Goal: Answer question/provide support: Share knowledge or assist other users

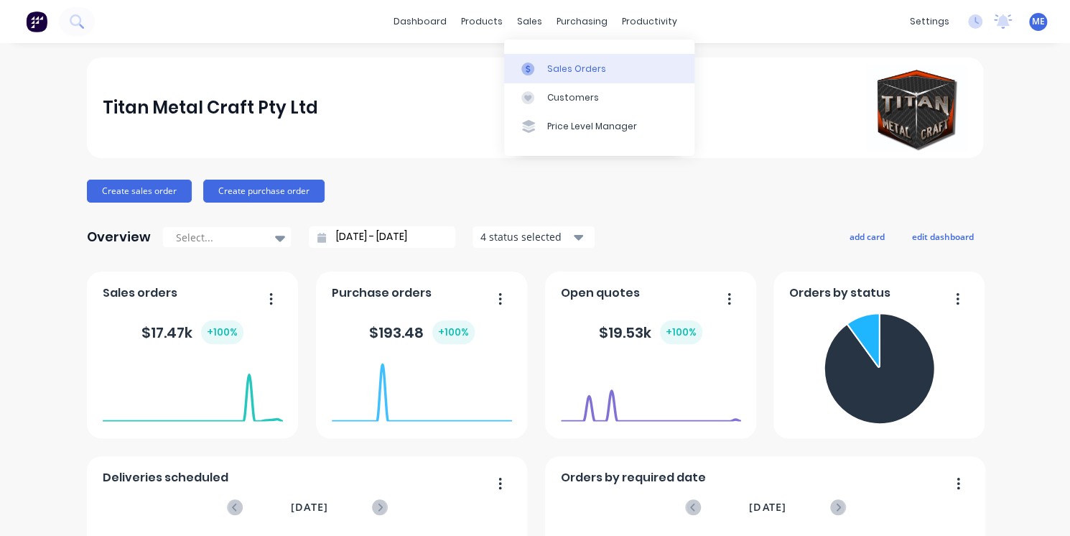
click at [569, 75] on div "Sales Orders" at bounding box center [576, 68] width 59 height 13
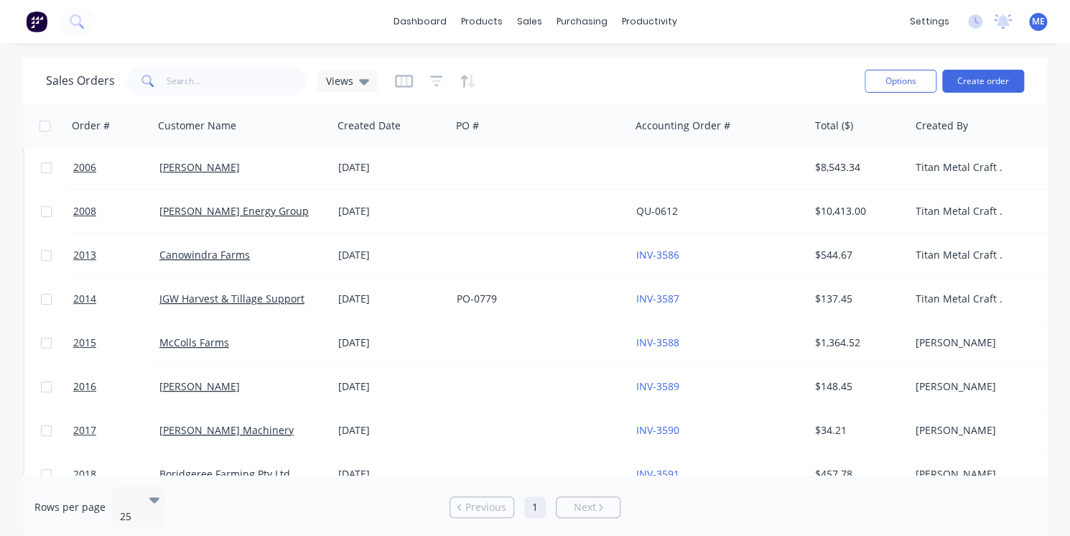
scroll to position [6, 0]
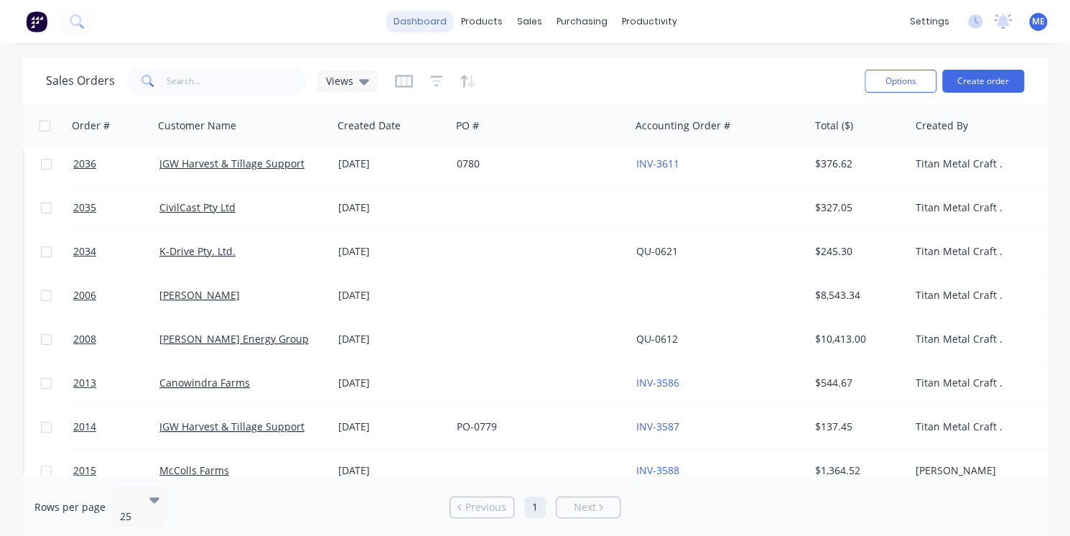
click at [422, 22] on link "dashboard" at bounding box center [419, 22] width 67 height 22
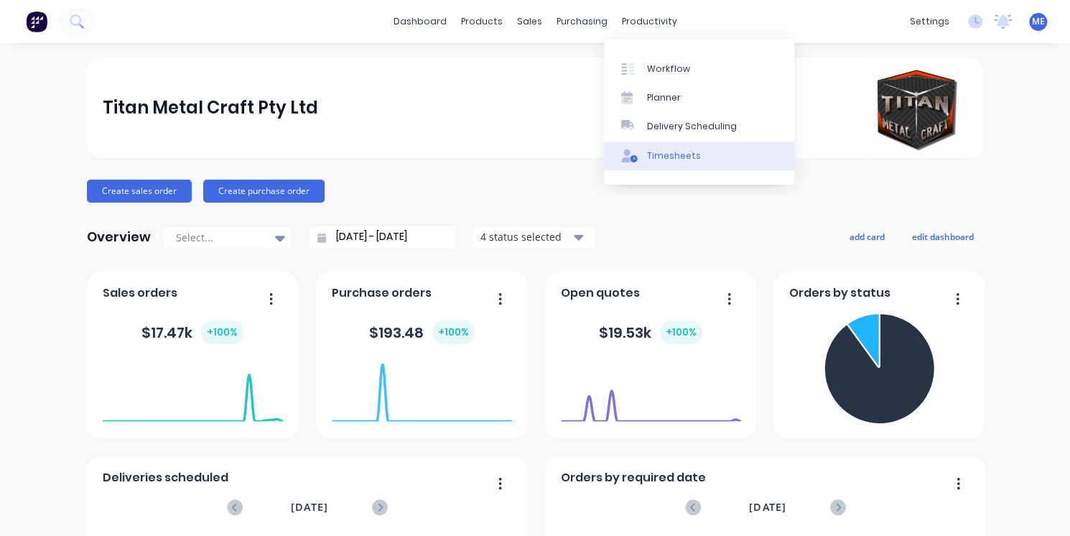
click at [646, 146] on link "Timesheets" at bounding box center [699, 155] width 190 height 29
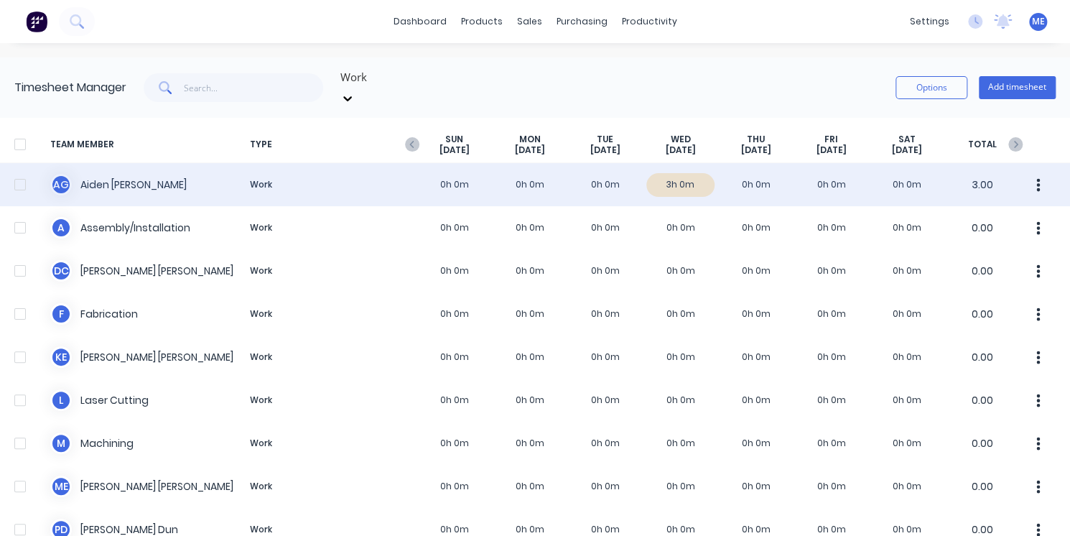
click at [457, 175] on div "A G Aiden Gaffney Work 0h 0m 0h 0m 0h 0m 3h 0m 0h 0m 0h 0m 0h 0m 3.00" at bounding box center [535, 184] width 1070 height 43
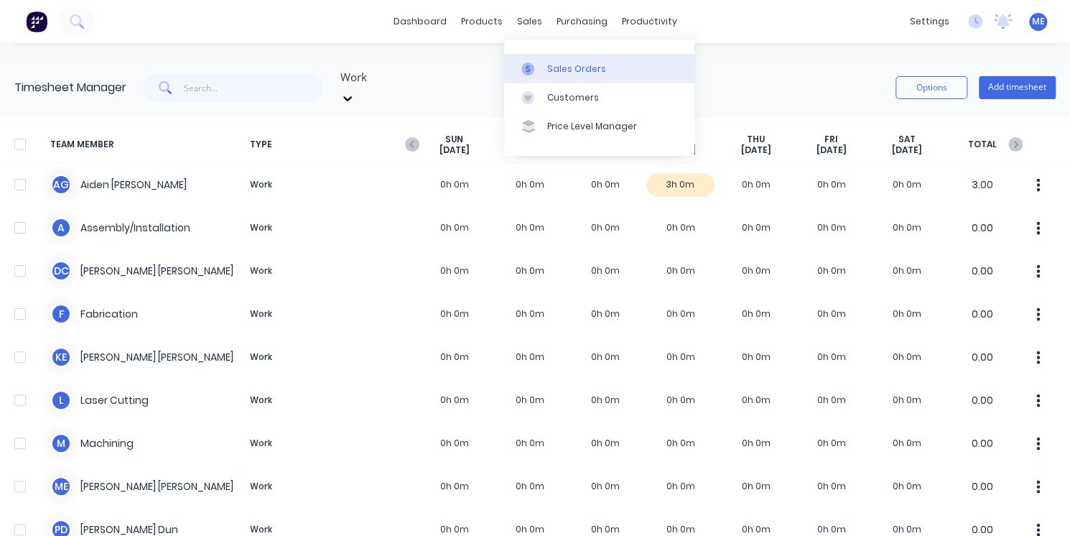
click at [574, 62] on div "Sales Orders" at bounding box center [576, 68] width 59 height 13
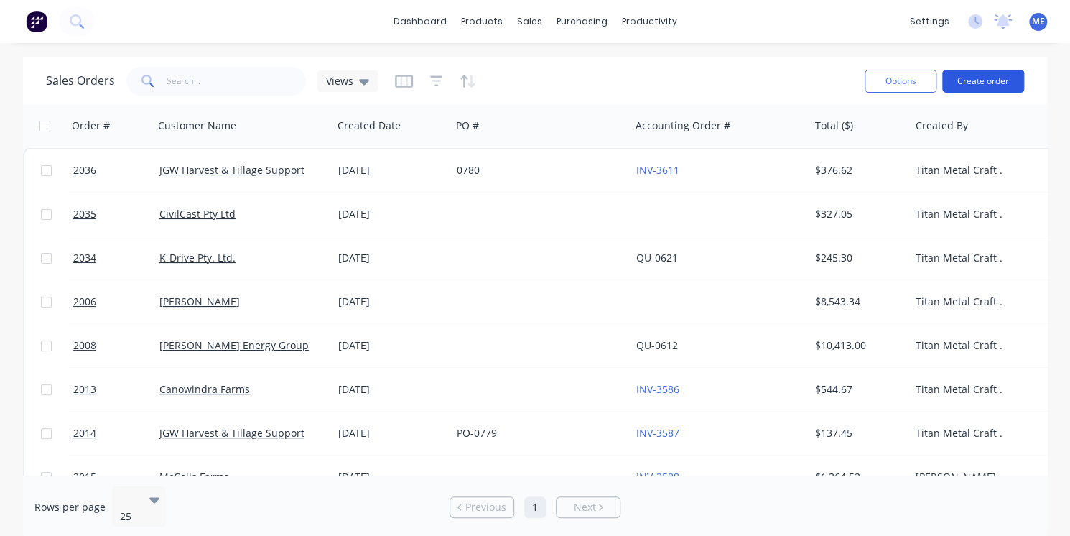
click at [790, 86] on button "Create order" at bounding box center [983, 81] width 82 height 23
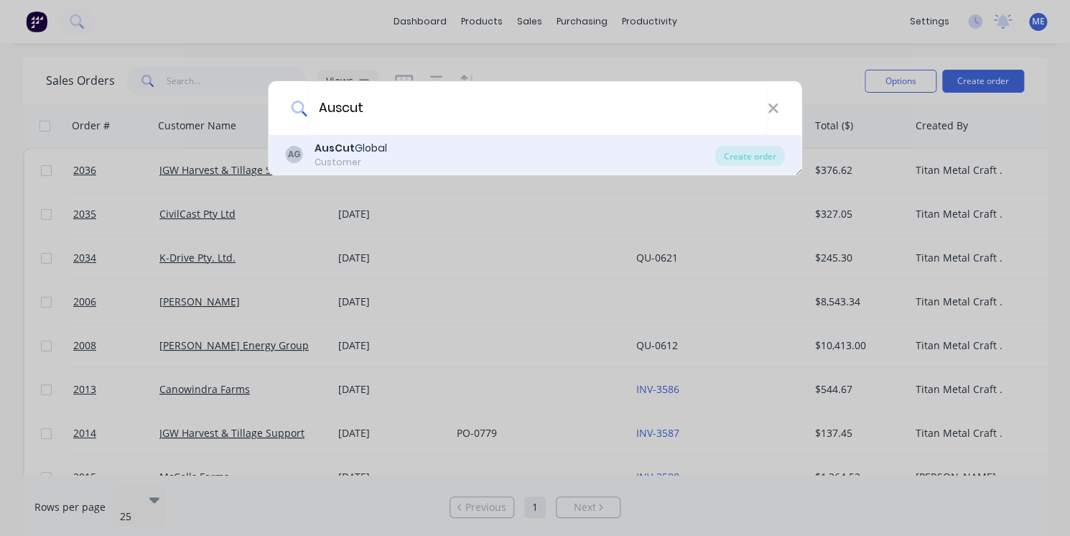
type input "Auscut"
click at [548, 157] on div "AG AusCut Global Customer" at bounding box center [500, 155] width 429 height 28
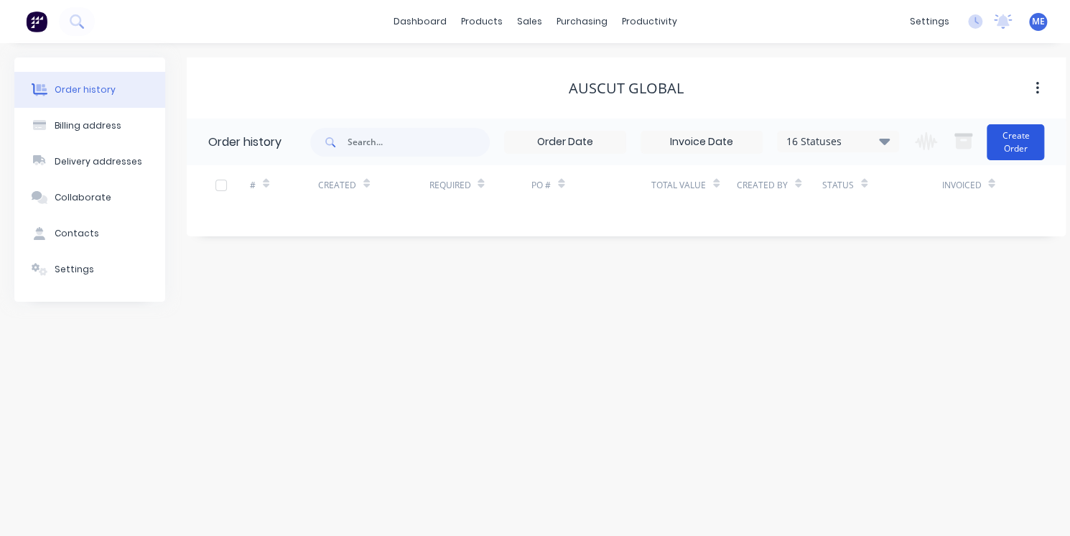
click at [790, 147] on button "Create Order" at bounding box center [1014, 142] width 57 height 36
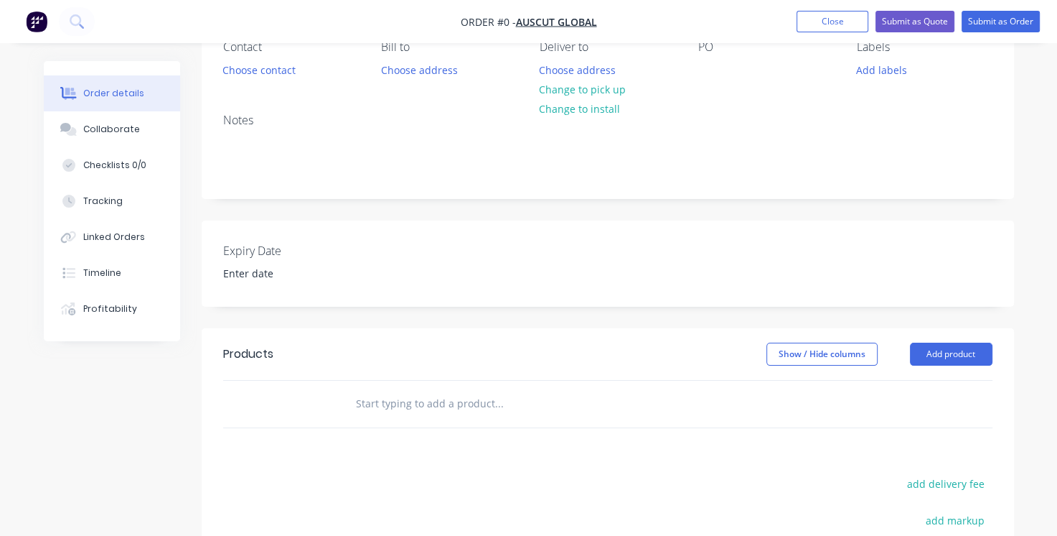
scroll to position [141, 0]
click at [502, 406] on input "text" at bounding box center [498, 403] width 287 height 29
click at [790, 353] on button "Add product" at bounding box center [951, 353] width 83 height 23
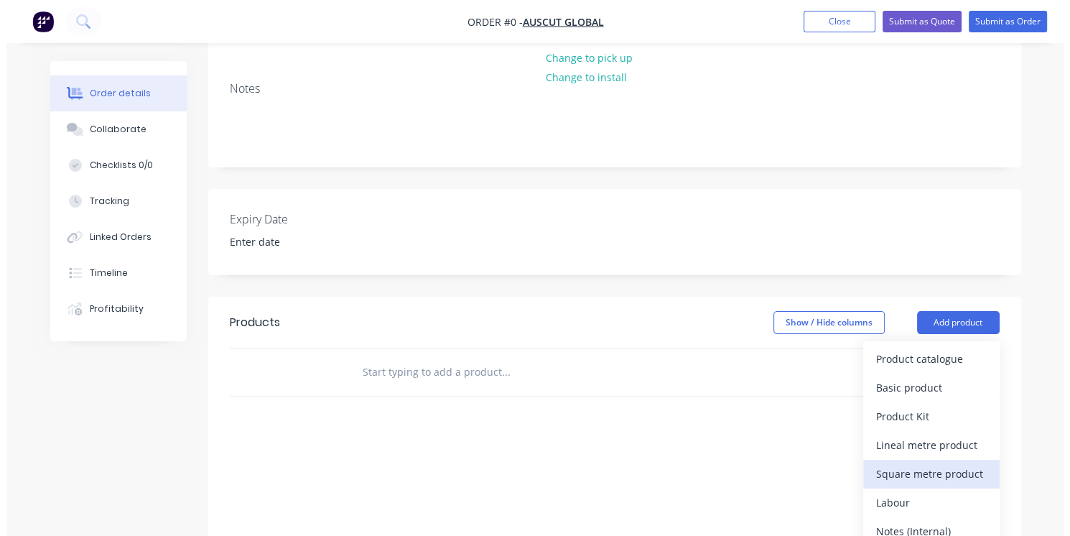
scroll to position [174, 0]
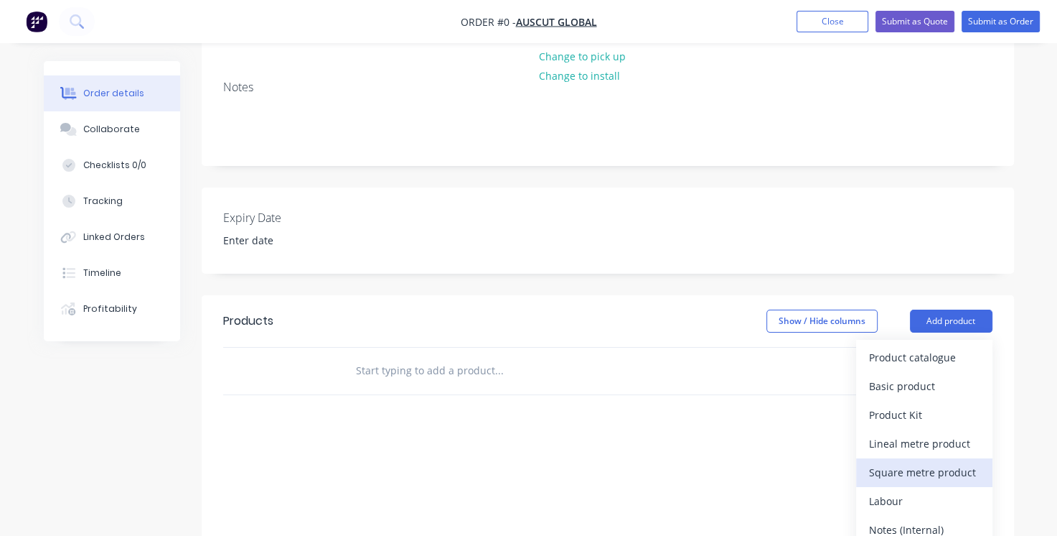
click at [790, 492] on div "Labour" at bounding box center [924, 500] width 111 height 21
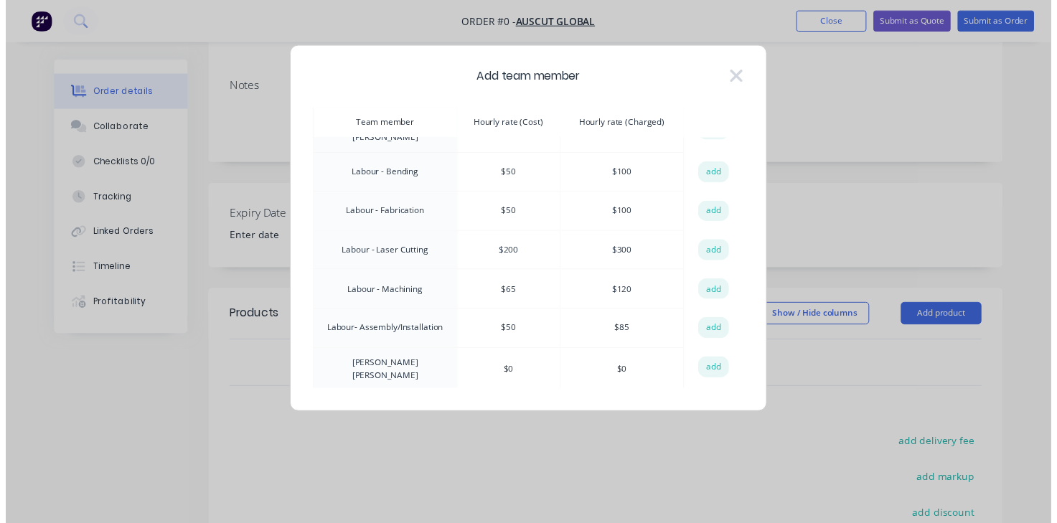
scroll to position [112, 0]
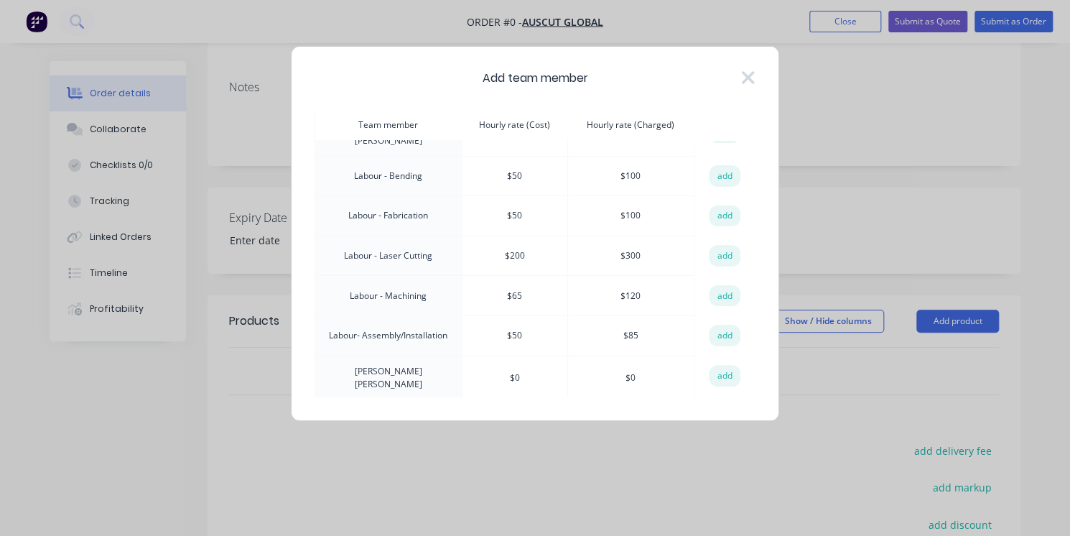
click at [629, 282] on td "$ 120" at bounding box center [630, 296] width 126 height 40
click at [719, 293] on button "add" at bounding box center [725, 296] width 32 height 22
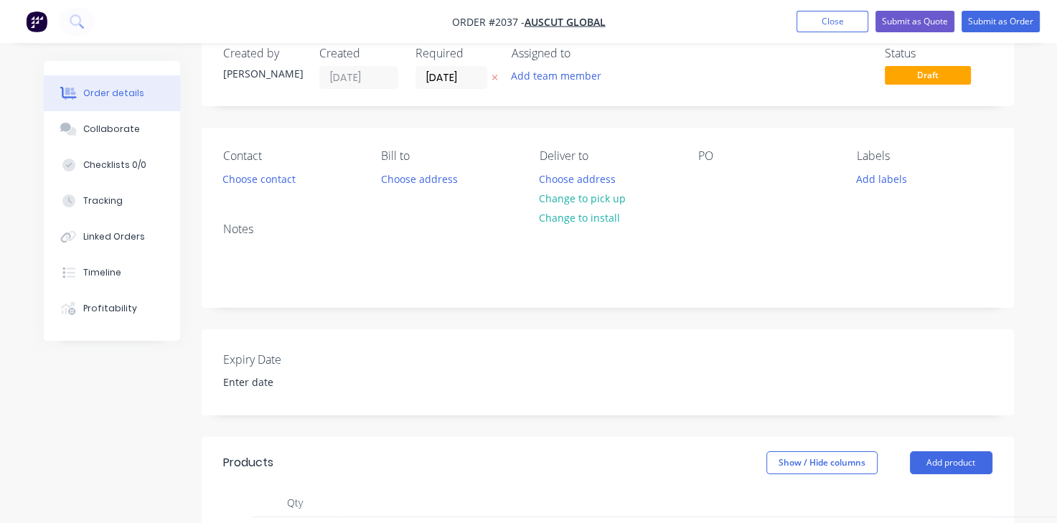
scroll to position [31, 0]
click at [790, 29] on button "Submit as Order" at bounding box center [1001, 22] width 78 height 22
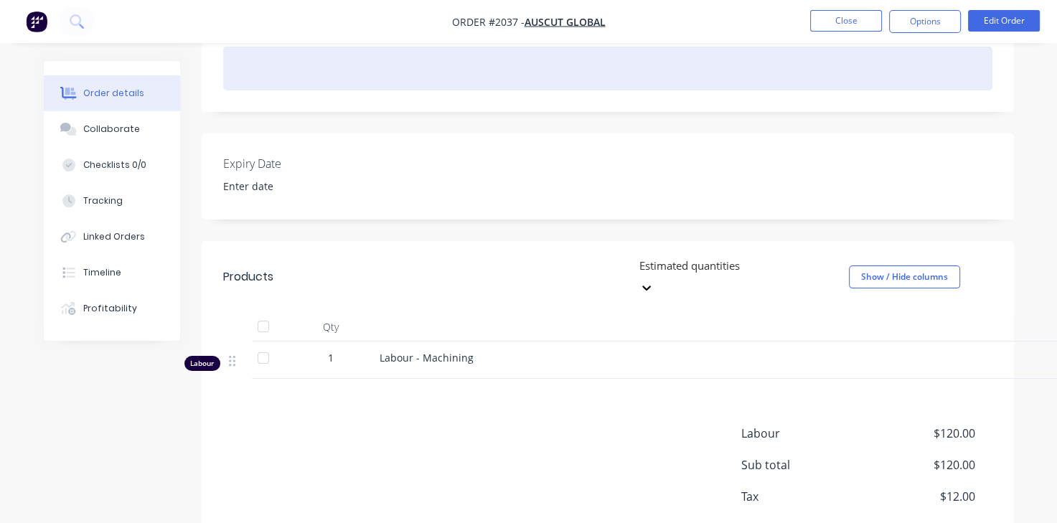
scroll to position [344, 0]
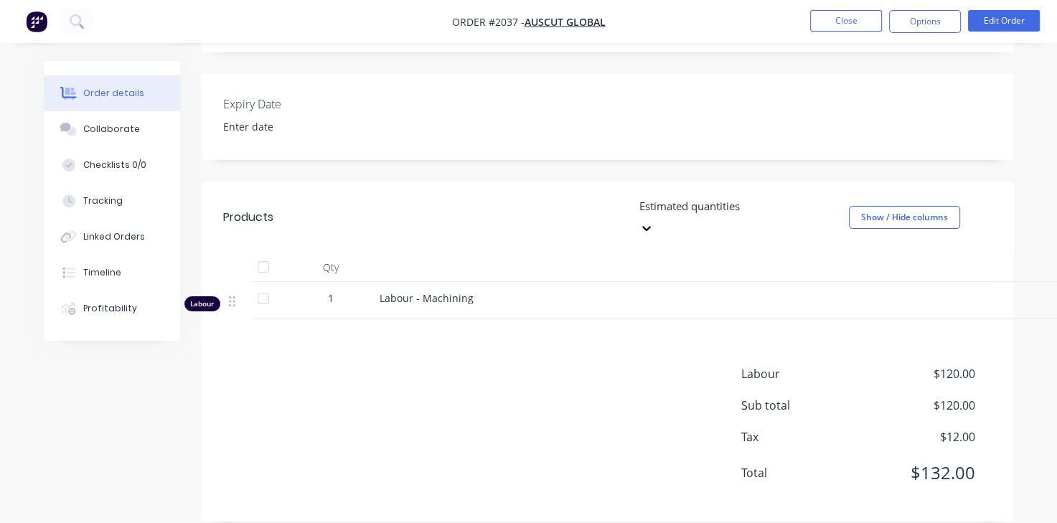
click at [339, 291] on div "1" at bounding box center [331, 298] width 75 height 15
click at [332, 291] on span "1" at bounding box center [331, 298] width 6 height 15
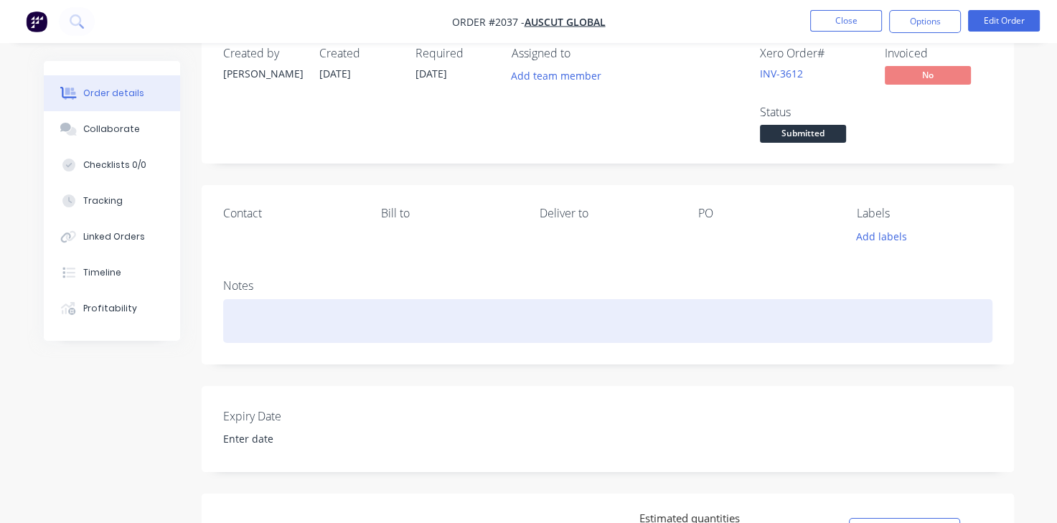
scroll to position [0, 0]
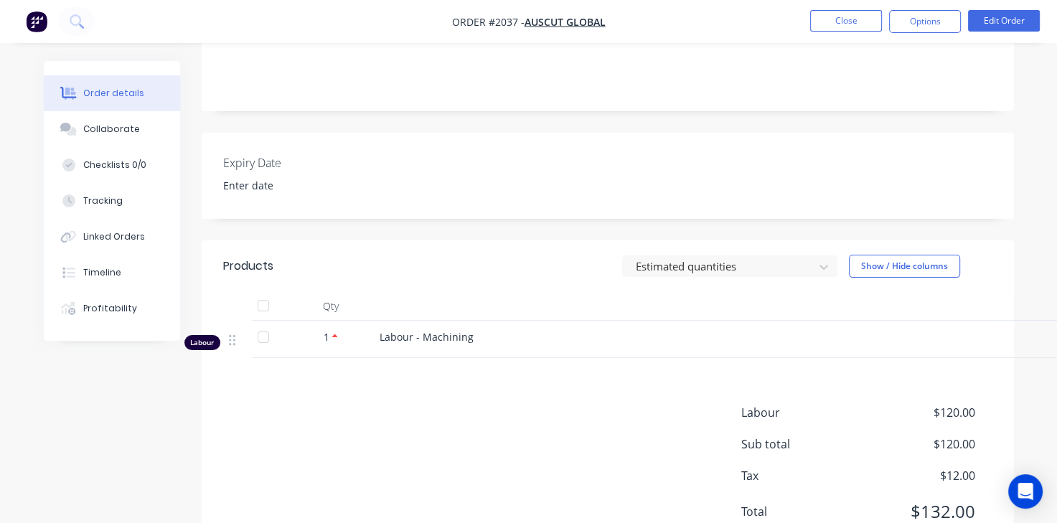
scroll to position [344, 0]
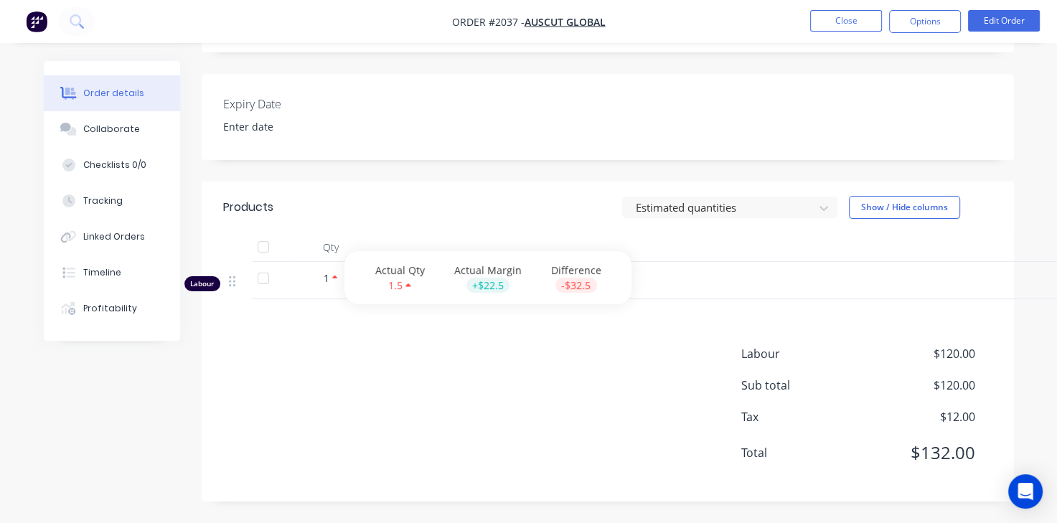
click at [332, 280] on icon at bounding box center [335, 277] width 6 height 9
click at [332, 277] on icon at bounding box center [335, 277] width 6 height 9
click at [334, 279] on icon at bounding box center [335, 277] width 6 height 9
click at [329, 273] on div at bounding box center [333, 278] width 9 height 15
click at [409, 291] on div "Labour - Machining" at bounding box center [733, 280] width 718 height 37
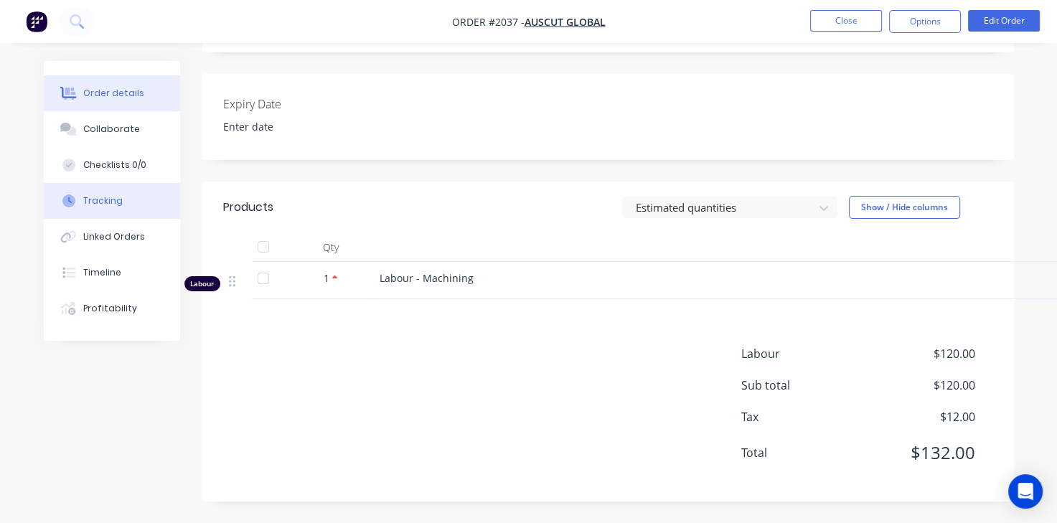
click at [141, 203] on button "Tracking" at bounding box center [112, 201] width 136 height 36
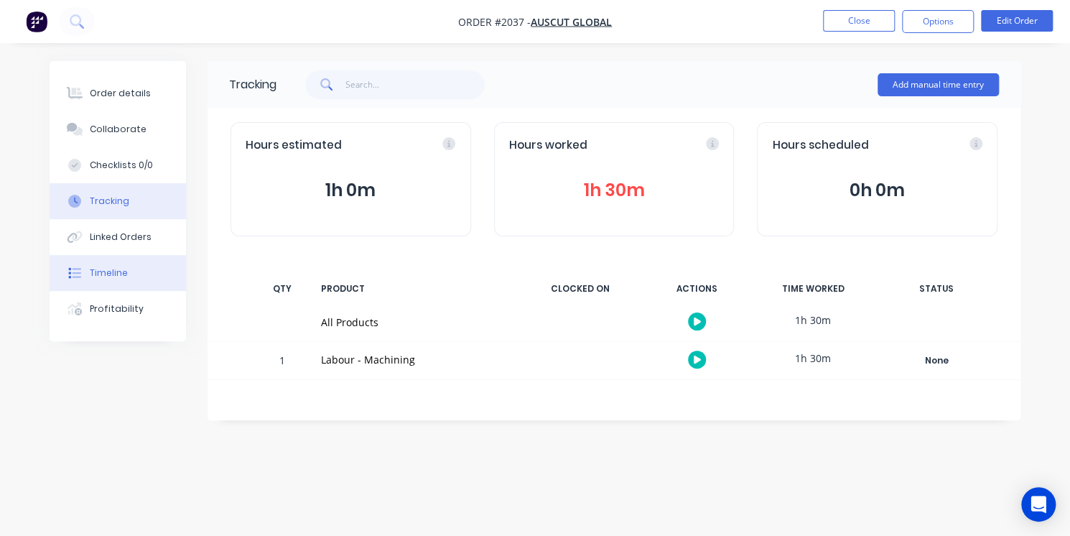
click at [112, 266] on div "Timeline" at bounding box center [109, 272] width 38 height 13
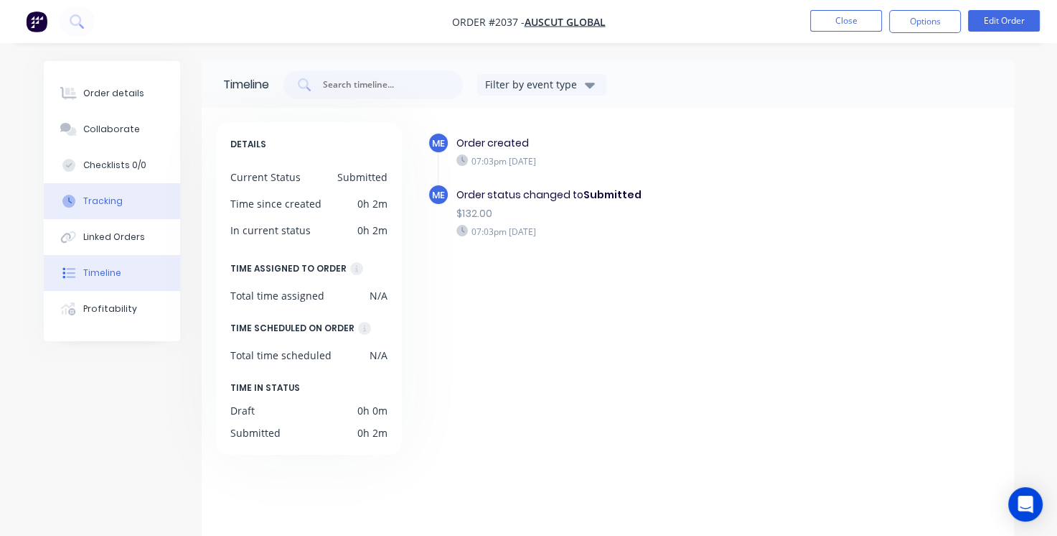
click at [108, 202] on div "Tracking" at bounding box center [102, 201] width 39 height 13
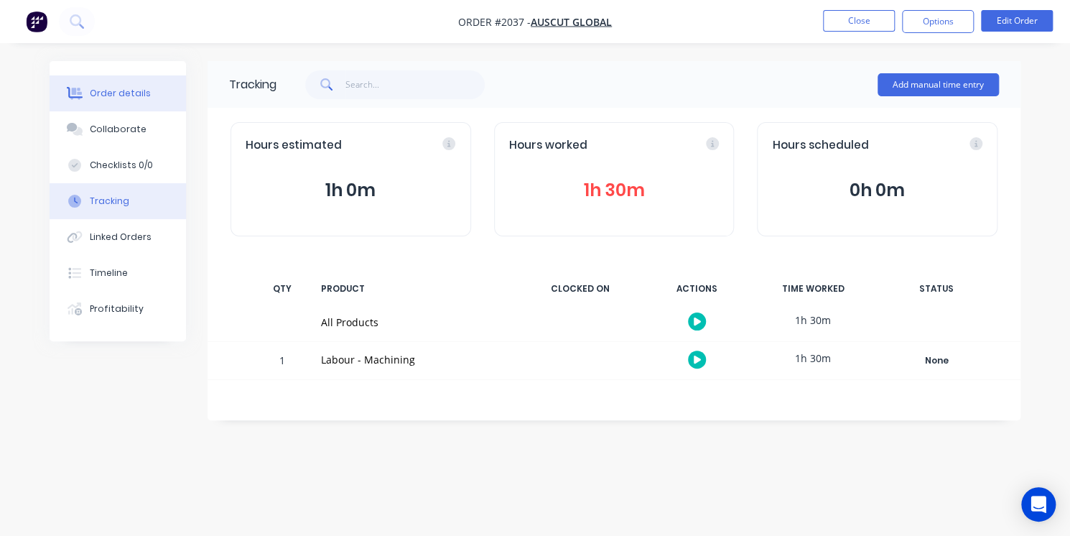
click at [123, 98] on div "Order details" at bounding box center [120, 93] width 61 height 13
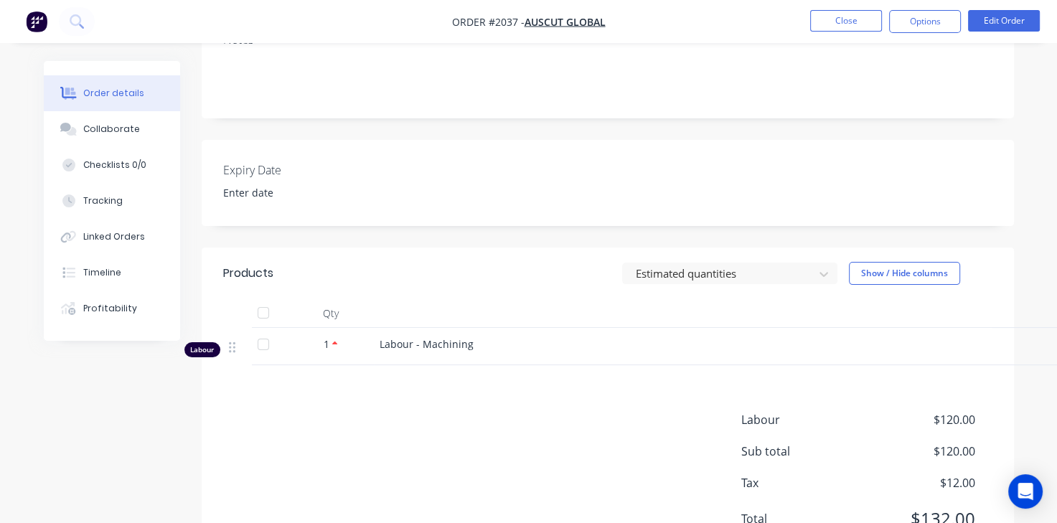
scroll to position [279, 0]
click at [261, 345] on div at bounding box center [263, 343] width 29 height 29
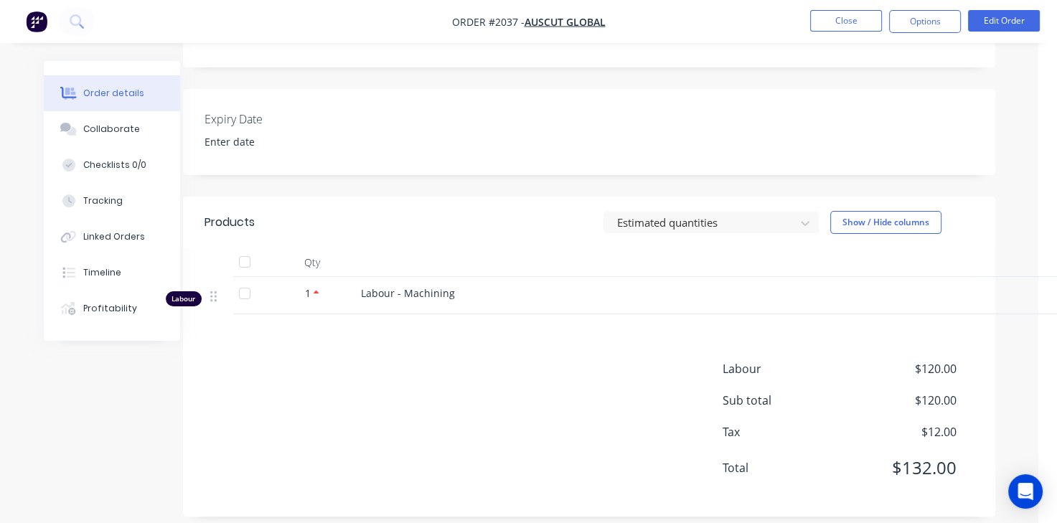
scroll to position [344, 19]
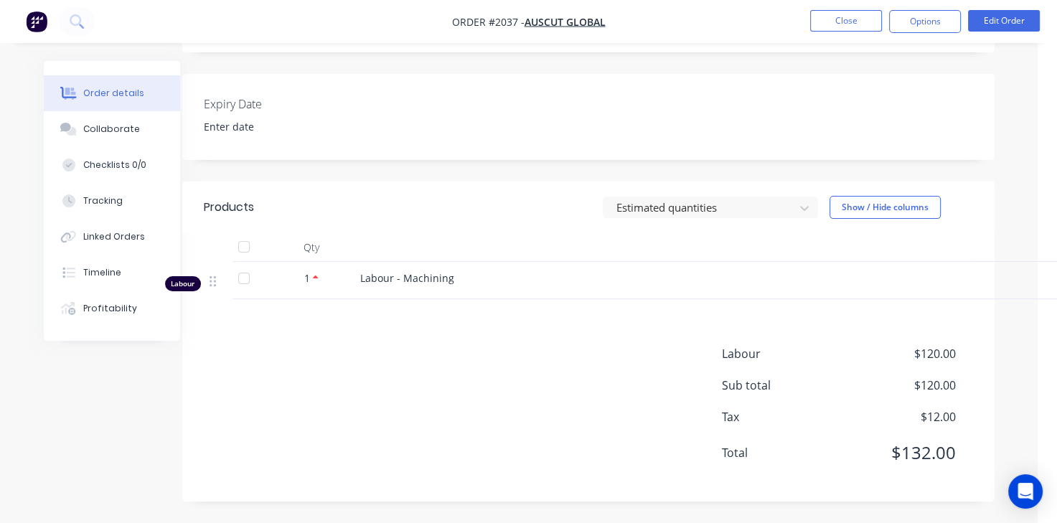
click at [361, 278] on span "Labour - Machining" at bounding box center [407, 278] width 94 height 14
click at [314, 277] on icon at bounding box center [316, 278] width 6 height 4
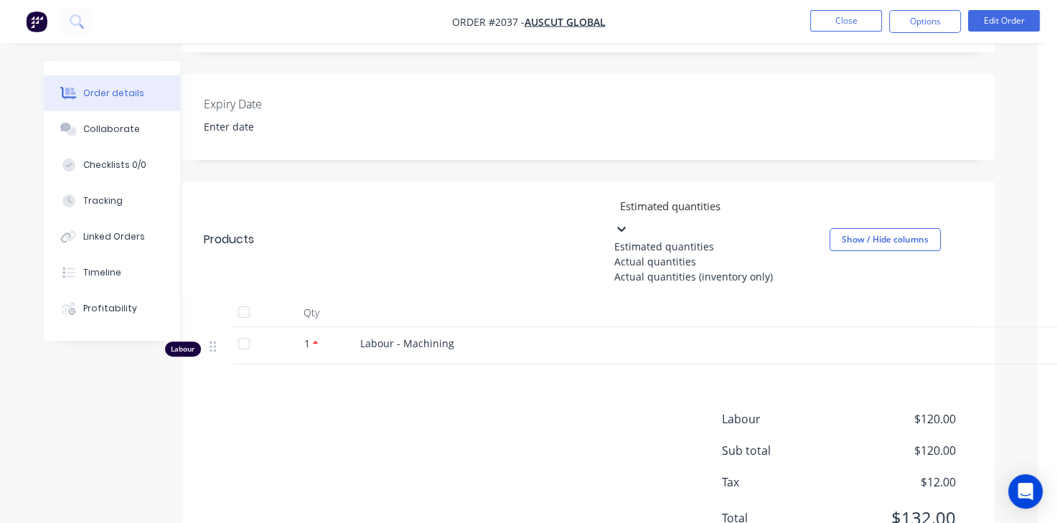
click at [666, 214] on div at bounding box center [722, 206] width 207 height 18
click at [660, 269] on div "Actual quantities" at bounding box center [721, 261] width 215 height 15
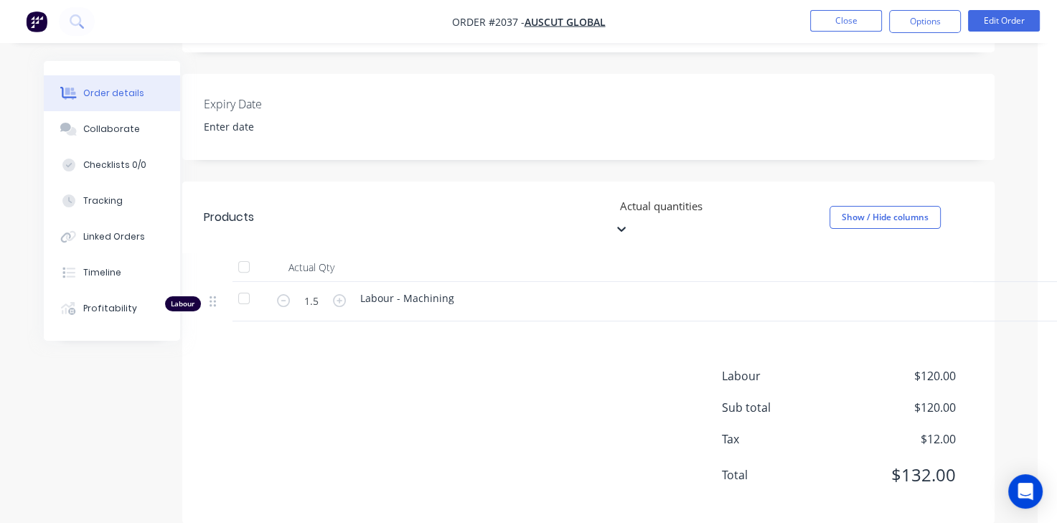
scroll to position [345, 19]
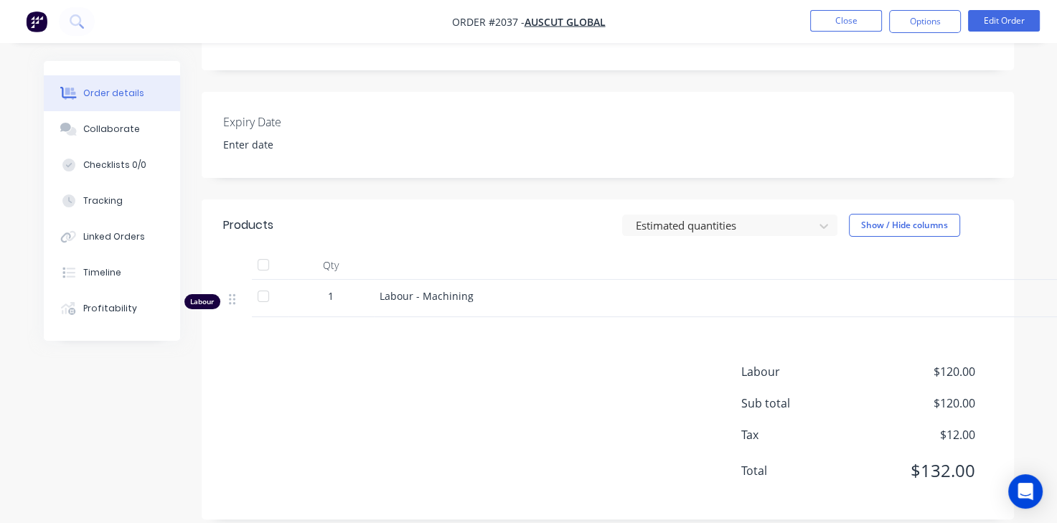
scroll to position [344, 0]
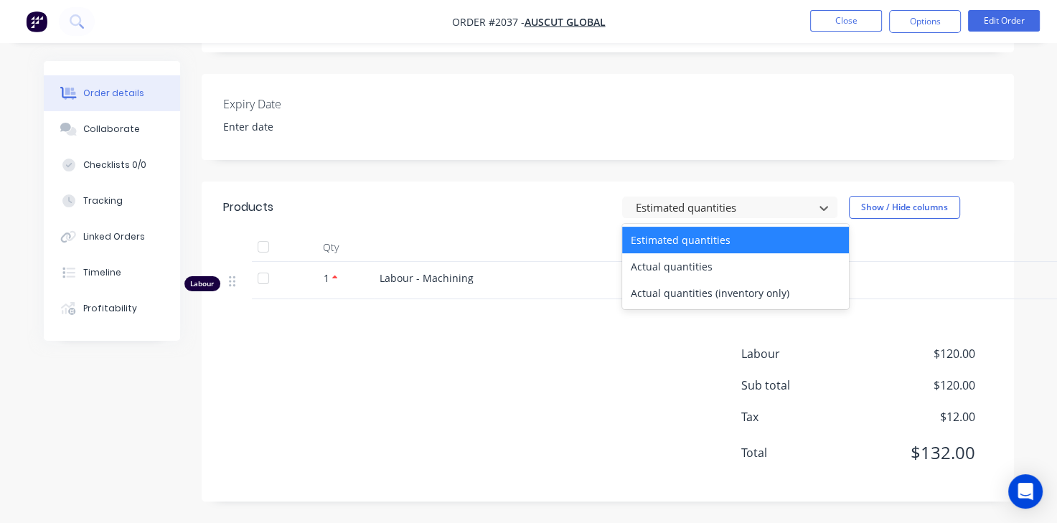
click at [762, 275] on div "Actual quantities" at bounding box center [735, 266] width 227 height 27
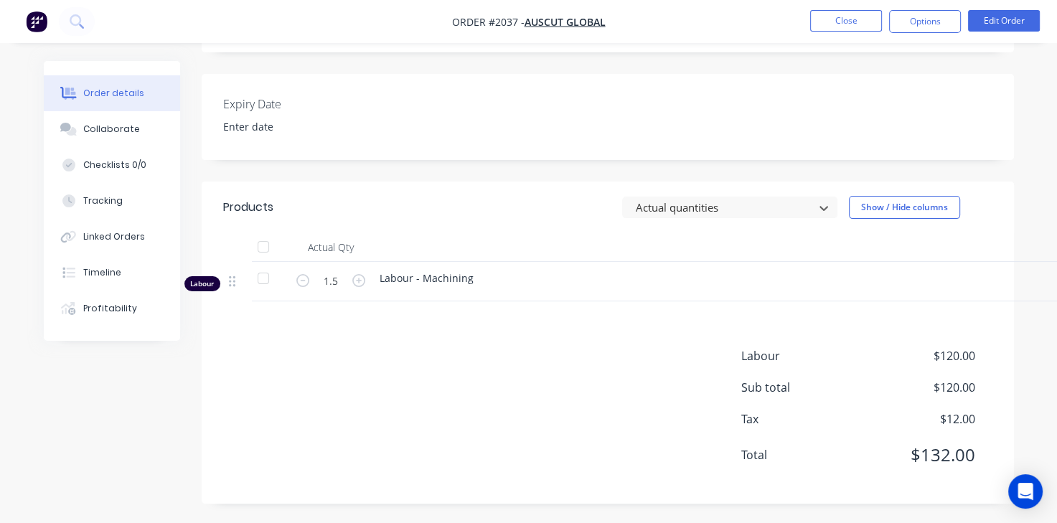
click at [766, 273] on div "Labour - Machining" at bounding box center [733, 278] width 706 height 15
click at [747, 296] on div "Labour - Machining" at bounding box center [733, 281] width 718 height 39
click at [1030, 494] on icon "Open Intercom Messenger" at bounding box center [1025, 491] width 19 height 19
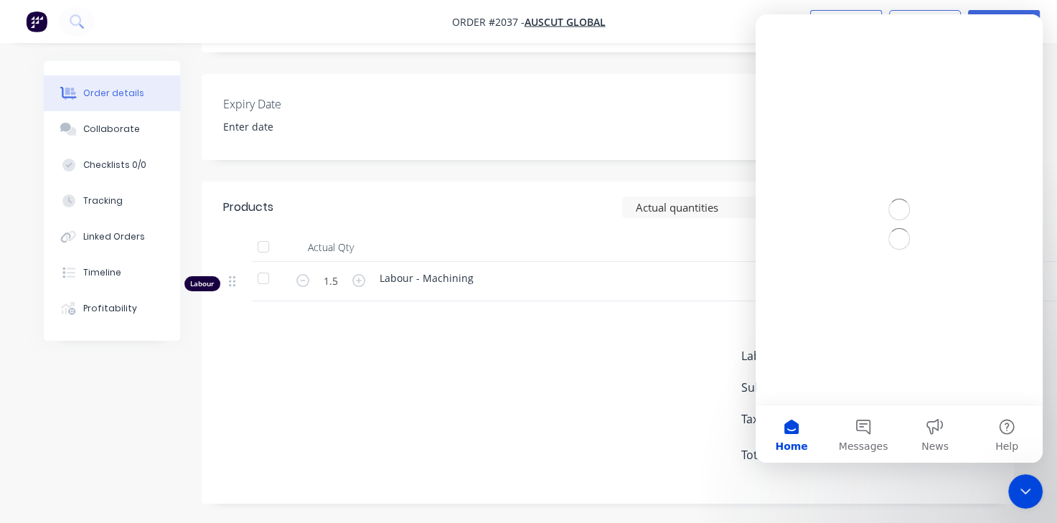
scroll to position [0, 0]
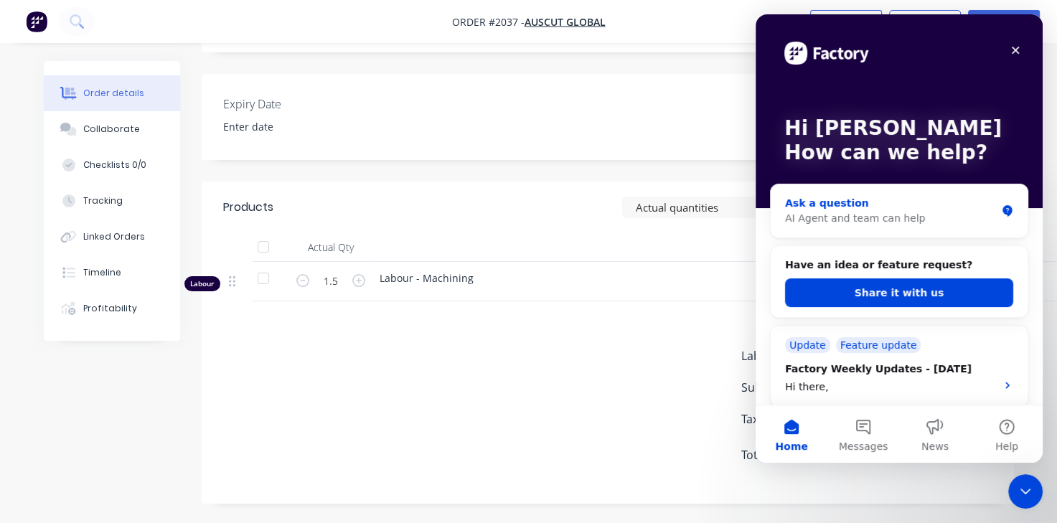
click at [868, 225] on div "AI Agent and team can help" at bounding box center [890, 218] width 211 height 15
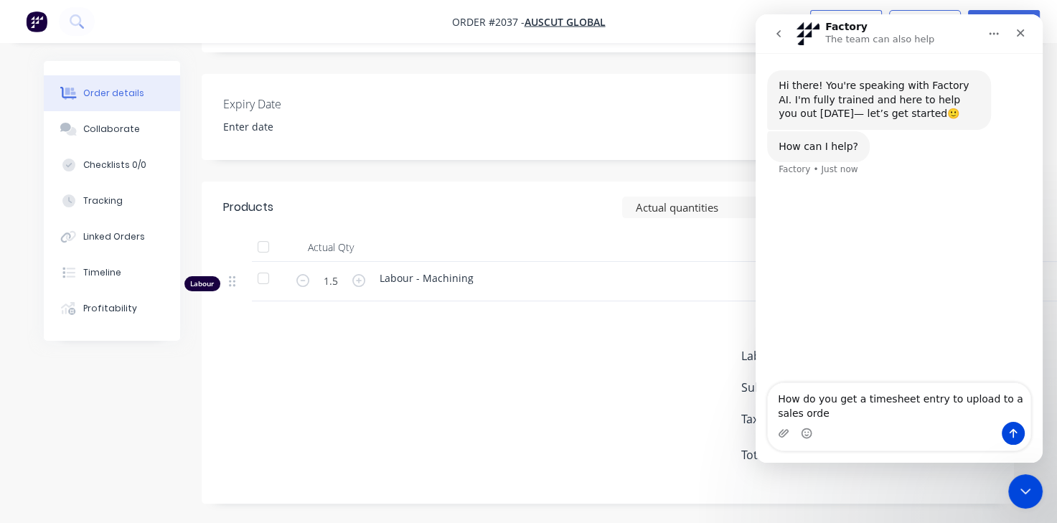
type textarea "How do you get a timesheet entry to upload to a sales order"
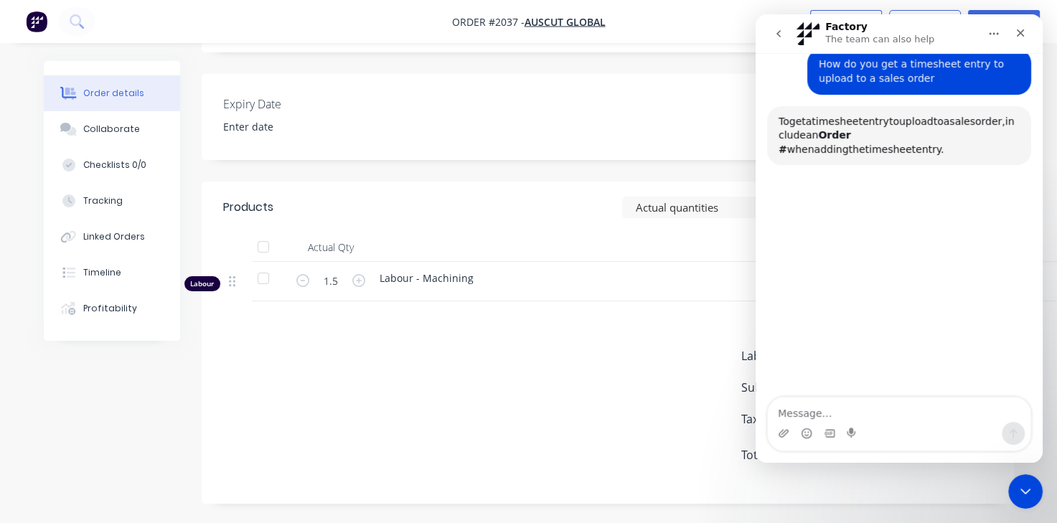
scroll to position [1, 0]
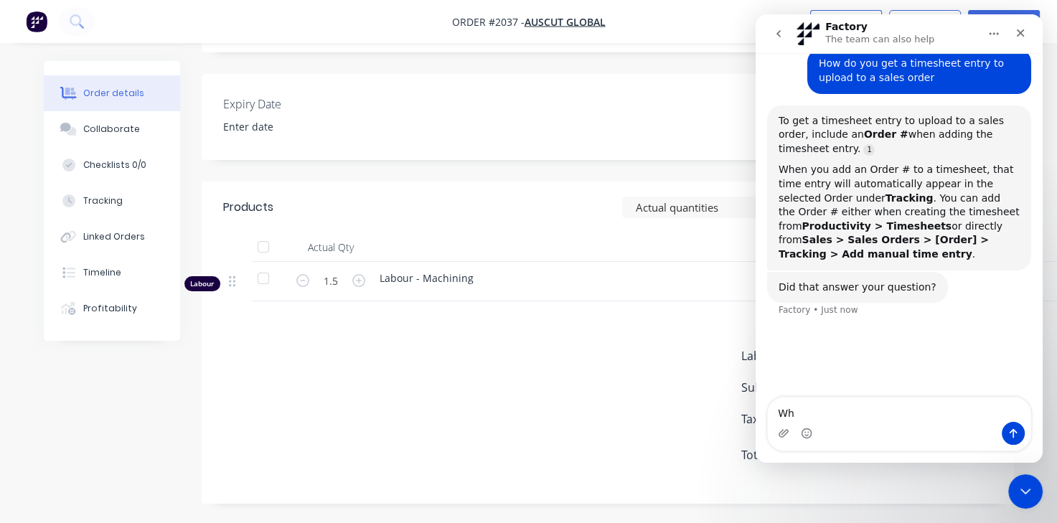
type textarea "W"
type textarea "Not completley"
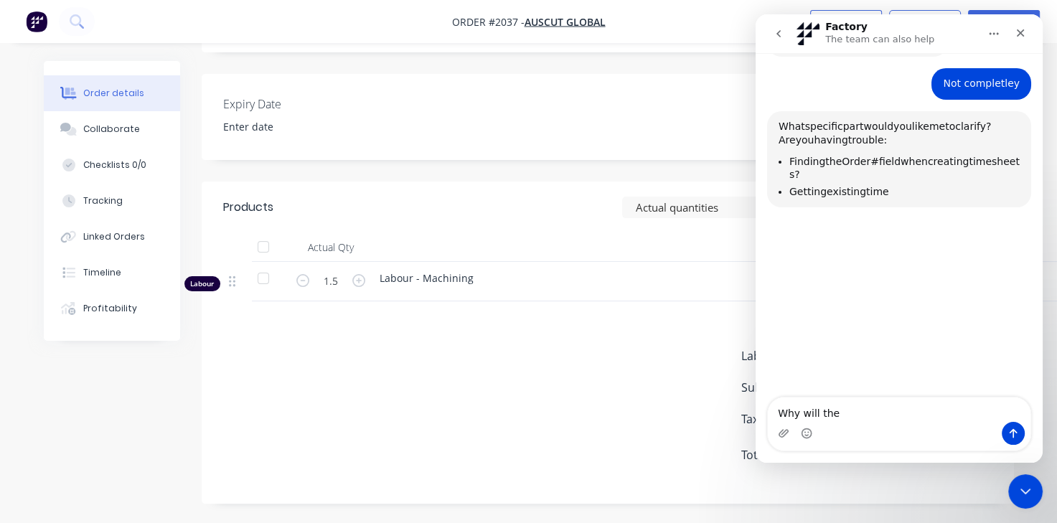
scroll to position [2, 0]
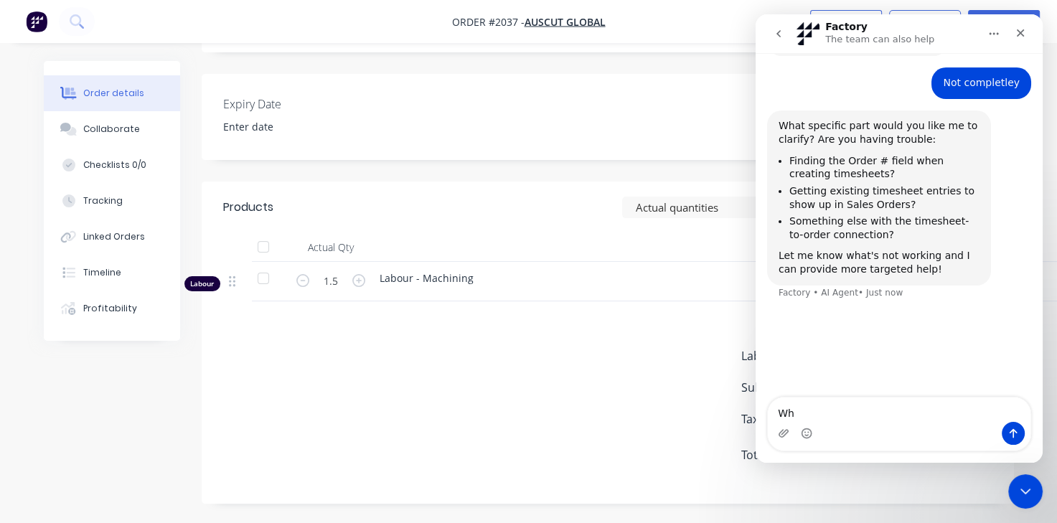
type textarea "W"
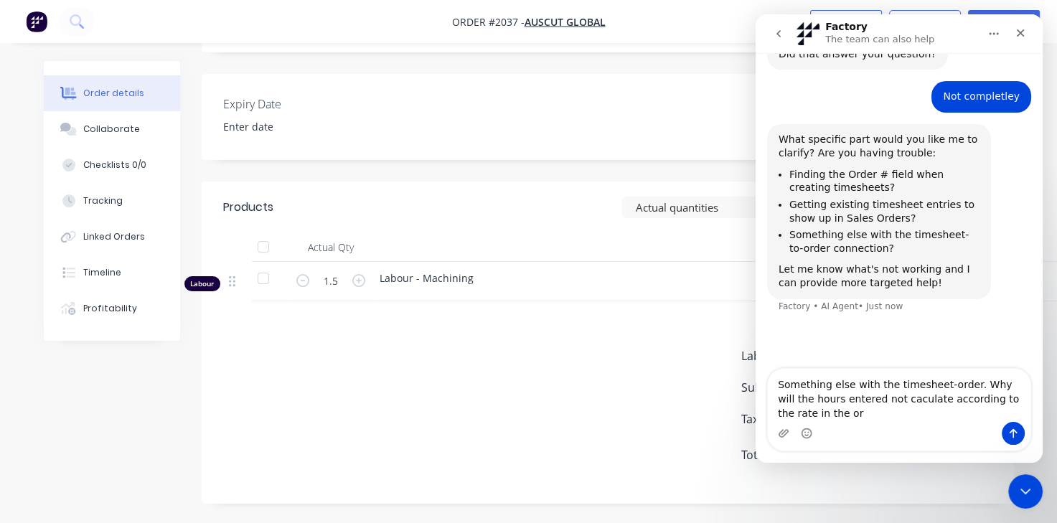
scroll to position [356, 0]
type textarea "Something else with the timesheet-order. Why will the hours entered not caculat…"
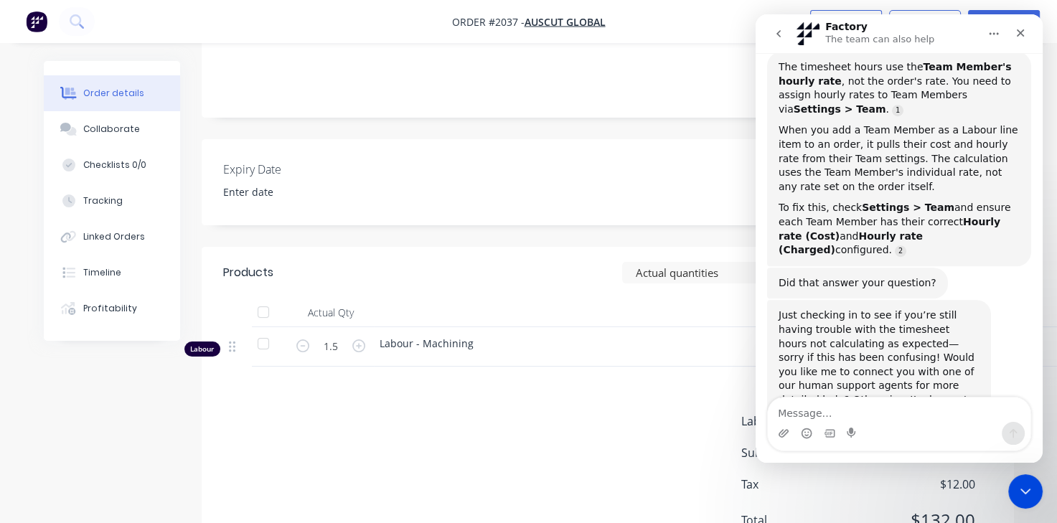
scroll to position [703, 0]
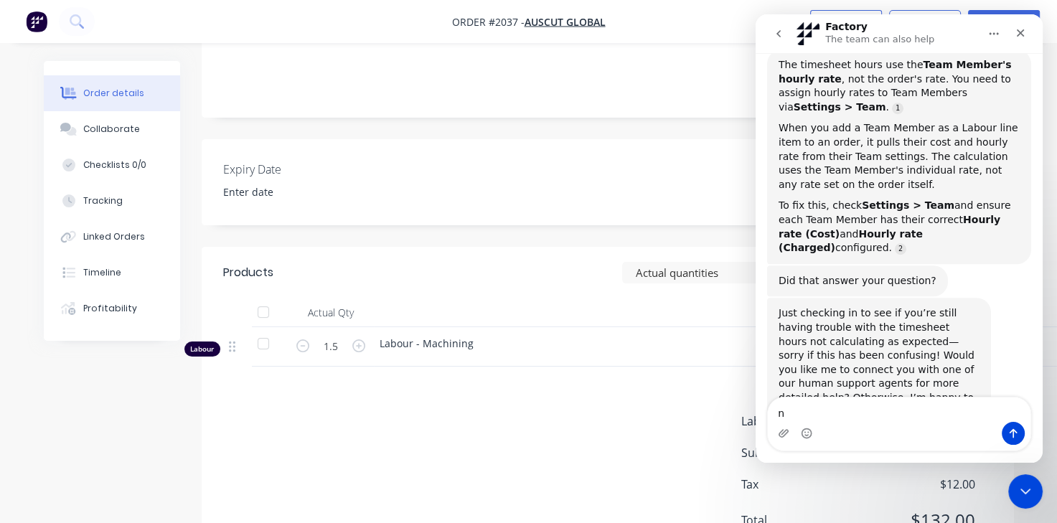
type textarea "no"
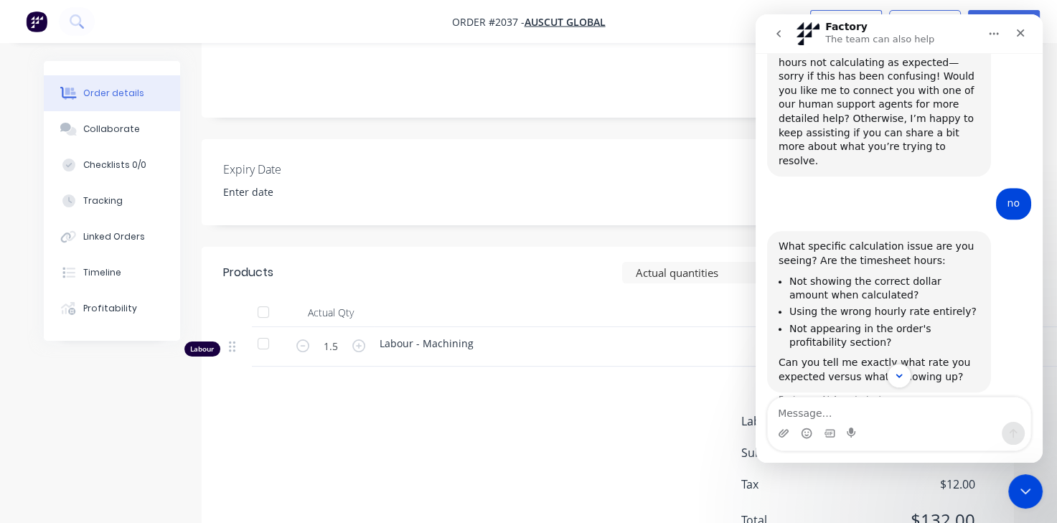
scroll to position [988, 0]
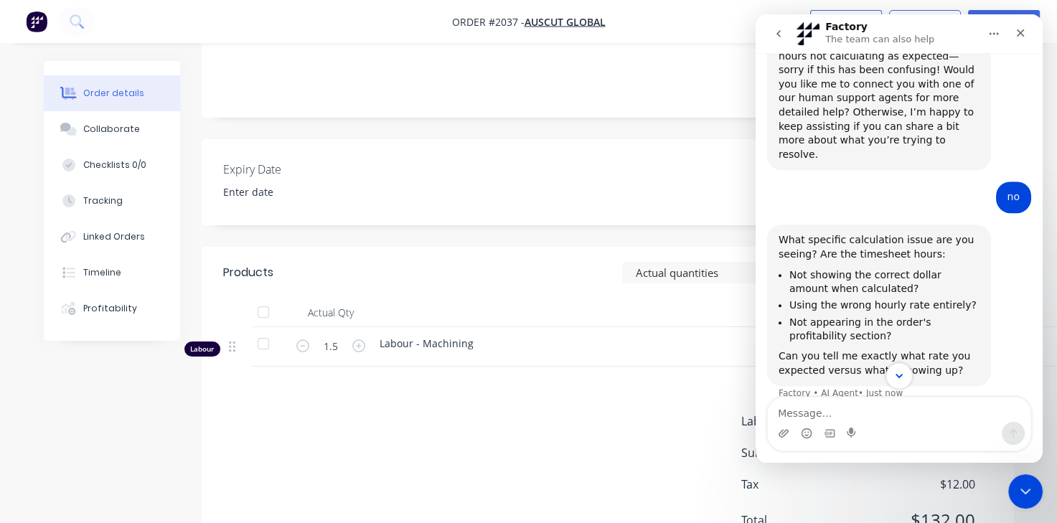
click at [900, 375] on icon "Scroll to bottom" at bounding box center [899, 376] width 13 height 13
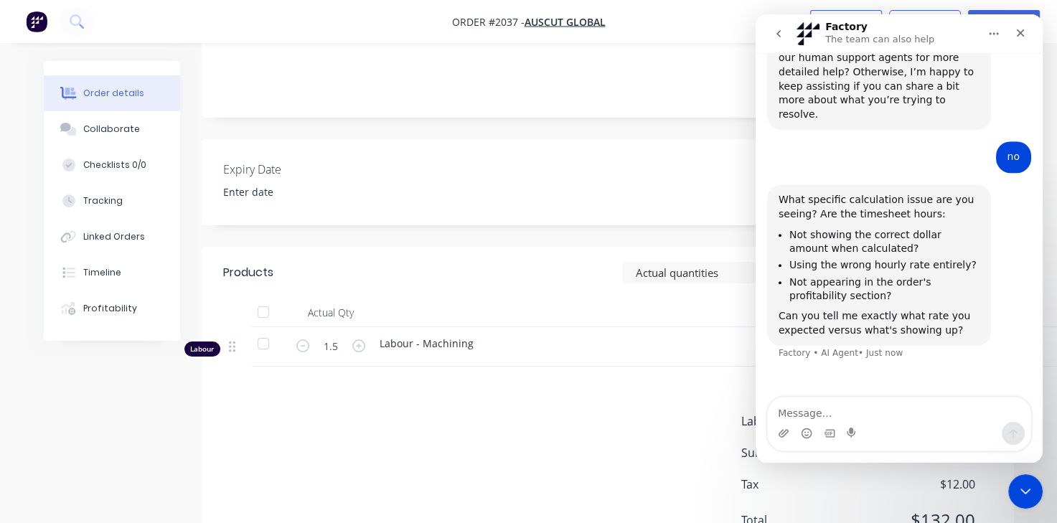
scroll to position [1033, 0]
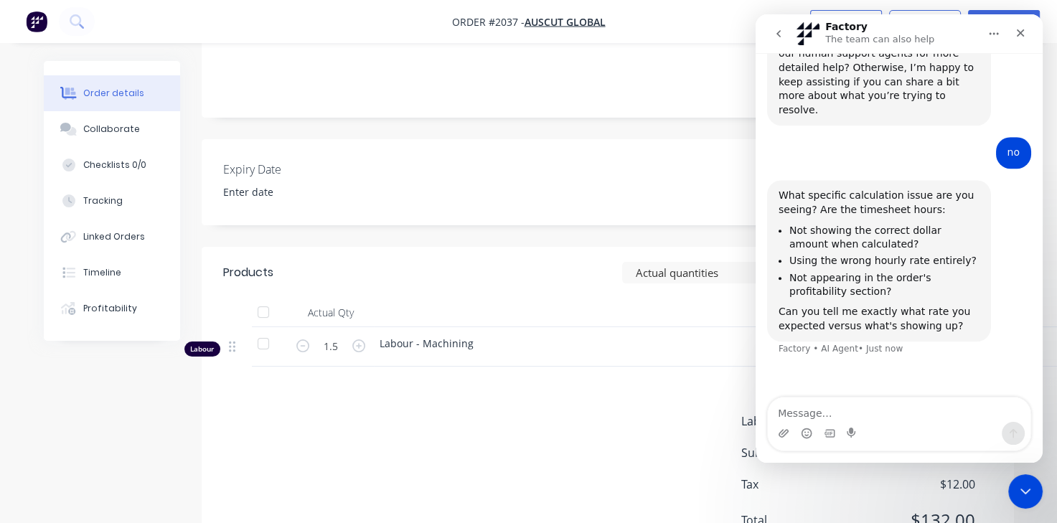
click at [981, 275] on div "What specific calculation issue are you seeing? Are the timesheet hours: Not sh…" at bounding box center [899, 276] width 264 height 193
click at [1027, 37] on div "Close" at bounding box center [1021, 33] width 26 height 26
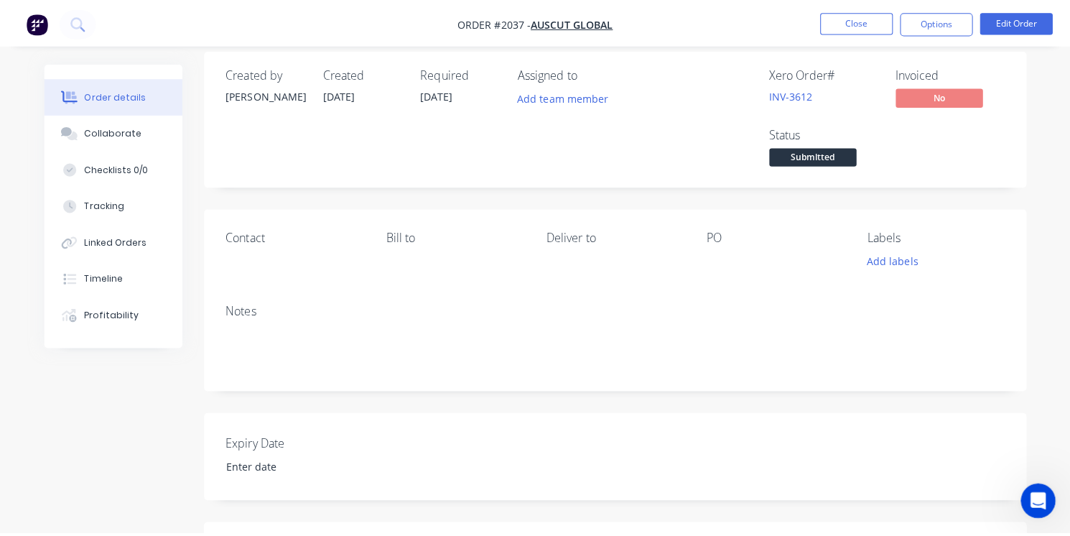
scroll to position [0, 0]
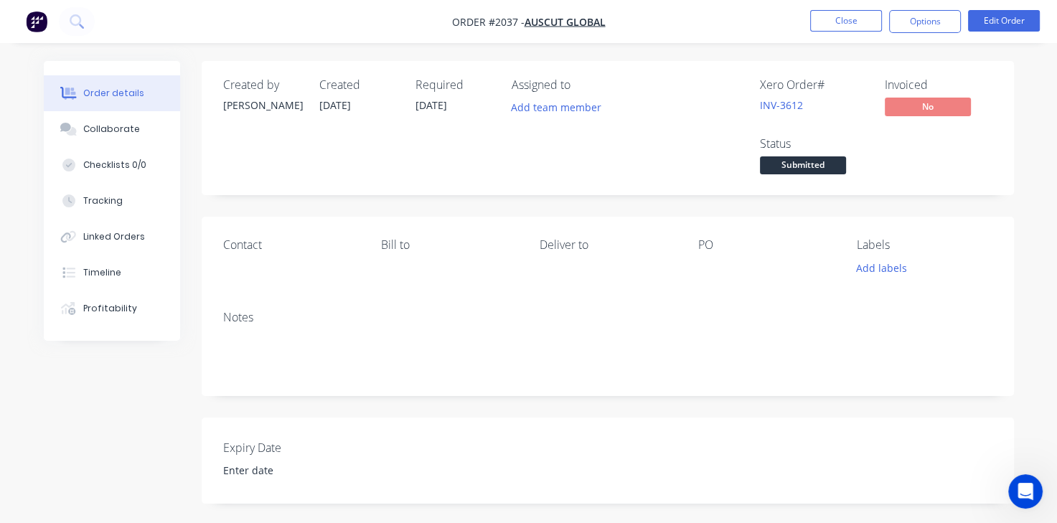
click at [40, 27] on img "button" at bounding box center [37, 22] width 22 height 22
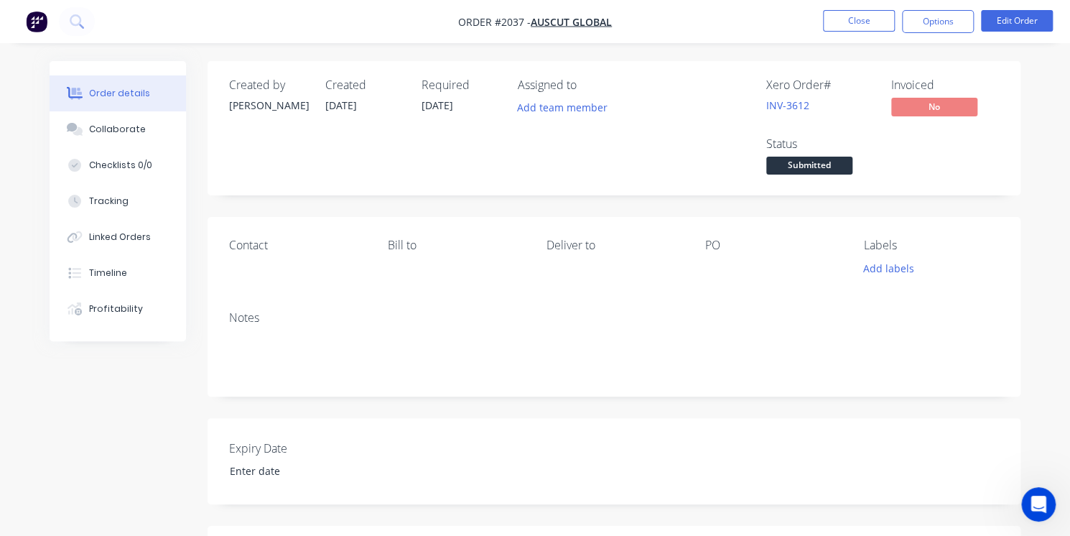
scroll to position [907, 0]
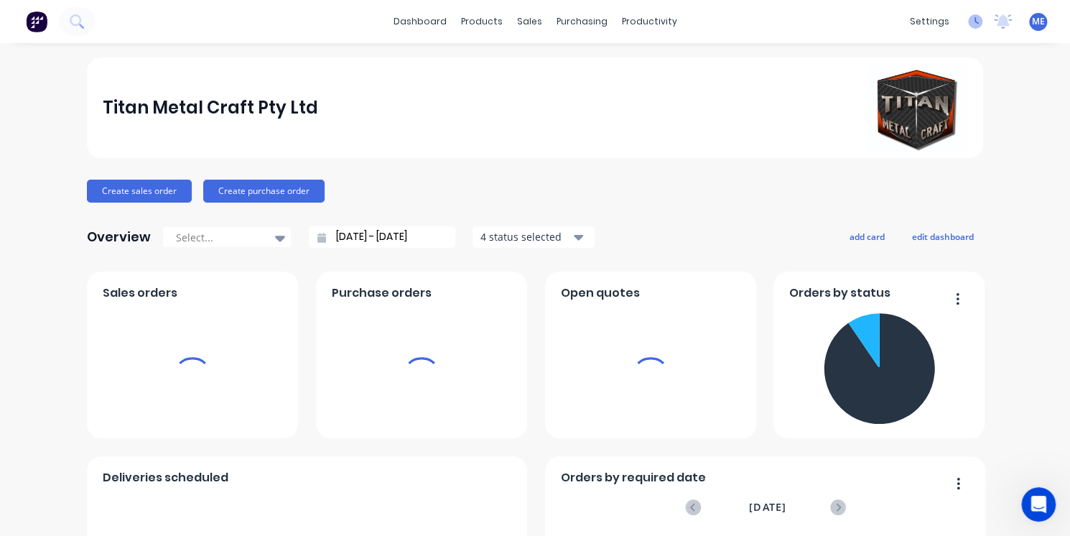
click at [968, 24] on icon at bounding box center [975, 21] width 14 height 14
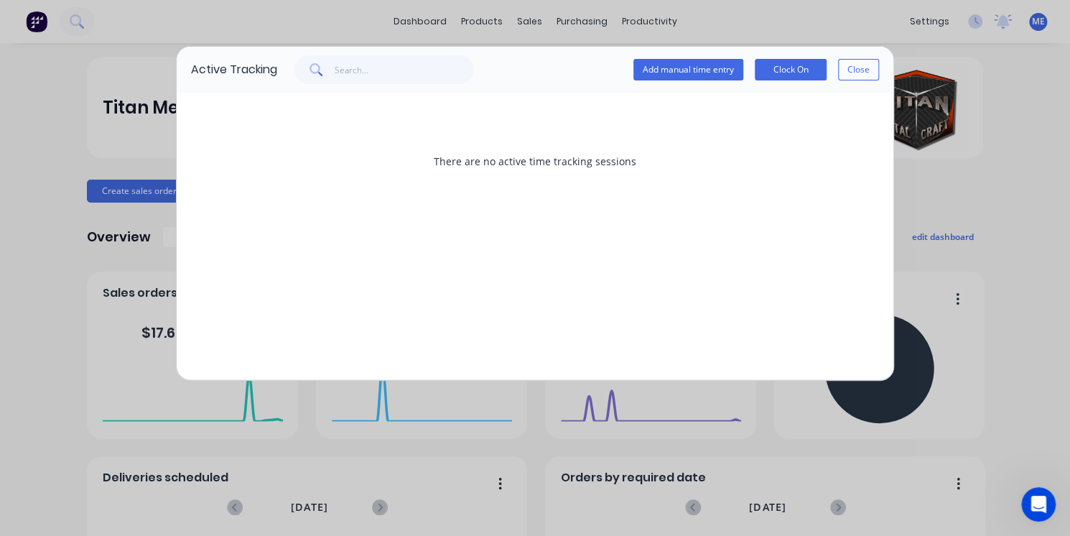
click at [408, 24] on div "Active Tracking Add manual time entry Clock On Close There are no active time t…" at bounding box center [535, 268] width 1070 height 536
click at [847, 82] on div "Add manual time entry Clock On Close" at bounding box center [756, 69] width 246 height 29
click at [853, 77] on button "Close" at bounding box center [858, 70] width 41 height 22
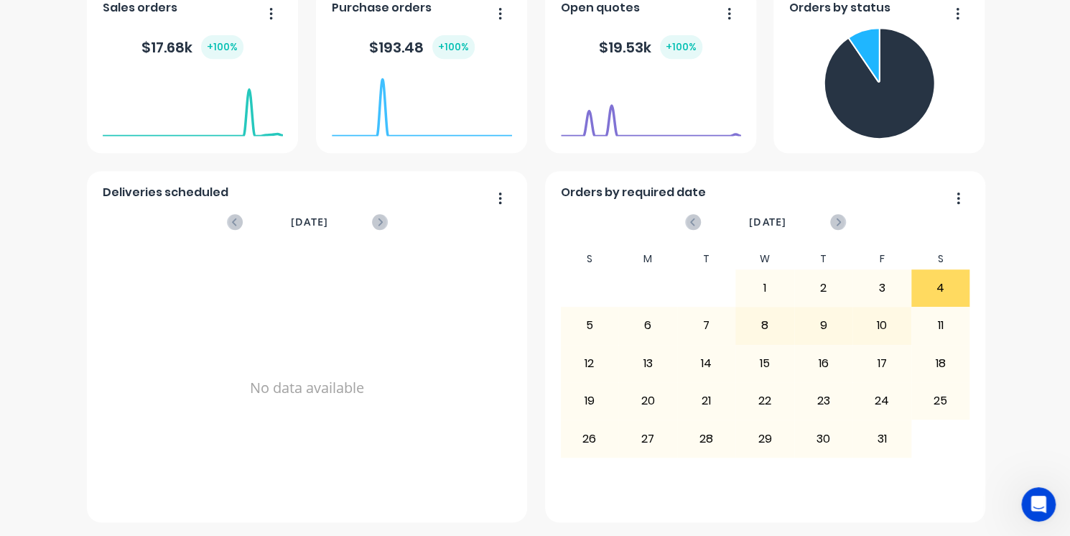
scroll to position [0, 0]
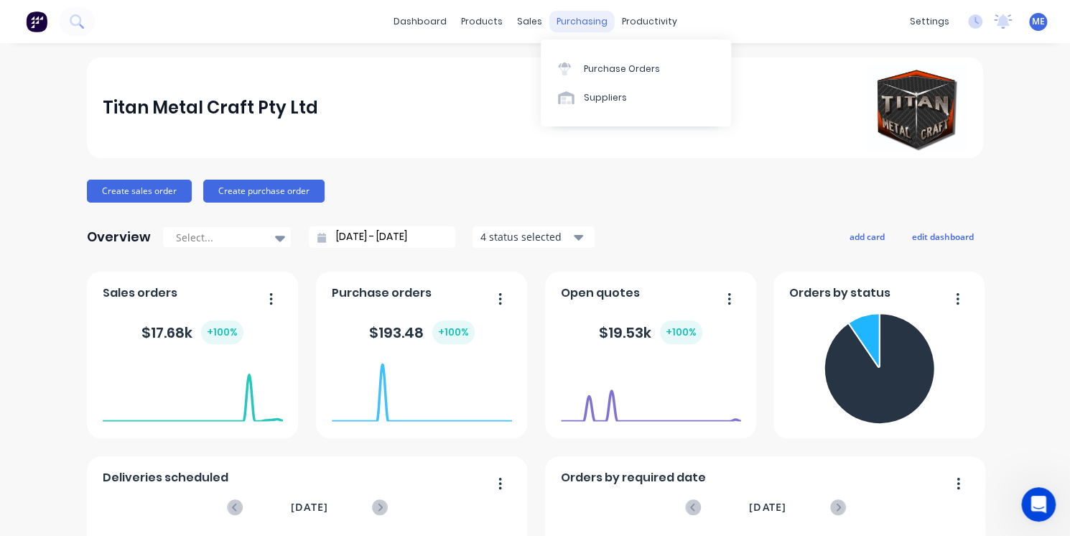
click at [581, 14] on div "purchasing" at bounding box center [581, 22] width 65 height 22
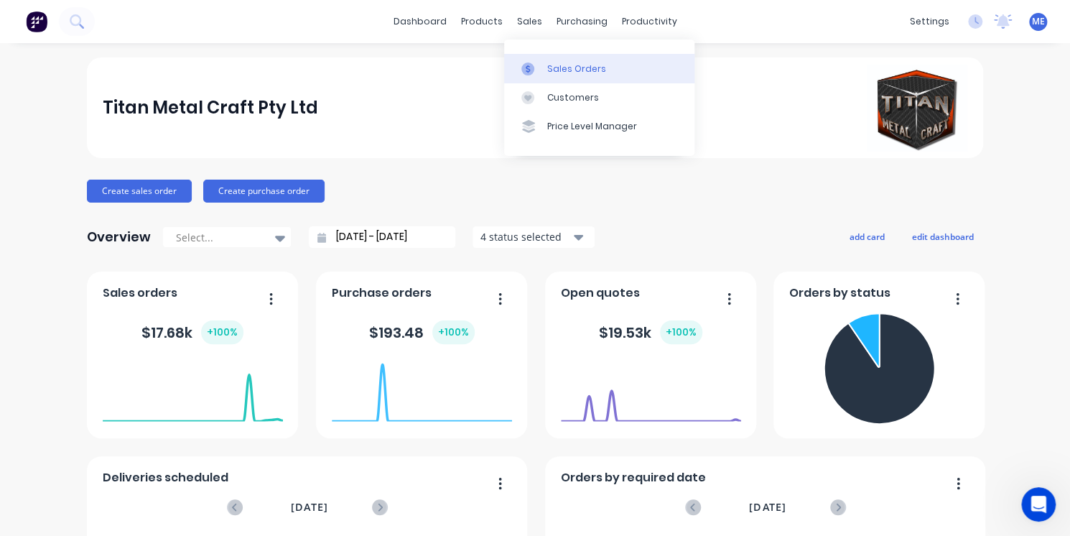
click at [547, 65] on div "Sales Orders" at bounding box center [576, 68] width 59 height 13
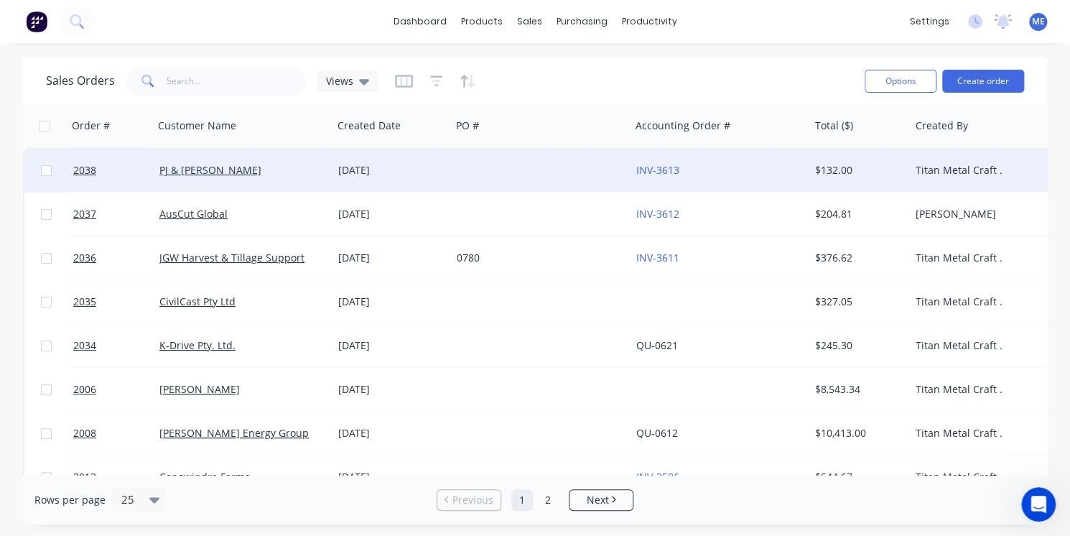
click at [416, 186] on div "10 Oct 2025" at bounding box center [391, 170] width 118 height 43
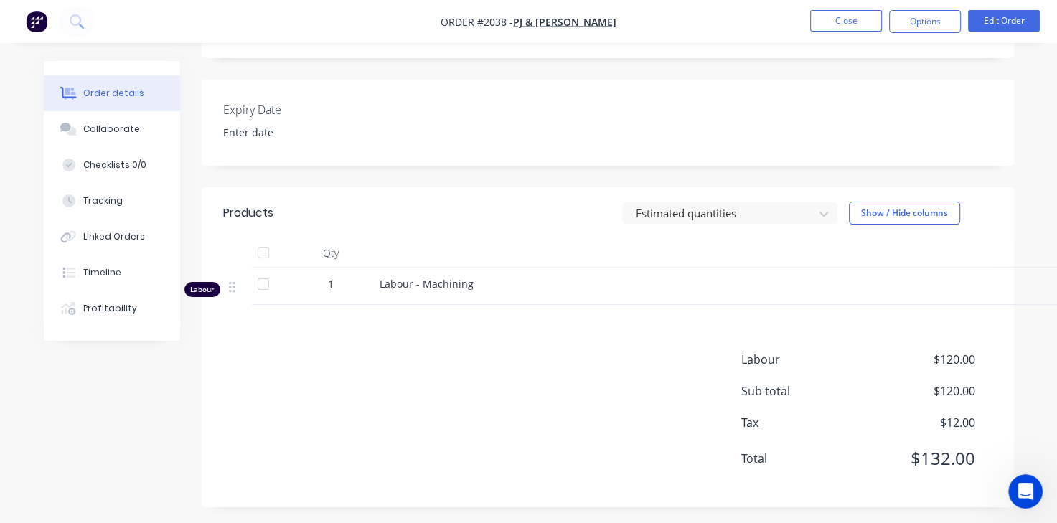
scroll to position [339, 0]
click at [472, 295] on div "Labour - Machining" at bounding box center [733, 285] width 718 height 37
click at [202, 287] on div "Labour" at bounding box center [202, 288] width 36 height 15
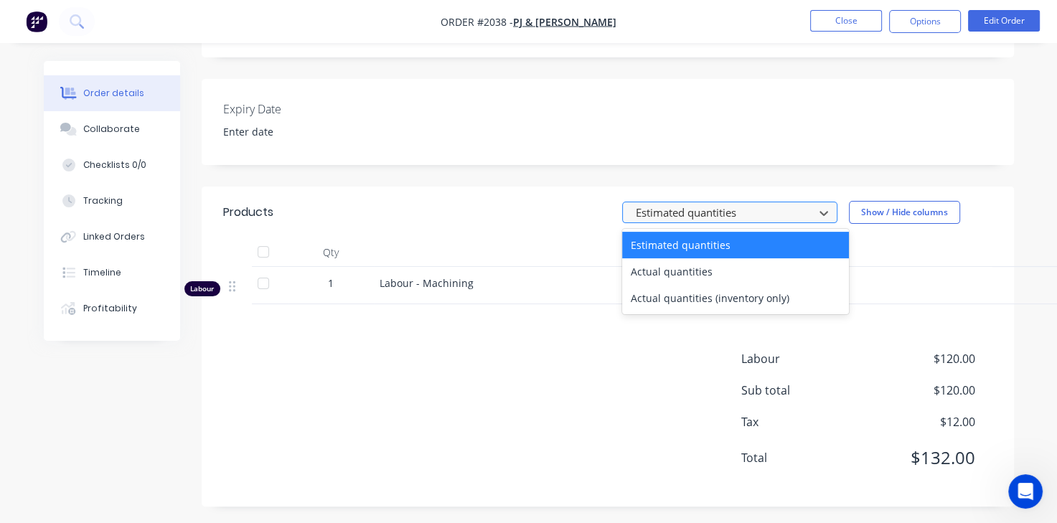
click at [680, 213] on div at bounding box center [721, 213] width 172 height 18
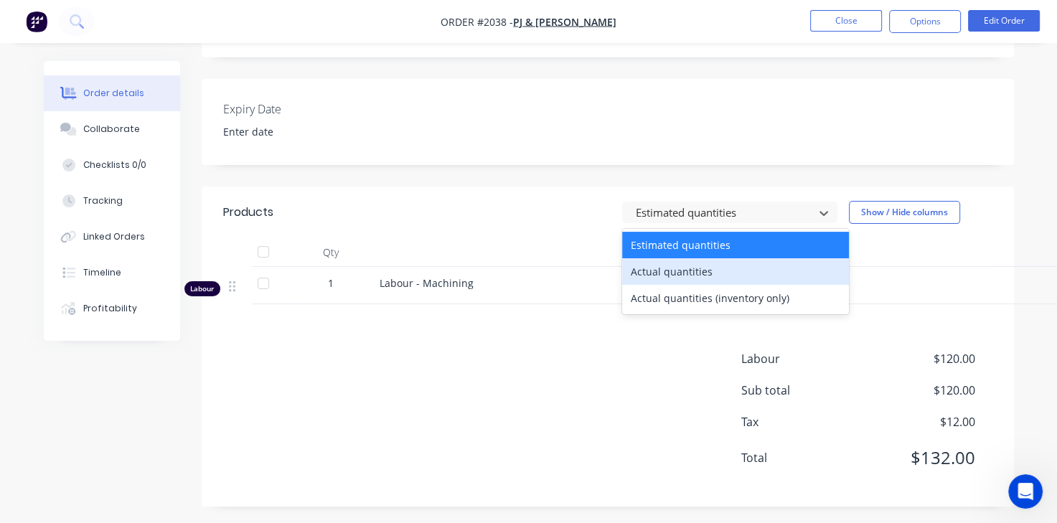
click at [672, 274] on div "Actual quantities" at bounding box center [735, 271] width 227 height 27
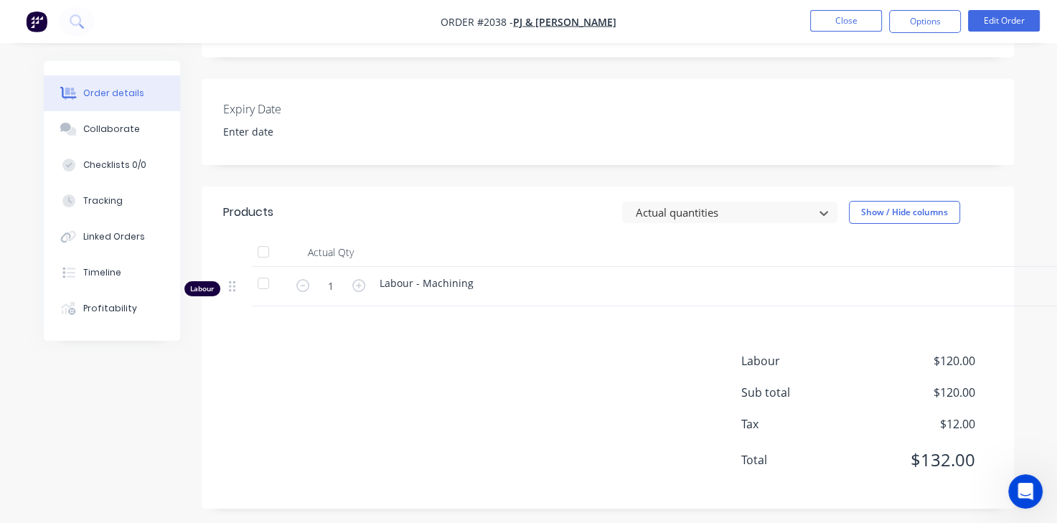
click at [386, 400] on div "Labour $120.00 Sub total $120.00 Tax $12.00 Total $132.00" at bounding box center [608, 419] width 770 height 135
click at [332, 282] on input "1" at bounding box center [330, 287] width 37 height 22
type input "1"
click at [417, 344] on div "Products Actual quantities Show / Hide columns Actual Qty Price Total Labour La…" at bounding box center [608, 348] width 813 height 322
click at [360, 289] on icon "button" at bounding box center [358, 285] width 13 height 13
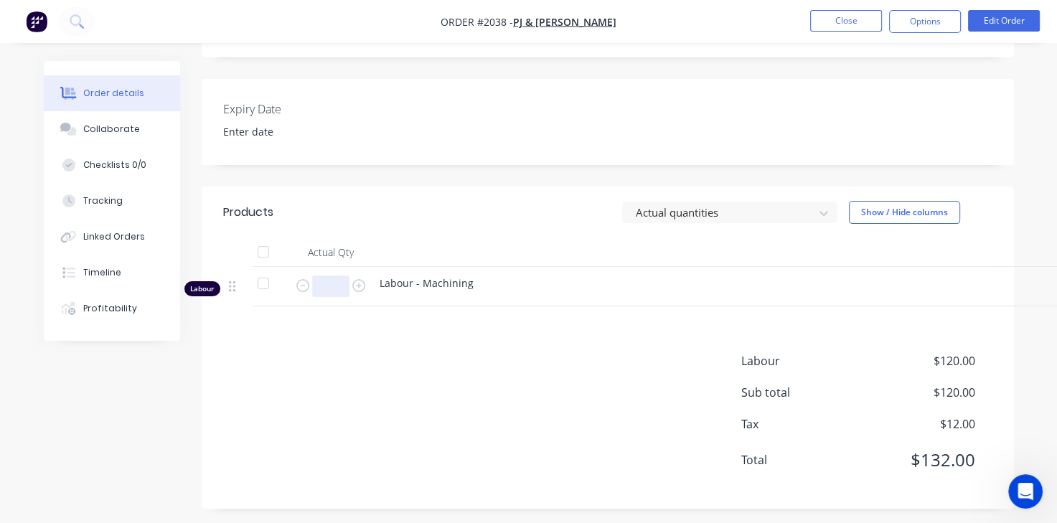
click at [332, 291] on input "text" at bounding box center [330, 287] width 37 height 22
type input "1"
click at [841, 29] on button "Close" at bounding box center [846, 21] width 72 height 22
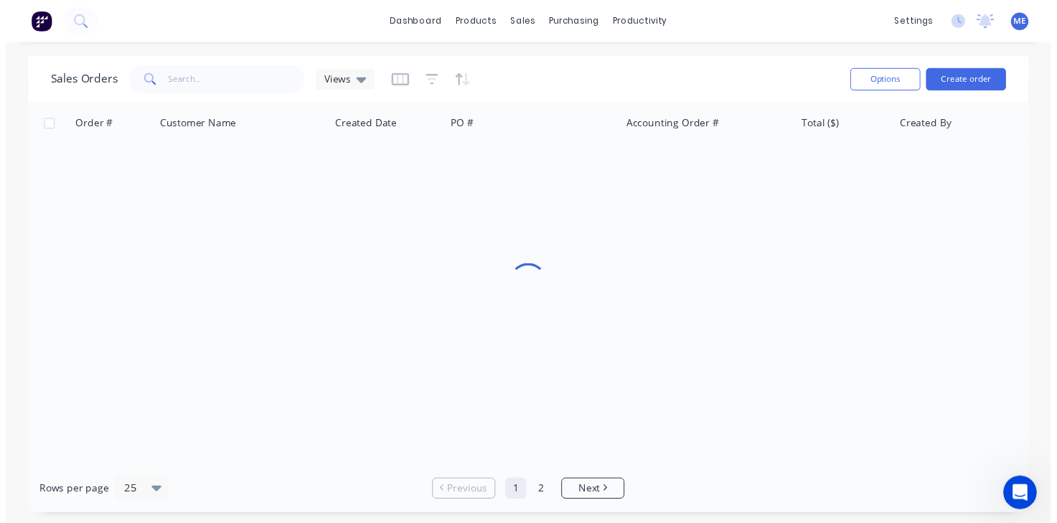
scroll to position [1039, 0]
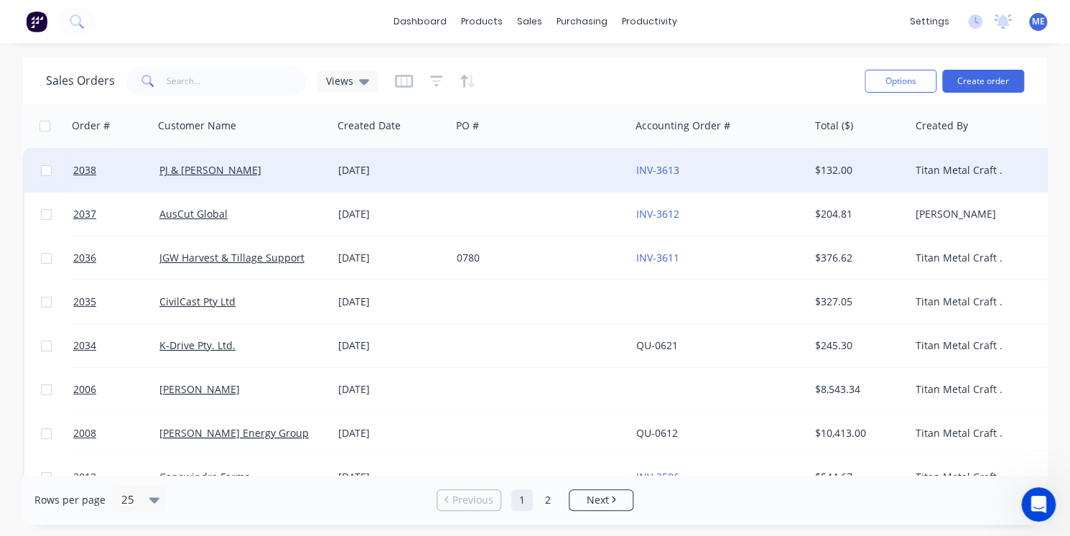
click at [424, 167] on div "10 Oct 2025" at bounding box center [391, 170] width 107 height 14
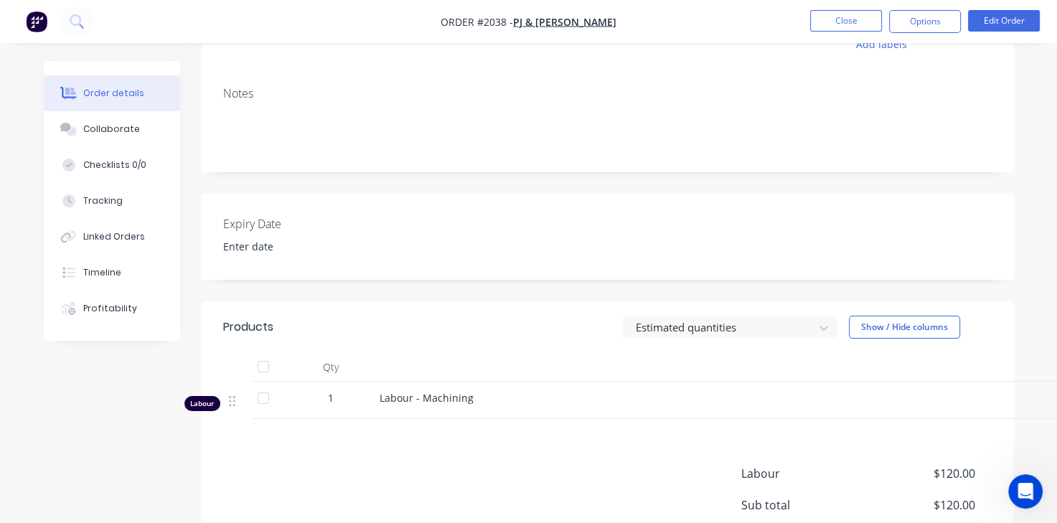
scroll to position [339, 17]
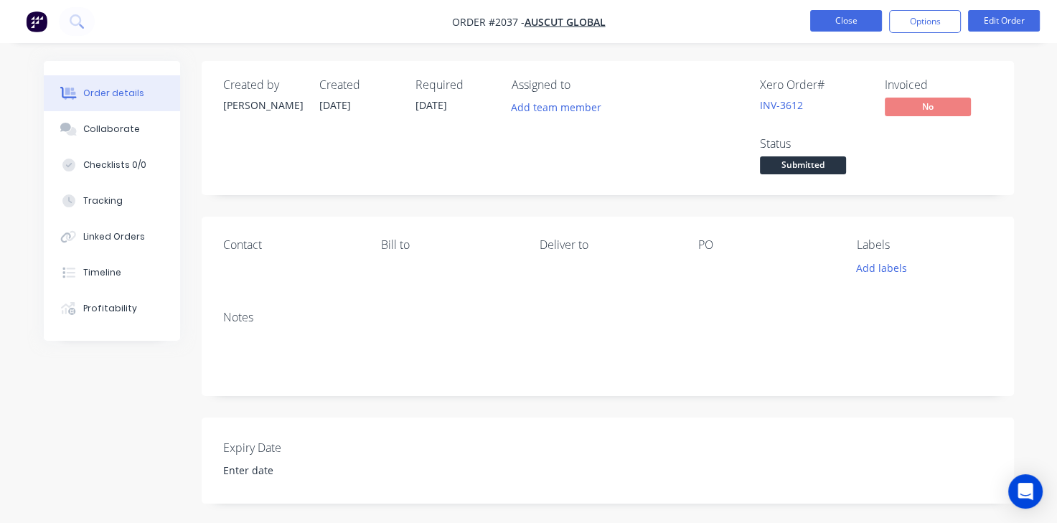
click at [873, 18] on button "Close" at bounding box center [846, 21] width 72 height 22
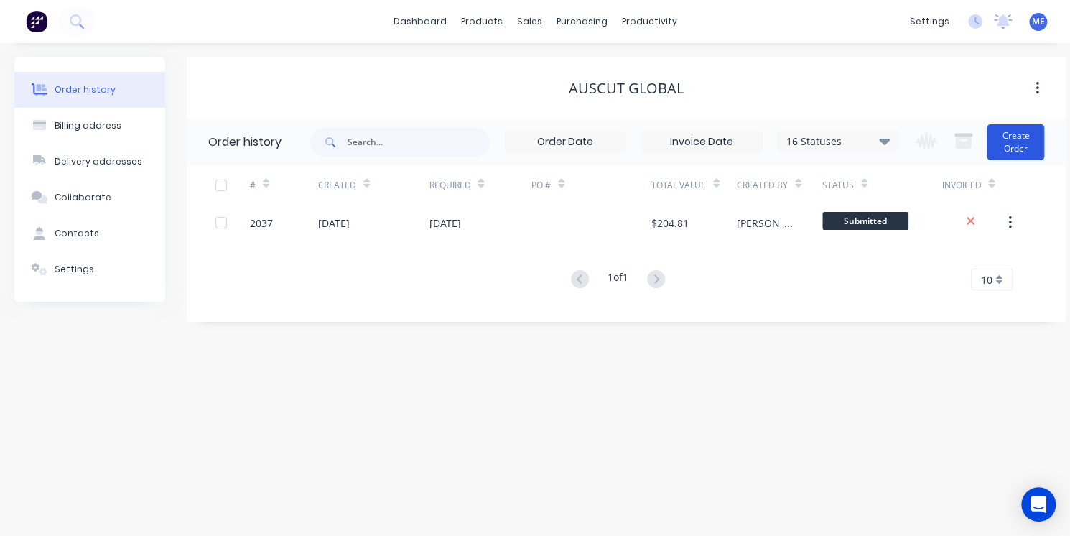
click at [1021, 139] on button "Create Order" at bounding box center [1014, 142] width 57 height 36
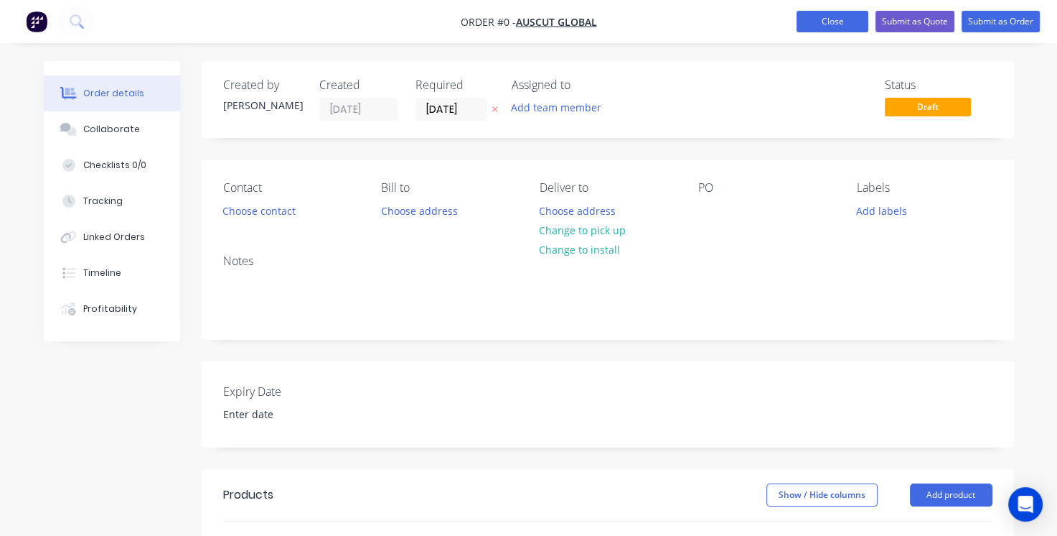
click at [838, 16] on button "Close" at bounding box center [833, 22] width 72 height 22
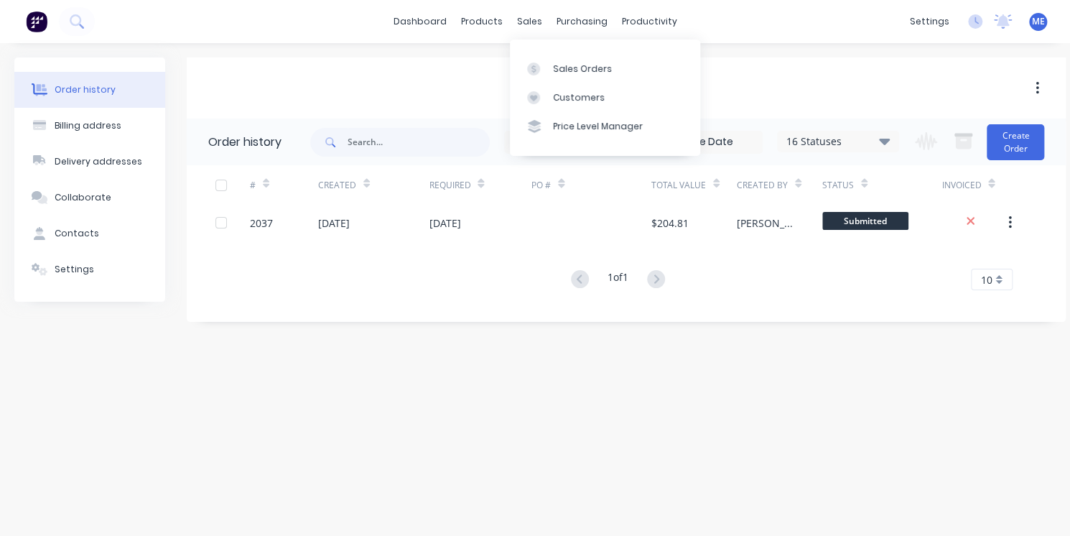
click at [534, 21] on div "sales" at bounding box center [529, 22] width 39 height 22
click at [553, 75] on link "Sales Orders" at bounding box center [605, 68] width 190 height 29
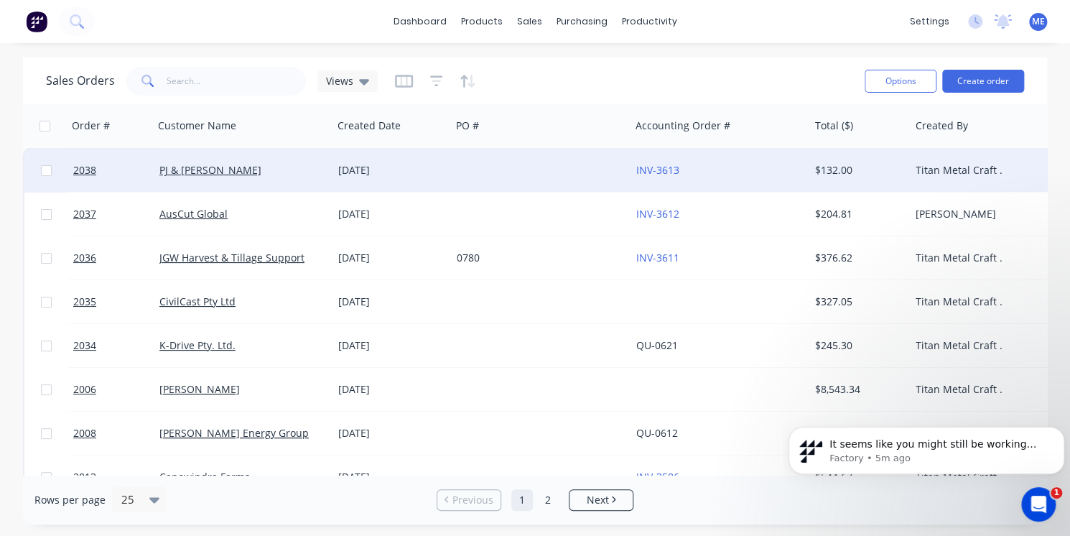
click at [416, 183] on div "10 Oct 2025" at bounding box center [391, 170] width 118 height 43
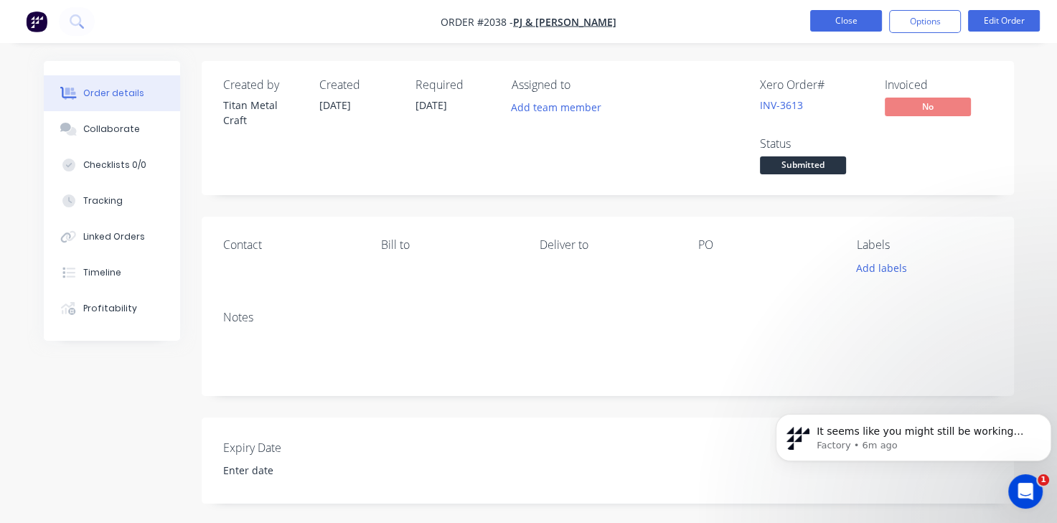
click at [838, 27] on button "Close" at bounding box center [846, 21] width 72 height 22
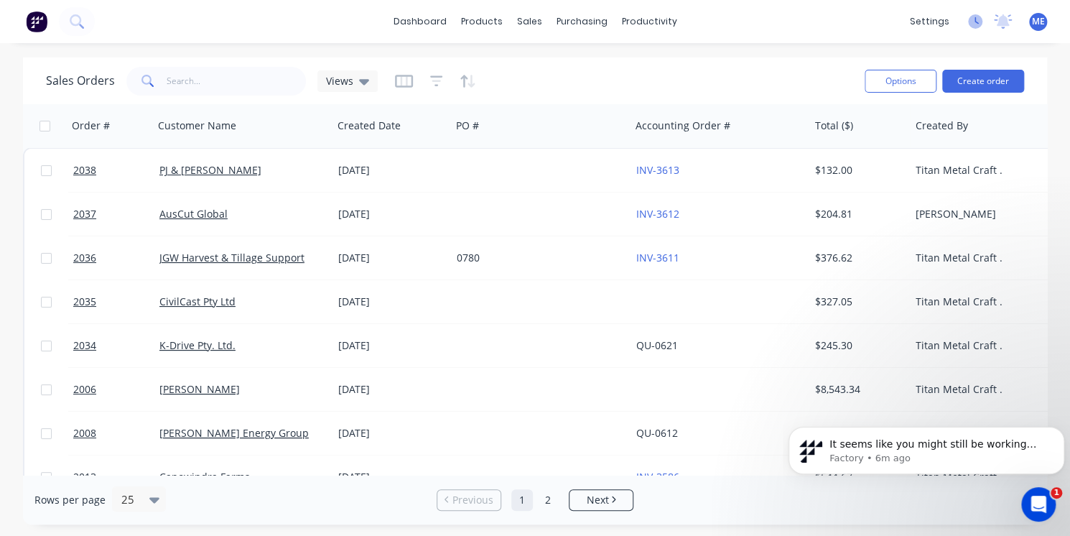
click at [978, 26] on icon at bounding box center [975, 21] width 14 height 14
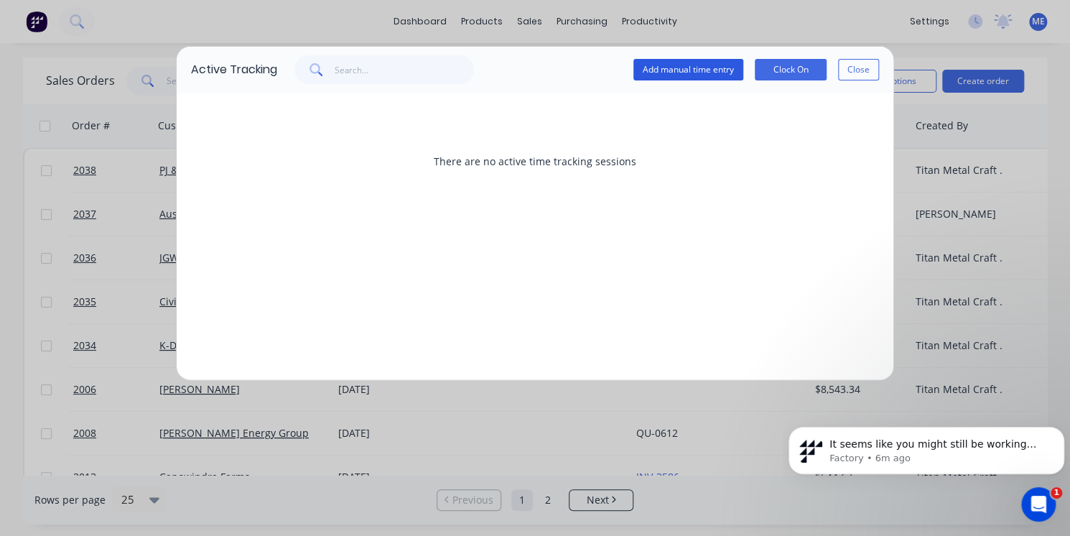
click at [698, 73] on button "Add manual time entry" at bounding box center [688, 70] width 110 height 22
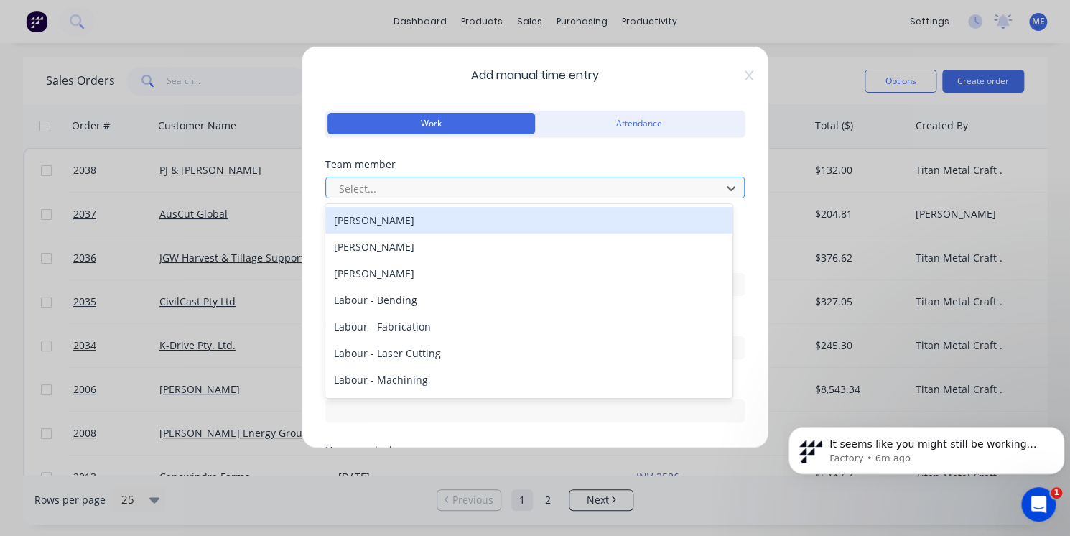
click at [396, 190] on div at bounding box center [525, 188] width 376 height 18
type input "pa"
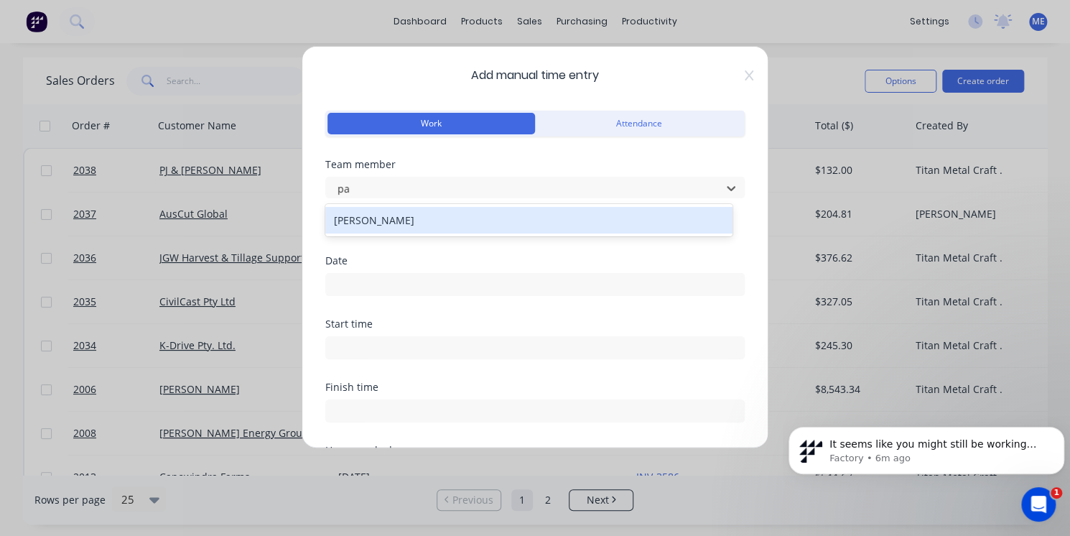
click at [393, 233] on div "[PERSON_NAME]" at bounding box center [528, 220] width 407 height 32
click at [387, 228] on div "[PERSON_NAME]" at bounding box center [528, 220] width 407 height 27
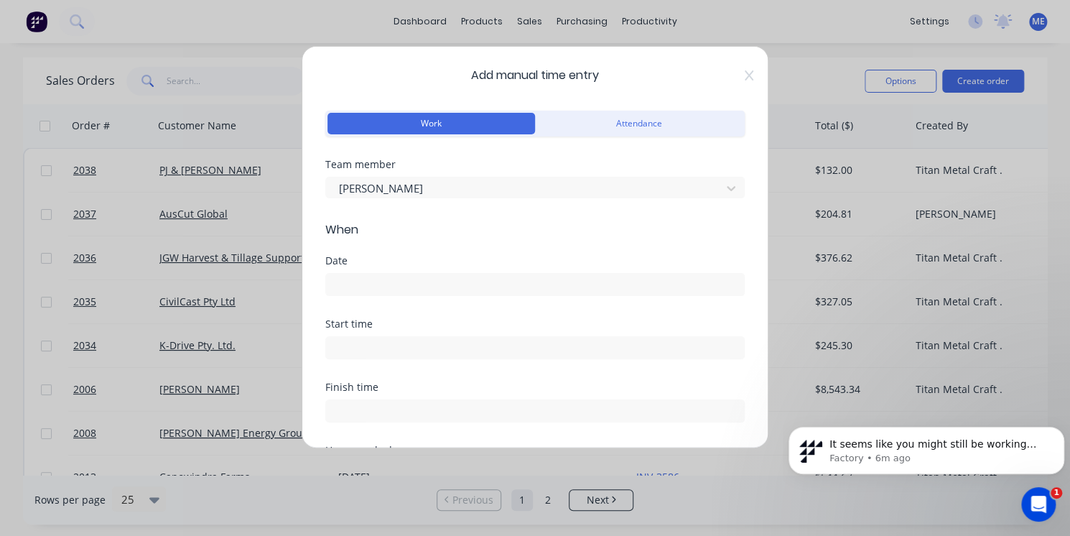
click at [385, 285] on input at bounding box center [535, 284] width 418 height 22
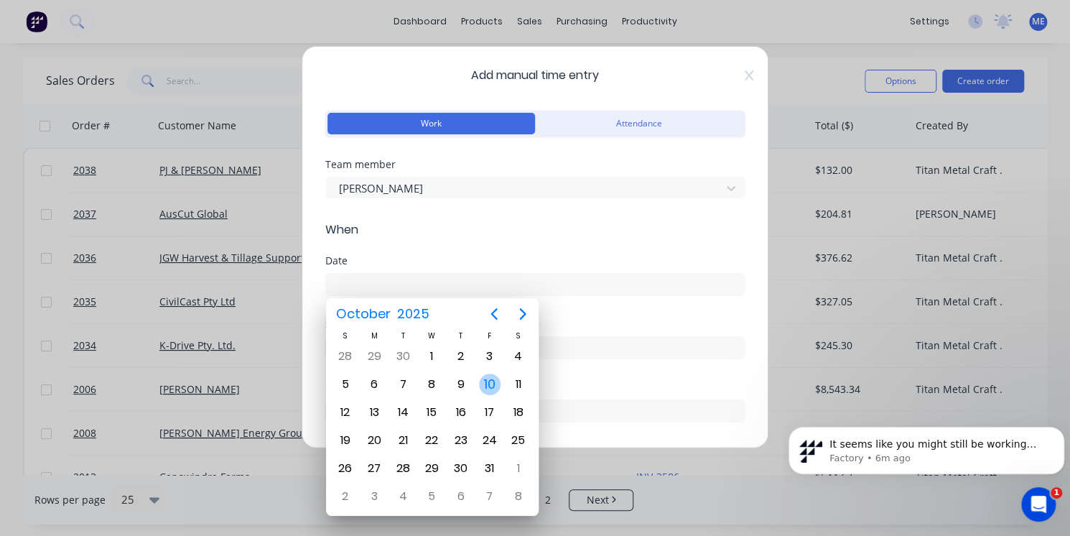
click at [489, 390] on div "10" at bounding box center [490, 384] width 22 height 22
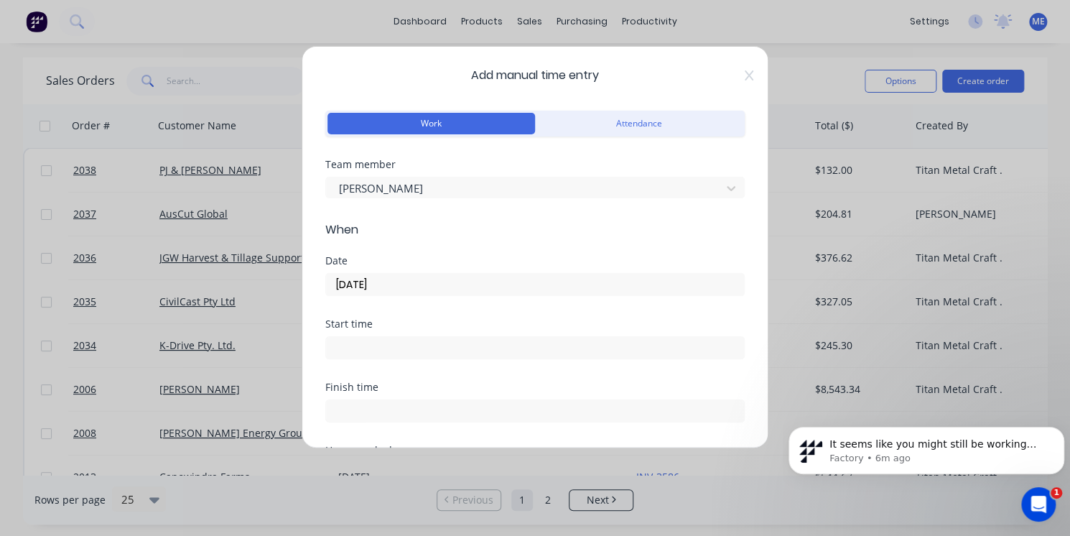
click at [352, 283] on input "10/10/2025" at bounding box center [535, 284] width 418 height 22
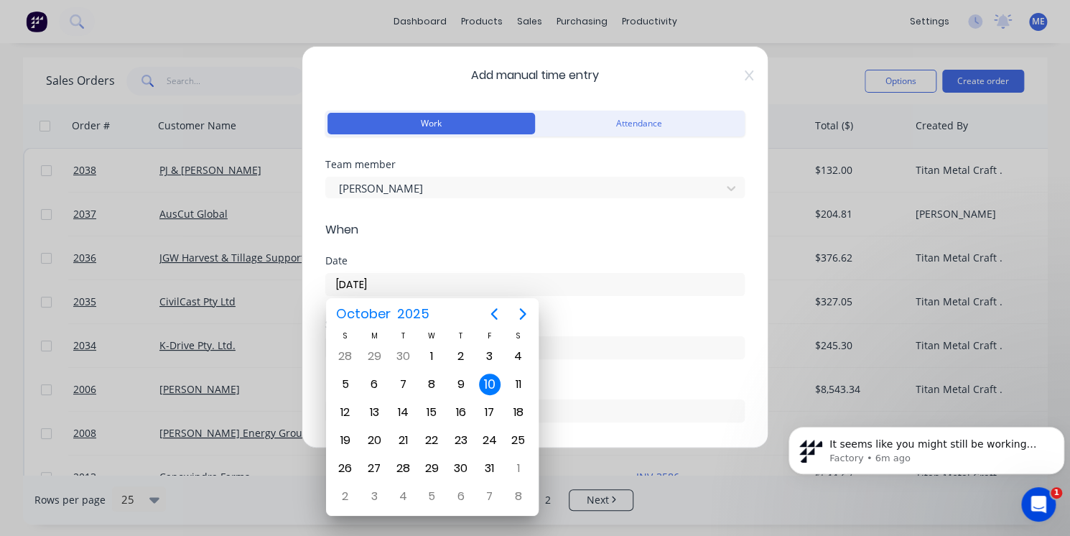
click at [352, 283] on input "10/10/2025" at bounding box center [535, 284] width 418 height 22
click at [426, 380] on div "8" at bounding box center [432, 384] width 22 height 22
type input "08/10/2025"
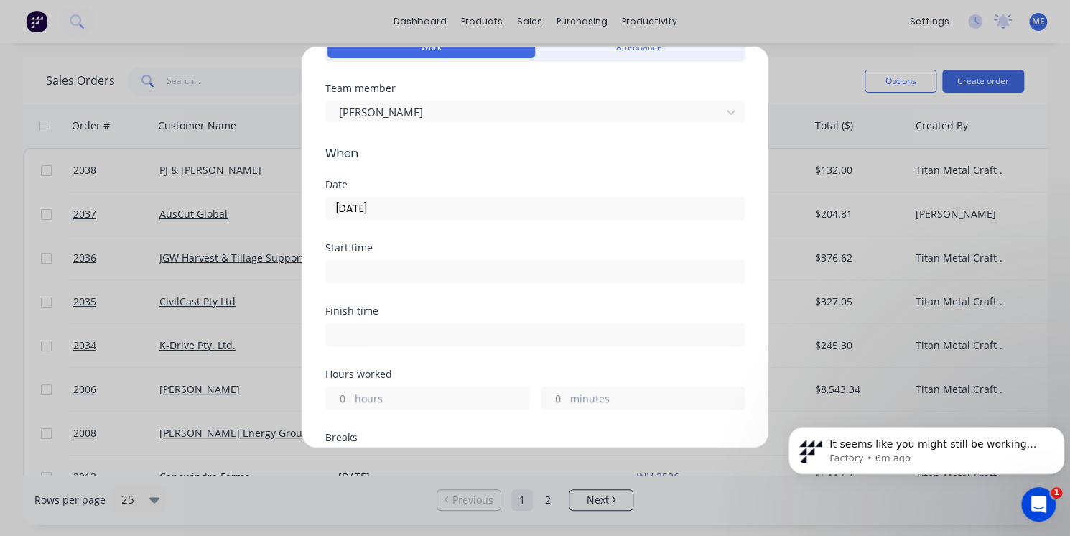
scroll to position [77, 0]
click at [367, 393] on label "hours" at bounding box center [442, 399] width 174 height 18
click at [351, 393] on input "hours" at bounding box center [338, 397] width 25 height 22
type input "1"
type input "15"
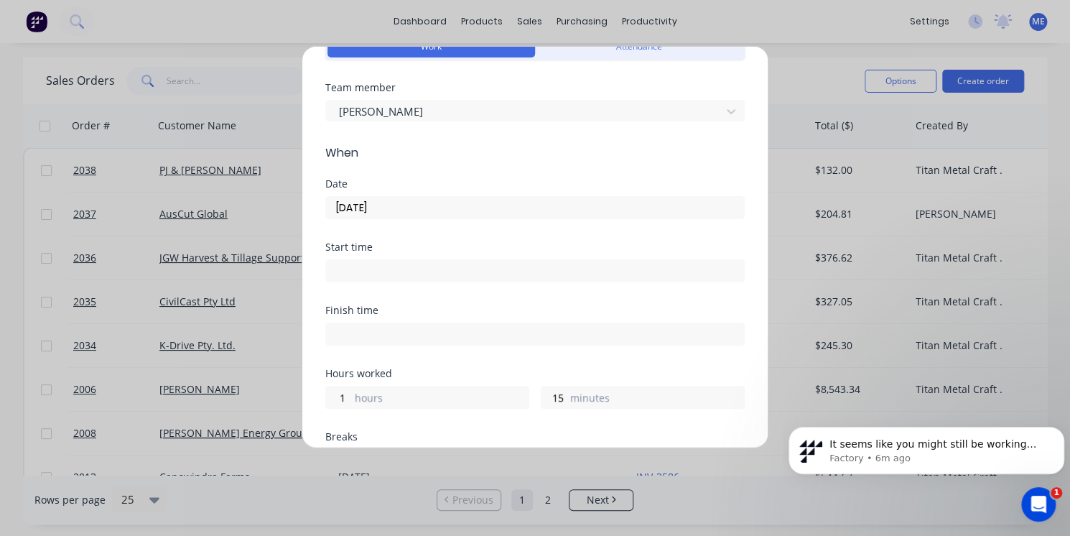
scroll to position [383, 0]
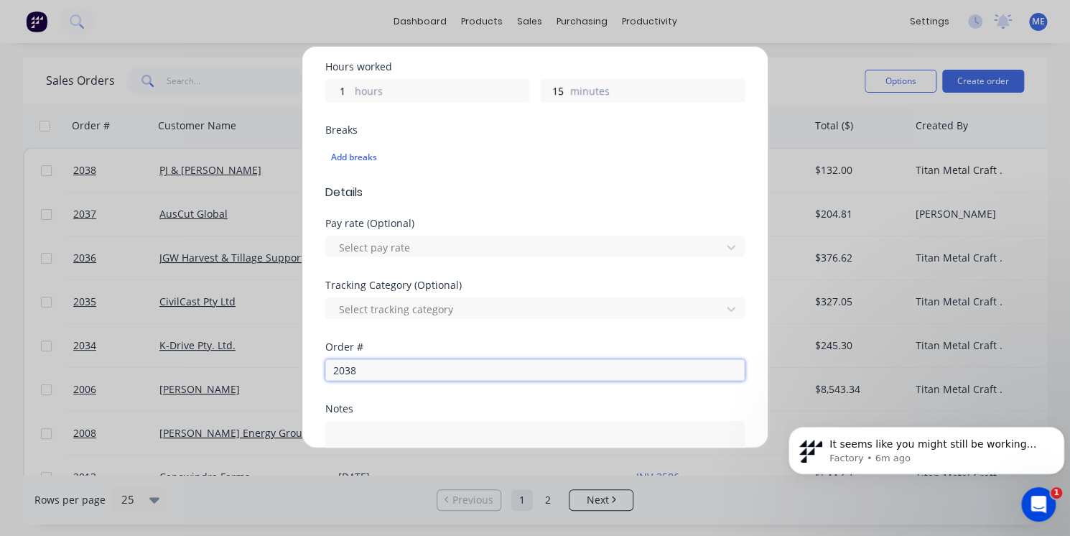
type input "2038"
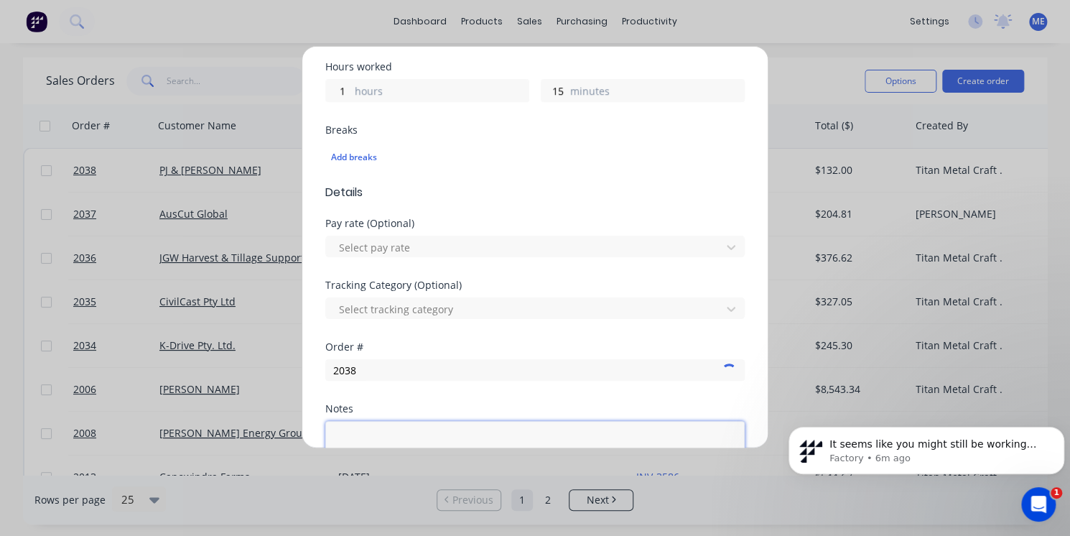
scroll to position [387, 0]
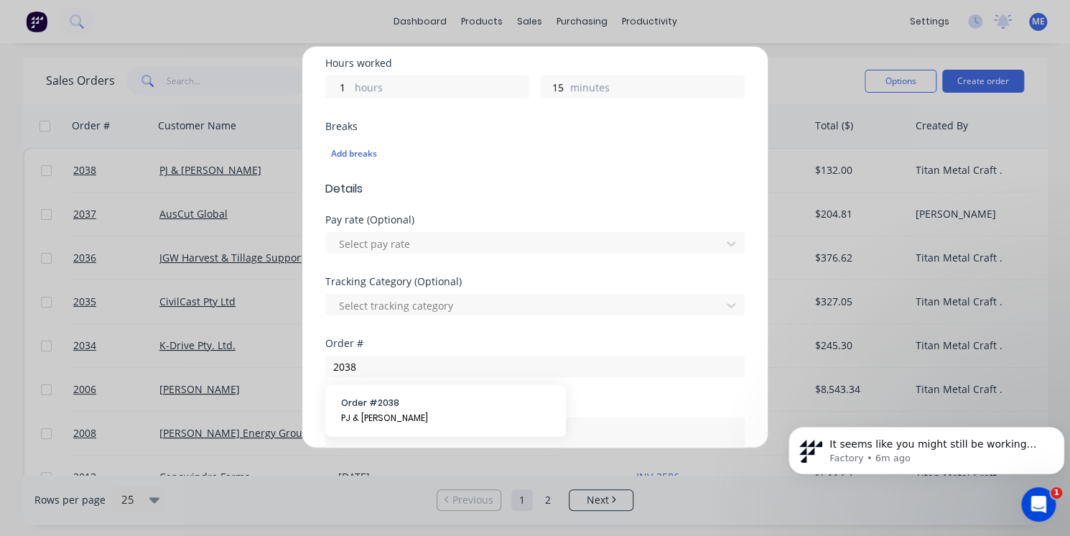
click at [367, 393] on div "Order # 2038 PJ & JH Dresser" at bounding box center [445, 410] width 240 height 52
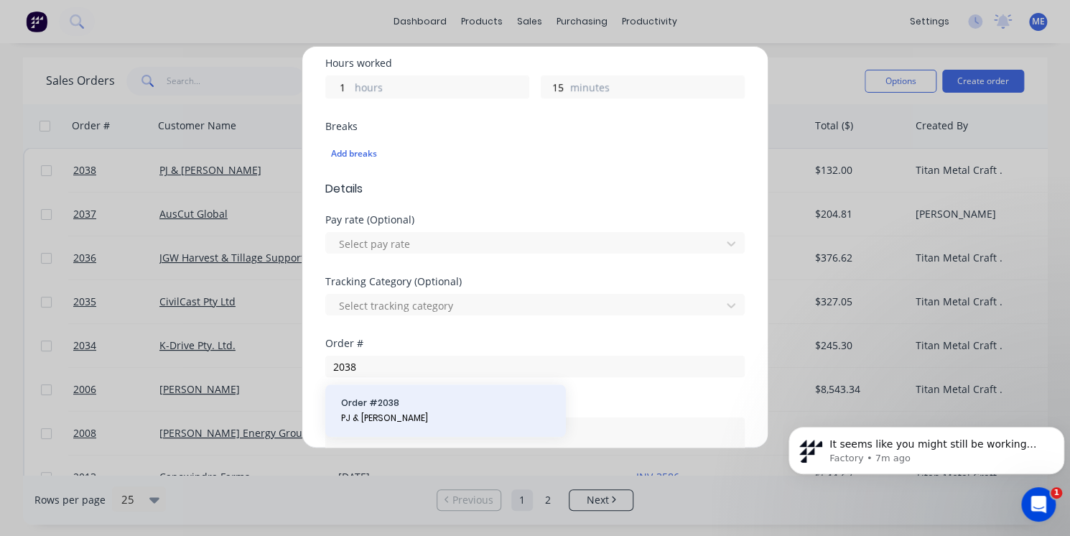
click at [368, 419] on span "PJ & [PERSON_NAME]" at bounding box center [445, 417] width 209 height 13
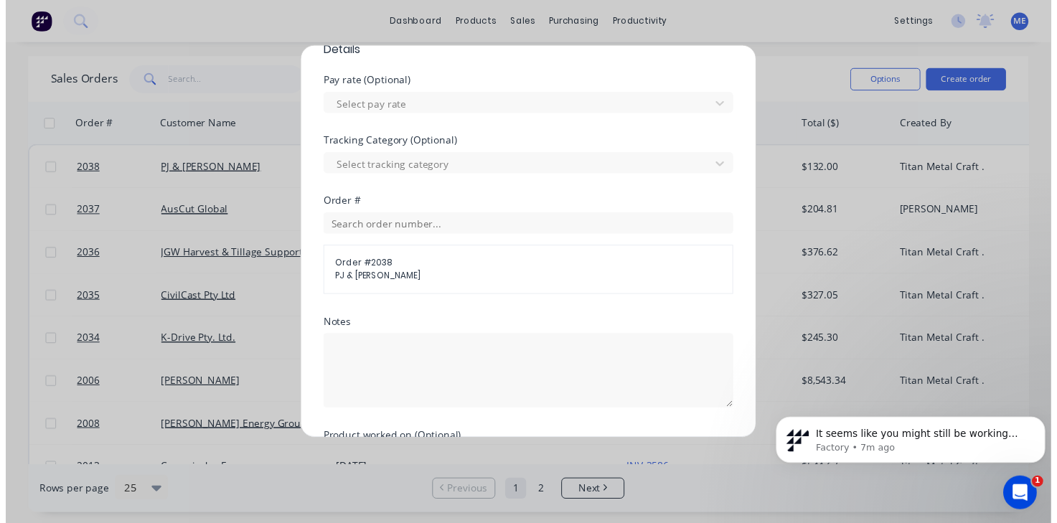
scroll to position [672, 0]
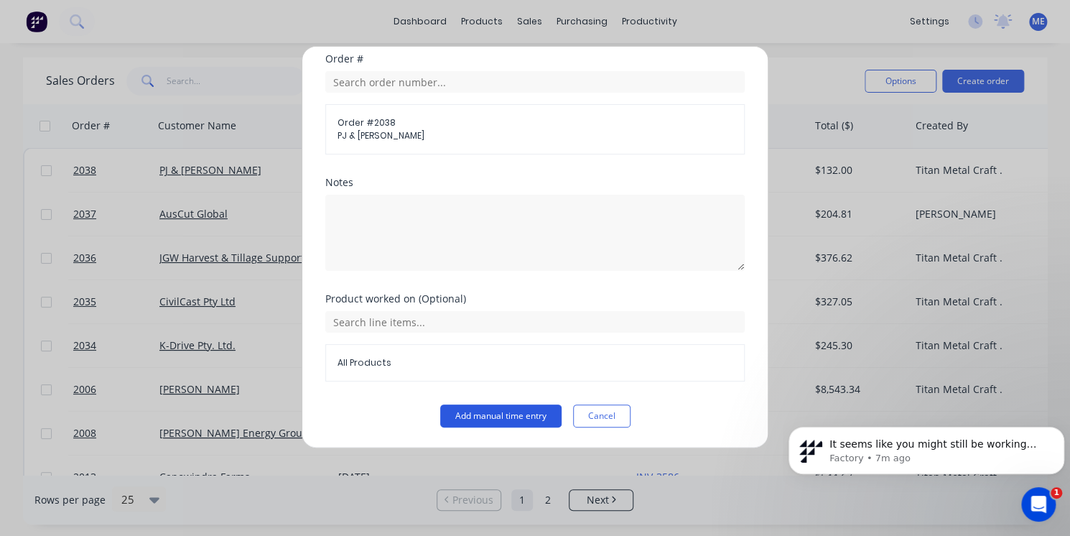
click at [492, 419] on button "Add manual time entry" at bounding box center [500, 415] width 121 height 23
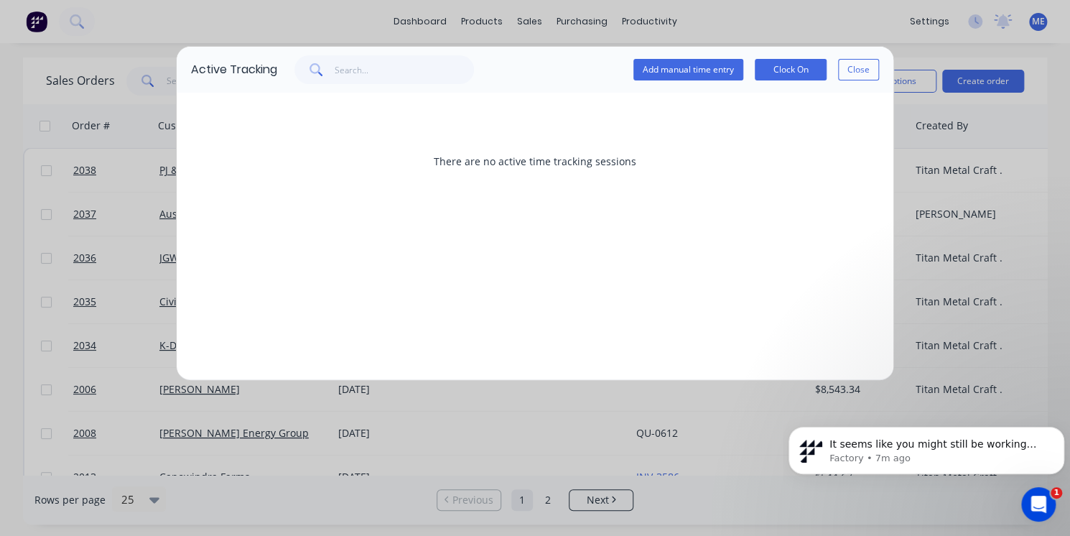
click at [380, 35] on div "Active Tracking Add manual time entry Clock On Close There are no active time t…" at bounding box center [535, 268] width 1070 height 536
click at [857, 72] on button "Close" at bounding box center [858, 70] width 41 height 22
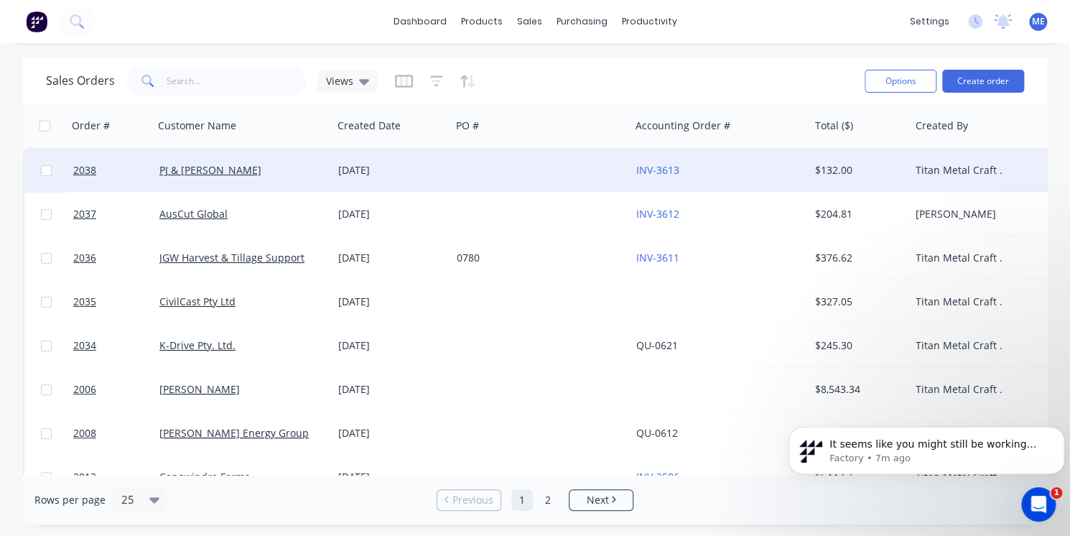
click at [339, 174] on div "[DATE]" at bounding box center [391, 170] width 107 height 14
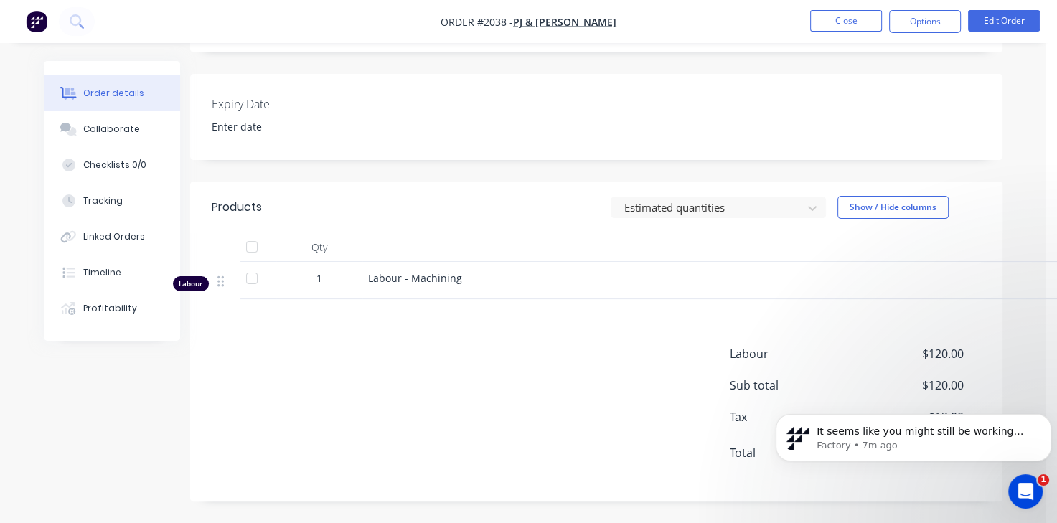
scroll to position [0, 11]
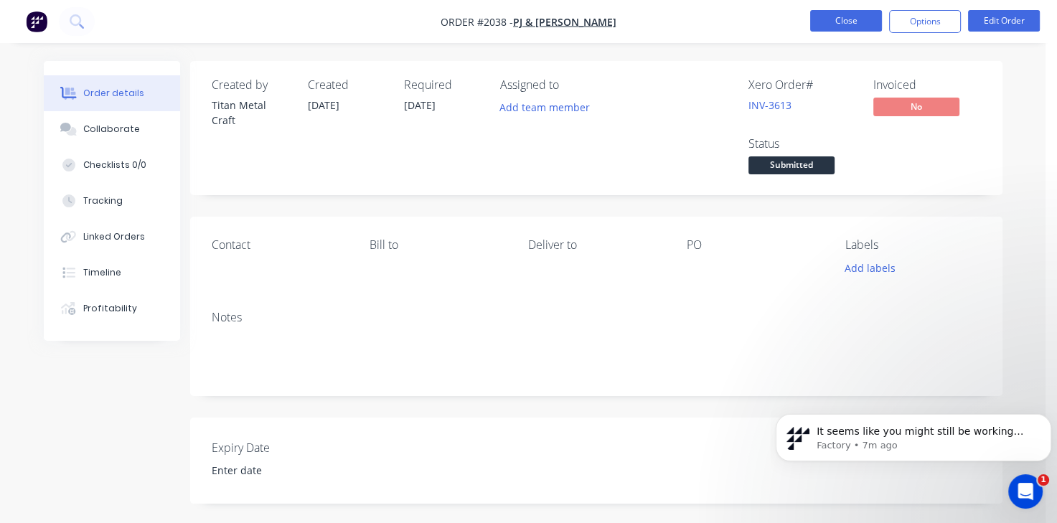
click at [855, 22] on button "Close" at bounding box center [846, 21] width 72 height 22
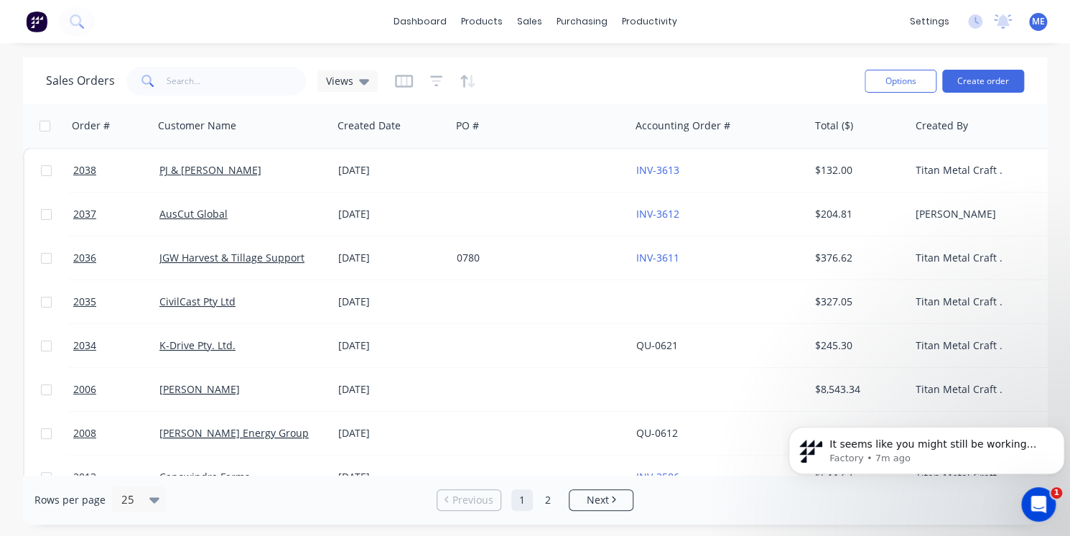
click at [982, 19] on div "settings No new notifications Mark all as read You have no notifications ME Tit…" at bounding box center [985, 22] width 167 height 22
click at [973, 24] on icon at bounding box center [975, 21] width 14 height 14
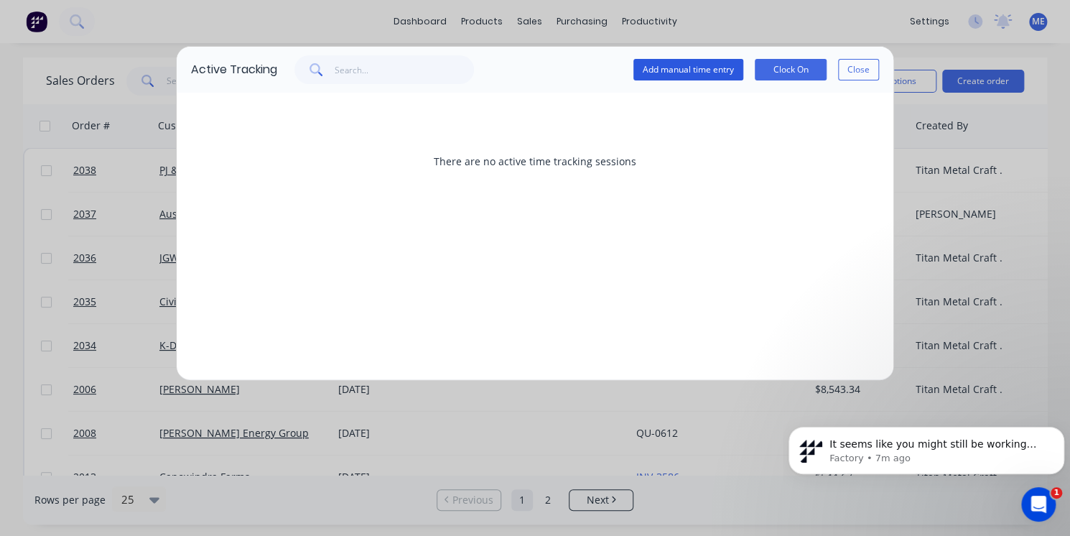
click at [705, 70] on button "Add manual time entry" at bounding box center [688, 70] width 110 height 22
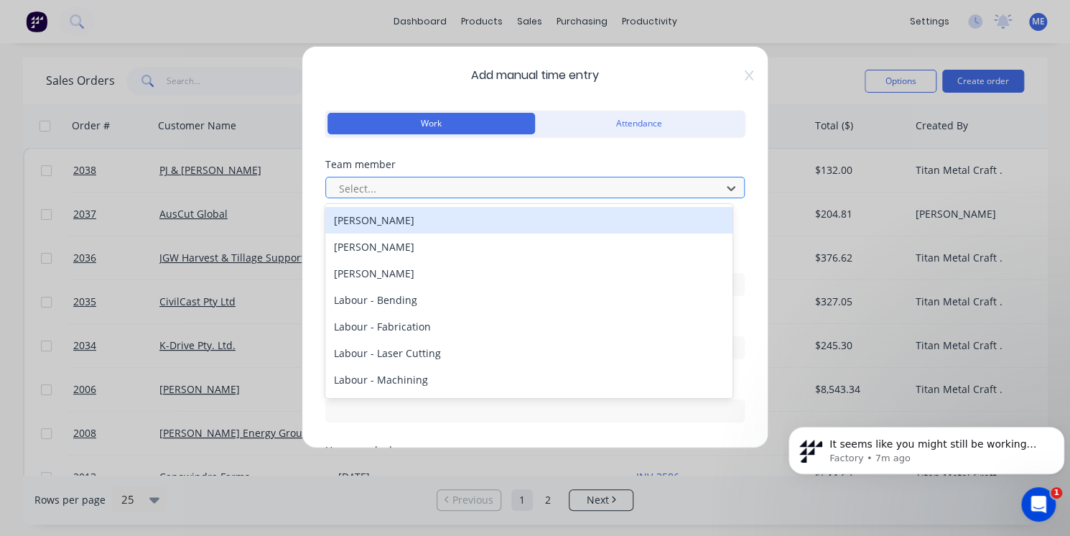
click at [471, 189] on div at bounding box center [525, 188] width 376 height 18
type input "pat"
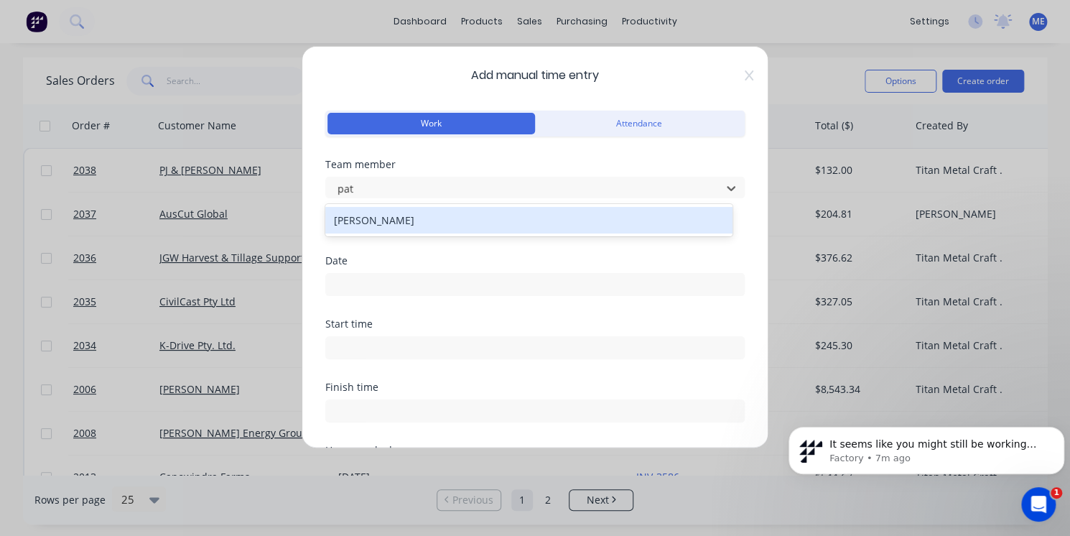
click at [451, 223] on div "Patrick Dun" at bounding box center [528, 220] width 407 height 27
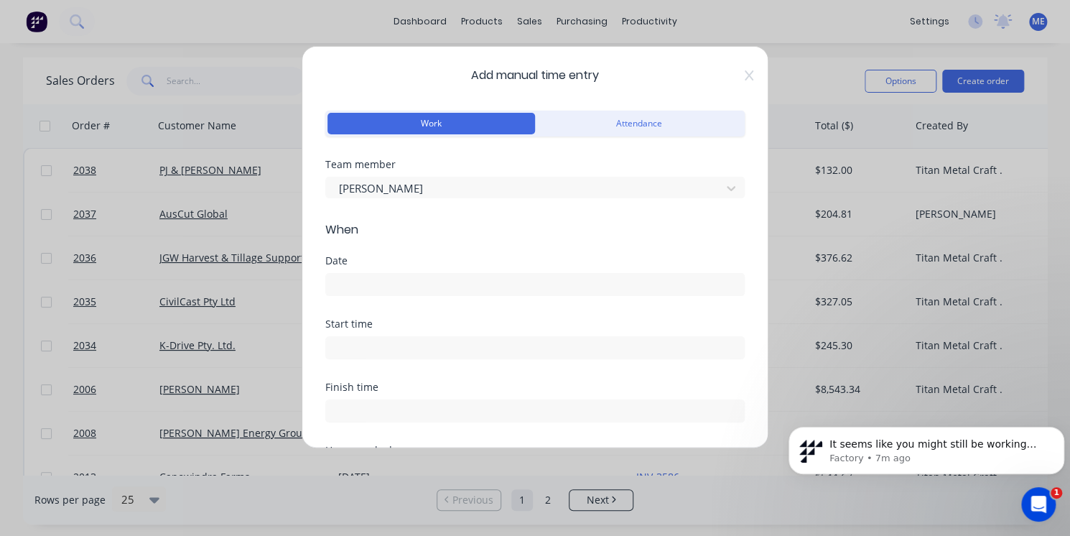
click at [450, 286] on input at bounding box center [535, 284] width 418 height 22
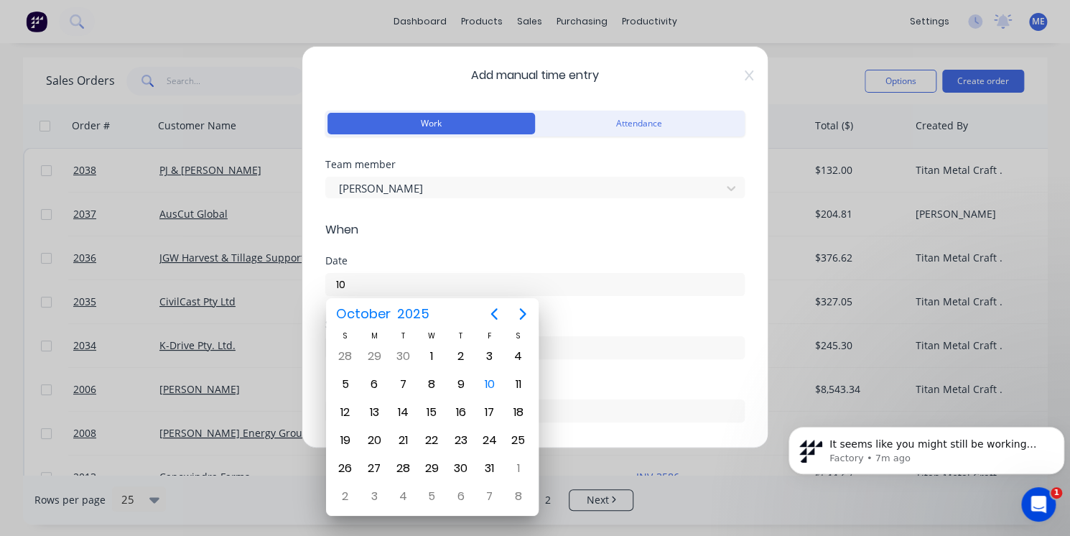
type input "1"
type input "8.10"
click at [434, 388] on div "8" at bounding box center [432, 384] width 22 height 22
type input "08/10/2025"
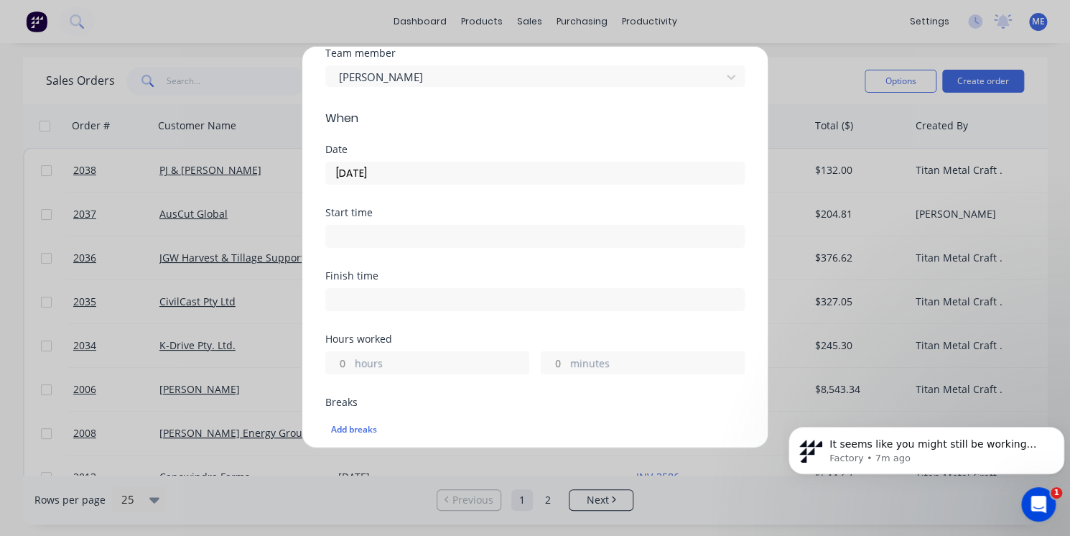
scroll to position [112, 0]
click at [405, 358] on label "hours" at bounding box center [442, 364] width 174 height 18
click at [351, 358] on input "hours" at bounding box center [338, 362] width 25 height 22
type input "1"
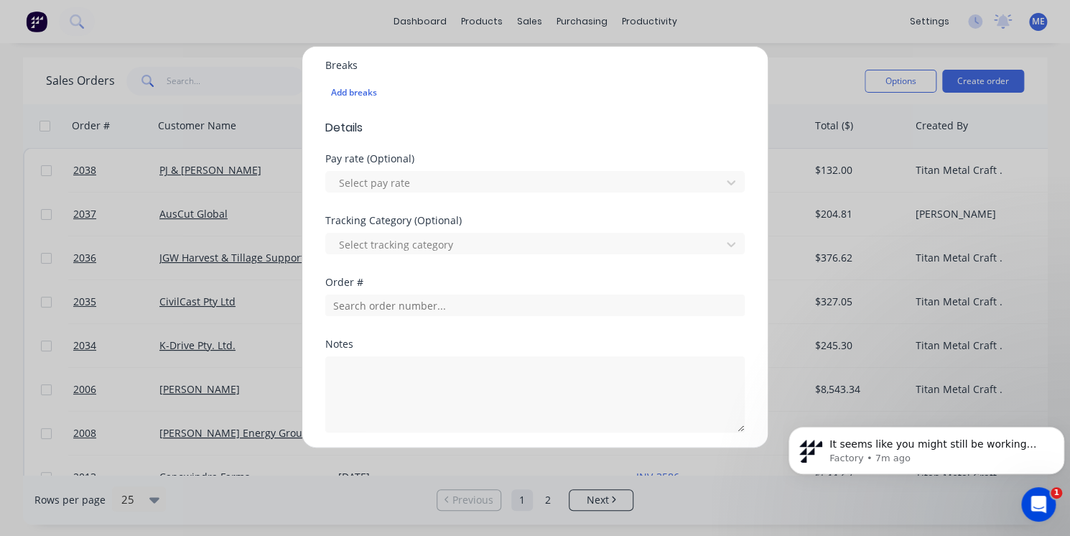
scroll to position [452, 0]
type input "15"
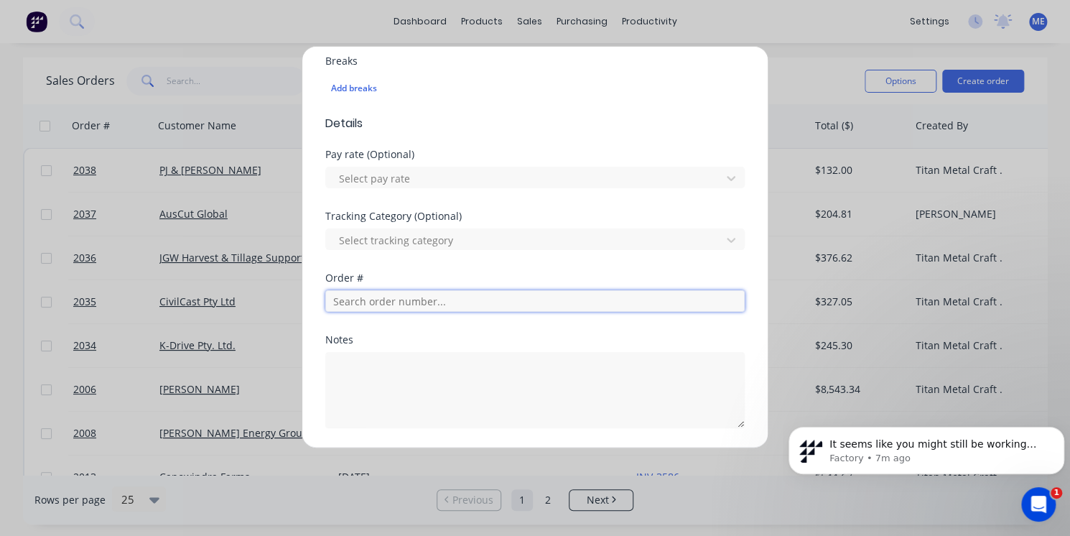
click at [427, 303] on input "text" at bounding box center [534, 301] width 419 height 22
type input "2038"
click at [460, 268] on div "Tracking Category (Optional) Select tracking category" at bounding box center [534, 242] width 419 height 62
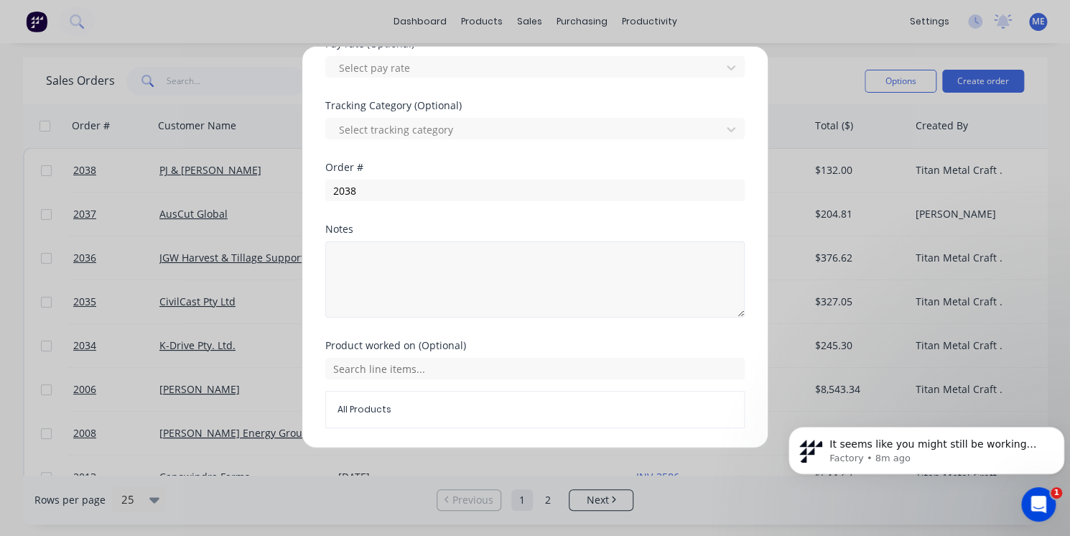
scroll to position [609, 0]
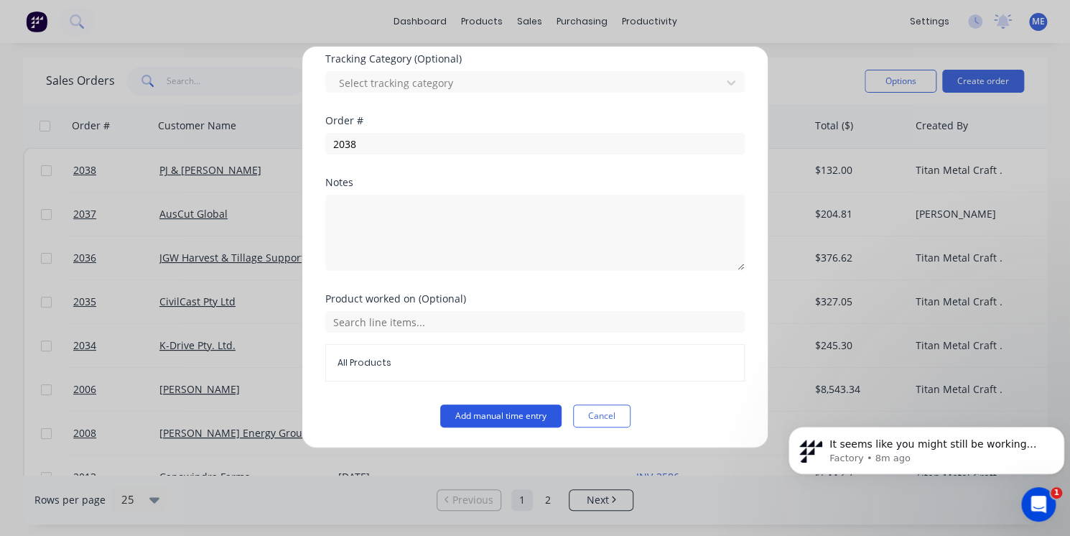
click at [482, 423] on button "Add manual time entry" at bounding box center [500, 415] width 121 height 23
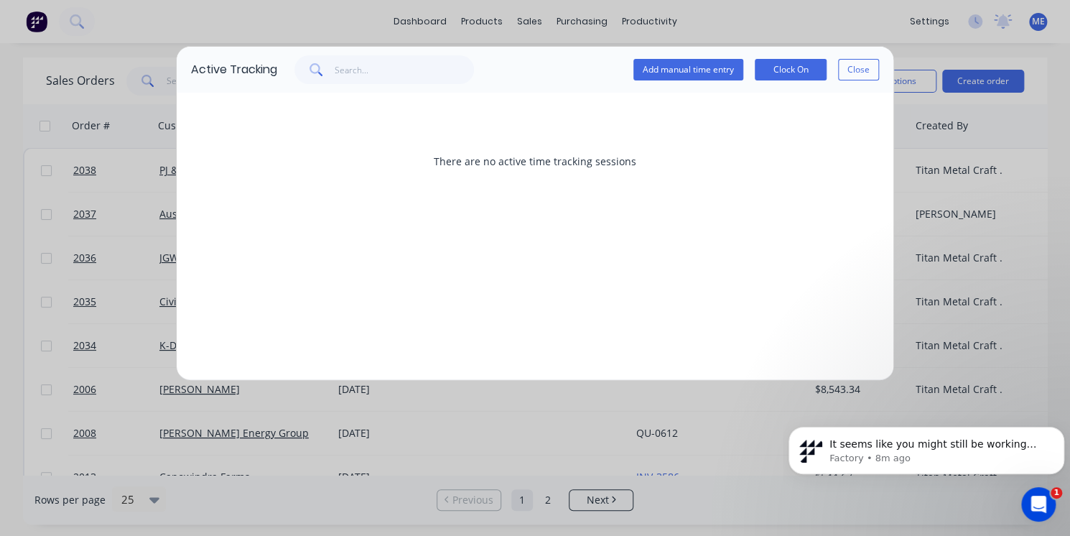
click at [350, 36] on div "Active Tracking Add manual time entry Clock On Close There are no active time t…" at bounding box center [535, 268] width 1070 height 536
click at [867, 70] on button "Close" at bounding box center [858, 70] width 41 height 22
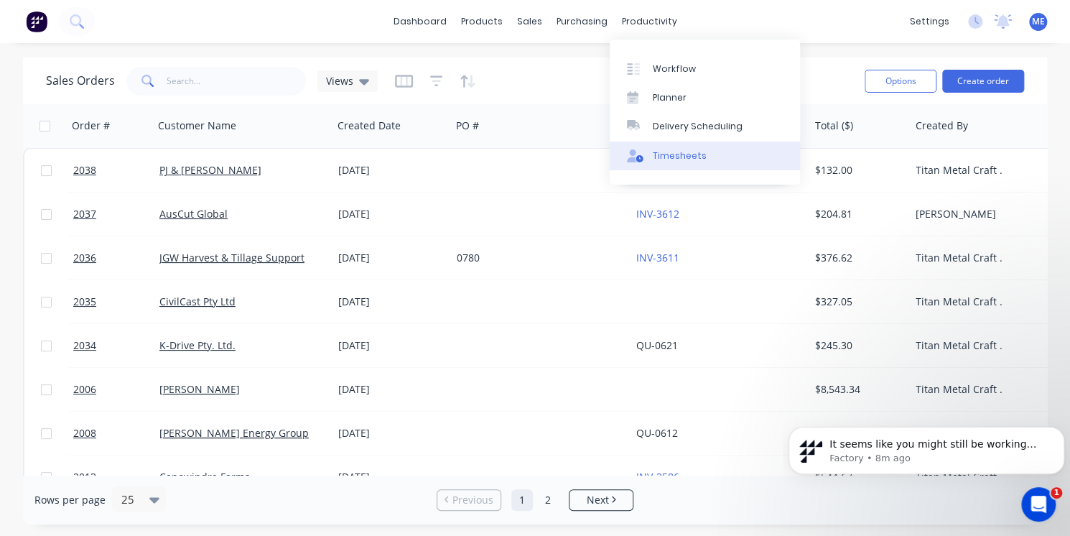
click at [688, 143] on link "Timesheets" at bounding box center [704, 155] width 190 height 29
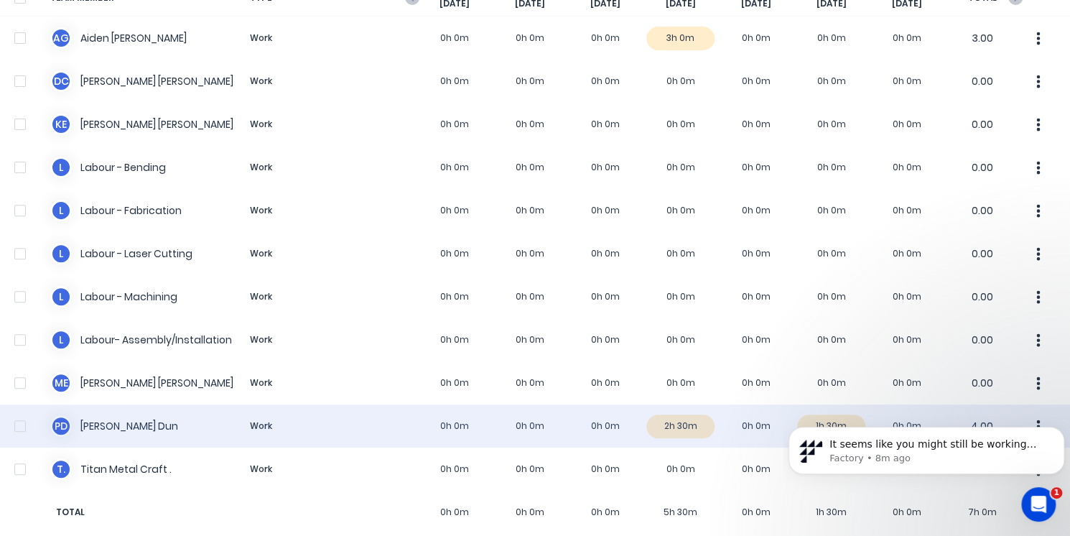
scroll to position [134, 0]
click at [678, 434] on div "P D Patrick Dun Work 0h 0m 0h 0m 0h 0m 2h 30m 0h 0m 1h 30m 0h 0m 4.00" at bounding box center [535, 424] width 1070 height 43
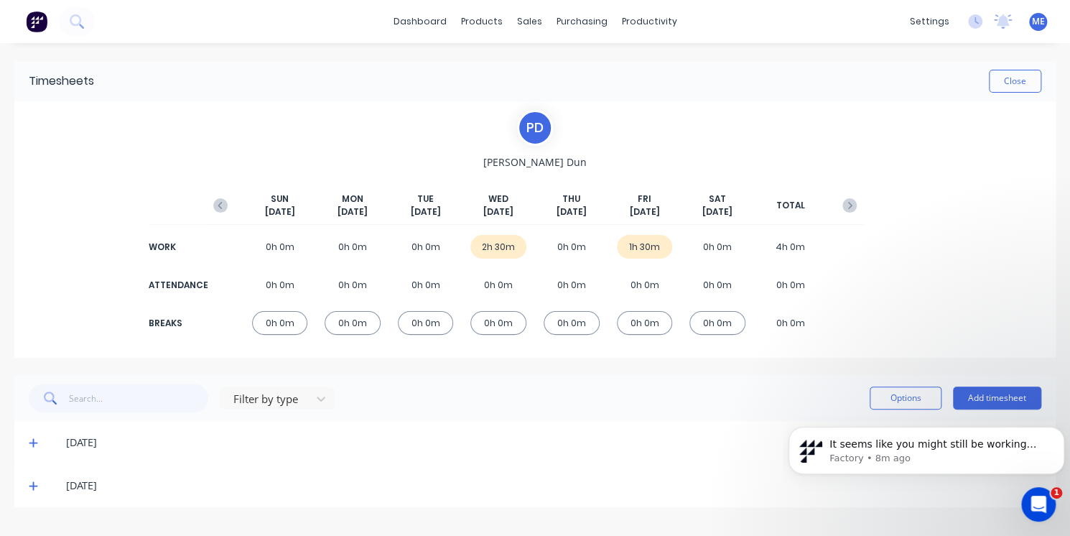
click at [585, 482] on div "[DATE]" at bounding box center [553, 485] width 975 height 16
click at [465, 452] on div "08/10/25" at bounding box center [534, 442] width 1041 height 43
click at [34, 442] on icon at bounding box center [33, 443] width 9 height 9
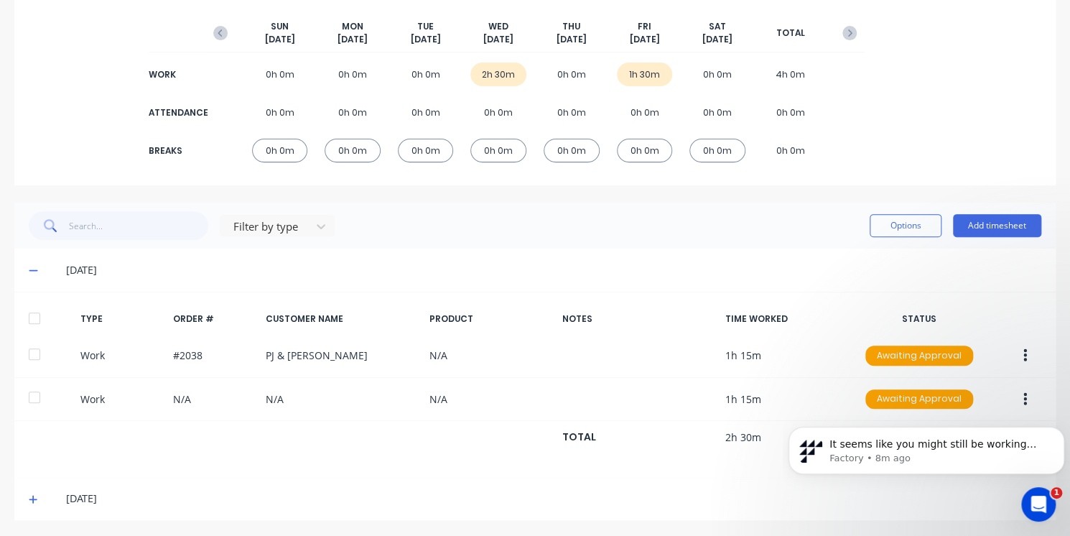
scroll to position [175, 0]
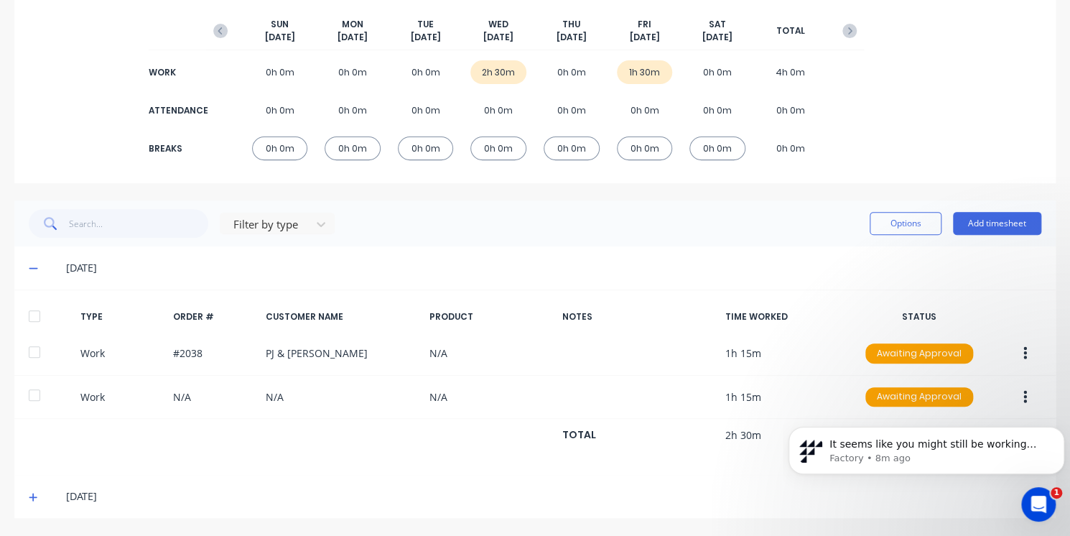
click at [1009, 403] on body "It seems like you might still be working through the timesheet calculation issu…" at bounding box center [926, 446] width 276 height 89
click at [1007, 396] on html "It seems like you might still be working through the timesheet calculation issu…" at bounding box center [925, 446] width 287 height 100
drag, startPoint x: 225, startPoint y: 0, endPoint x: 518, endPoint y: 490, distance: 570.9
click at [518, 490] on div "[DATE]" at bounding box center [553, 496] width 975 height 16
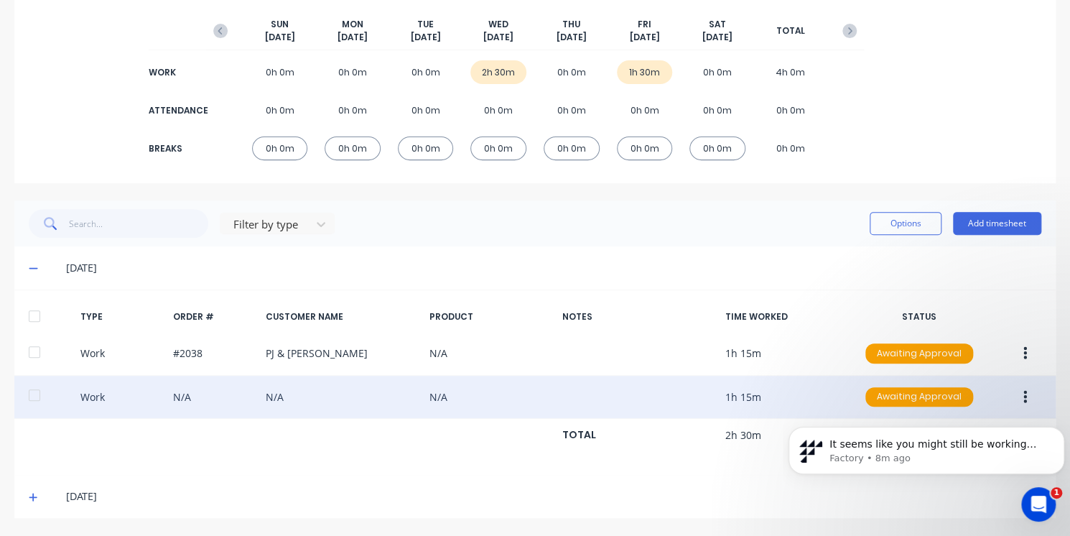
click at [37, 396] on div at bounding box center [34, 394] width 29 height 29
click at [1018, 393] on button "button" at bounding box center [1025, 397] width 34 height 26
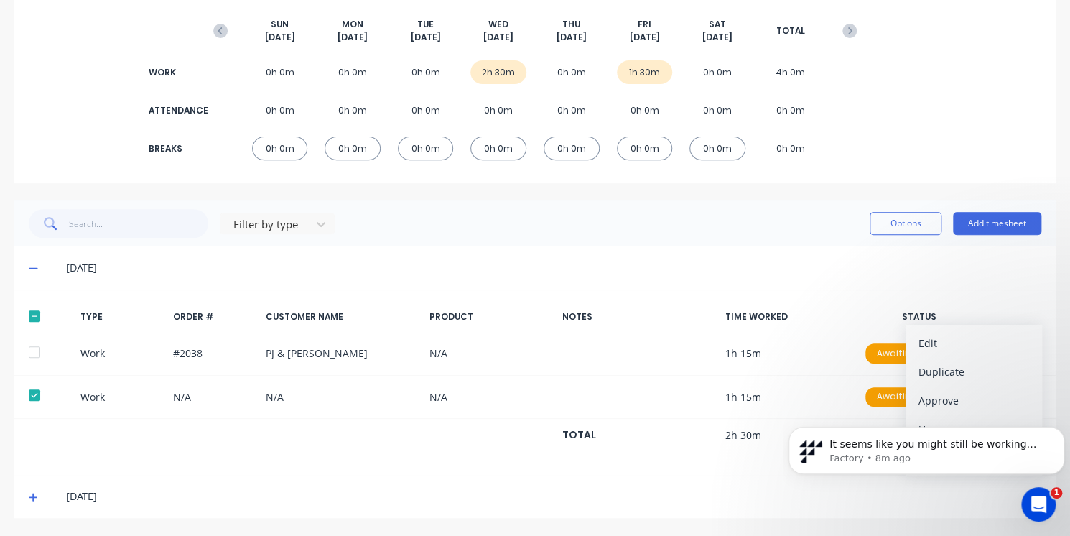
click at [969, 515] on div "[DATE]" at bounding box center [534, 495] width 1041 height 43
click at [1037, 502] on icon "Open Intercom Messenger" at bounding box center [1036, 501] width 10 height 11
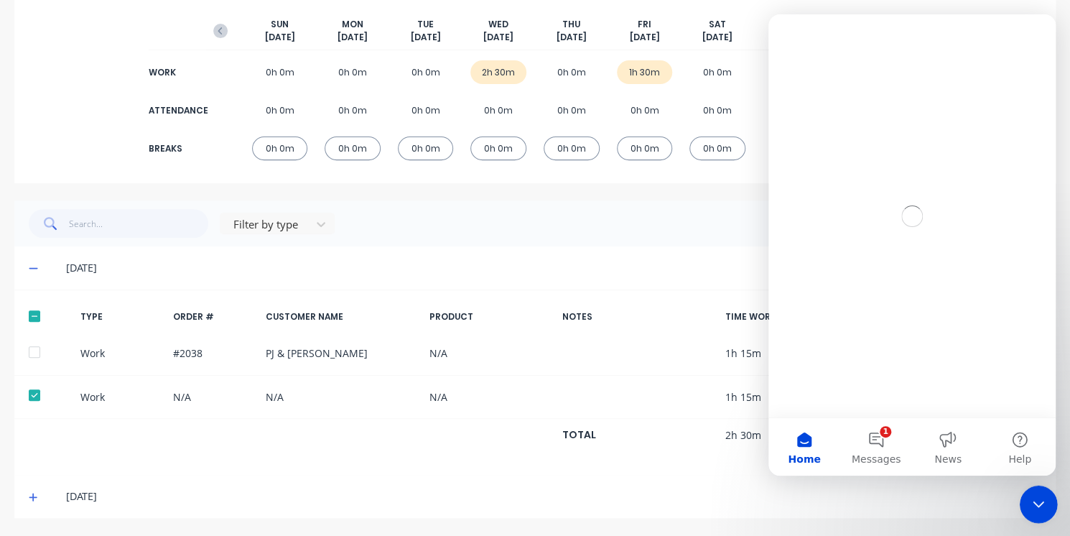
scroll to position [0, 0]
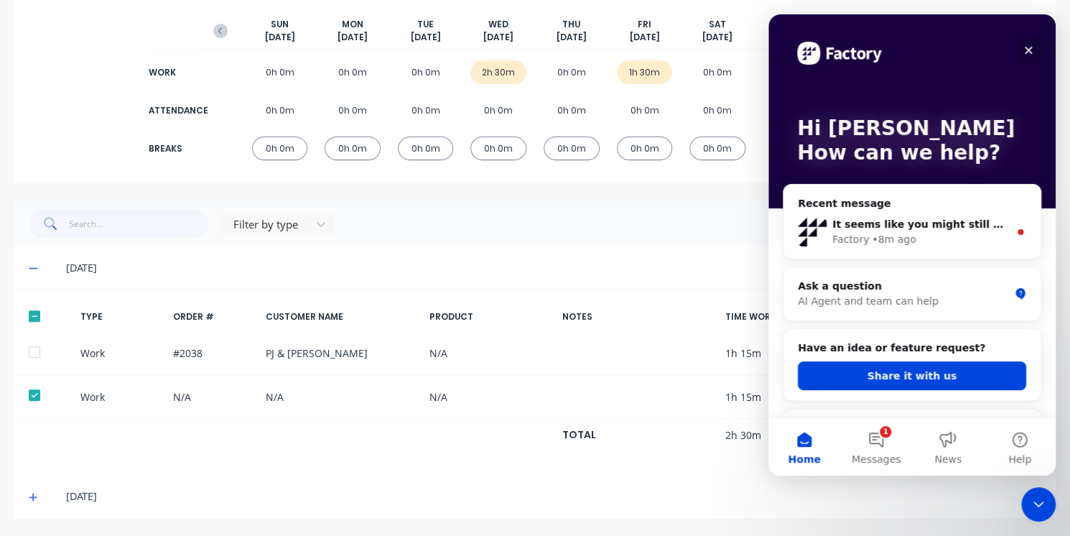
click at [1026, 51] on icon "Close" at bounding box center [1027, 50] width 11 height 11
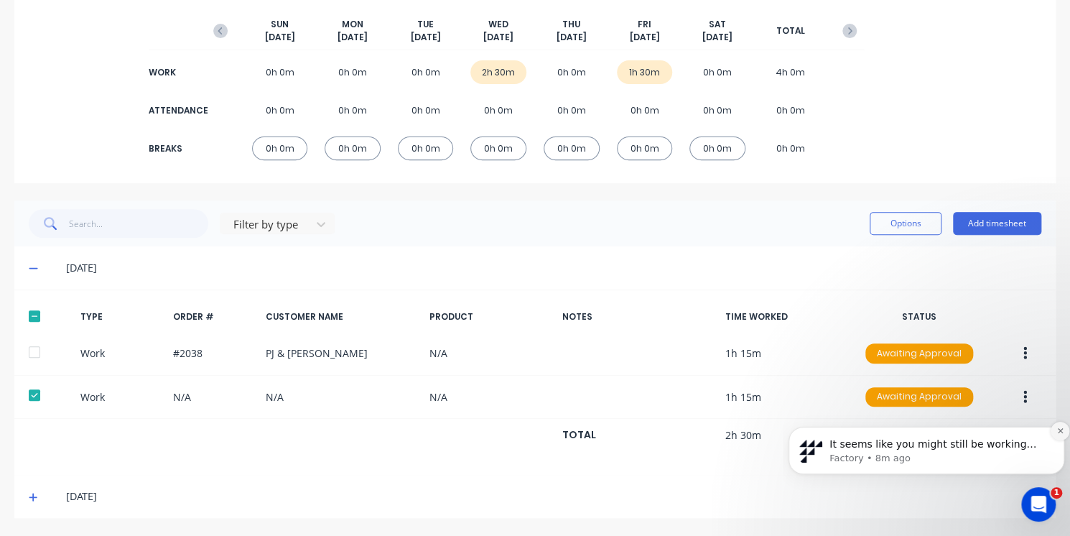
drag, startPoint x: 1017, startPoint y: 454, endPoint x: 1057, endPoint y: 433, distance: 45.0
click at [1053, 436] on div "It seems like you might still be working through the timesheet calculation issu…" at bounding box center [926, 450] width 254 height 29
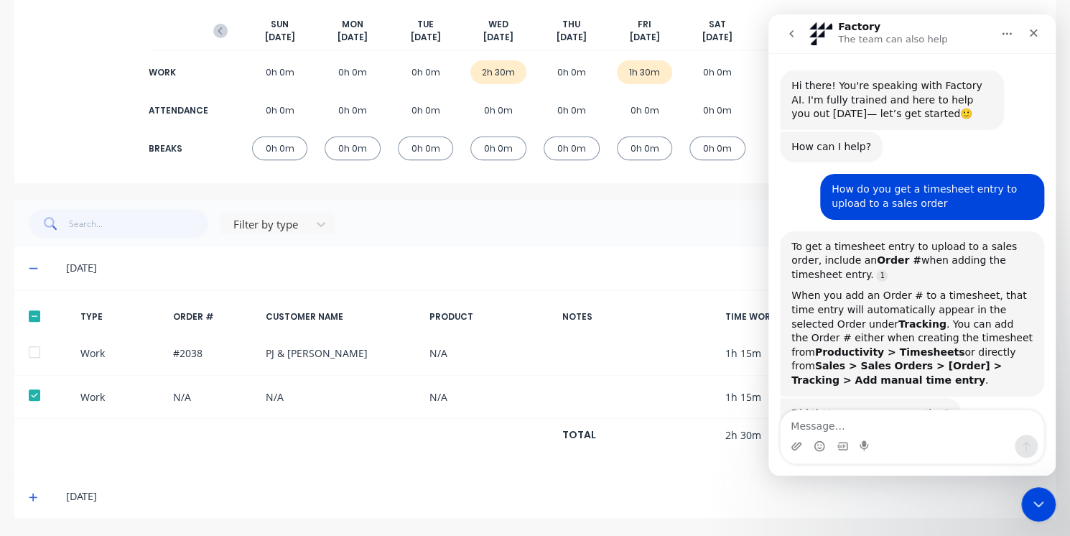
click at [1027, 36] on icon "Close" at bounding box center [1032, 32] width 11 height 11
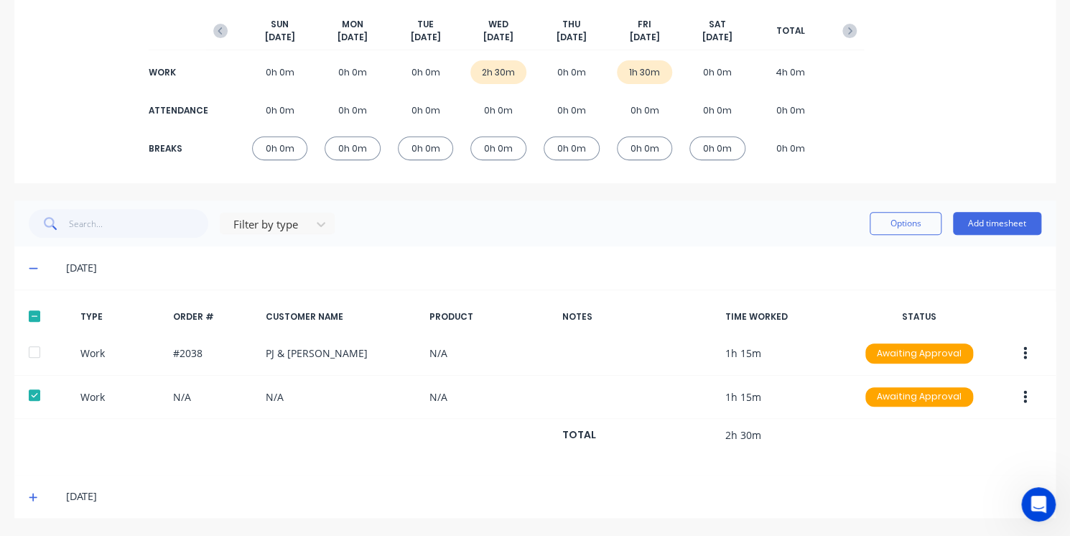
scroll to position [1062, 0]
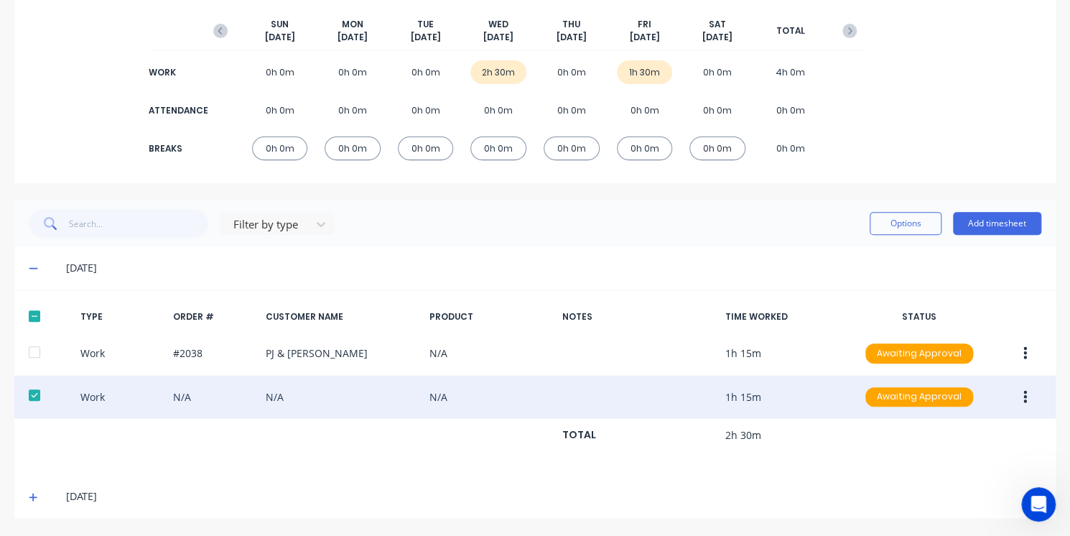
click at [1017, 401] on button "button" at bounding box center [1025, 397] width 34 height 26
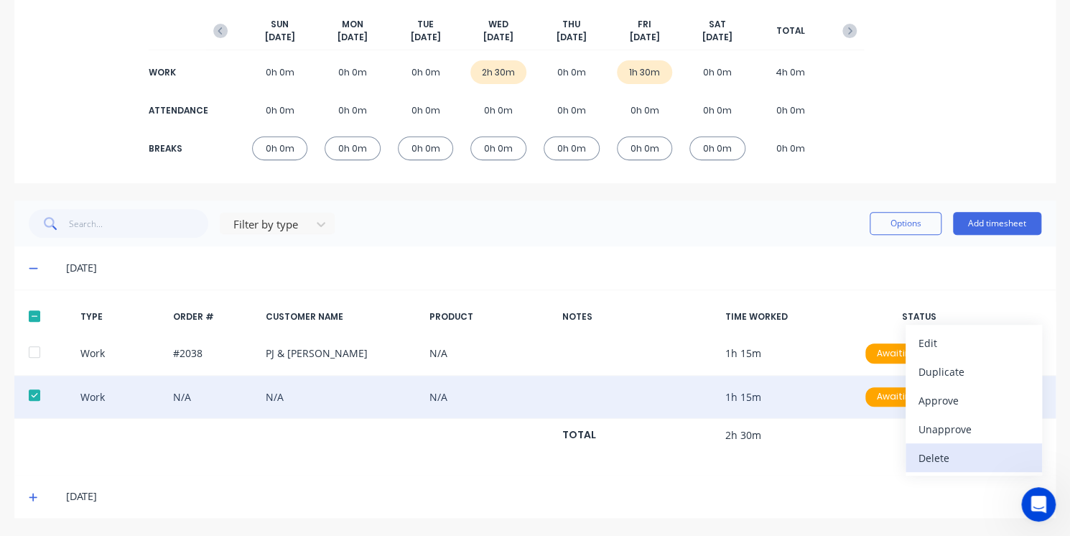
click at [978, 452] on div "Delete" at bounding box center [973, 457] width 111 height 21
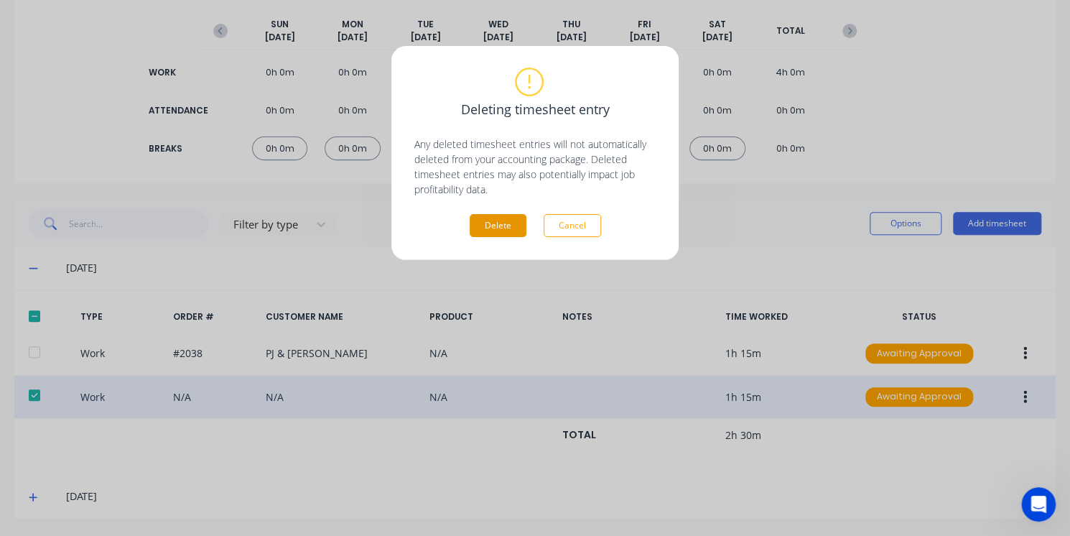
click at [505, 230] on button "Delete" at bounding box center [497, 225] width 57 height 23
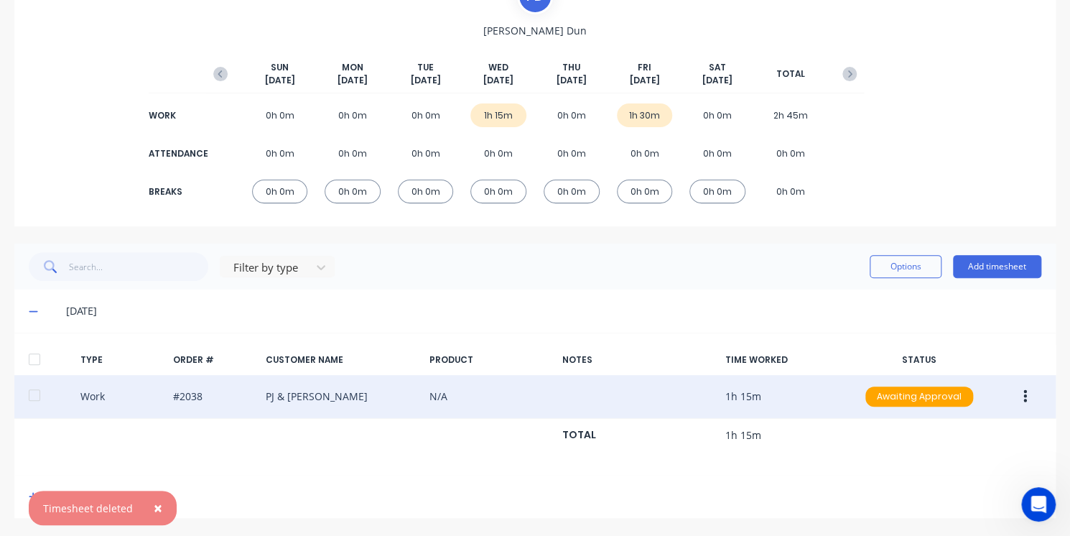
click at [1023, 395] on icon "button" at bounding box center [1025, 396] width 4 height 16
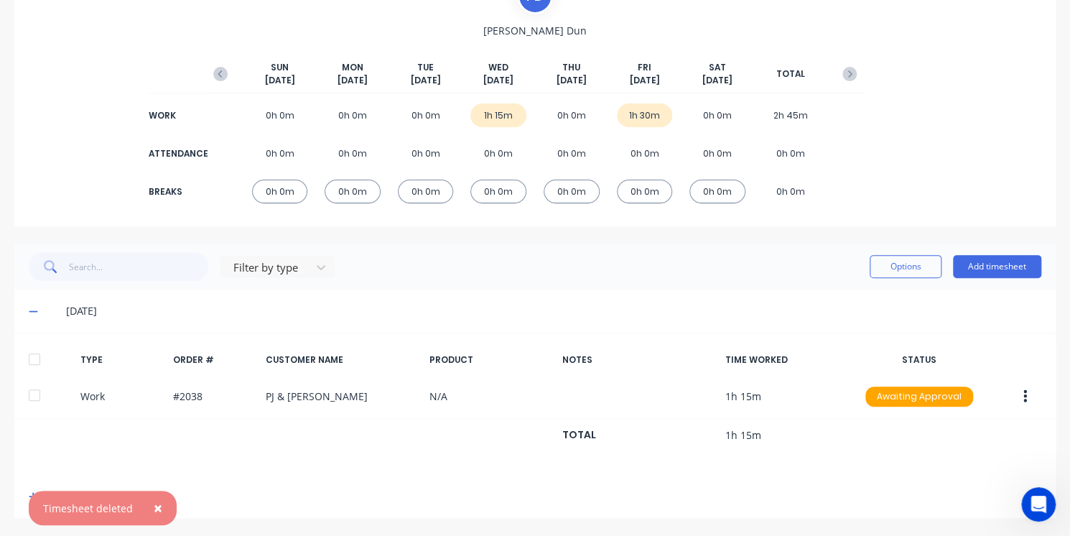
click at [775, 466] on div "TYPE ORDER # CUSTOMER NAME PRODUCT NOTES TIME WORKED STATUS Work #2038 PJ & JH …" at bounding box center [534, 403] width 1041 height 142
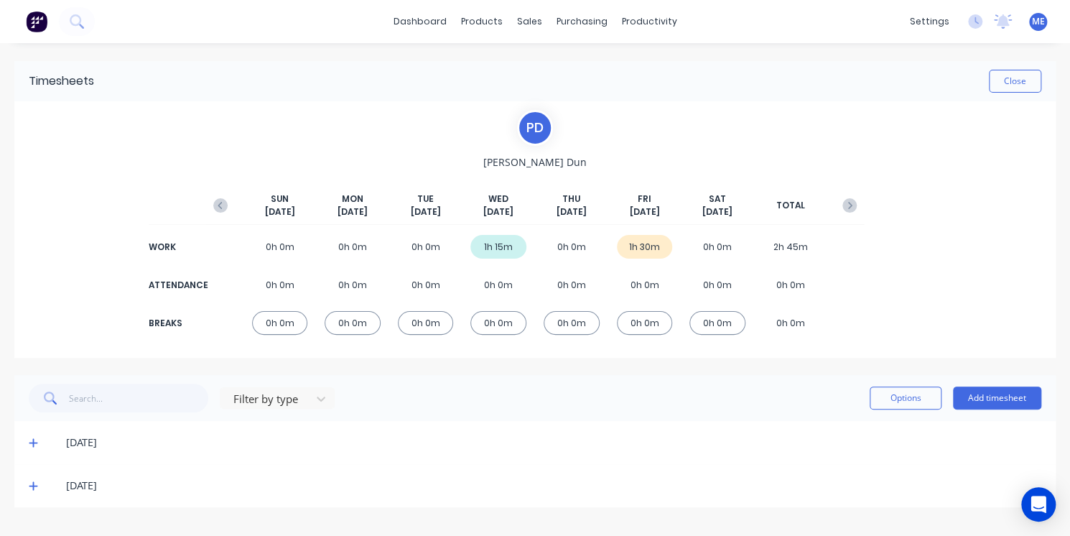
click at [370, 439] on div "08/10/25" at bounding box center [553, 442] width 975 height 16
click at [37, 443] on icon at bounding box center [33, 443] width 9 height 9
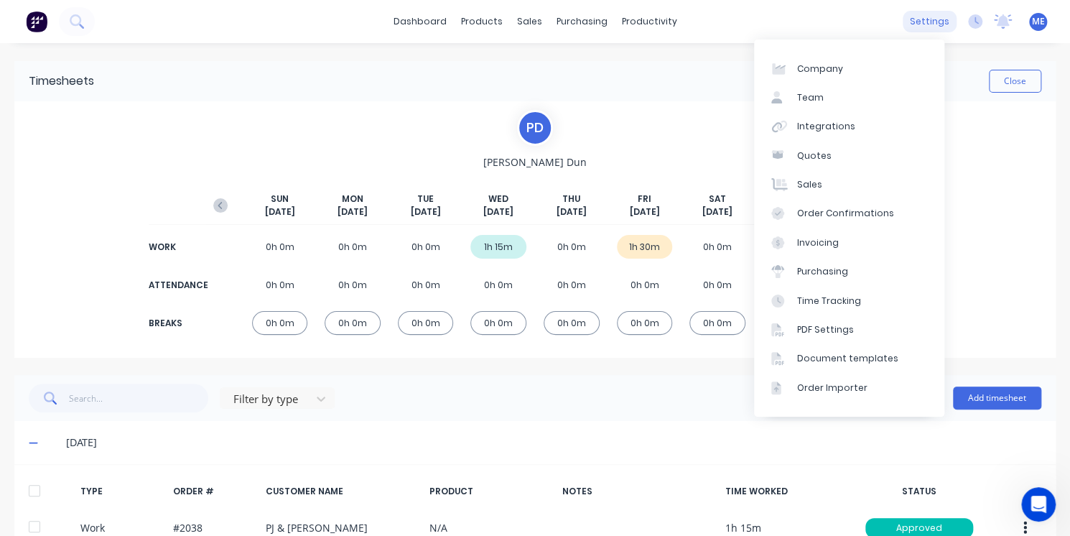
click at [923, 22] on div "settings" at bounding box center [929, 22] width 54 height 22
click at [858, 297] on link "Time Tracking" at bounding box center [849, 300] width 190 height 29
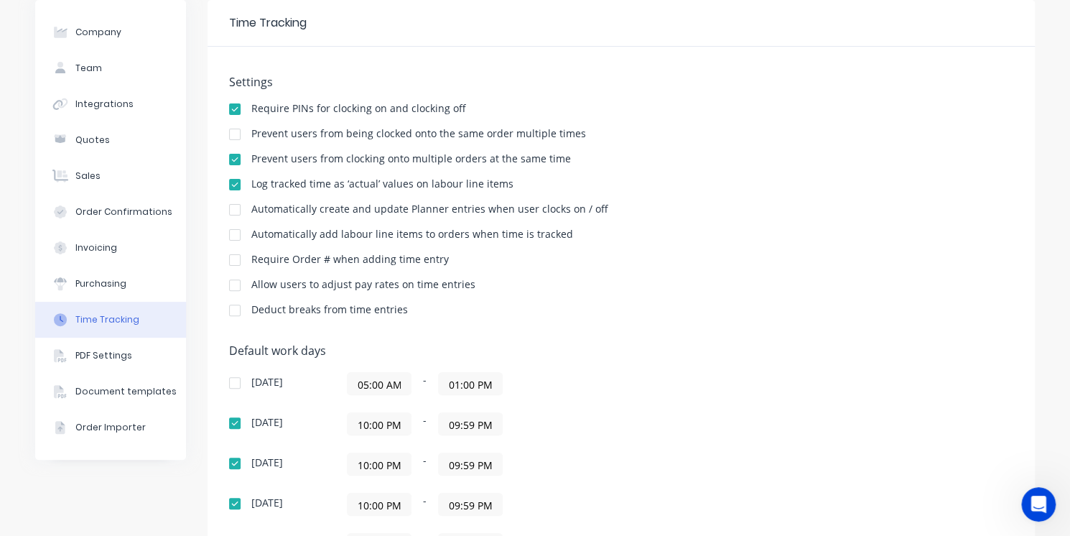
scroll to position [56, 0]
click at [228, 185] on div at bounding box center [234, 186] width 29 height 29
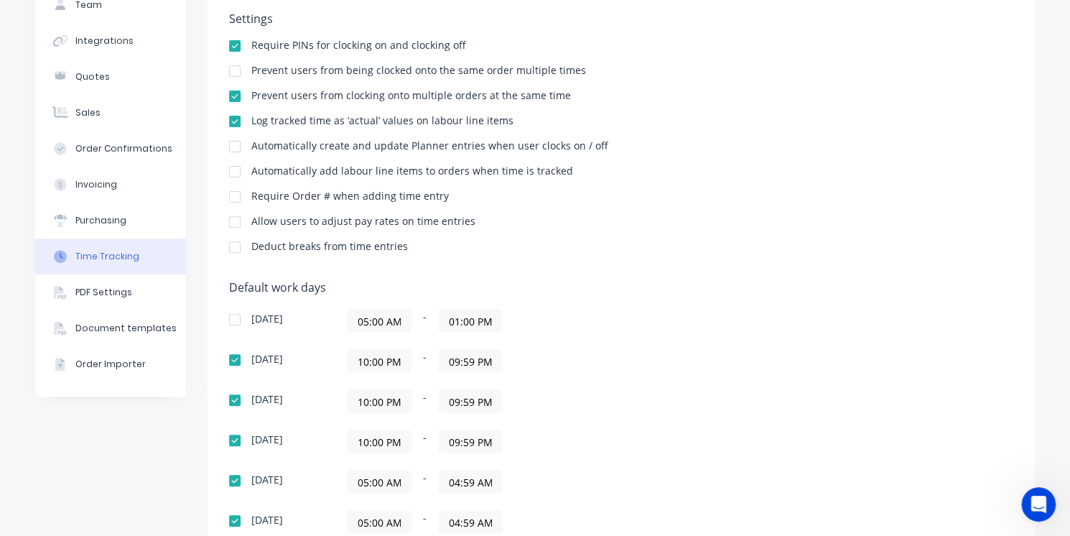
scroll to position [0, 0]
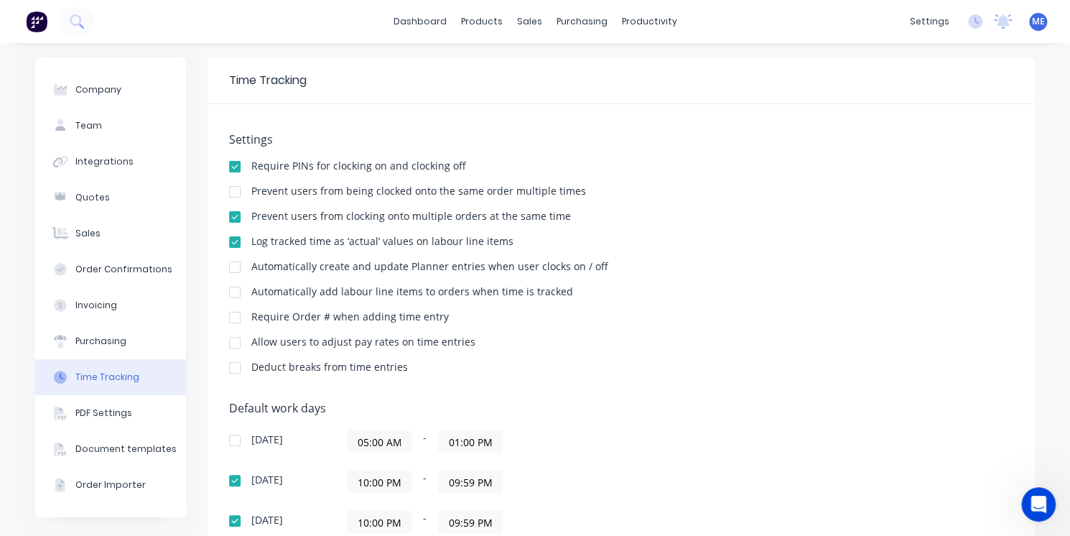
click at [230, 248] on div at bounding box center [234, 242] width 29 height 29
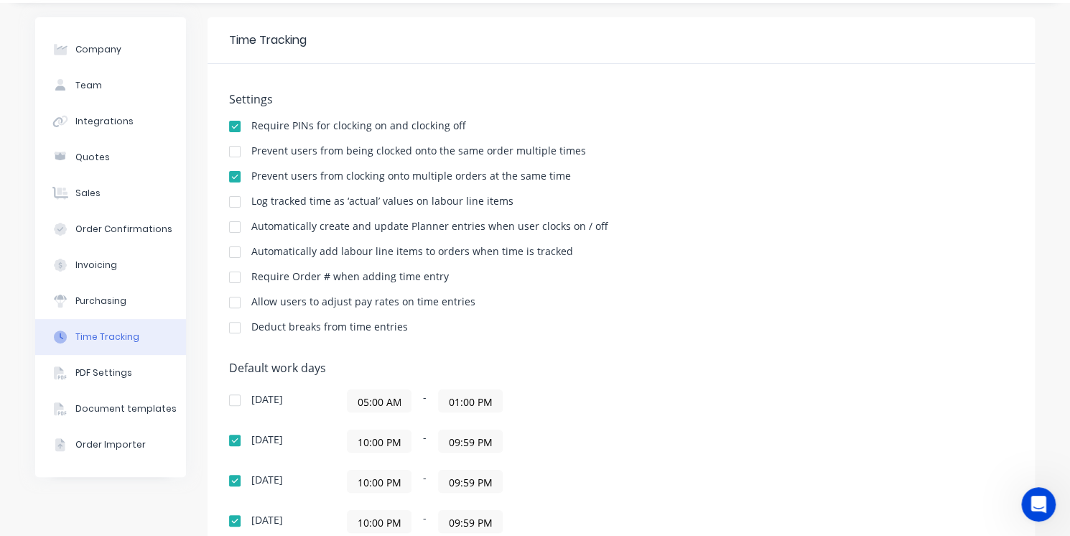
scroll to position [40, 0]
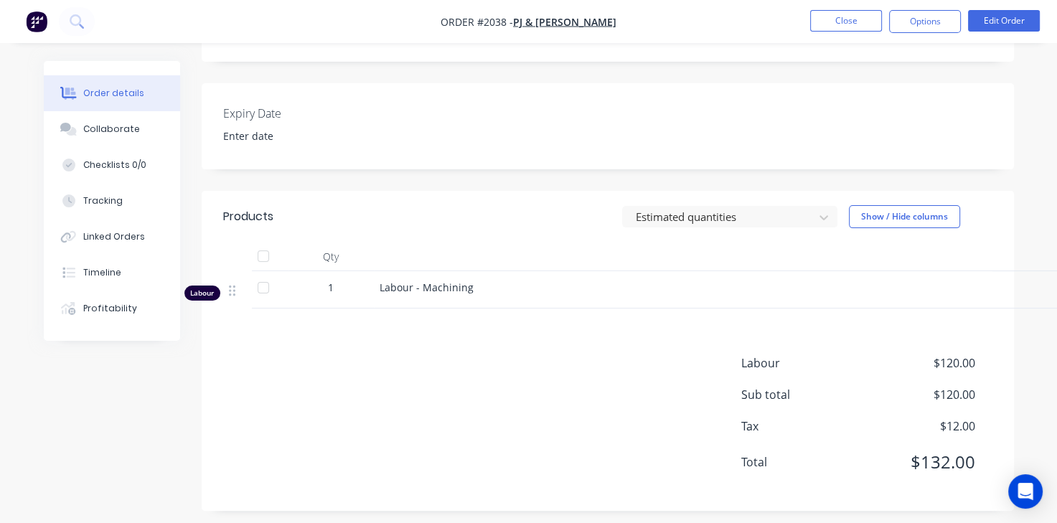
scroll to position [344, 0]
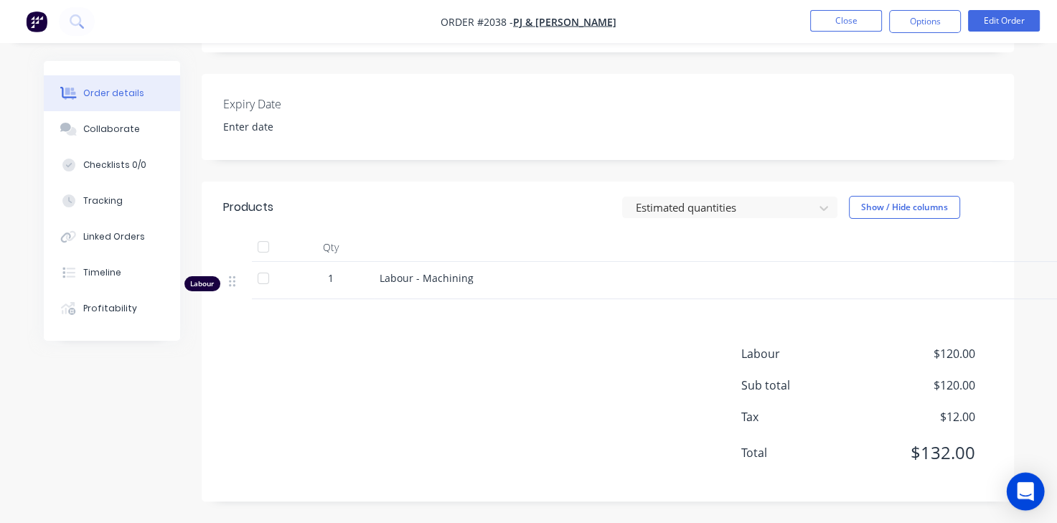
click at [1033, 492] on div "Open Intercom Messenger" at bounding box center [1026, 492] width 38 height 38
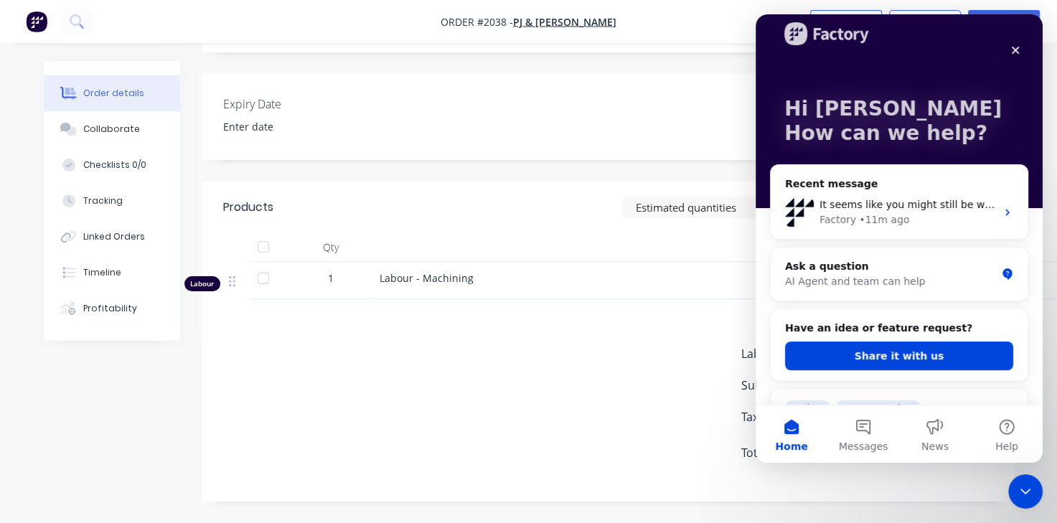
scroll to position [23, 0]
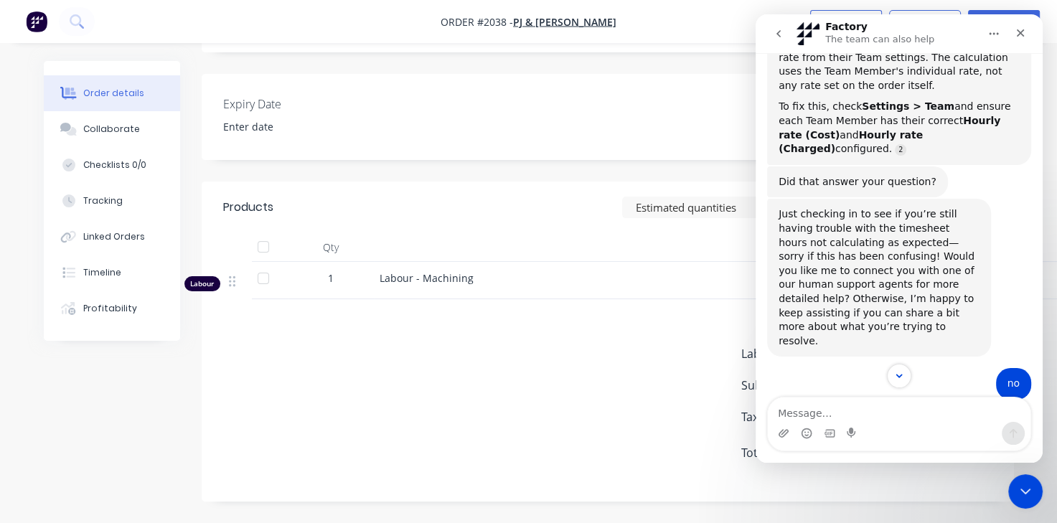
scroll to position [1051, 0]
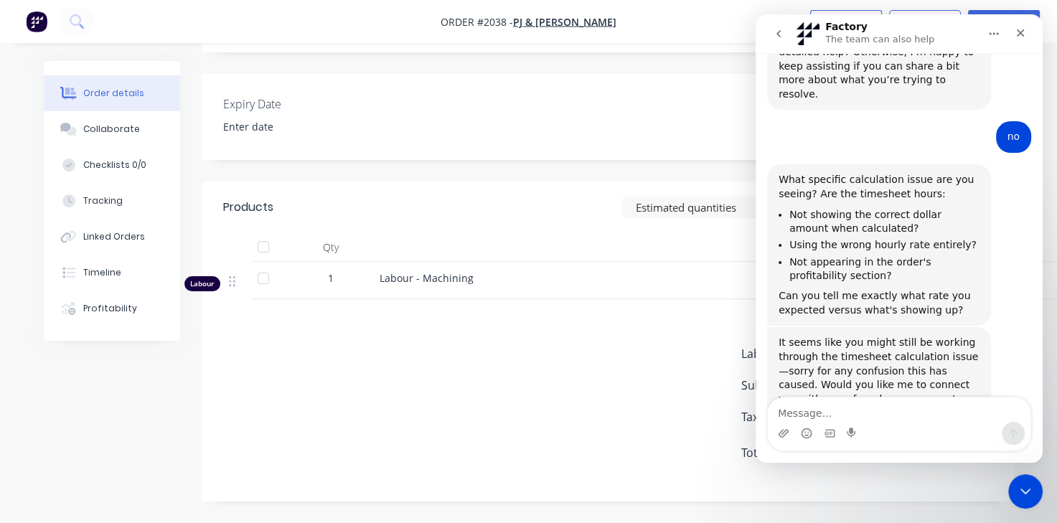
click at [894, 403] on textarea "Message…" at bounding box center [899, 410] width 263 height 24
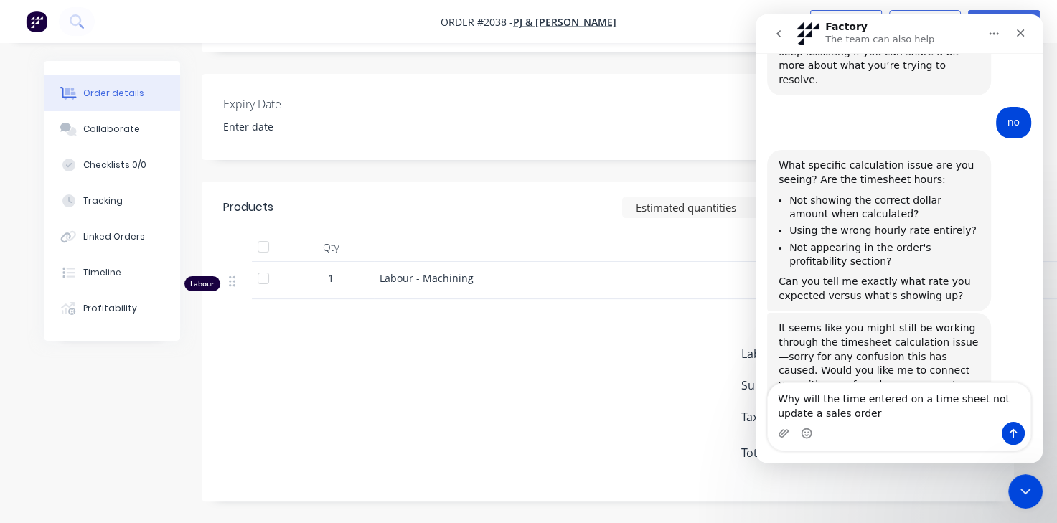
type textarea "Why will the time entered on a time sheet not update a sales order?"
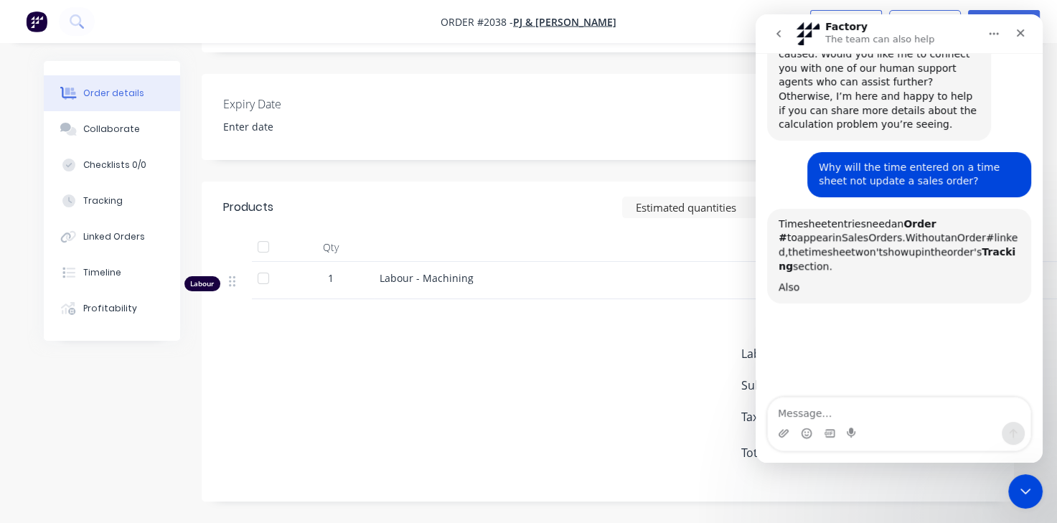
scroll to position [2, 0]
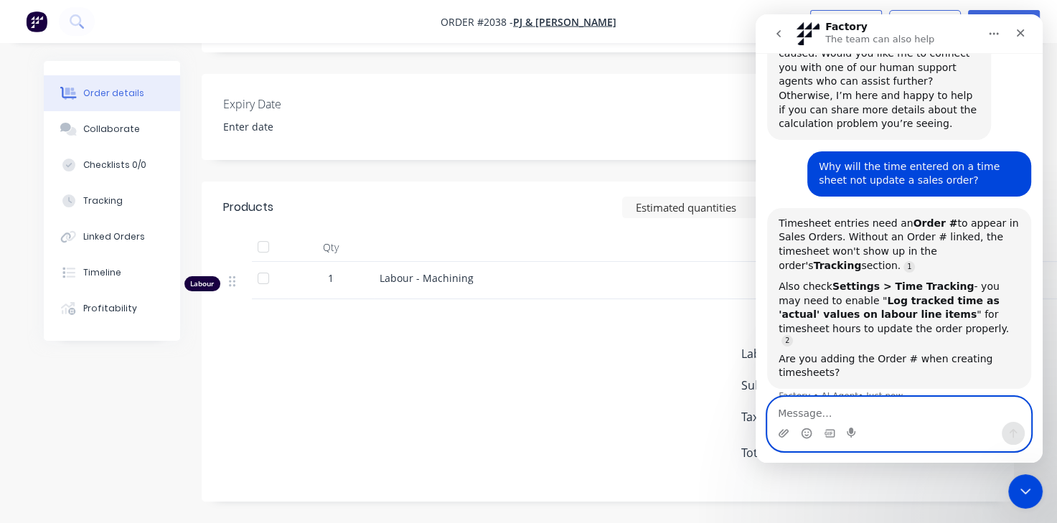
click at [891, 410] on textarea "Message…" at bounding box center [899, 410] width 263 height 24
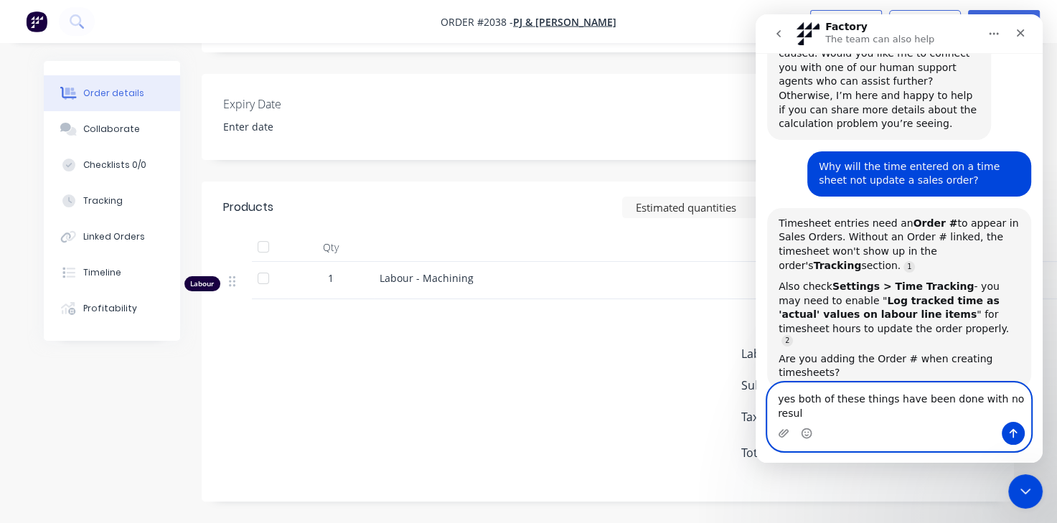
type textarea "yes both of these things have been done with no result"
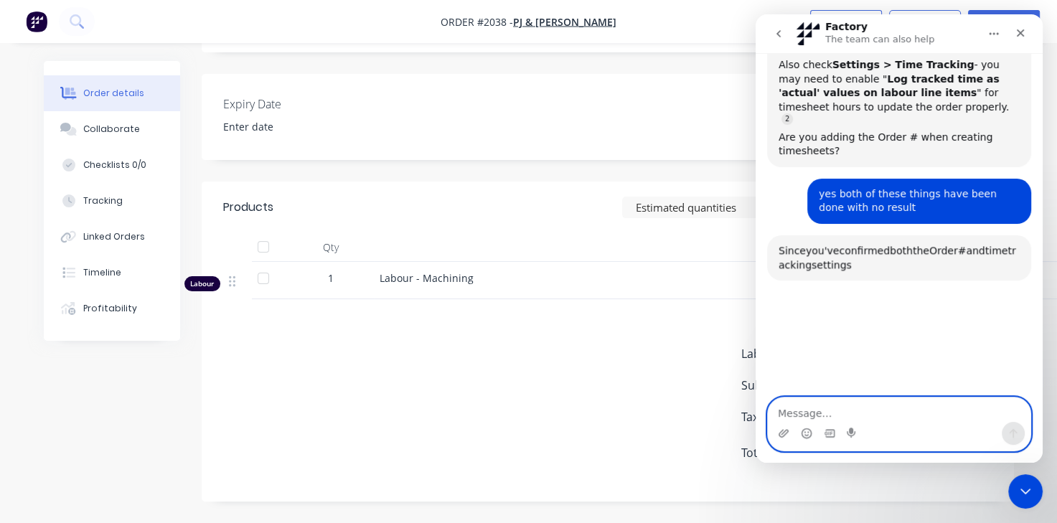
scroll to position [1606, 0]
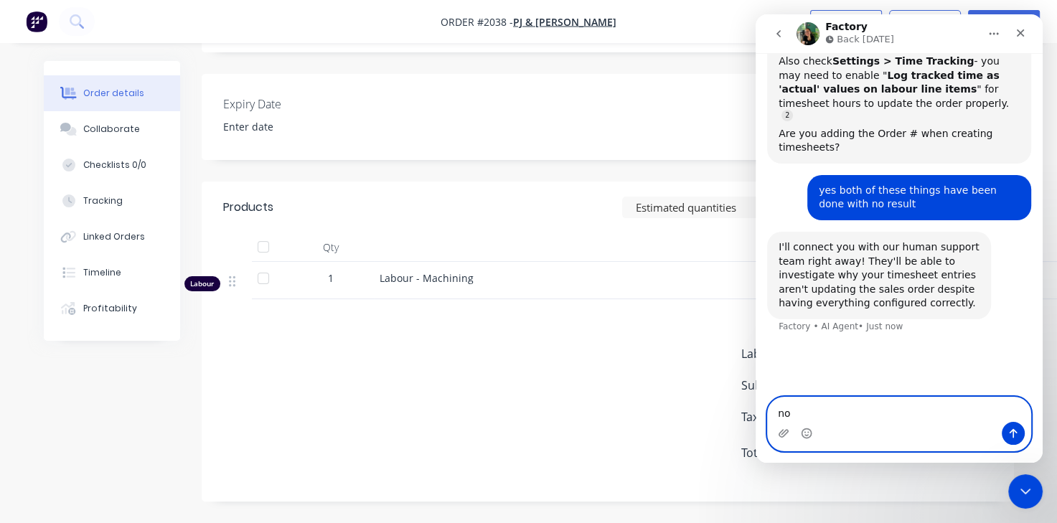
type textarea "no"
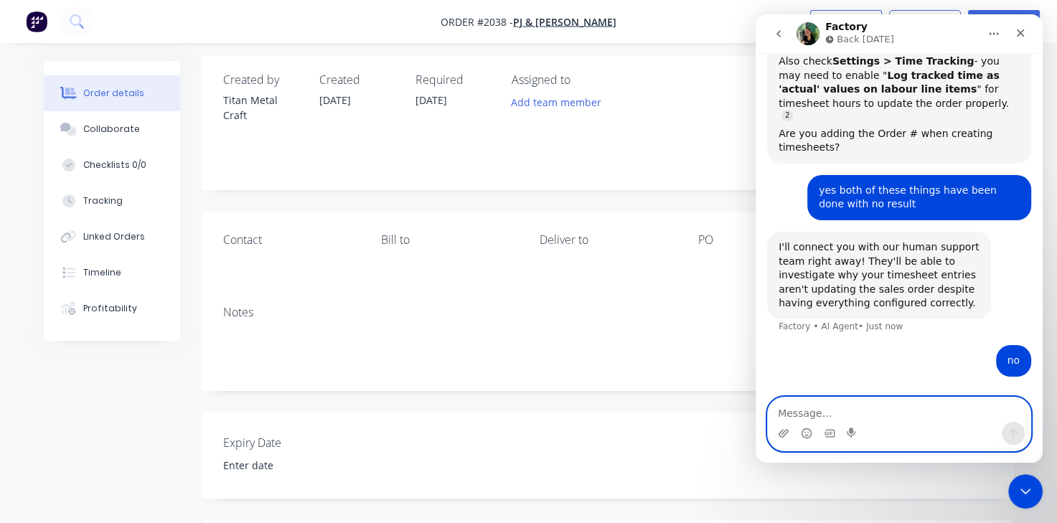
scroll to position [0, 0]
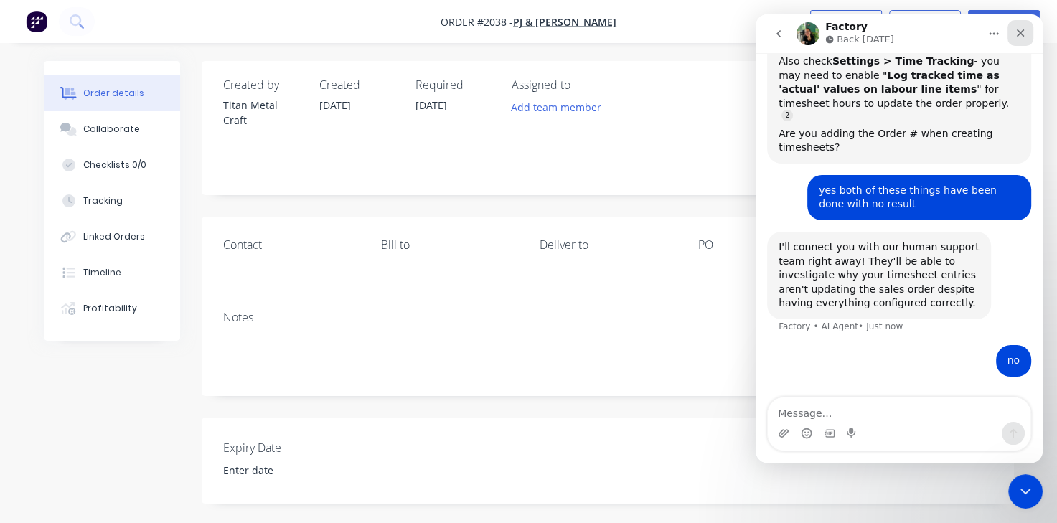
click at [1023, 38] on icon "Close" at bounding box center [1020, 32] width 11 height 11
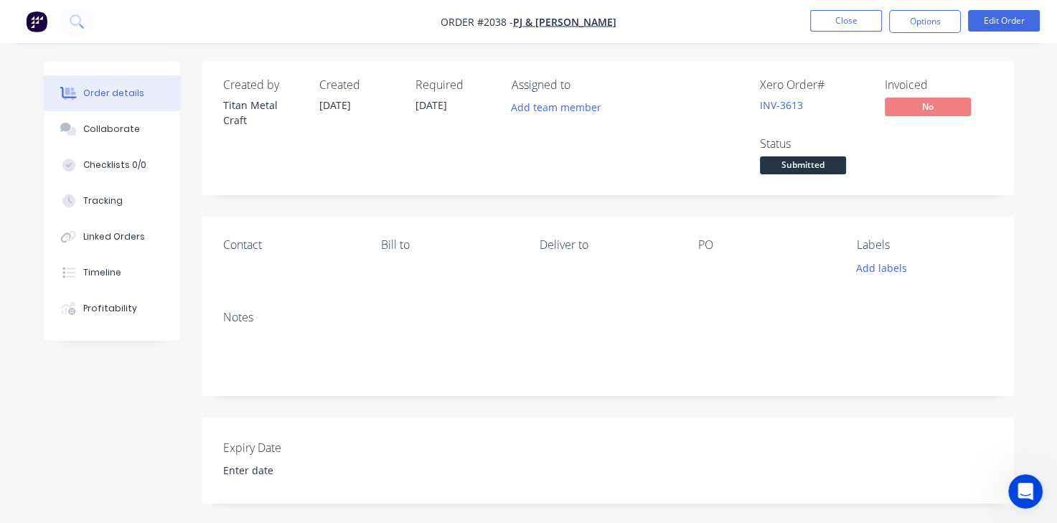
scroll to position [1476, 0]
click at [985, 452] on div "Expiry Date" at bounding box center [608, 461] width 813 height 86
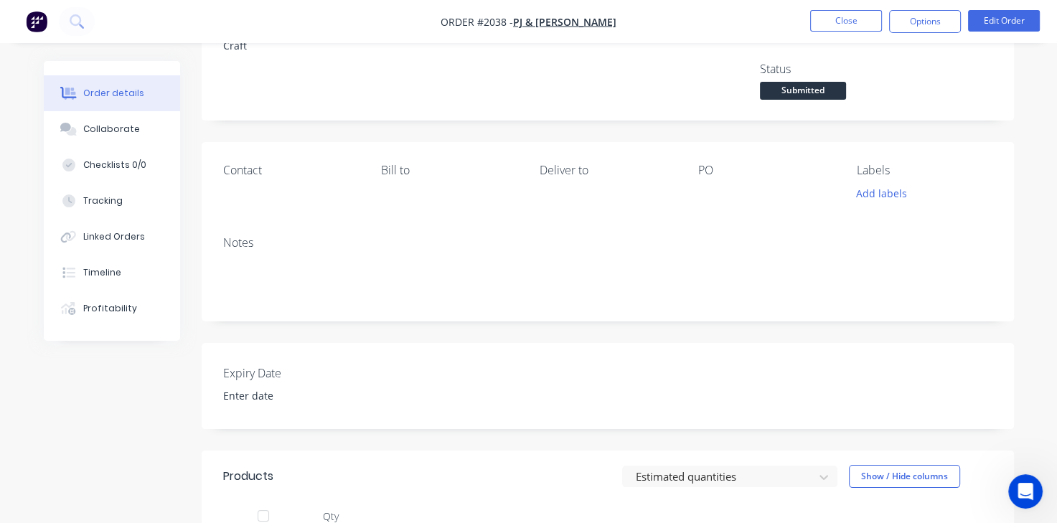
scroll to position [0, 0]
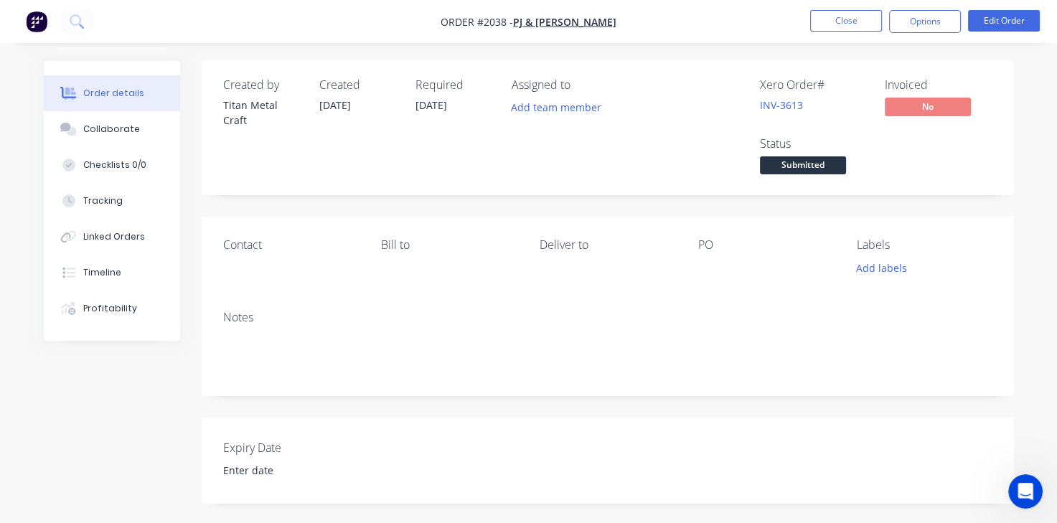
click at [554, 51] on div "Order details Collaborate Checklists 0/0 Tracking Linked Orders Timeline Profit…" at bounding box center [528, 433] width 1057 height 867
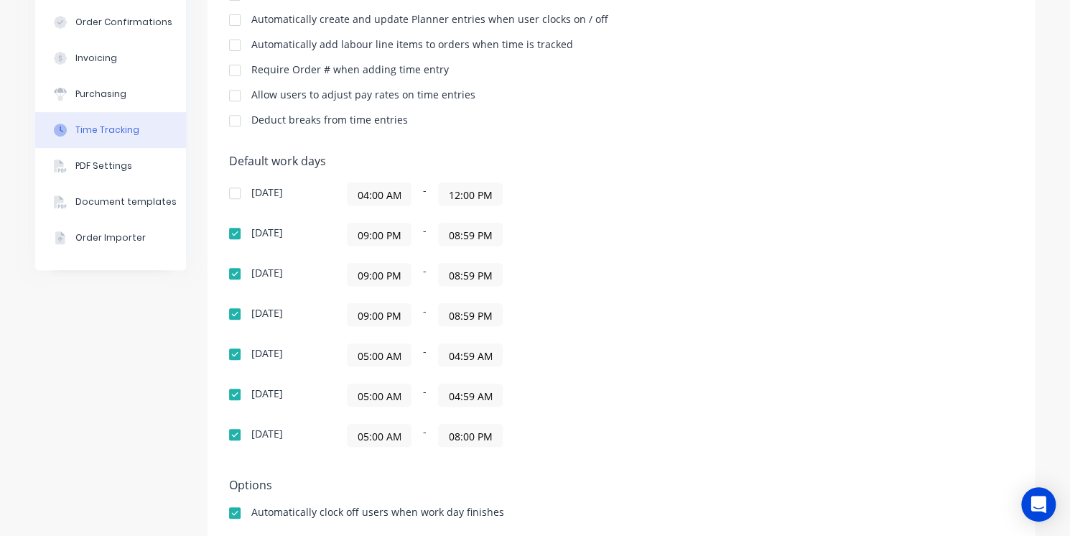
scroll to position [247, 0]
click at [355, 227] on input "09:00 PM" at bounding box center [378, 234] width 63 height 22
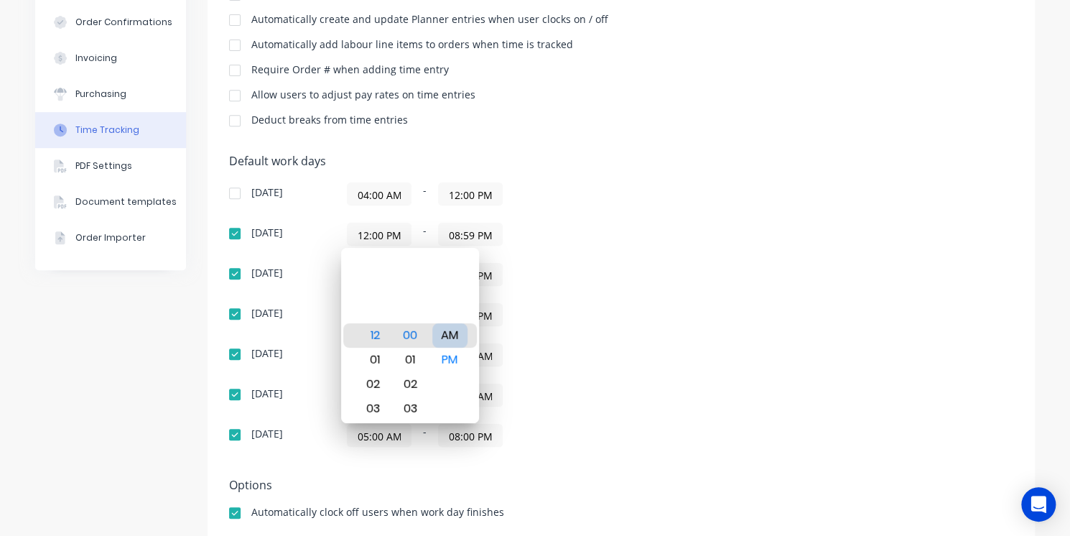
type input "12:00 AM"
click at [543, 397] on div "05:00 AM - 04:59 AM" at bounding box center [526, 394] width 359 height 23
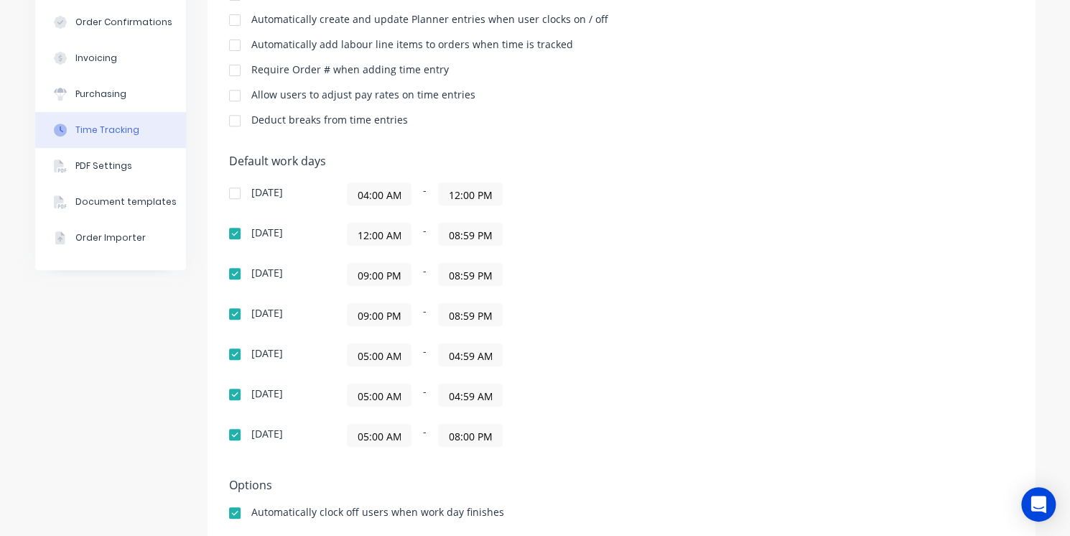
click at [385, 271] on input "09:00 PM" at bounding box center [378, 274] width 63 height 22
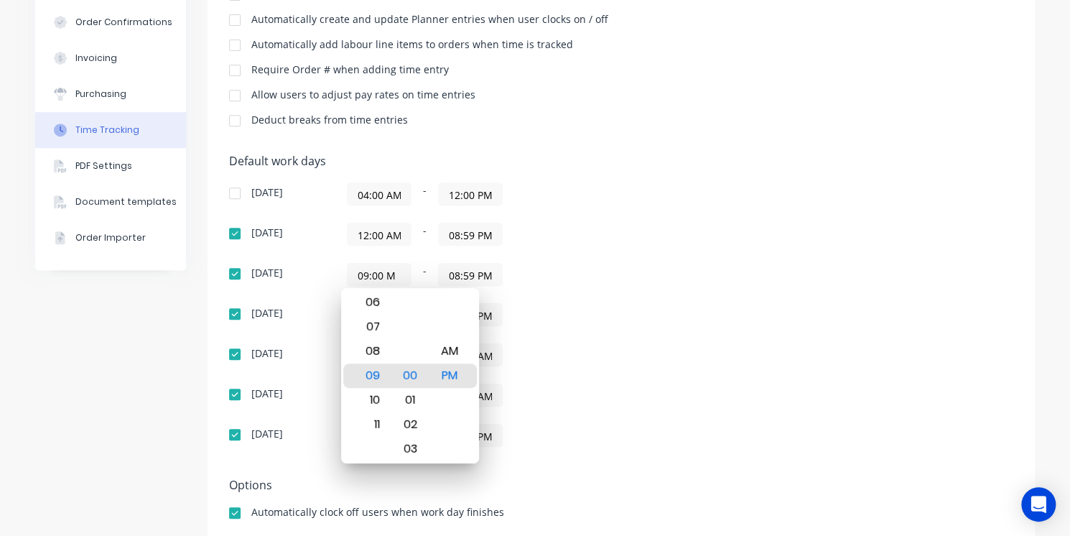
scroll to position [0, 0]
type input "12:00 AM"
click at [607, 309] on div "09:00 PM - 08:59 PM" at bounding box center [526, 314] width 359 height 23
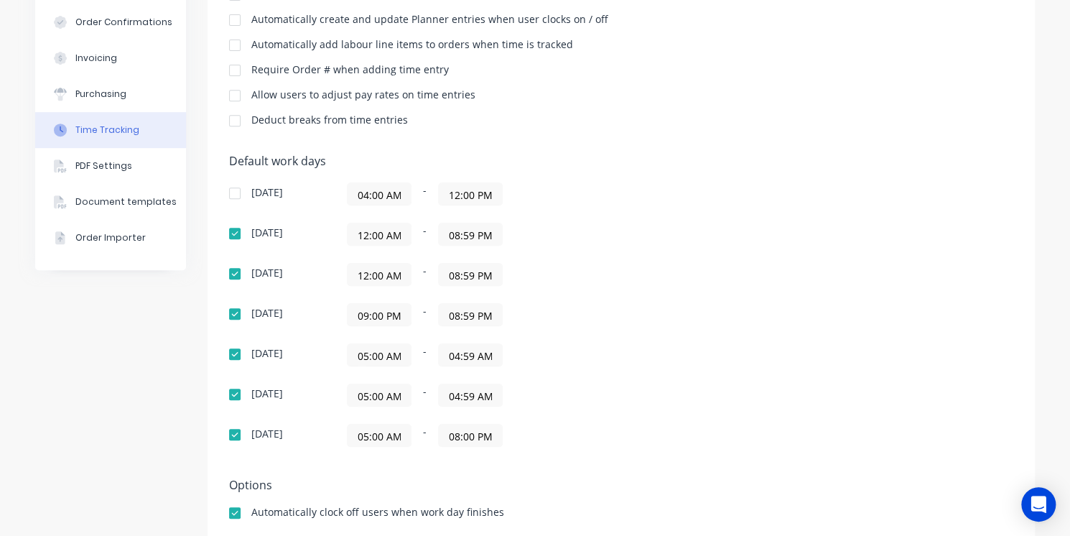
click at [385, 319] on input "09:00 PM" at bounding box center [378, 315] width 63 height 22
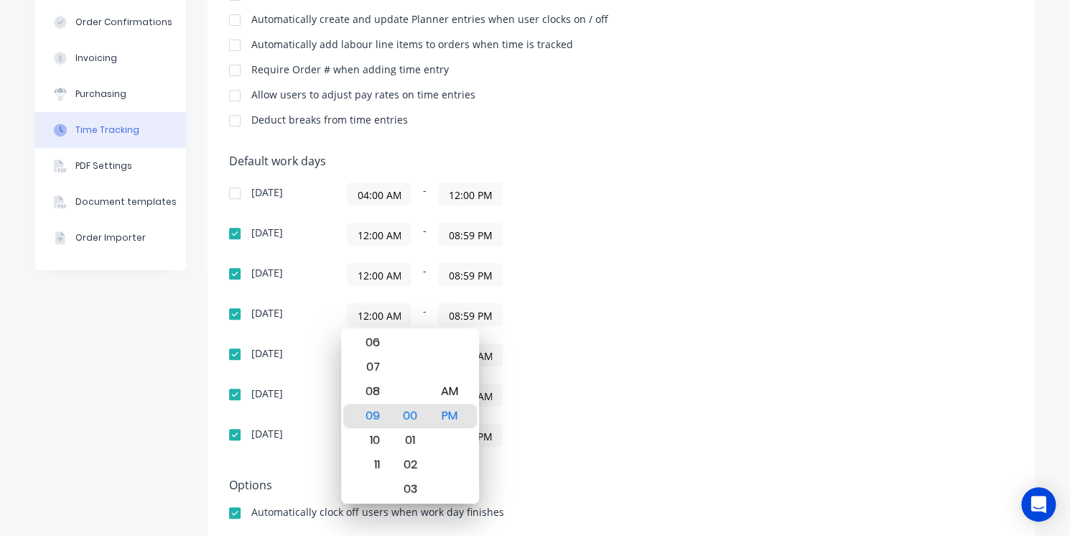
type input "12:00 AM"
click at [757, 210] on div "Default work days Sunday 04:00 AM - 12:00 PM Monday 12:00 AM - 08:59 PM Tuesday…" at bounding box center [621, 308] width 784 height 309
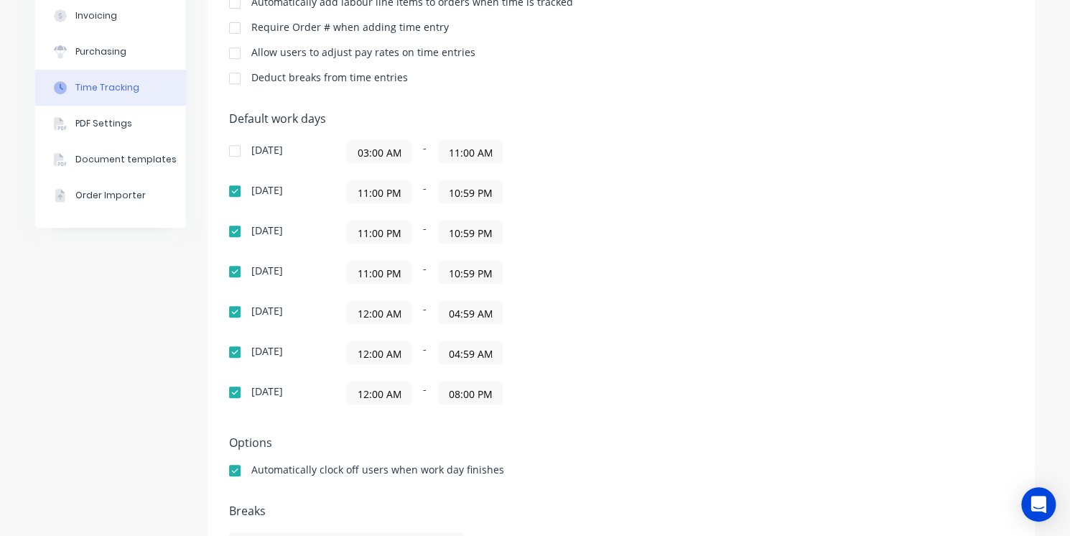
scroll to position [345, 0]
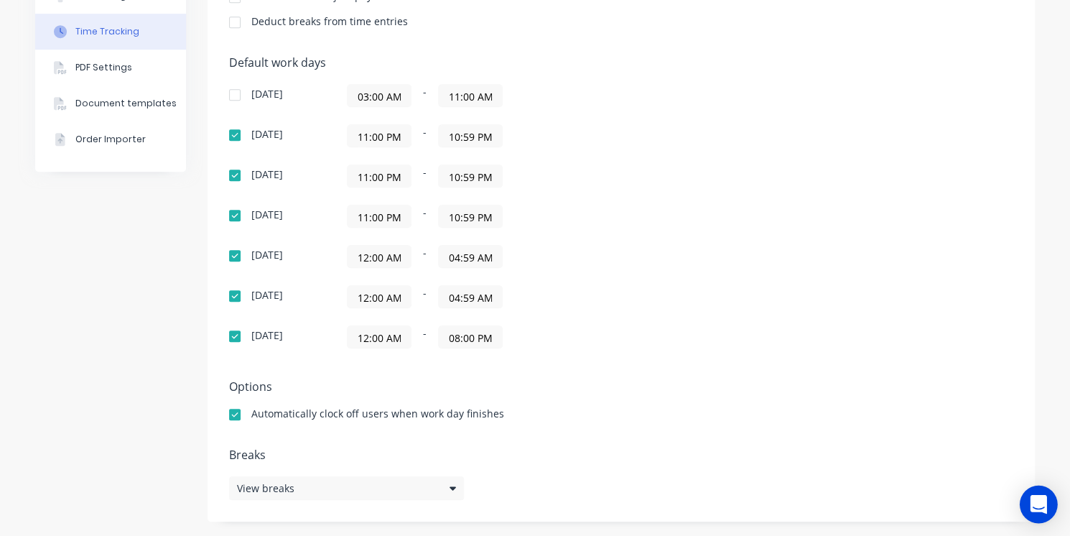
click at [1031, 506] on icon "Open Intercom Messenger" at bounding box center [1038, 504] width 19 height 19
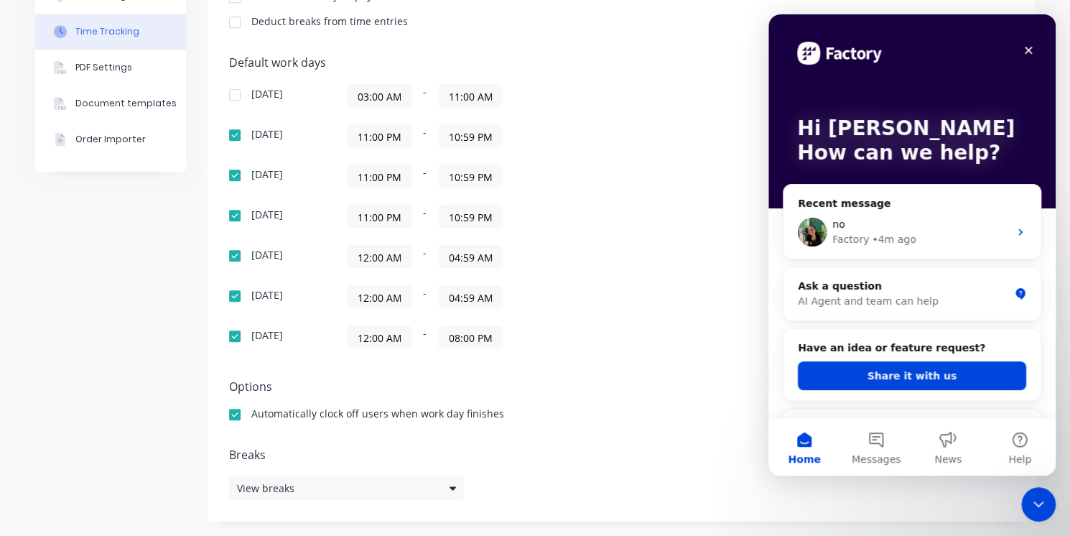
scroll to position [0, 0]
click at [1029, 53] on icon "Close" at bounding box center [1027, 50] width 11 height 11
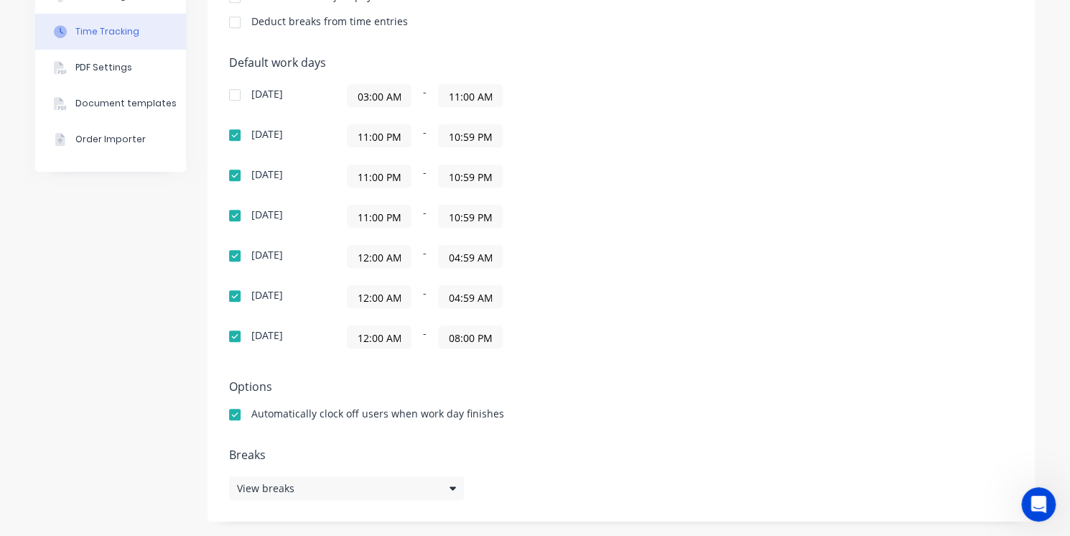
click at [1028, 53] on div "Company Team Integrations Quotes Sales Order Confirmations Invoicing Purchasing…" at bounding box center [535, 117] width 1070 height 838
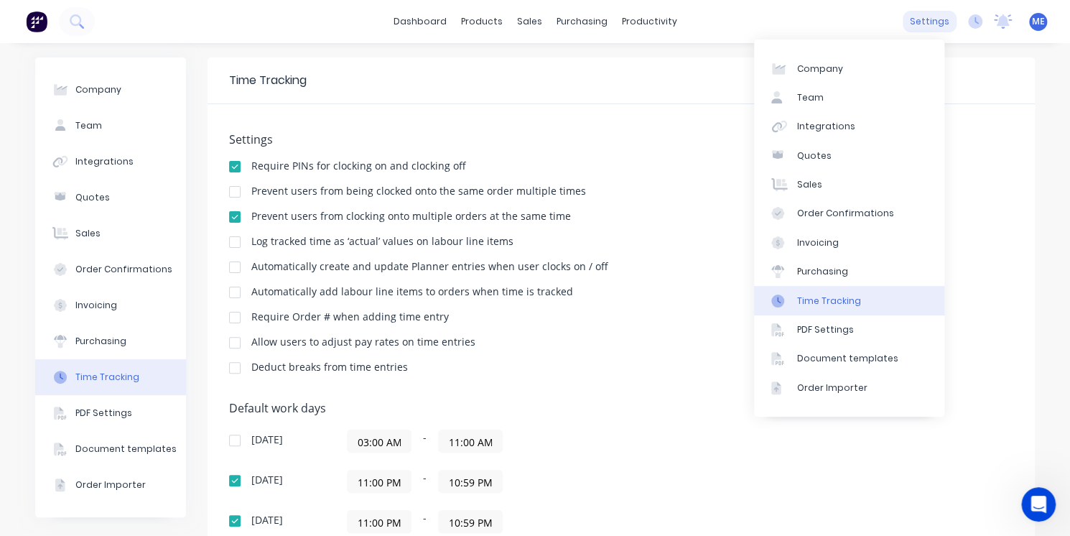
click at [913, 24] on div "settings" at bounding box center [929, 22] width 54 height 22
click at [851, 299] on div "Time Tracking" at bounding box center [829, 300] width 64 height 13
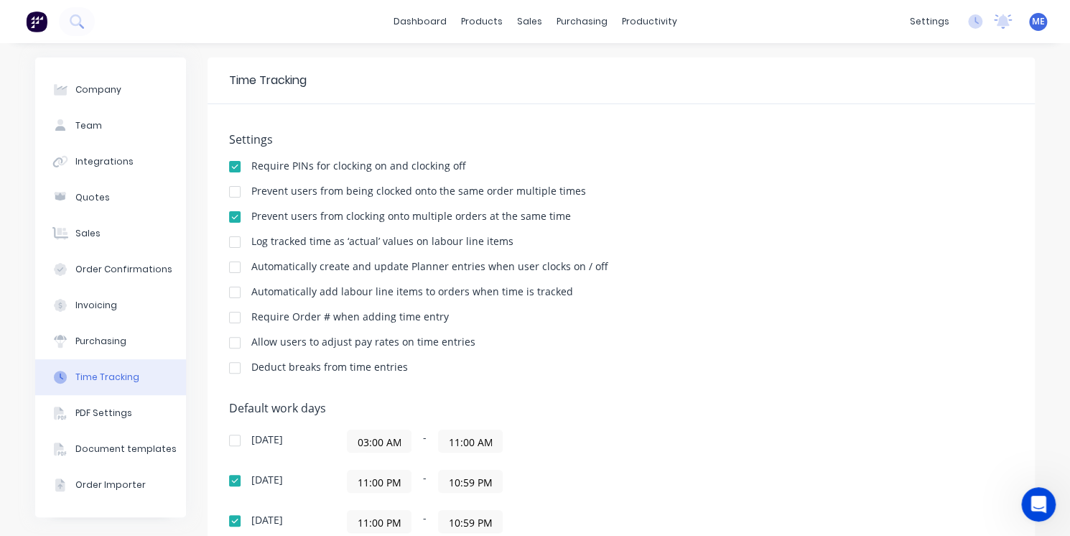
click at [655, 273] on div "Automatically create and update Planner entries when user clocks on / off" at bounding box center [621, 268] width 784 height 14
click at [1033, 22] on div "ME Titan Metal Craft Pty Ltd Marshall Eberly Administrator Profile Sign out" at bounding box center [1038, 22] width 18 height 18
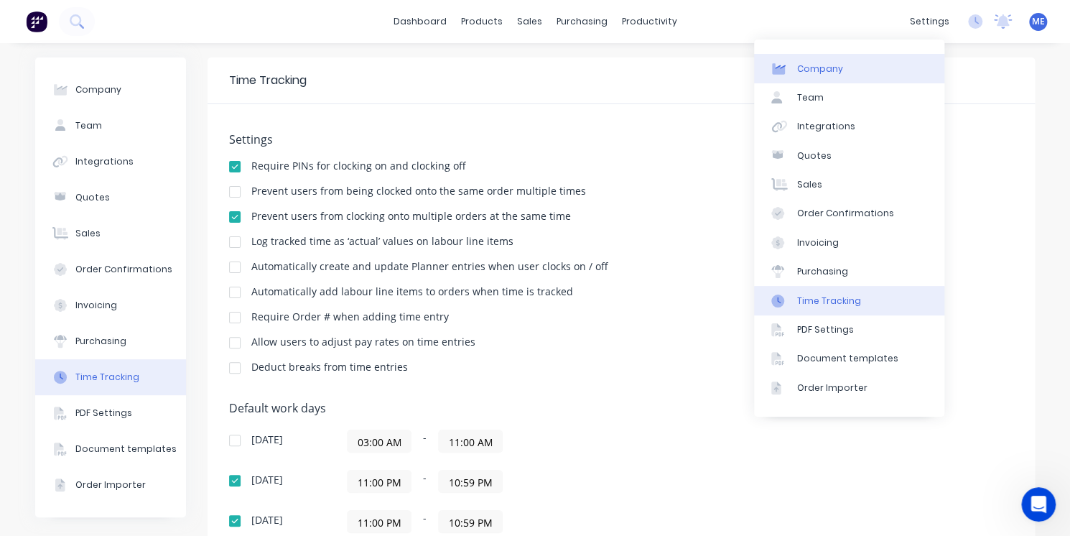
click at [899, 67] on link "Company" at bounding box center [849, 68] width 190 height 29
select select "AU"
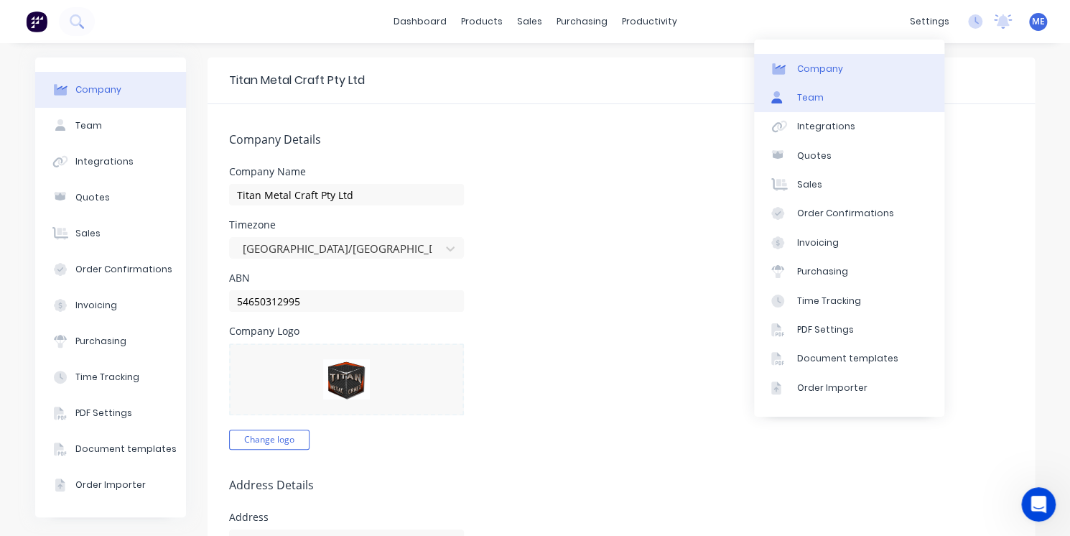
click at [876, 102] on link "Team" at bounding box center [849, 97] width 190 height 29
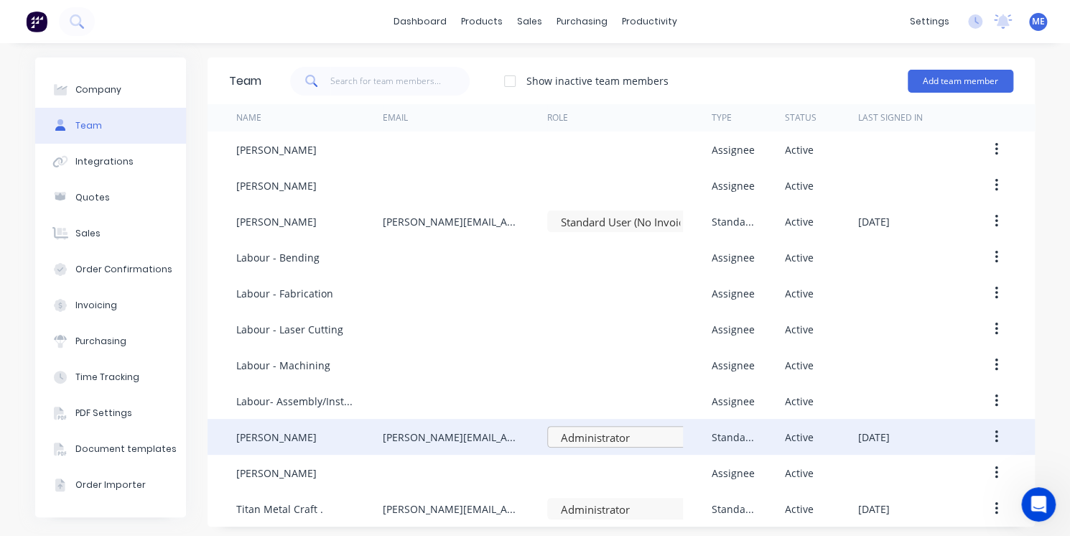
scroll to position [5, 0]
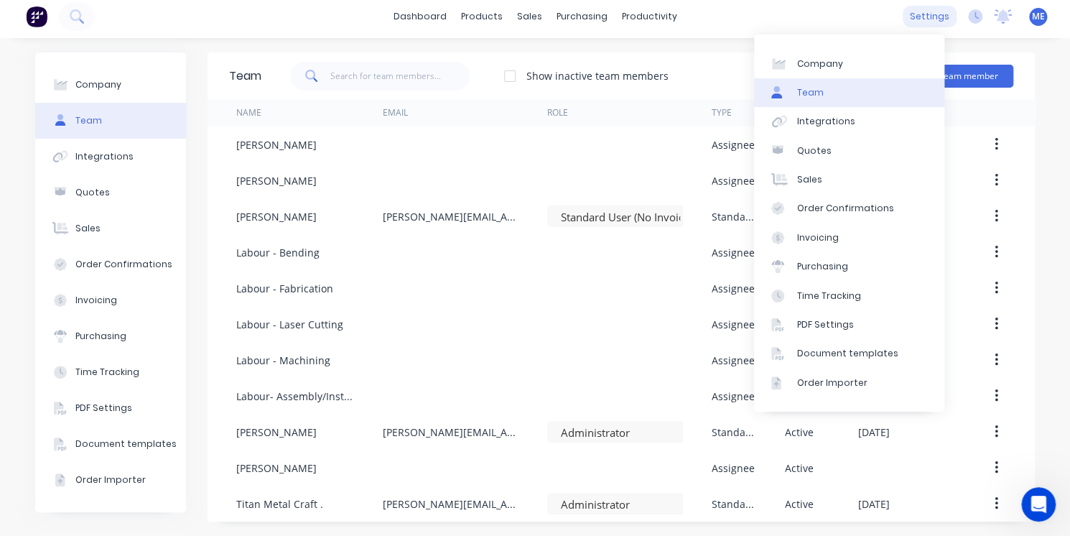
click at [920, 21] on div "settings" at bounding box center [929, 17] width 54 height 22
click at [869, 293] on link "Time Tracking" at bounding box center [849, 295] width 190 height 29
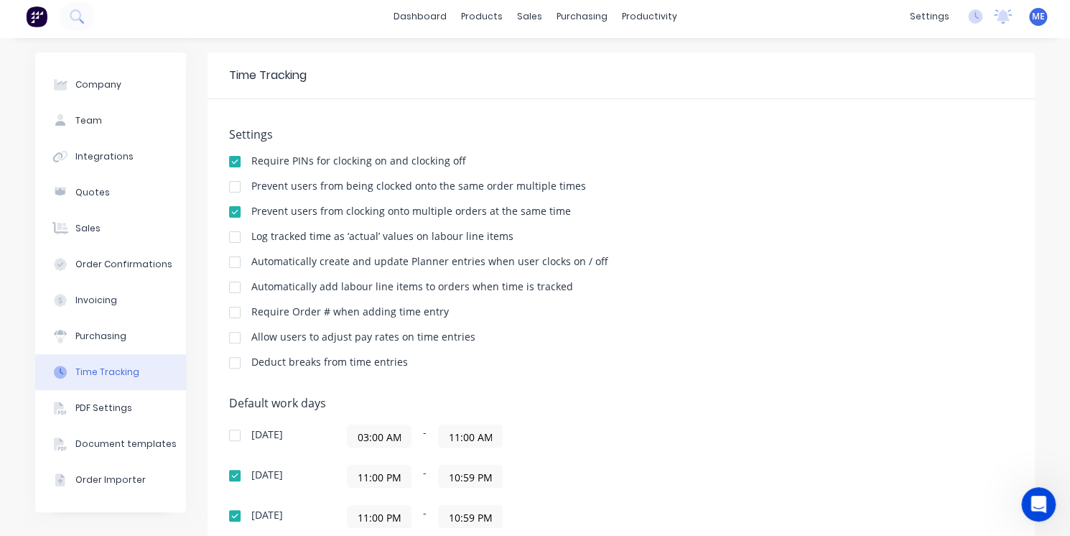
click at [424, 233] on div "Log tracked time as ‘actual’ values on labour line items" at bounding box center [382, 236] width 262 height 10
click at [228, 235] on div at bounding box center [234, 237] width 29 height 29
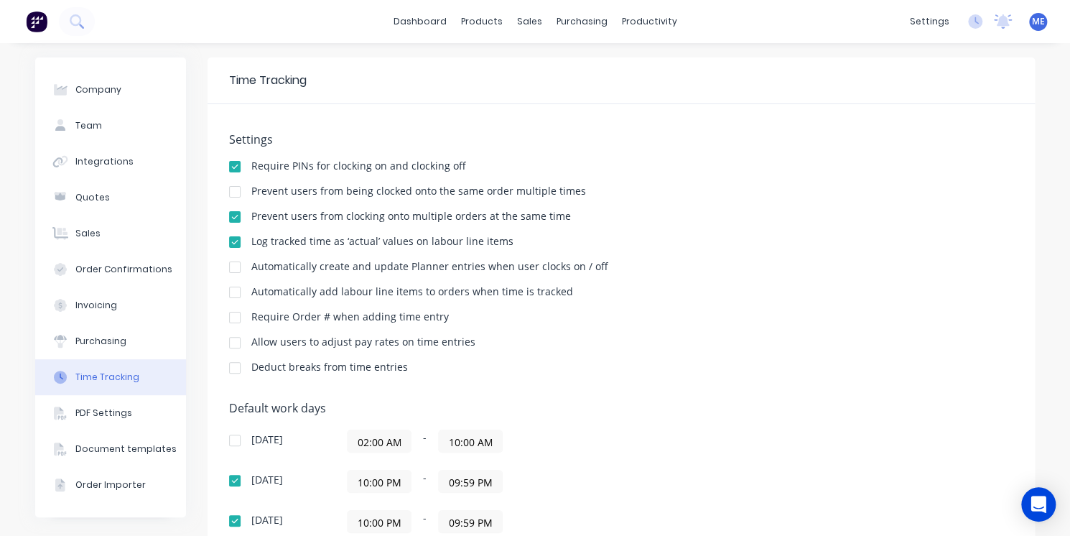
click at [230, 296] on div at bounding box center [234, 292] width 29 height 29
click at [233, 319] on div at bounding box center [234, 317] width 29 height 29
click at [229, 319] on div at bounding box center [234, 317] width 29 height 29
click at [230, 319] on div at bounding box center [234, 317] width 29 height 29
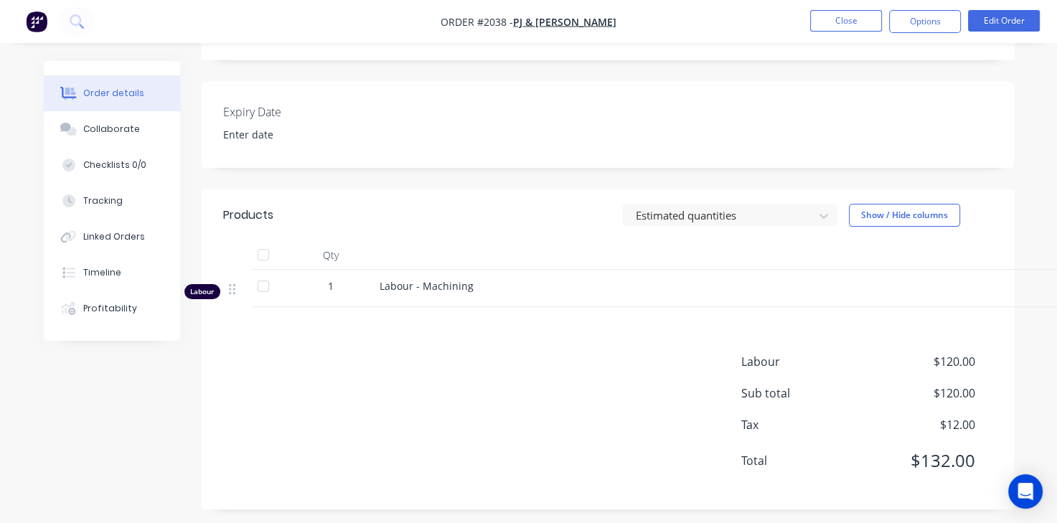
scroll to position [344, 0]
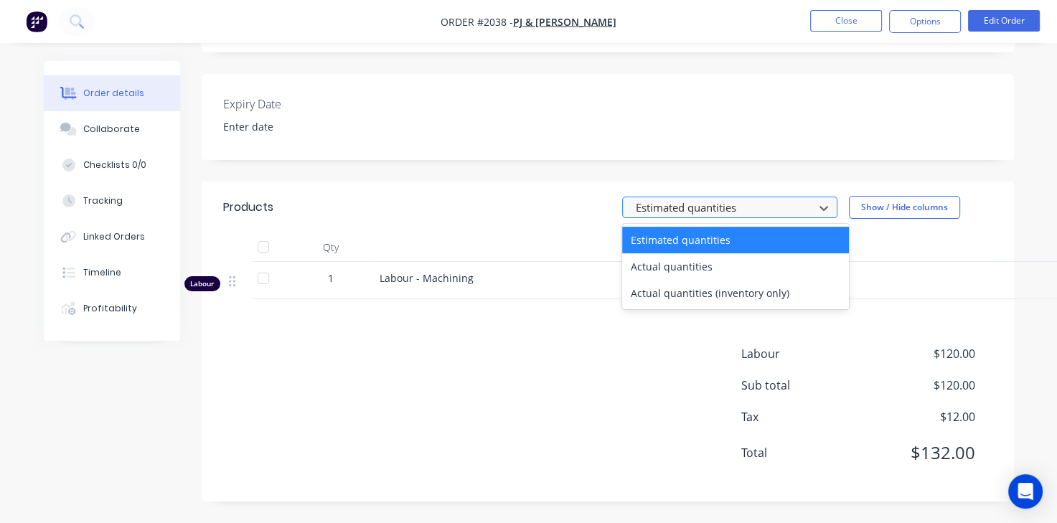
click at [670, 209] on div at bounding box center [721, 208] width 172 height 18
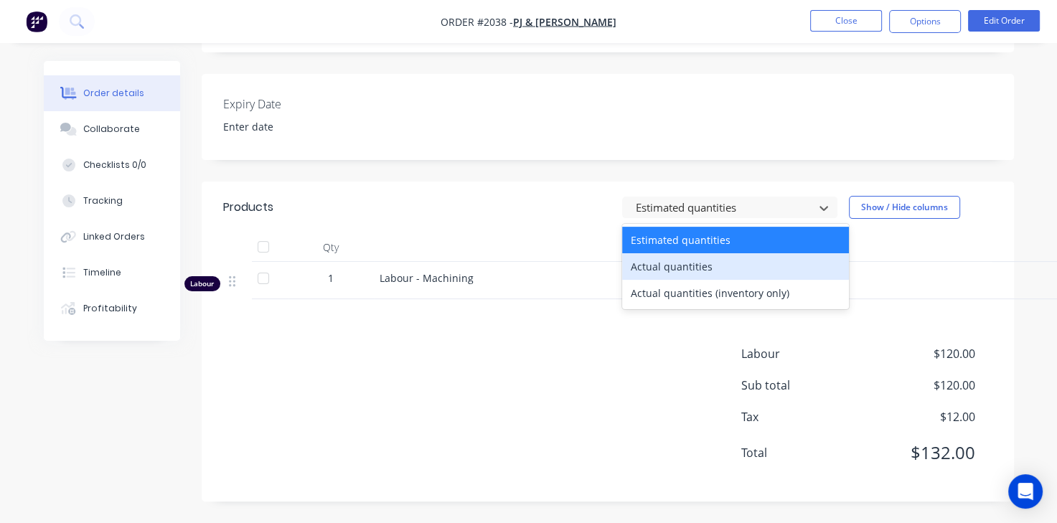
click at [672, 265] on div "Actual quantities" at bounding box center [735, 266] width 227 height 27
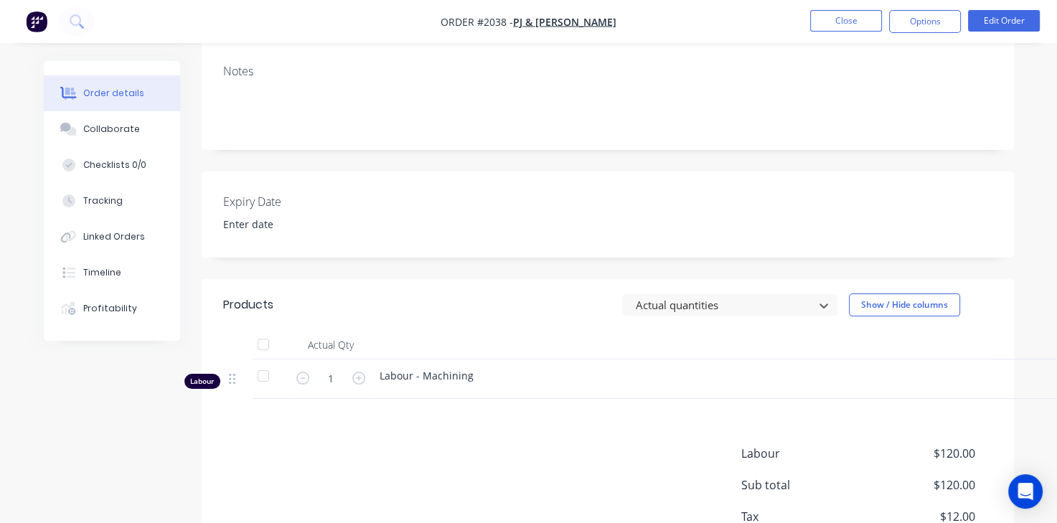
scroll to position [345, 0]
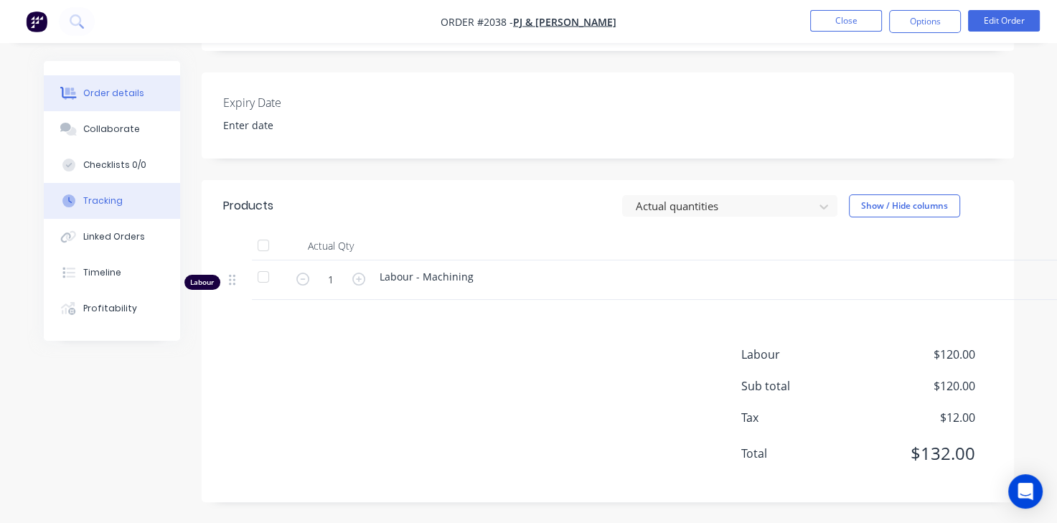
click at [108, 203] on div "Tracking" at bounding box center [102, 201] width 39 height 13
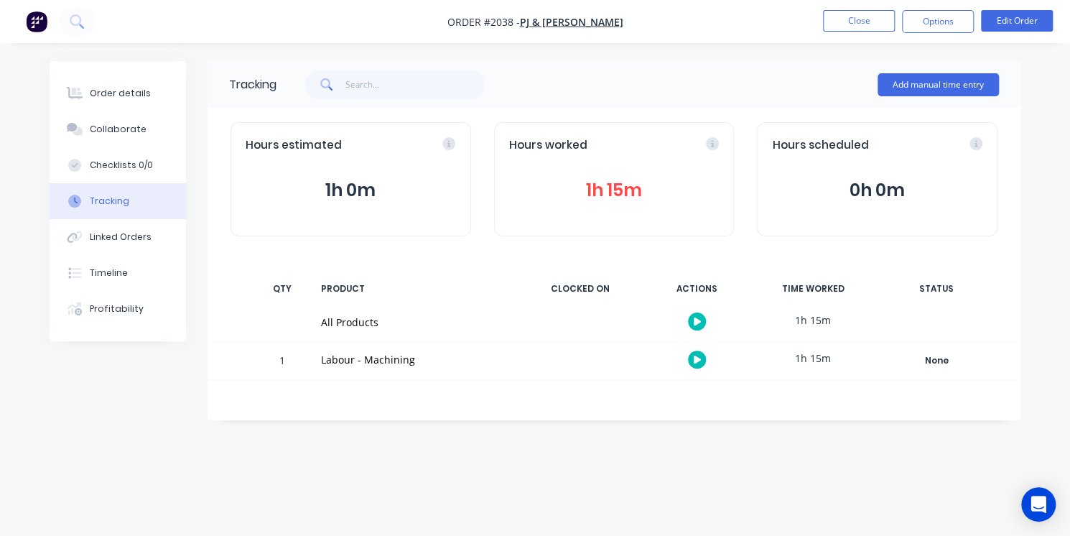
click at [701, 370] on div at bounding box center [696, 359] width 108 height 35
click at [696, 359] on icon "button" at bounding box center [696, 359] width 7 height 8
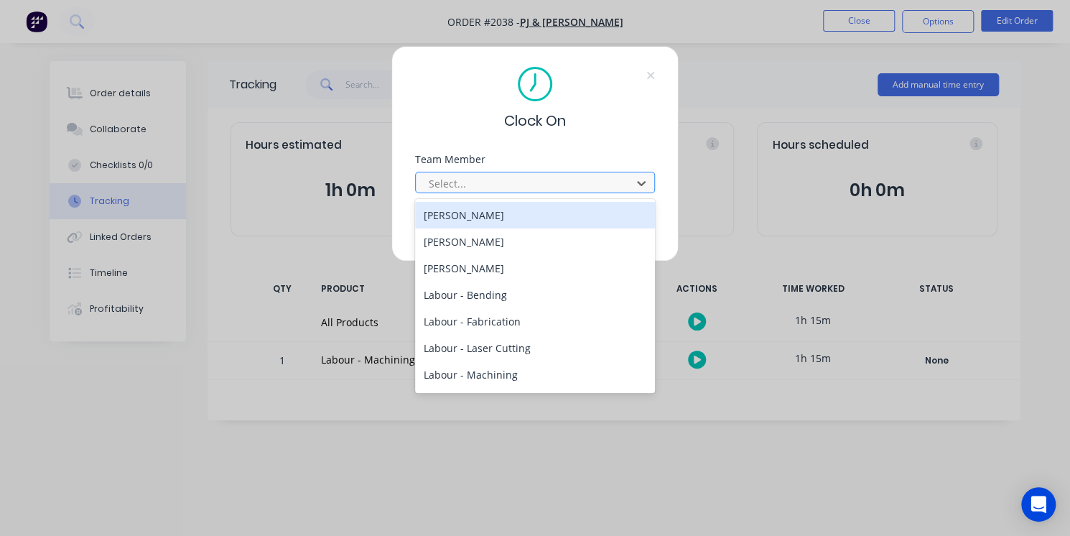
click at [514, 178] on div at bounding box center [525, 183] width 197 height 18
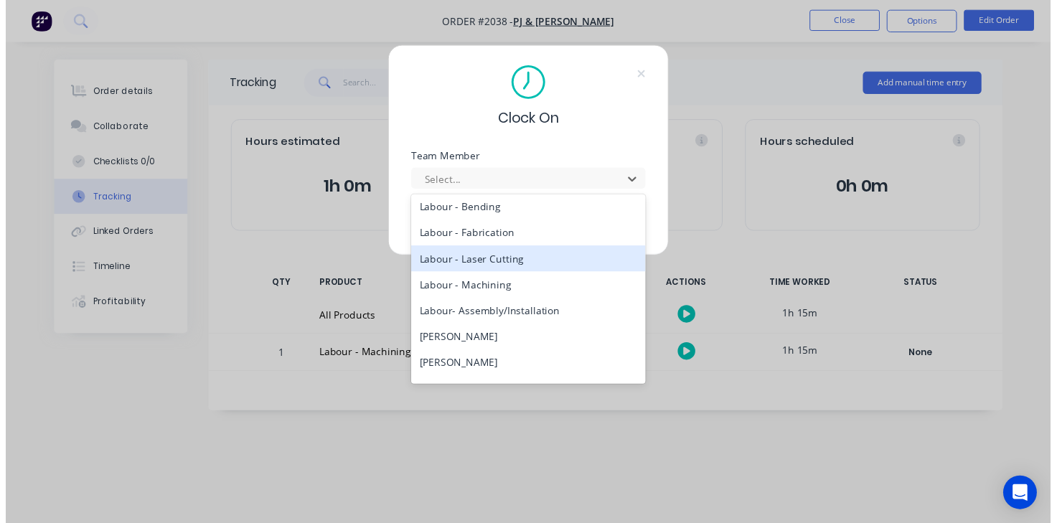
scroll to position [103, 0]
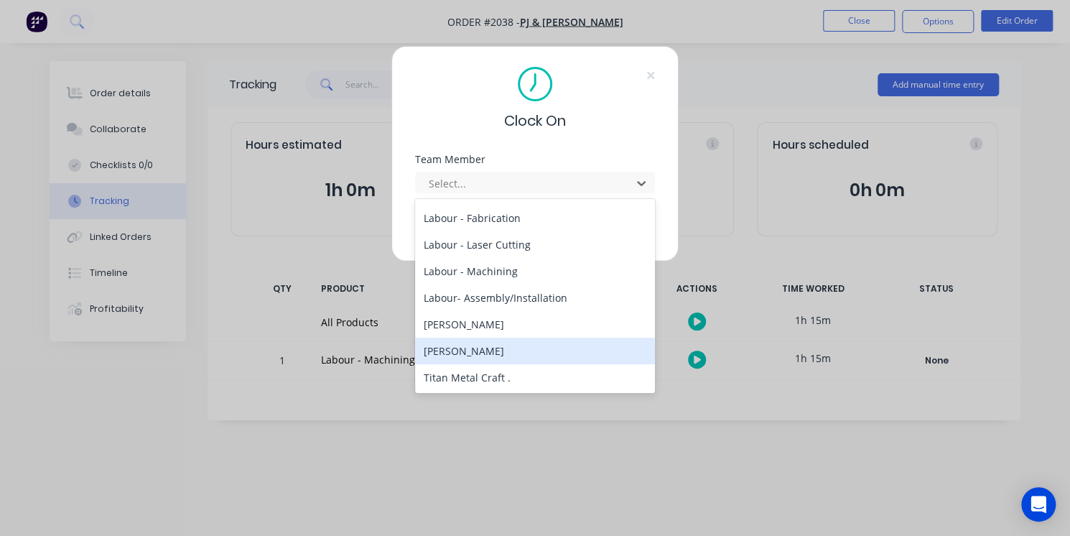
click at [492, 351] on div "Patrick Dun" at bounding box center [535, 350] width 240 height 27
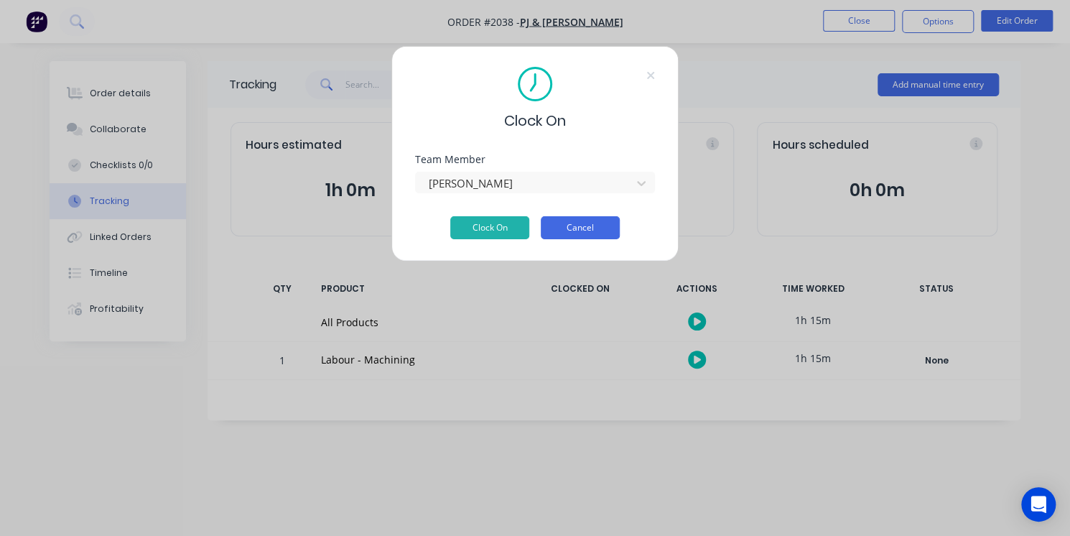
click at [598, 230] on button "Cancel" at bounding box center [580, 227] width 79 height 23
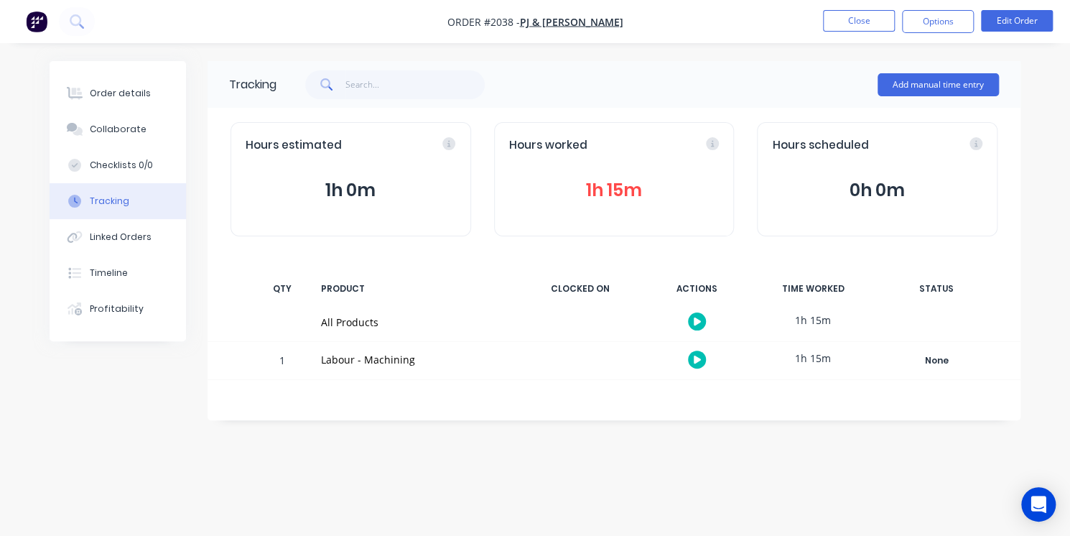
click at [692, 321] on button "button" at bounding box center [697, 321] width 18 height 18
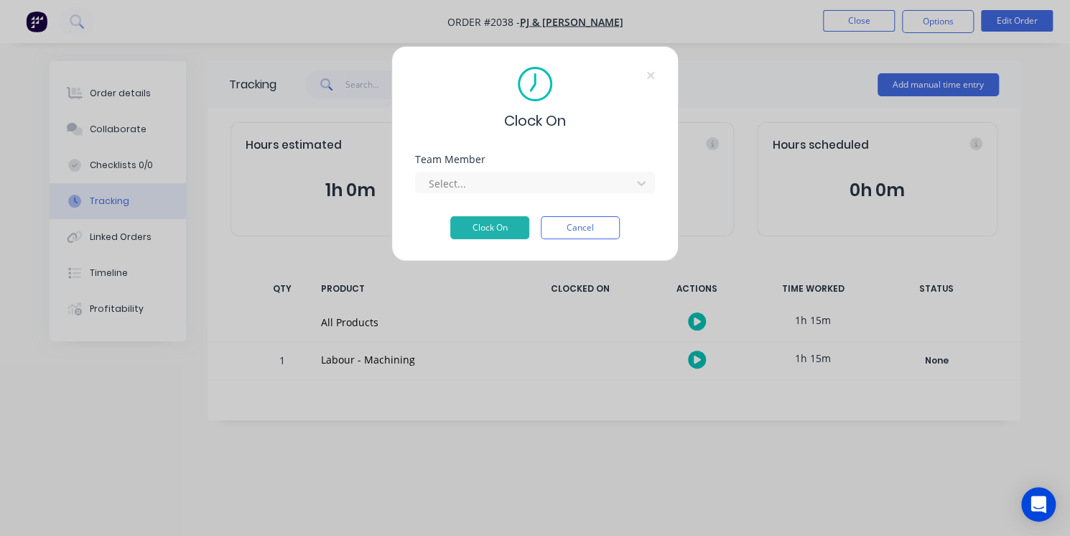
click at [630, 473] on div "Clock On Team Member Select... Clock On Cancel" at bounding box center [535, 268] width 1070 height 536
click at [586, 225] on button "Cancel" at bounding box center [580, 227] width 79 height 23
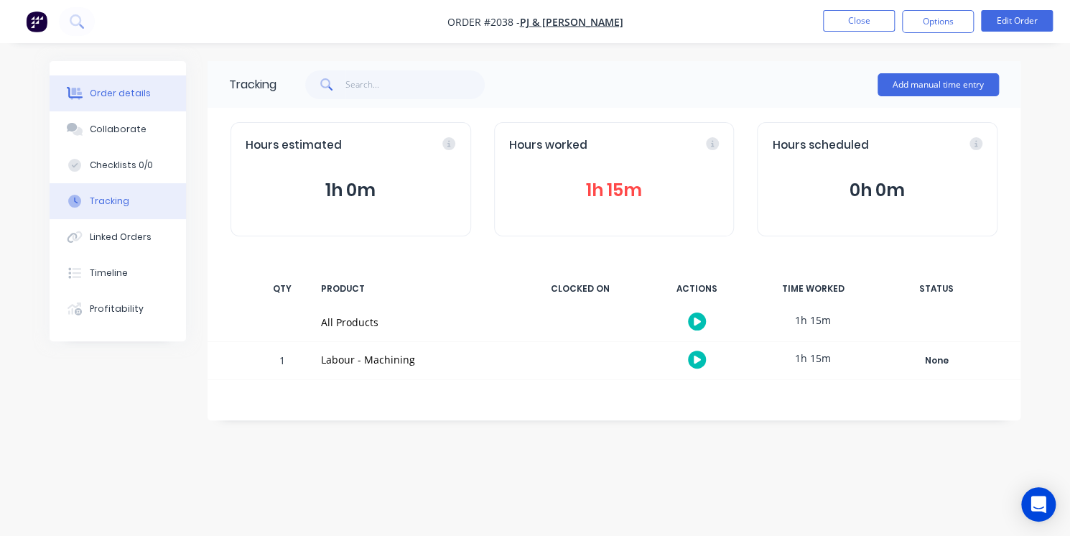
click at [139, 101] on button "Order details" at bounding box center [118, 93] width 136 height 36
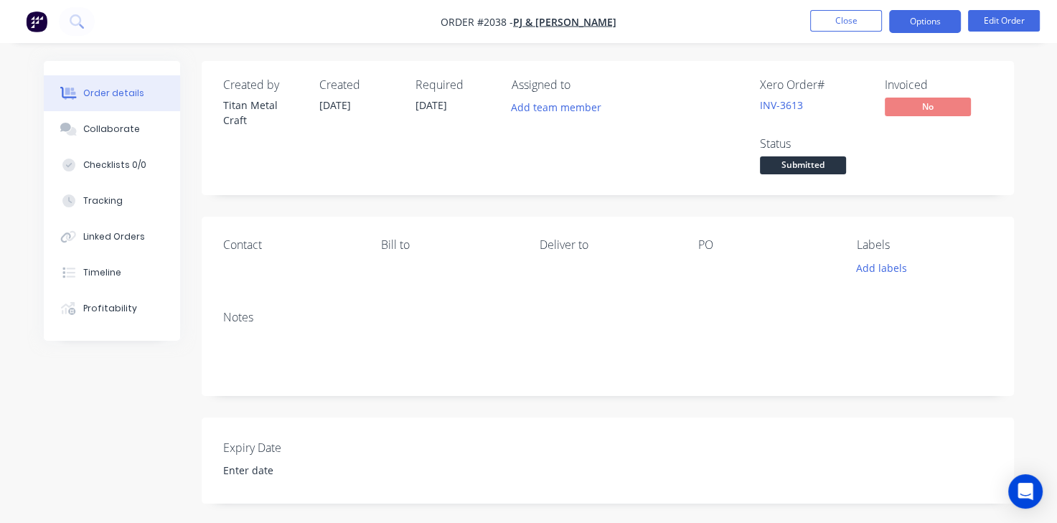
click at [945, 16] on button "Options" at bounding box center [925, 21] width 72 height 23
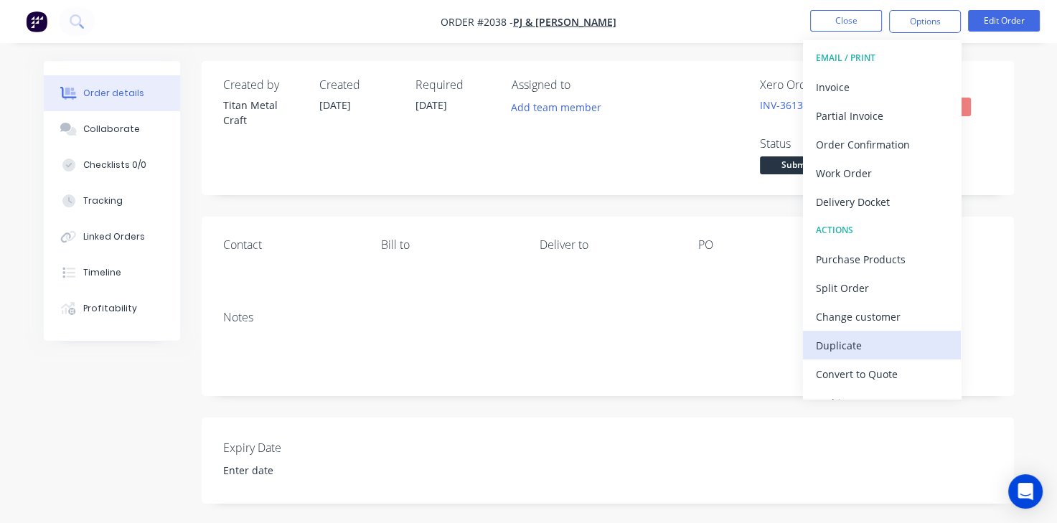
scroll to position [21, 0]
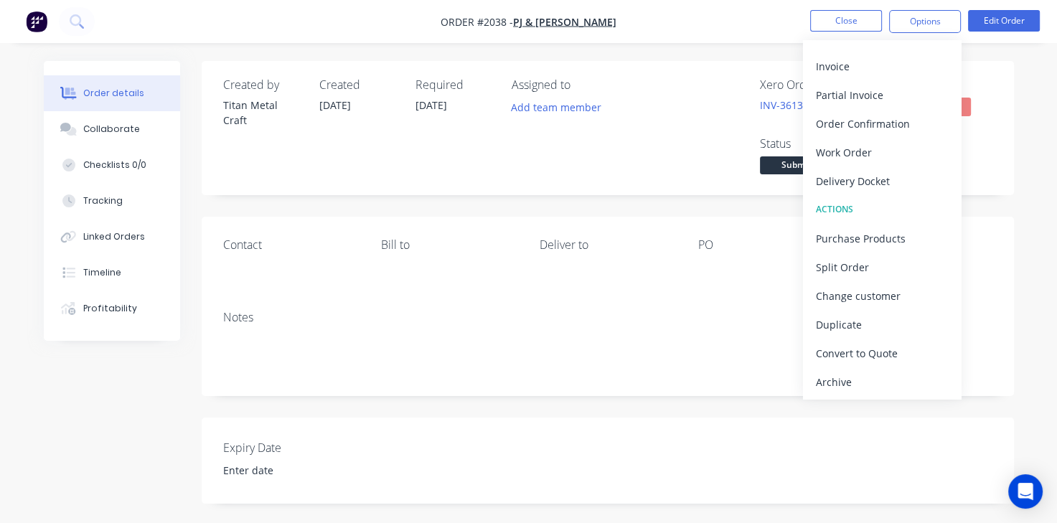
click at [706, 411] on div "Created by Titan Metal Craft Created 10/10/25 Required 10/10/25 Assigned to Add…" at bounding box center [608, 453] width 813 height 785
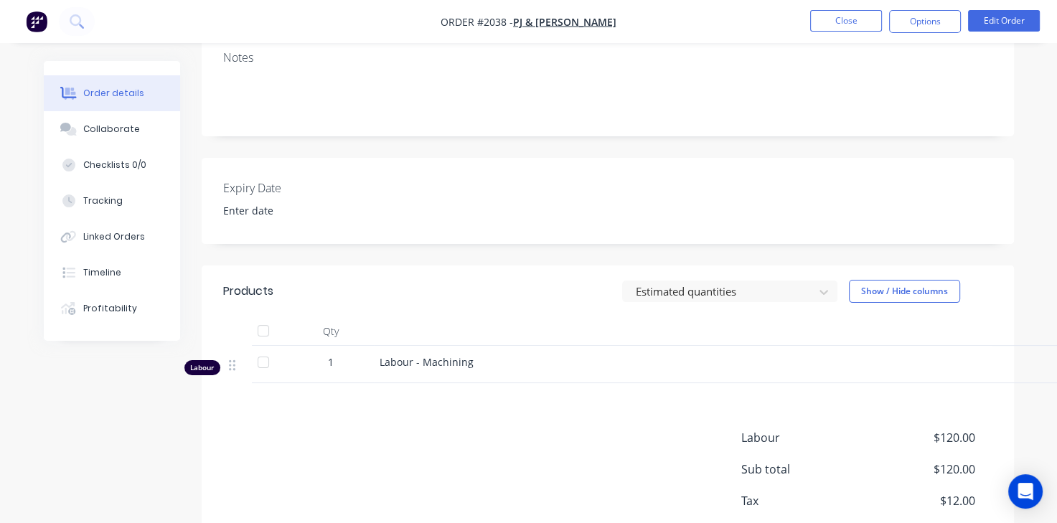
scroll to position [255, 0]
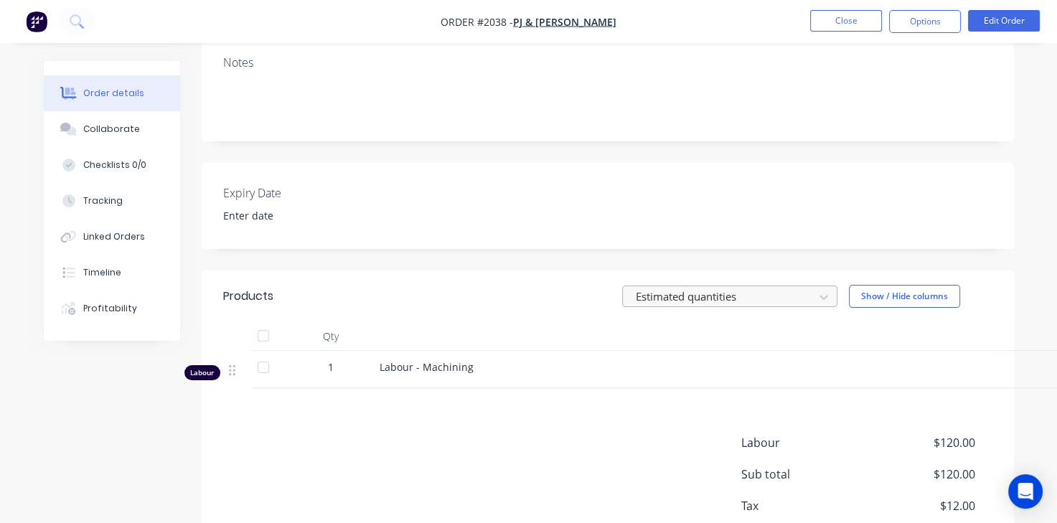
drag, startPoint x: 711, startPoint y: 282, endPoint x: 691, endPoint y: 296, distance: 24.1
click at [691, 296] on header "Products Estimated quantities Show / Hide columns" at bounding box center [608, 297] width 813 height 52
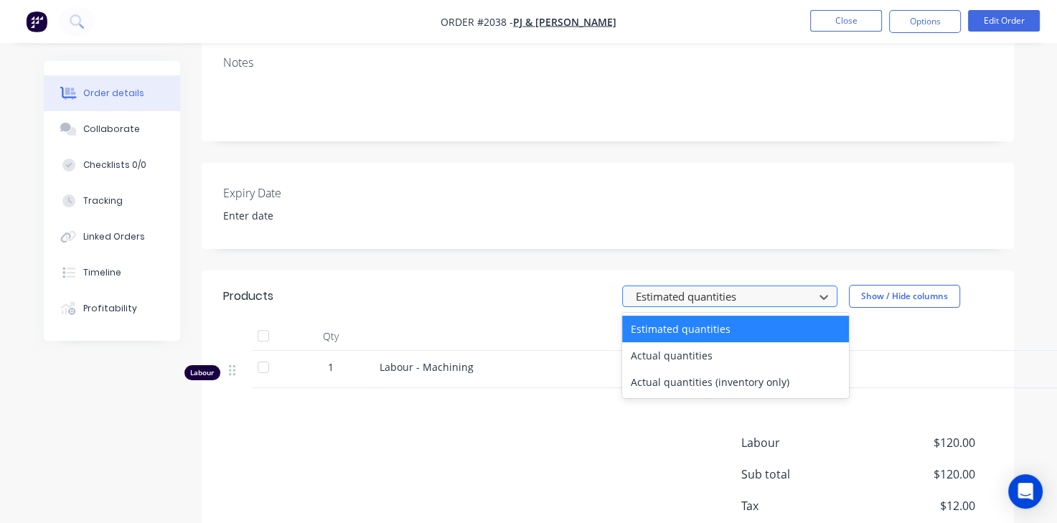
click at [691, 296] on div at bounding box center [721, 297] width 172 height 18
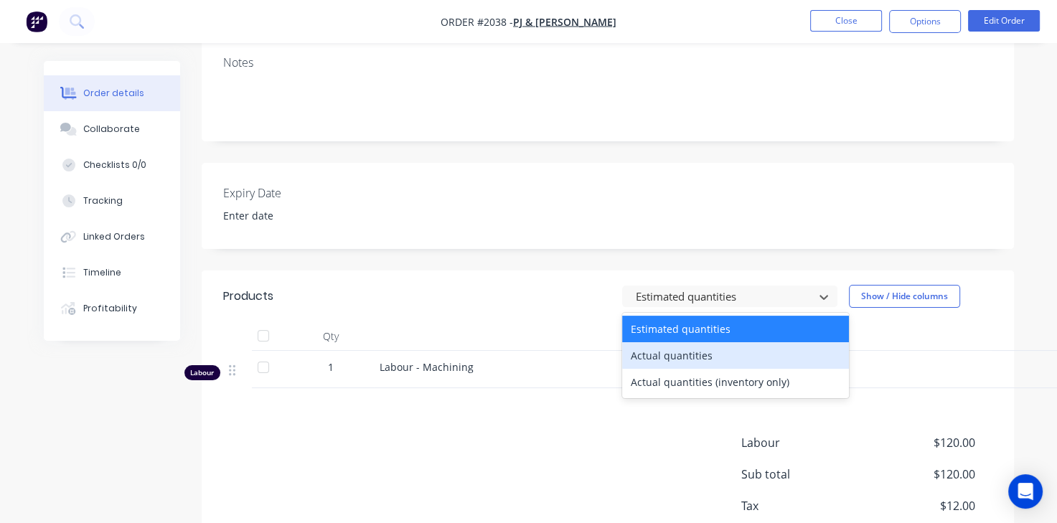
click at [669, 364] on div "Actual quantities" at bounding box center [735, 355] width 227 height 27
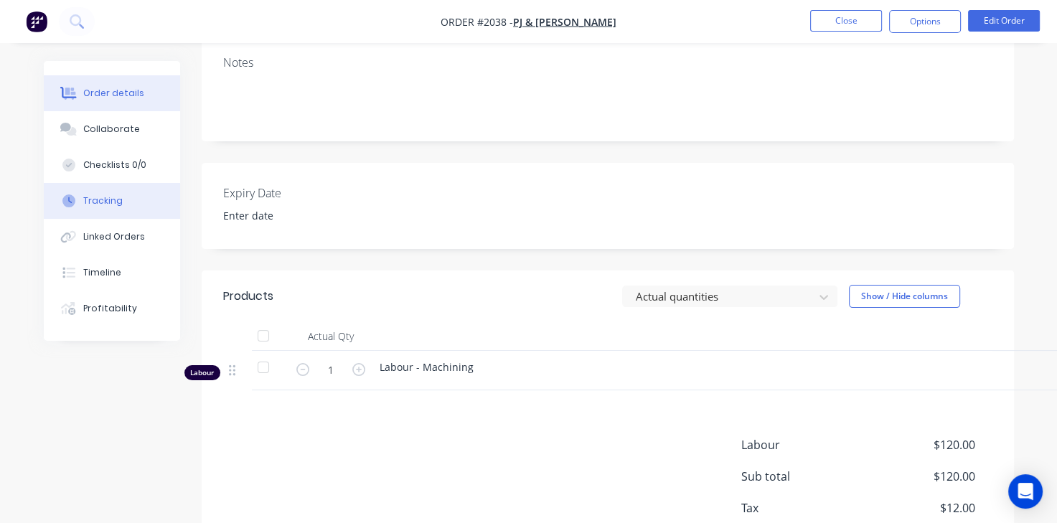
click at [101, 184] on button "Tracking" at bounding box center [112, 201] width 136 height 36
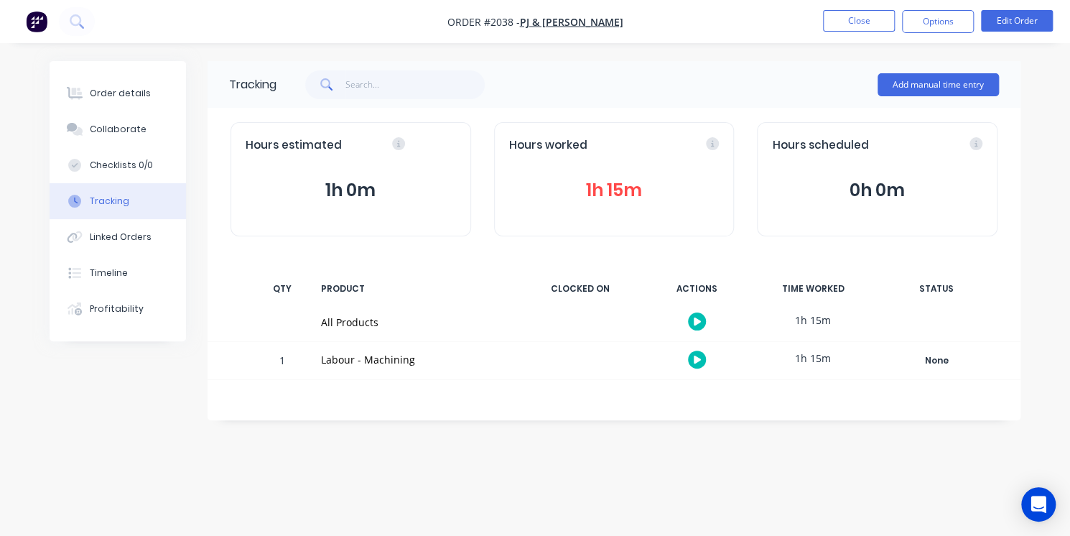
click at [445, 151] on div "Hours estimated" at bounding box center [351, 145] width 210 height 17
click at [90, 84] on button "Order details" at bounding box center [118, 93] width 136 height 36
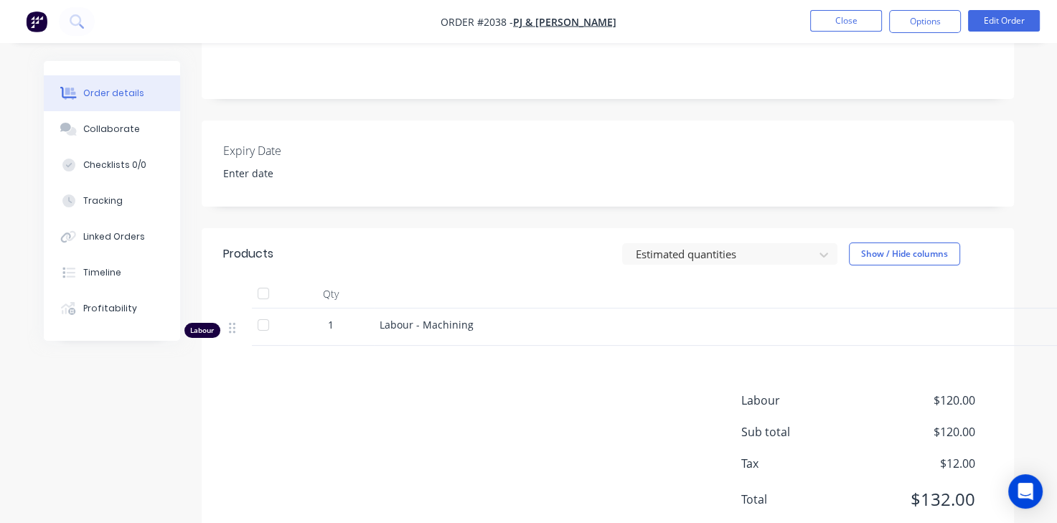
scroll to position [344, 0]
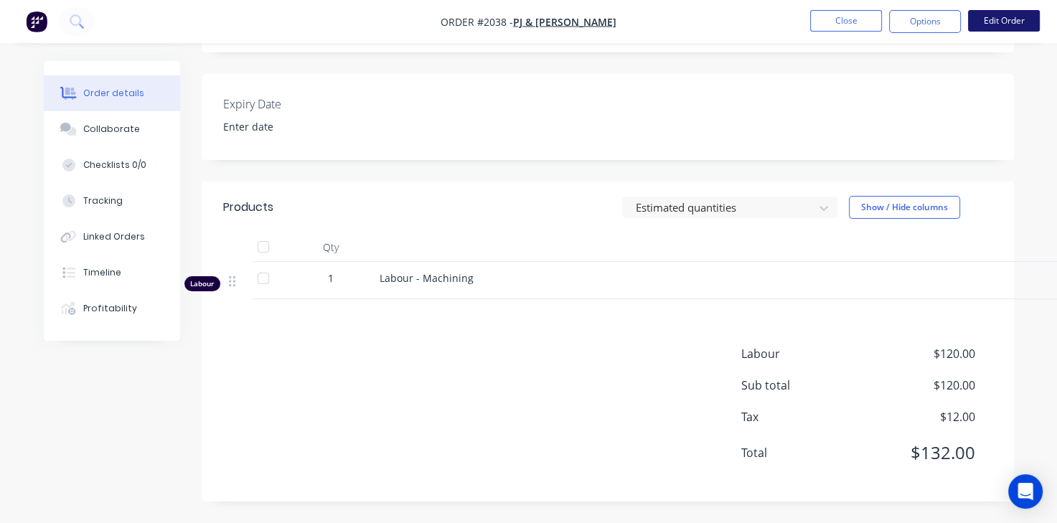
click at [1014, 19] on button "Edit Order" at bounding box center [1004, 21] width 72 height 22
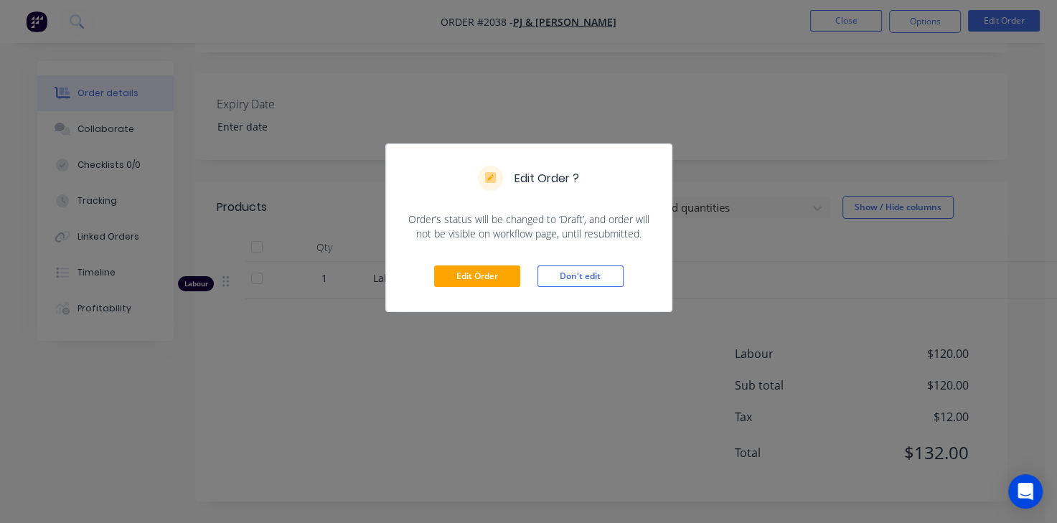
click at [429, 98] on div "Edit Order ? Order’s status will be changed to ‘Draft’, and order will not be v…" at bounding box center [528, 261] width 1057 height 523
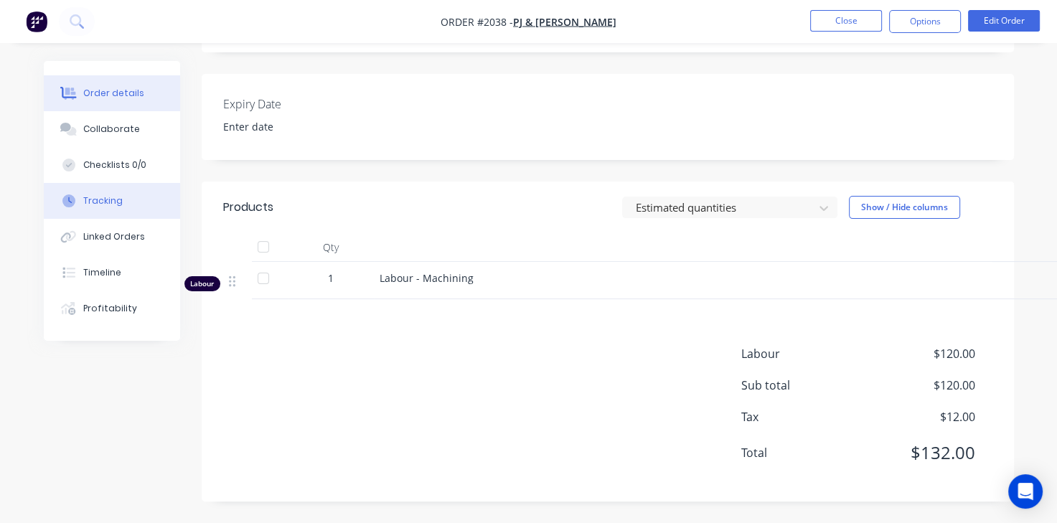
click at [115, 199] on div "Tracking" at bounding box center [102, 201] width 39 height 13
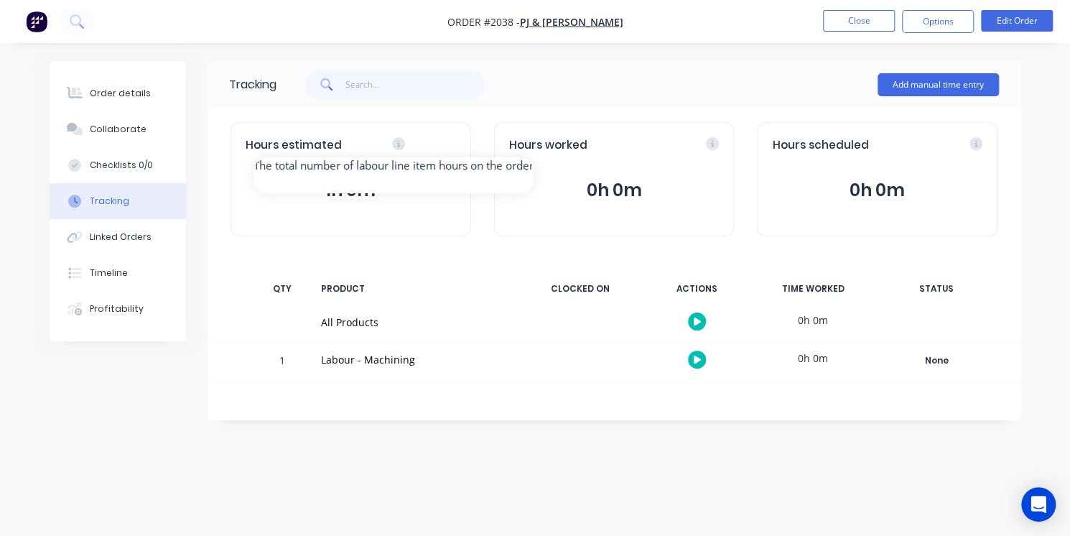
click at [448, 144] on div "Hours estimated" at bounding box center [351, 145] width 210 height 17
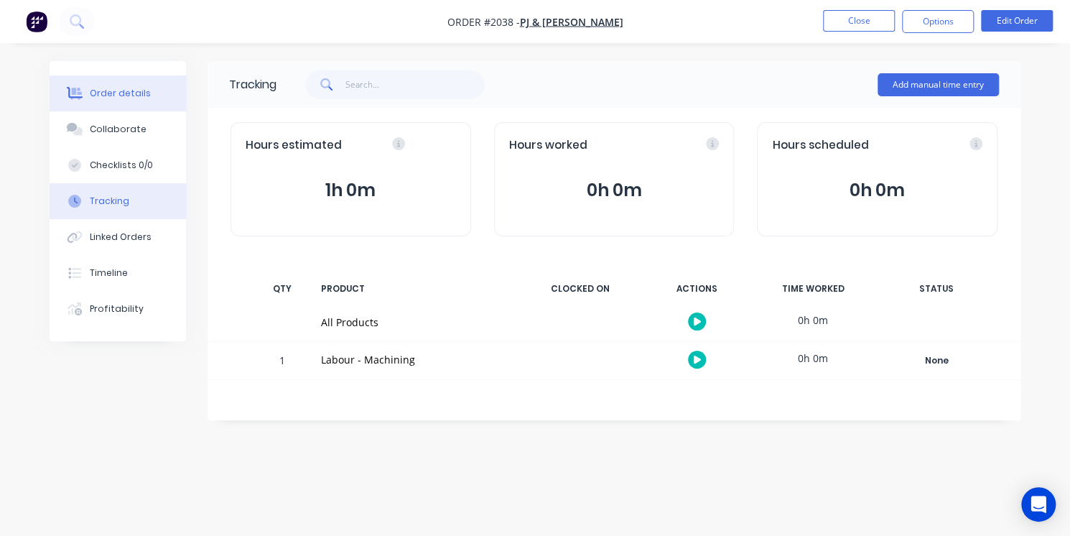
click at [128, 99] on div "Order details" at bounding box center [120, 93] width 61 height 13
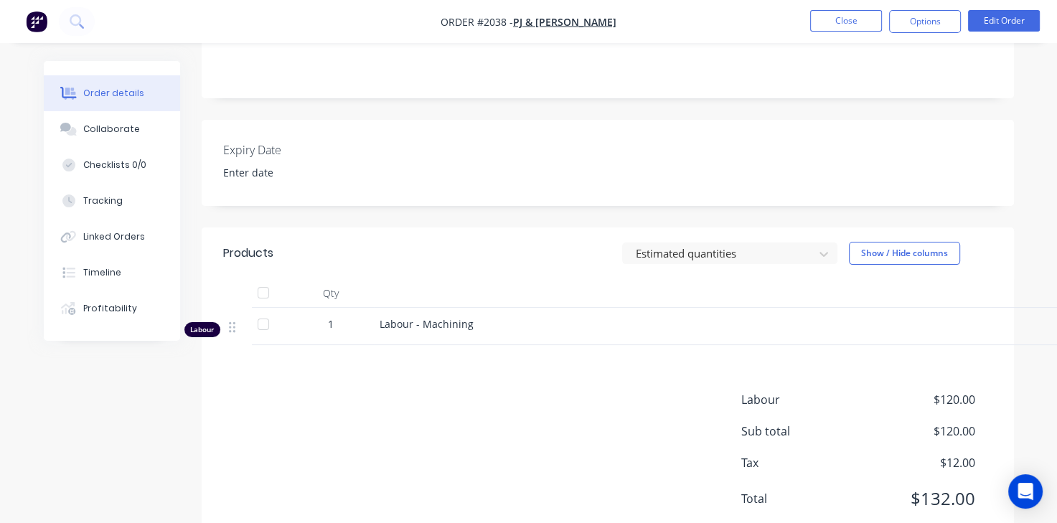
scroll to position [304, 0]
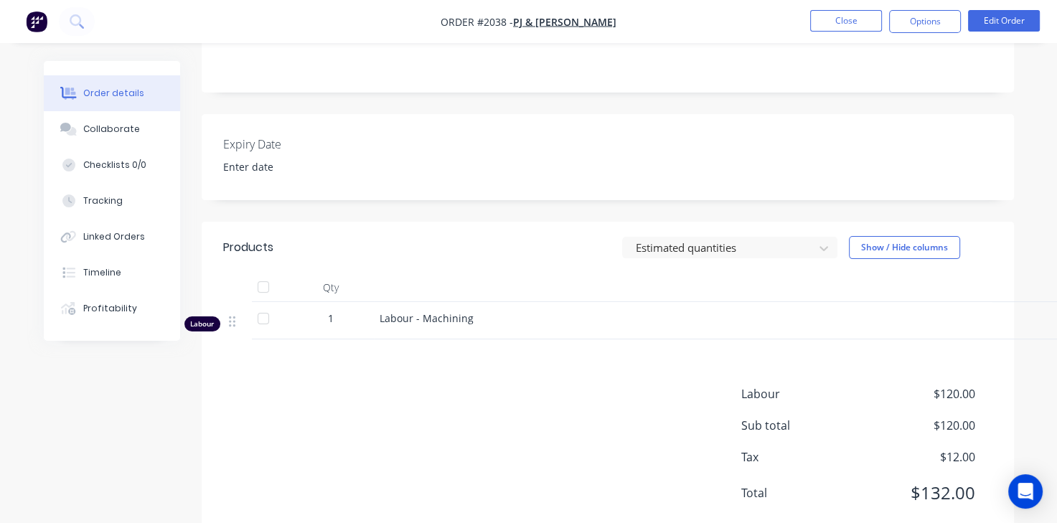
click at [256, 326] on div at bounding box center [263, 318] width 29 height 29
click at [233, 324] on icon at bounding box center [232, 321] width 6 height 13
drag, startPoint x: 233, startPoint y: 324, endPoint x: 513, endPoint y: 380, distance: 285.5
click at [513, 380] on div "Products Estimated quantities Show / Hide columns Qty Price Total Labour 1 Labo…" at bounding box center [608, 382] width 813 height 320
click at [996, 32] on li "Edit Order" at bounding box center [1004, 21] width 72 height 23
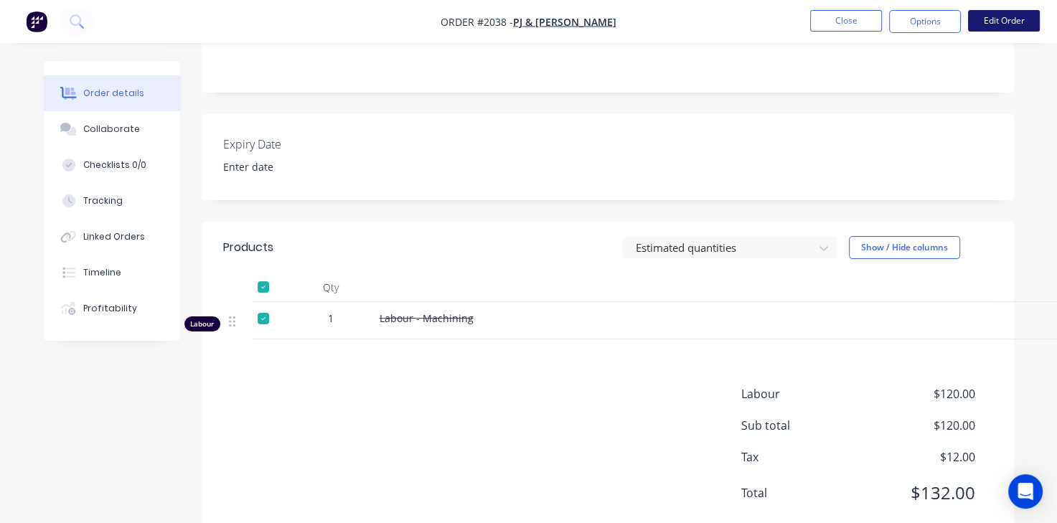
click at [993, 22] on button "Edit Order" at bounding box center [1004, 21] width 72 height 22
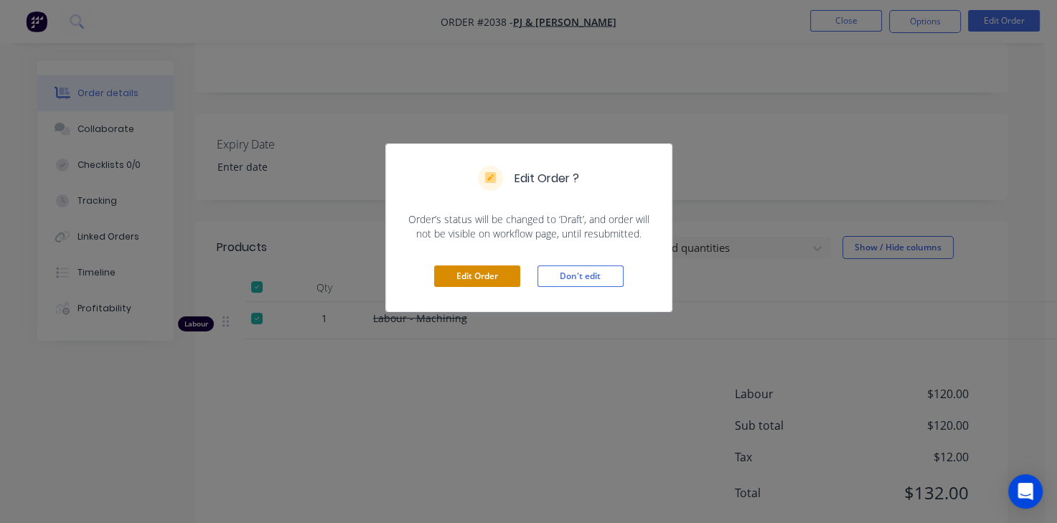
click at [499, 271] on button "Edit Order" at bounding box center [477, 277] width 86 height 22
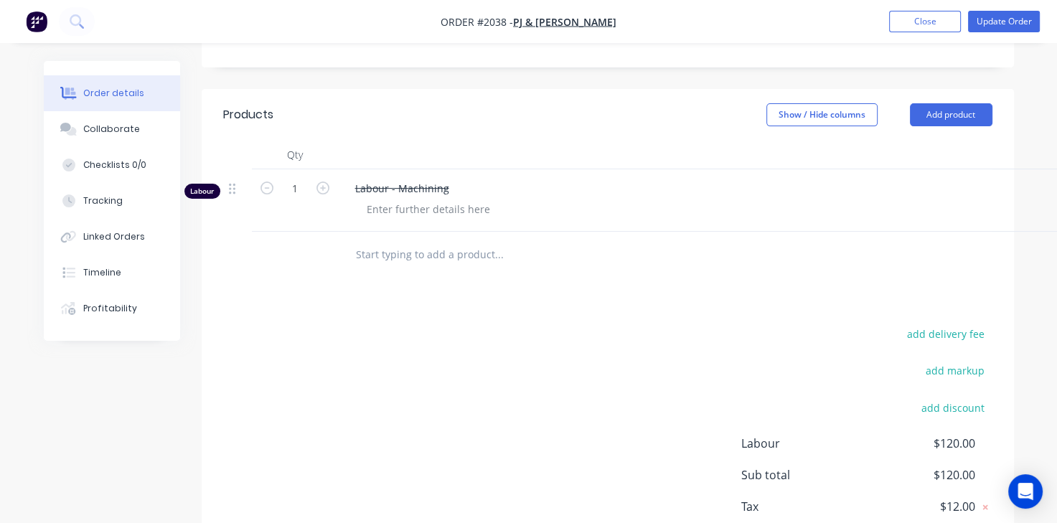
scroll to position [436, 0]
drag, startPoint x: 233, startPoint y: 192, endPoint x: 657, endPoint y: 321, distance: 443.5
click at [657, 321] on div "Products Show / Hide columns Add product Qty Price Total Labour 1 Labour - Mach…" at bounding box center [608, 341] width 813 height 502
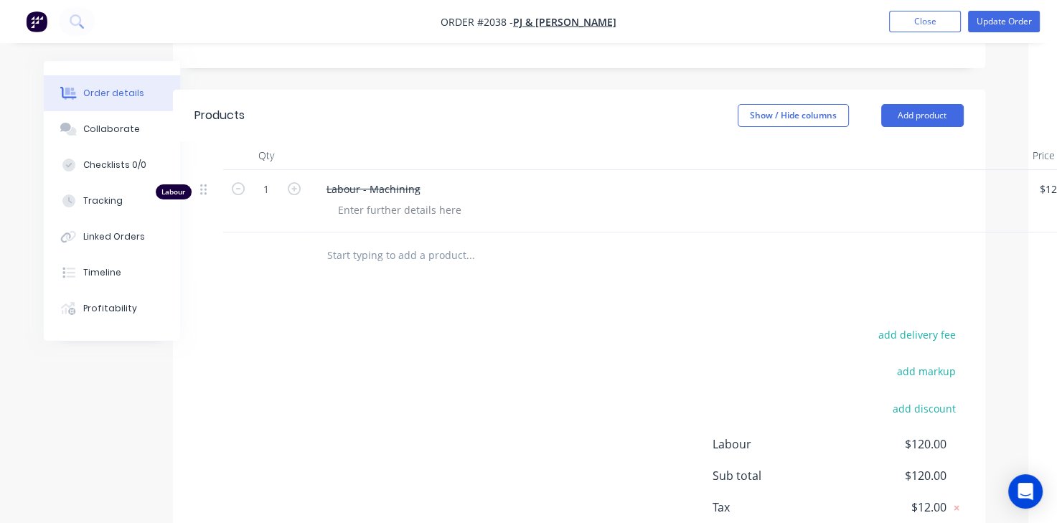
scroll to position [436, 146]
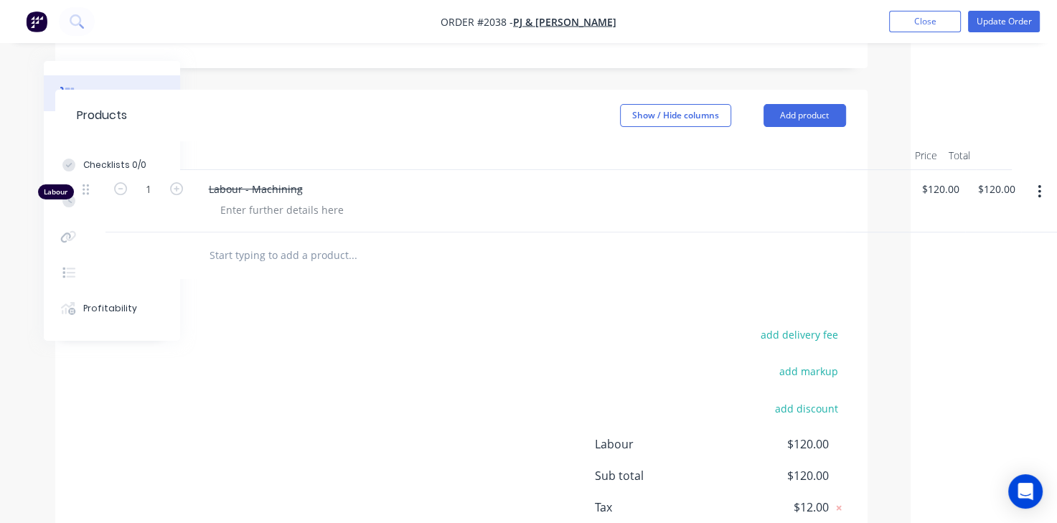
click at [1042, 198] on icon "button" at bounding box center [1040, 192] width 4 height 16
click at [948, 306] on div "Delete" at bounding box center [989, 315] width 111 height 21
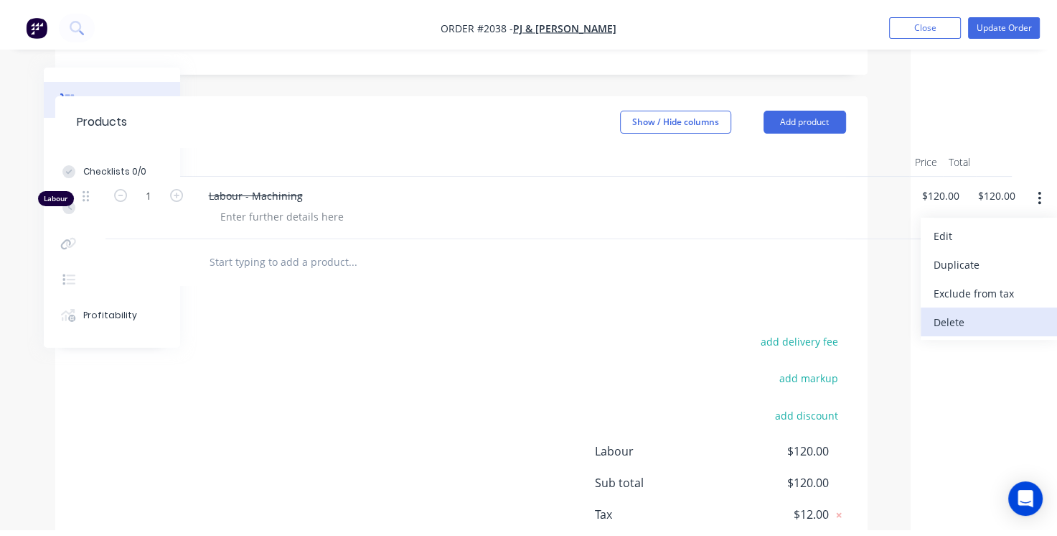
scroll to position [425, 0]
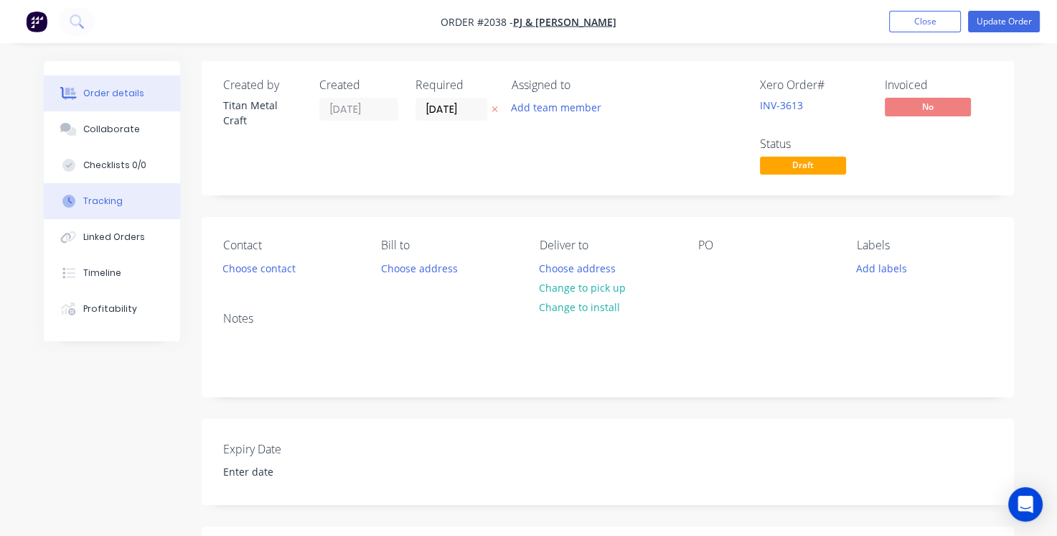
click at [104, 199] on div "Tracking" at bounding box center [102, 201] width 39 height 13
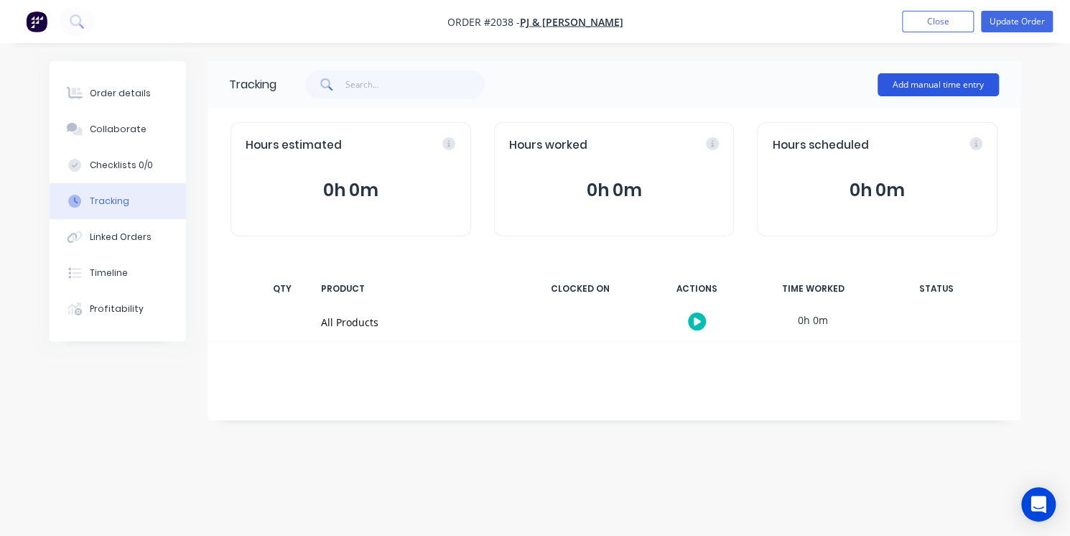
click at [899, 87] on button "Add manual time entry" at bounding box center [937, 84] width 121 height 23
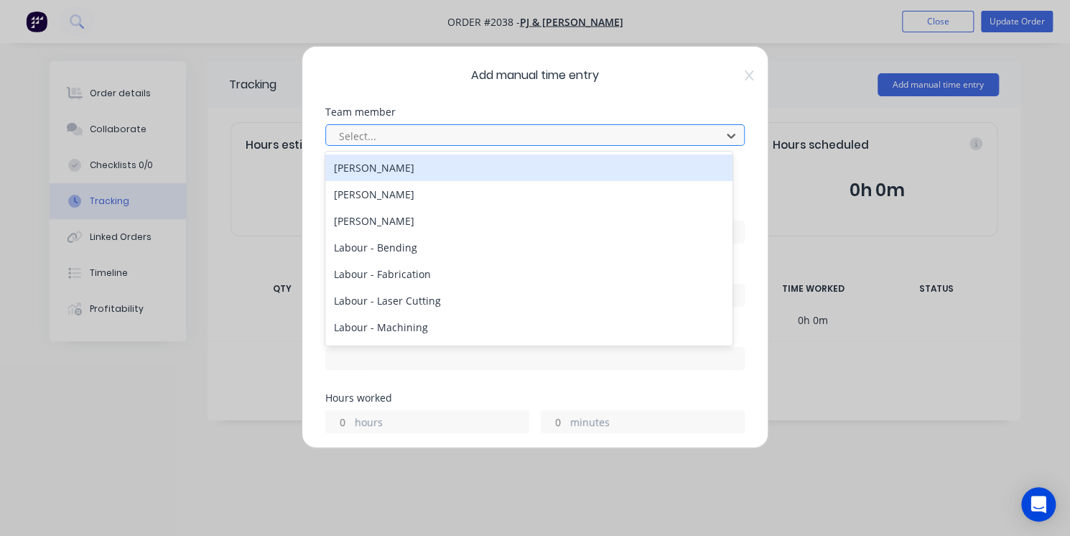
click at [422, 134] on div at bounding box center [525, 136] width 376 height 18
type input "pat"
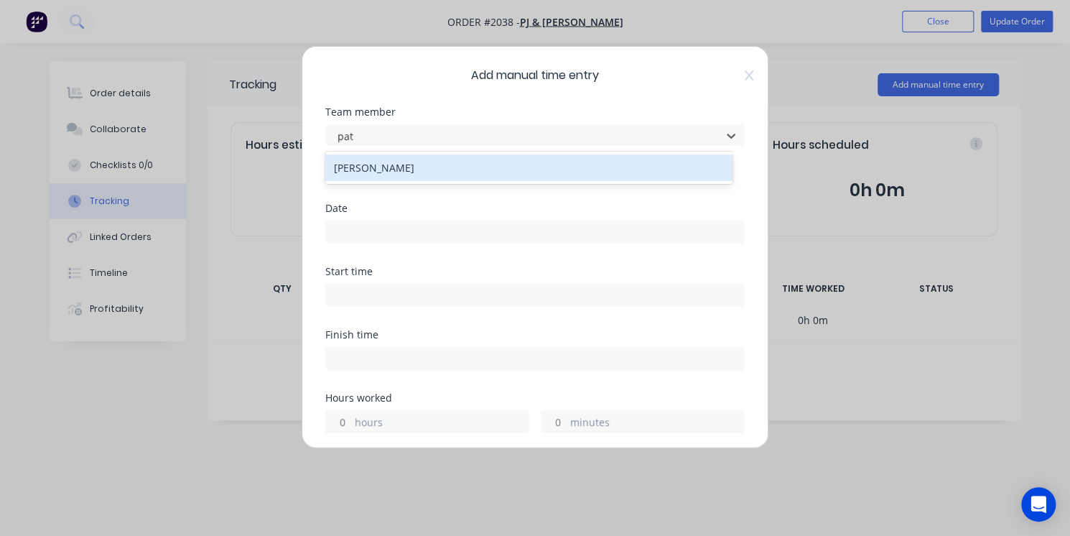
click at [420, 159] on div "[PERSON_NAME]" at bounding box center [528, 167] width 407 height 27
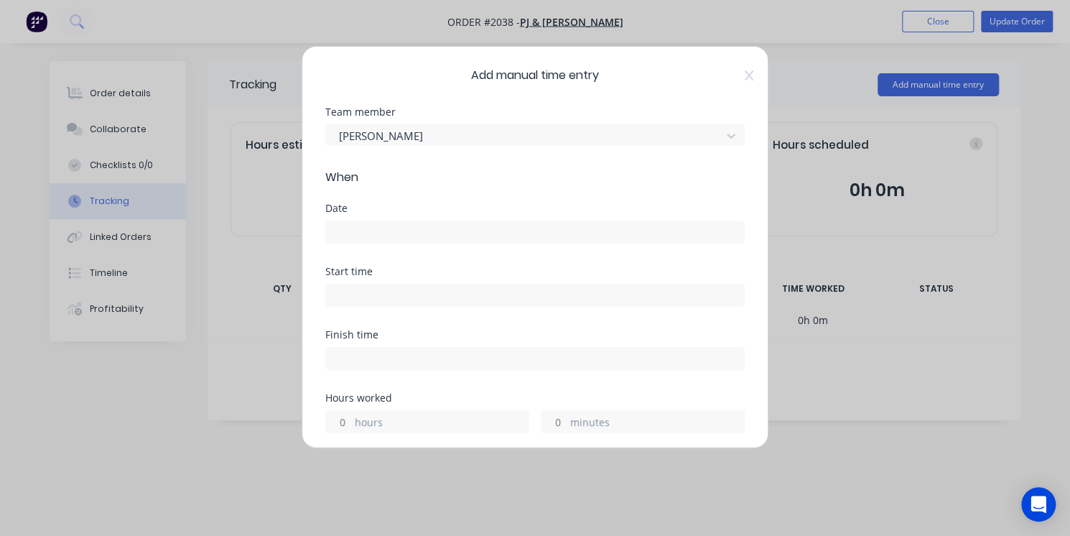
click at [401, 239] on input at bounding box center [535, 232] width 418 height 22
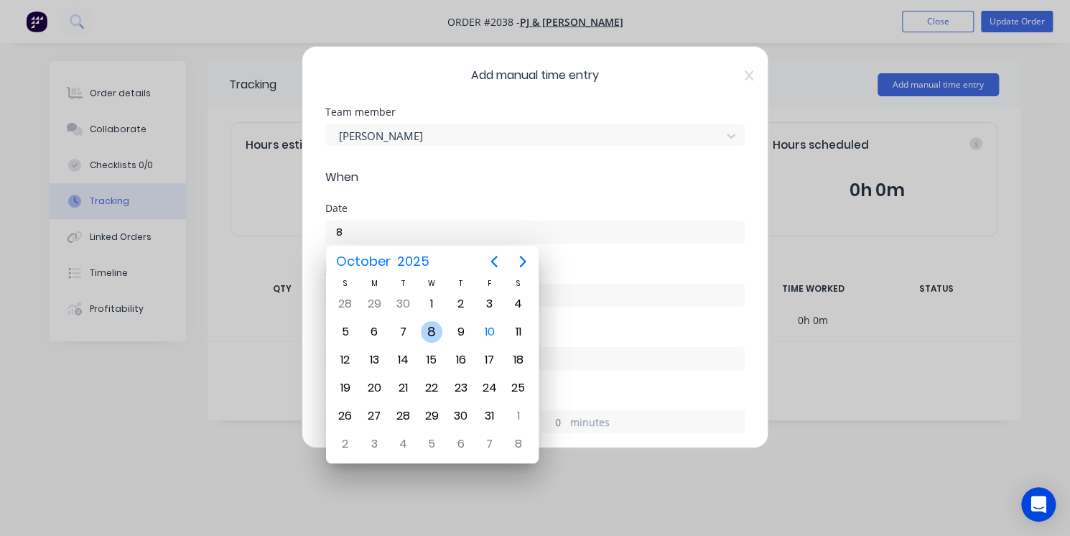
click at [432, 337] on div "8" at bounding box center [432, 332] width 22 height 22
type input "[DATE]"
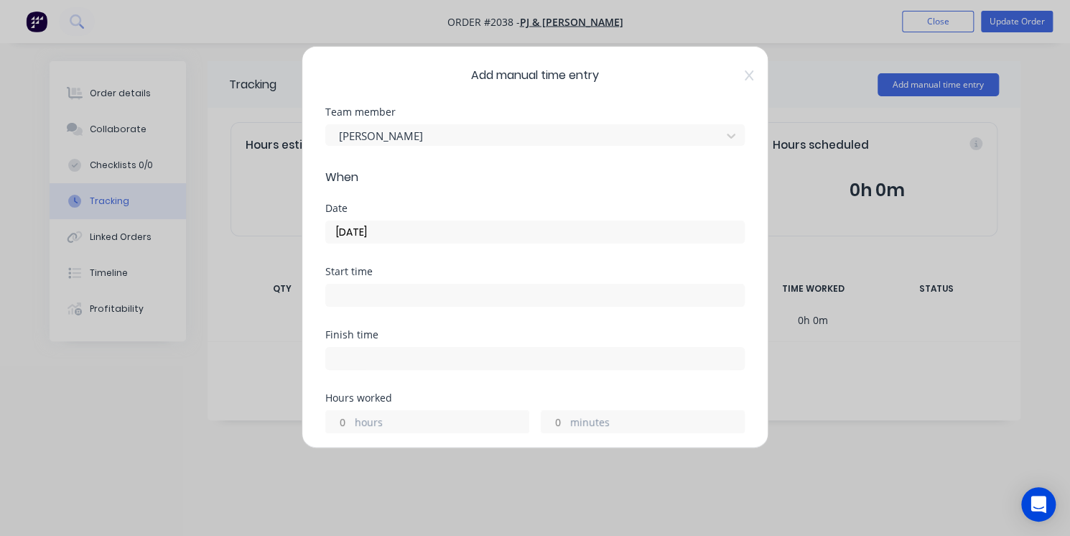
scroll to position [83, 0]
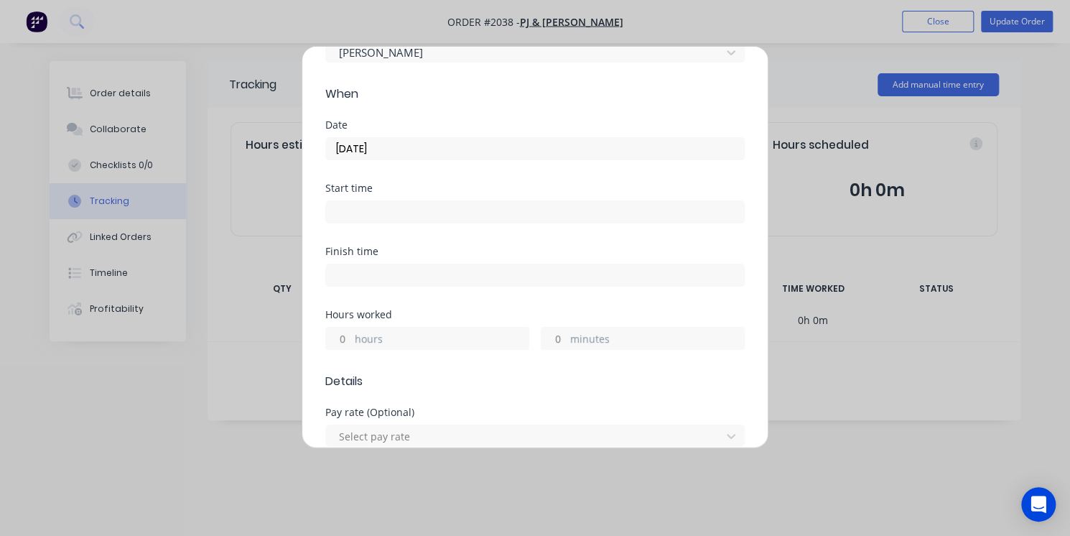
click at [393, 340] on label "hours" at bounding box center [442, 340] width 174 height 18
click at [351, 340] on input "hours" at bounding box center [338, 338] width 25 height 22
type input "1"
type input "15"
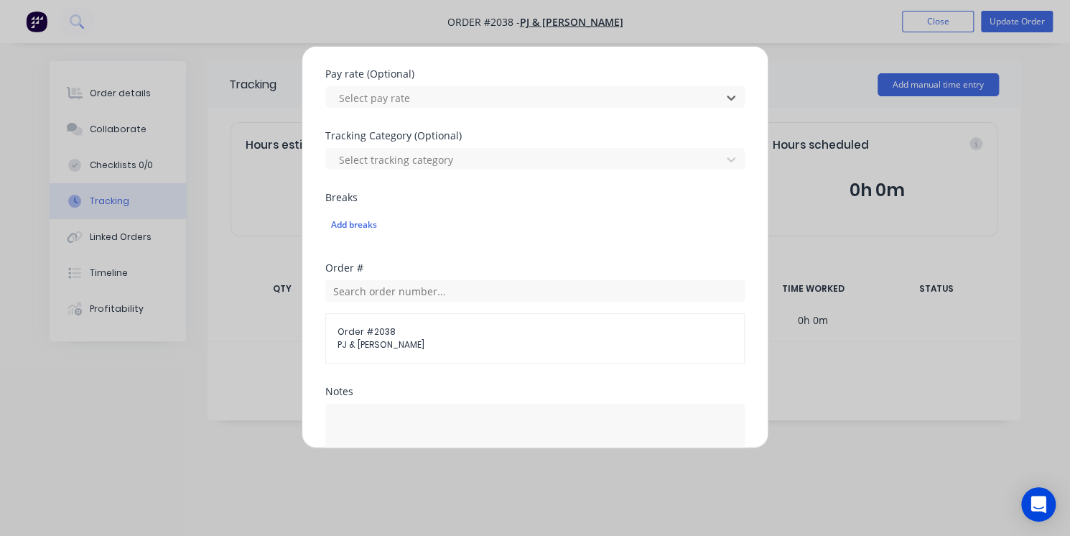
scroll to position [424, 0]
click at [383, 350] on div "Order # 2038 PJ & [PERSON_NAME]" at bounding box center [534, 335] width 419 height 50
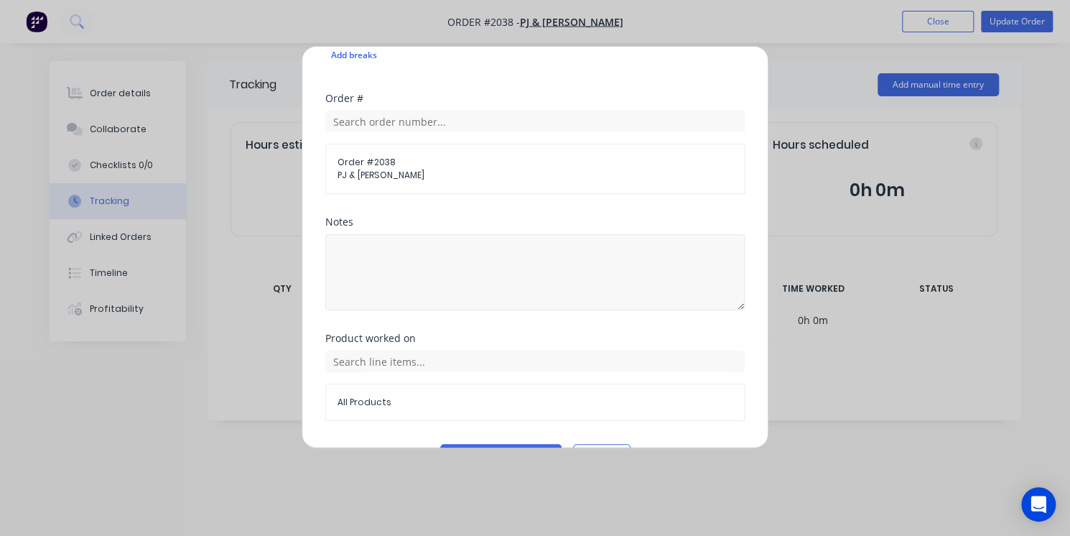
scroll to position [630, 0]
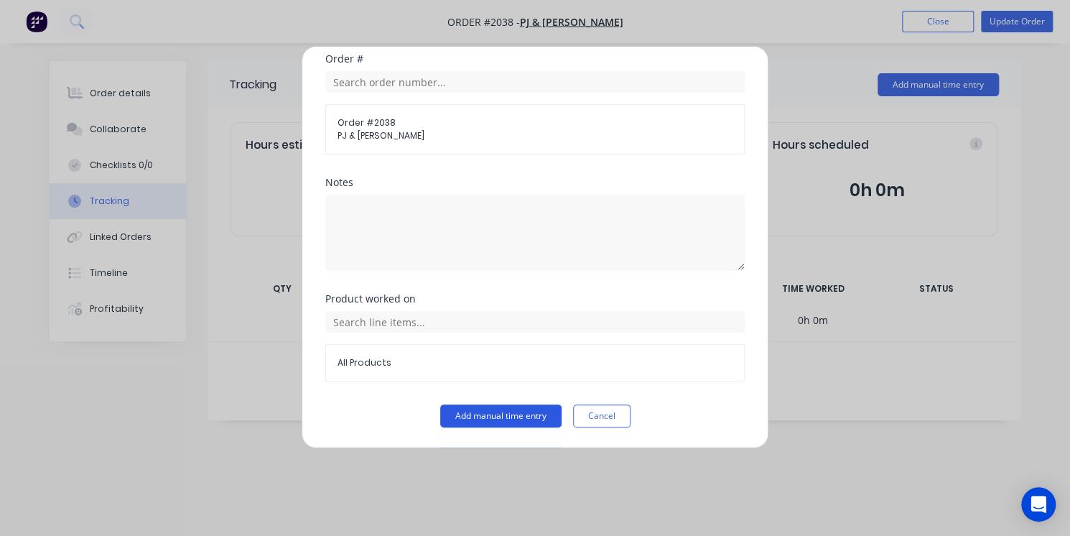
click at [491, 421] on button "Add manual time entry" at bounding box center [500, 415] width 121 height 23
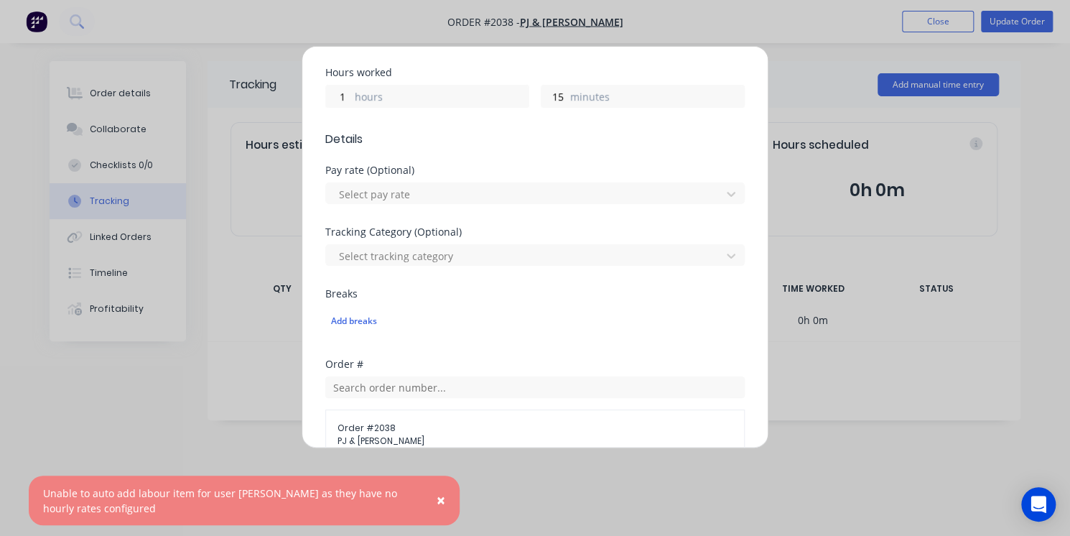
scroll to position [317, 0]
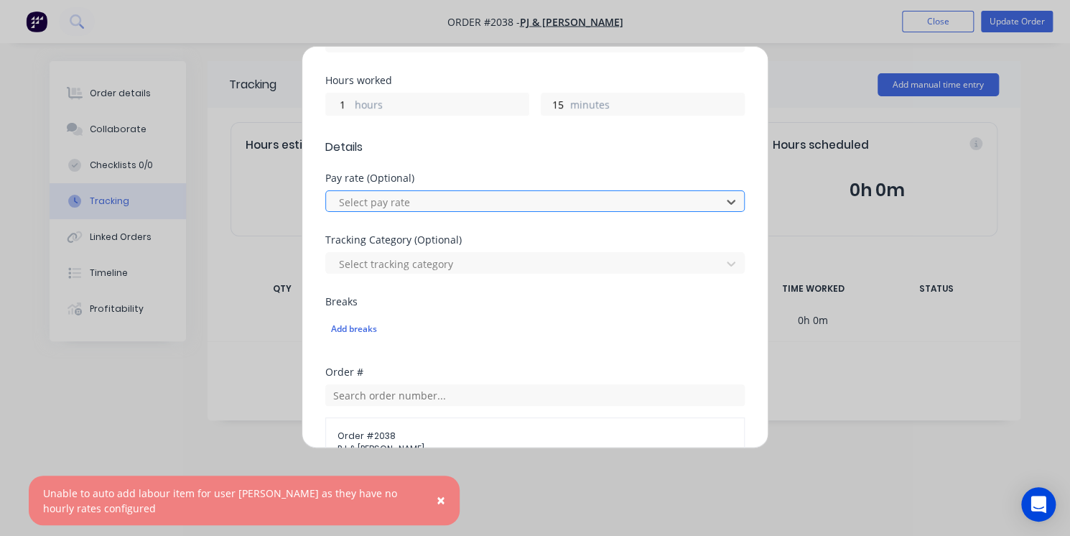
click at [449, 199] on div at bounding box center [525, 202] width 376 height 18
click at [316, 202] on div "Add manual time entry Team member Patrick Dun When Date 08/10/2025 Start time F…" at bounding box center [534, 247] width 467 height 402
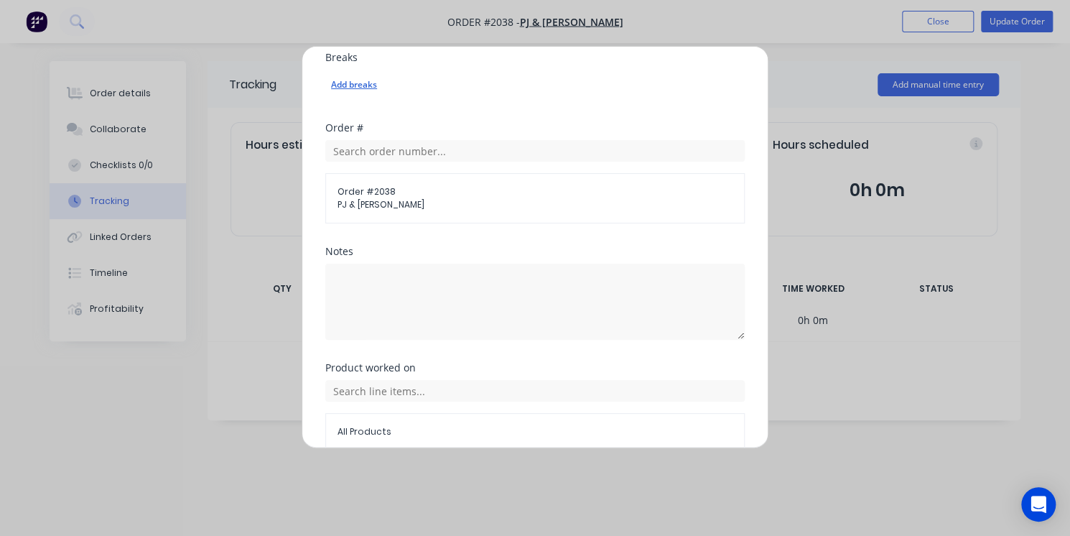
scroll to position [630, 0]
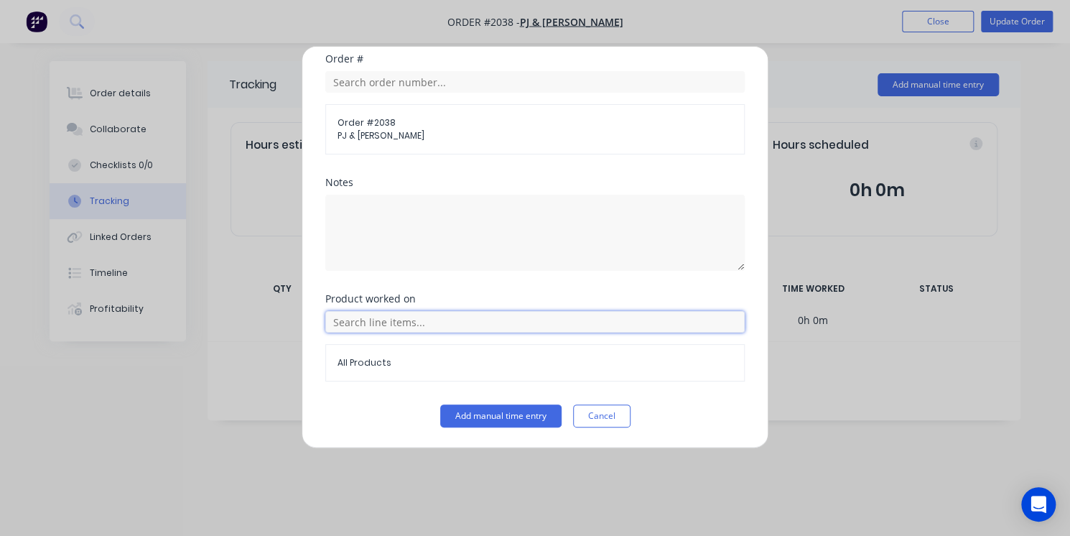
click at [426, 314] on input "text" at bounding box center [534, 322] width 419 height 22
type input "m"
click at [327, 290] on div "Notes" at bounding box center [534, 235] width 419 height 116
click at [593, 417] on button "Cancel" at bounding box center [601, 415] width 57 height 23
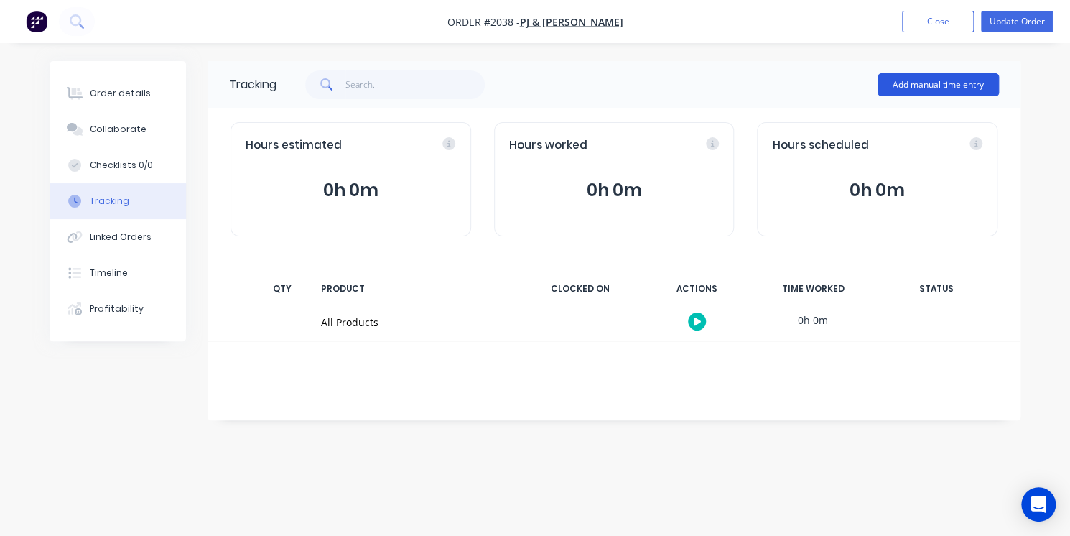
click at [976, 88] on button "Add manual time entry" at bounding box center [937, 84] width 121 height 23
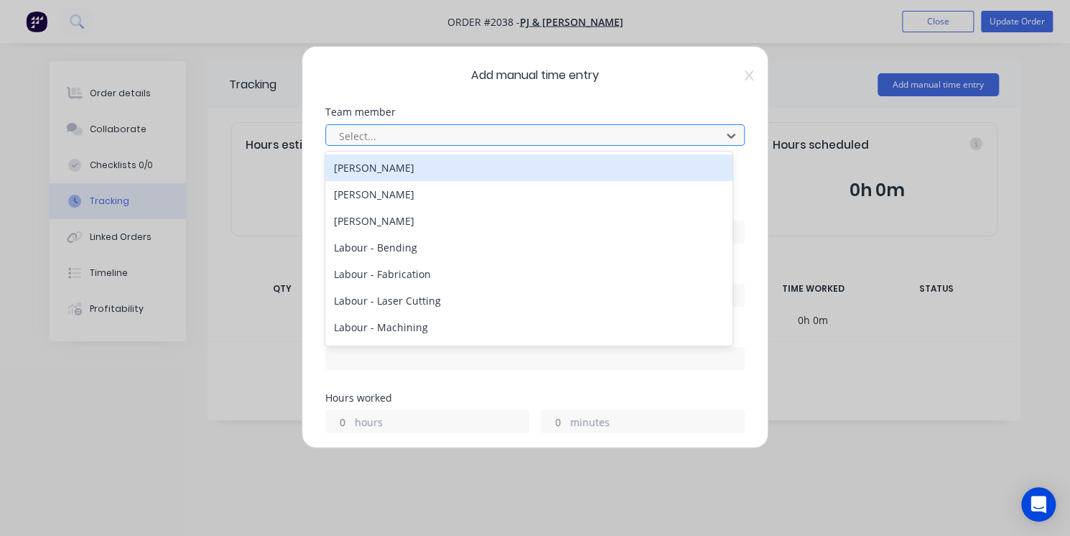
click at [644, 132] on div at bounding box center [525, 136] width 376 height 18
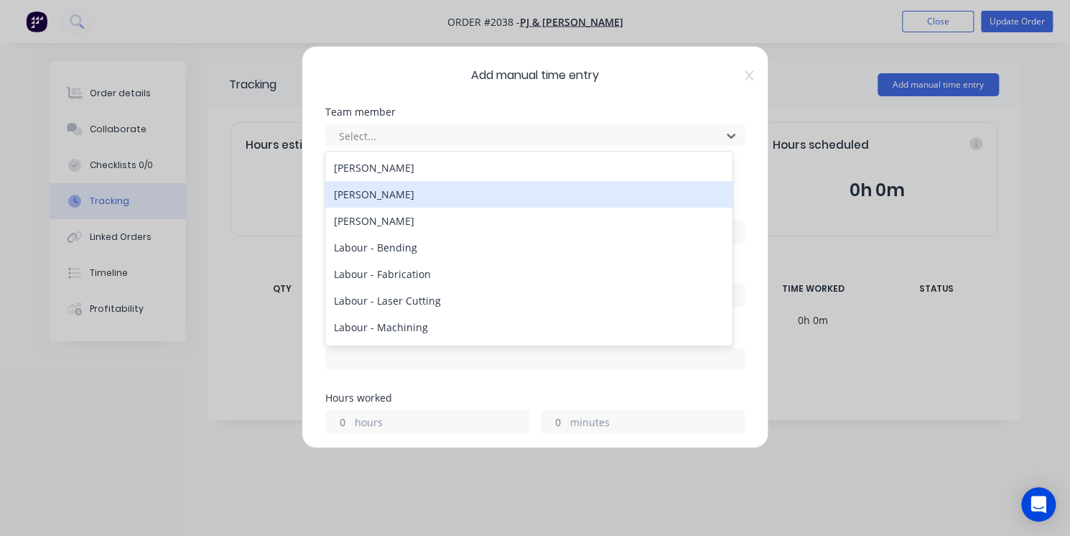
scroll to position [103, 0]
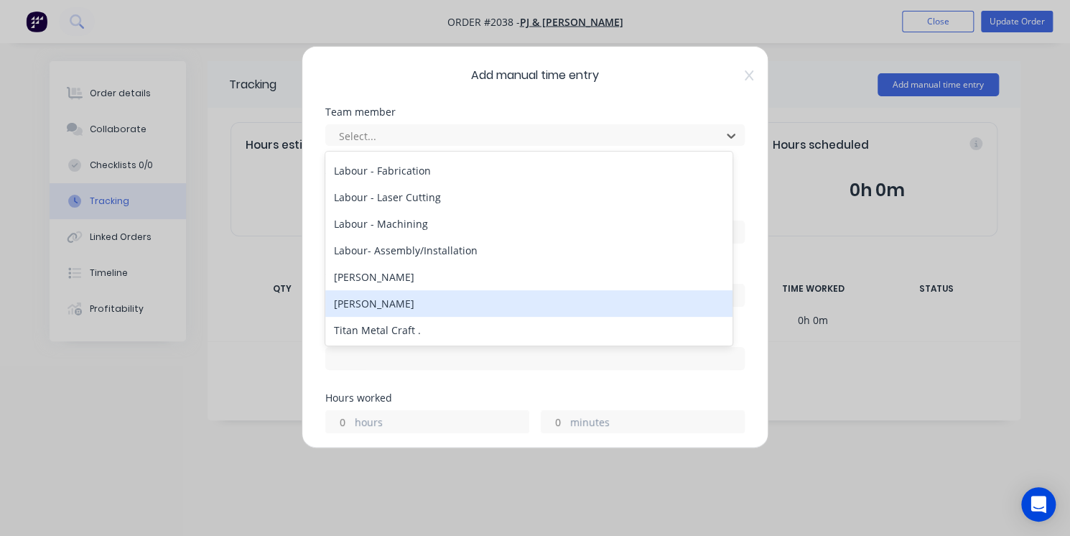
click at [422, 302] on div "[PERSON_NAME]" at bounding box center [528, 303] width 407 height 27
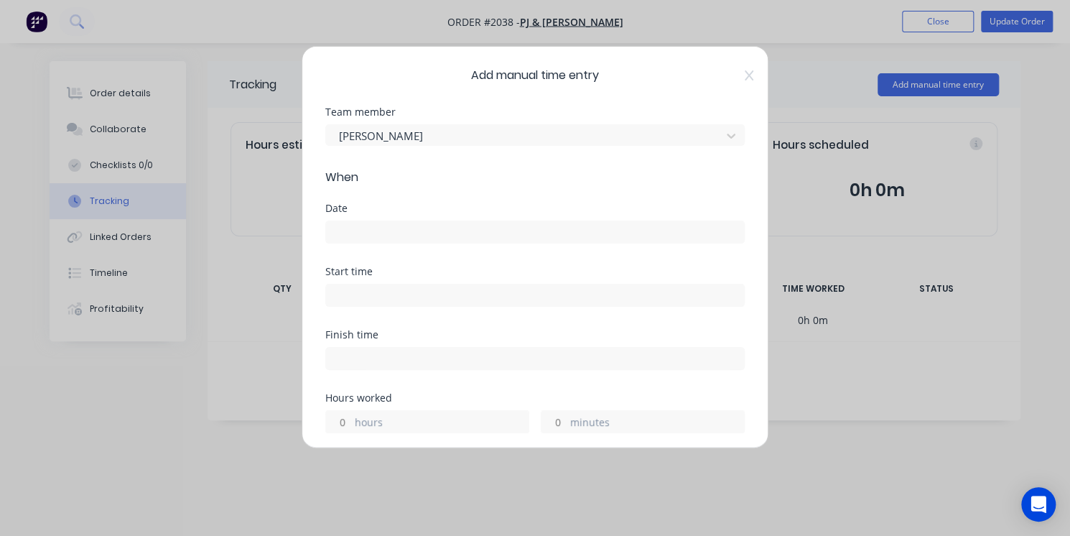
drag, startPoint x: 408, startPoint y: 247, endPoint x: 395, endPoint y: 227, distance: 23.9
click at [395, 227] on div "Date" at bounding box center [534, 234] width 419 height 63
click at [395, 227] on input at bounding box center [535, 232] width 418 height 22
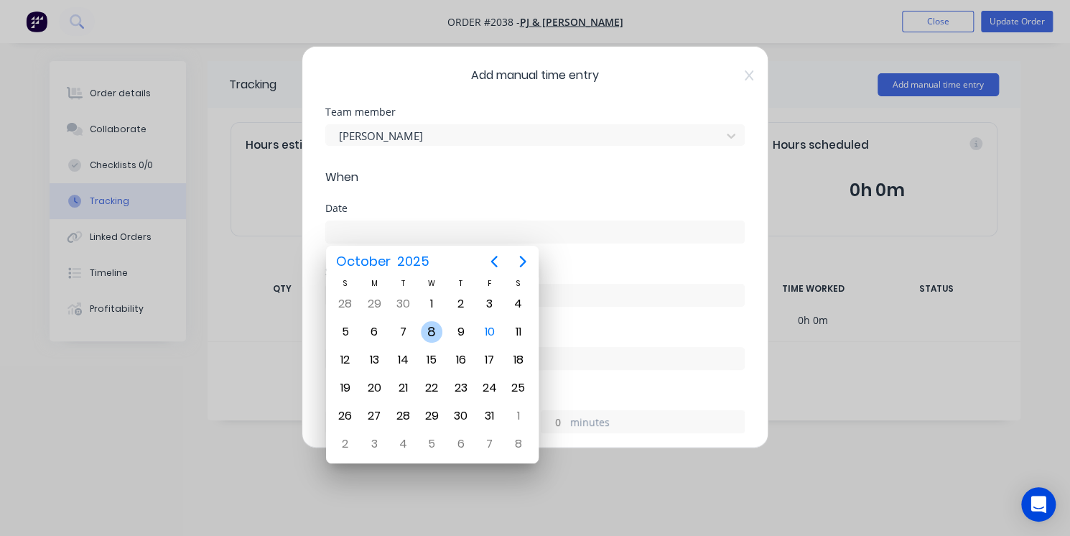
click at [440, 340] on div "8" at bounding box center [431, 331] width 29 height 27
type input "[DATE]"
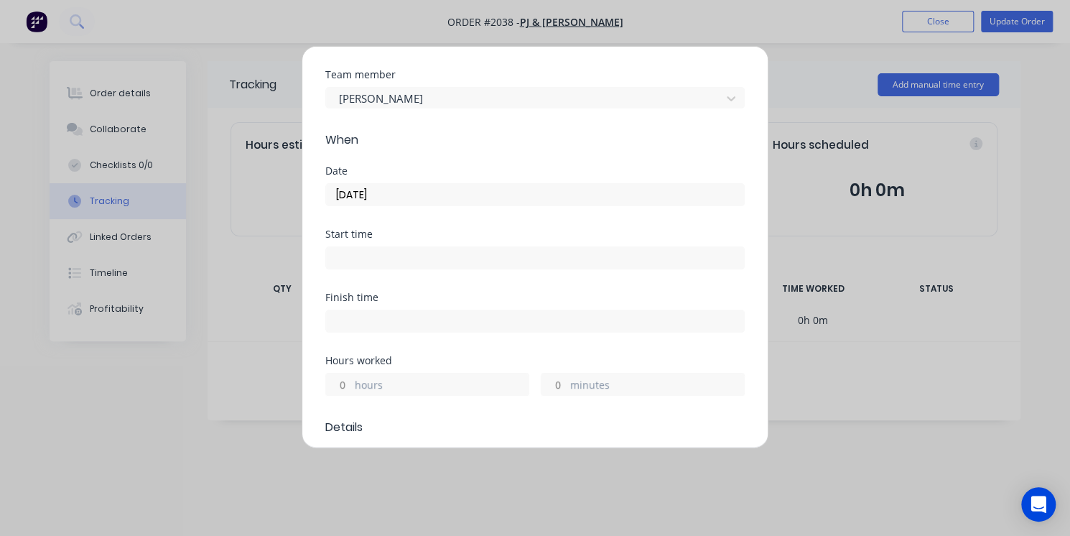
scroll to position [43, 0]
click at [347, 253] on input at bounding box center [535, 252] width 418 height 22
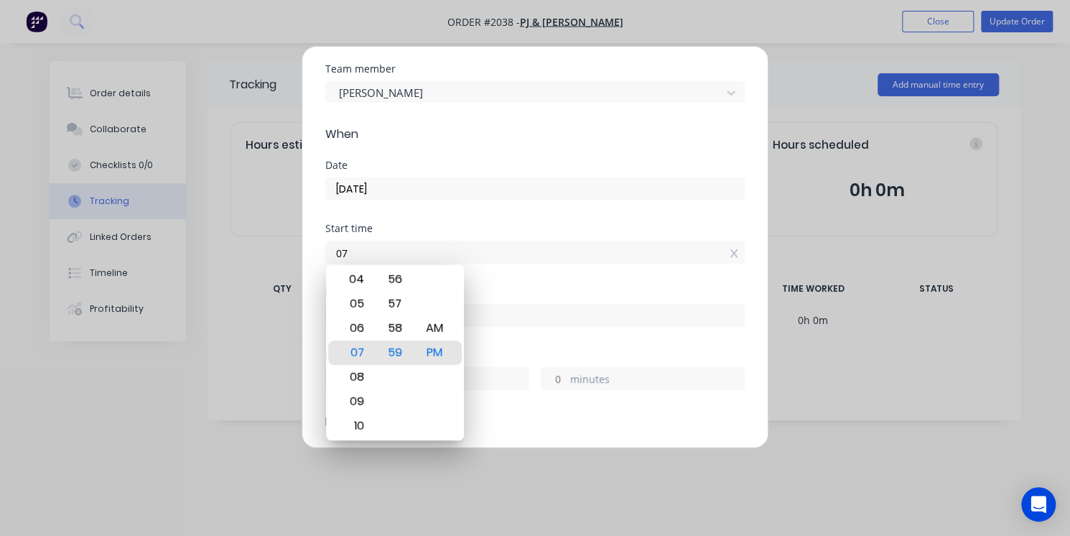
type input "0"
type input "9"
click at [838, 381] on div "Add manual time entry Team member Patrick Dun When Date 08/10/2025 Start time F…" at bounding box center [535, 268] width 1070 height 536
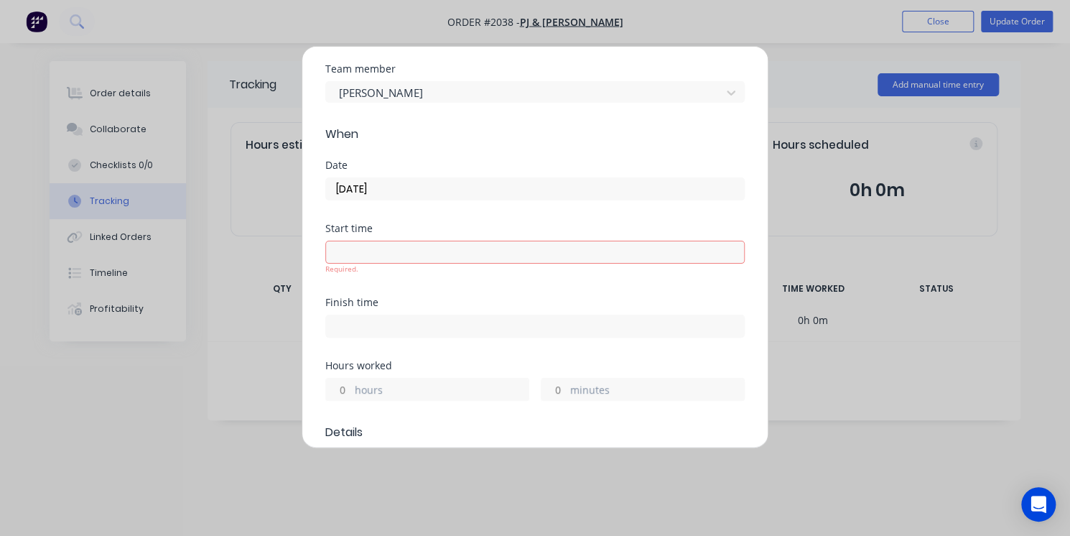
type input "07:59 PM"
click at [472, 380] on label "hours" at bounding box center [442, 380] width 174 height 18
click at [351, 380] on input "hours" at bounding box center [338, 379] width 25 height 22
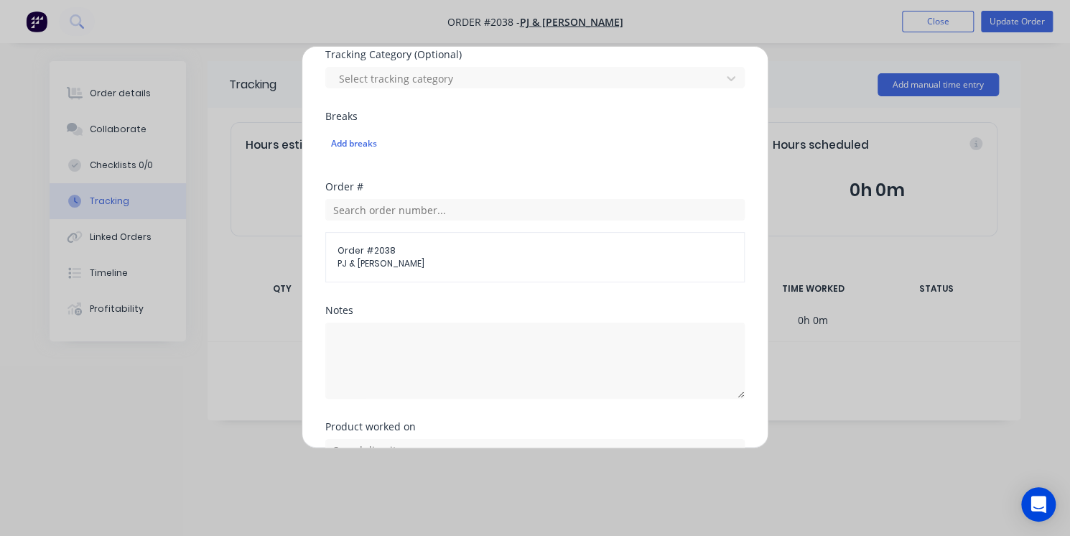
scroll to position [630, 0]
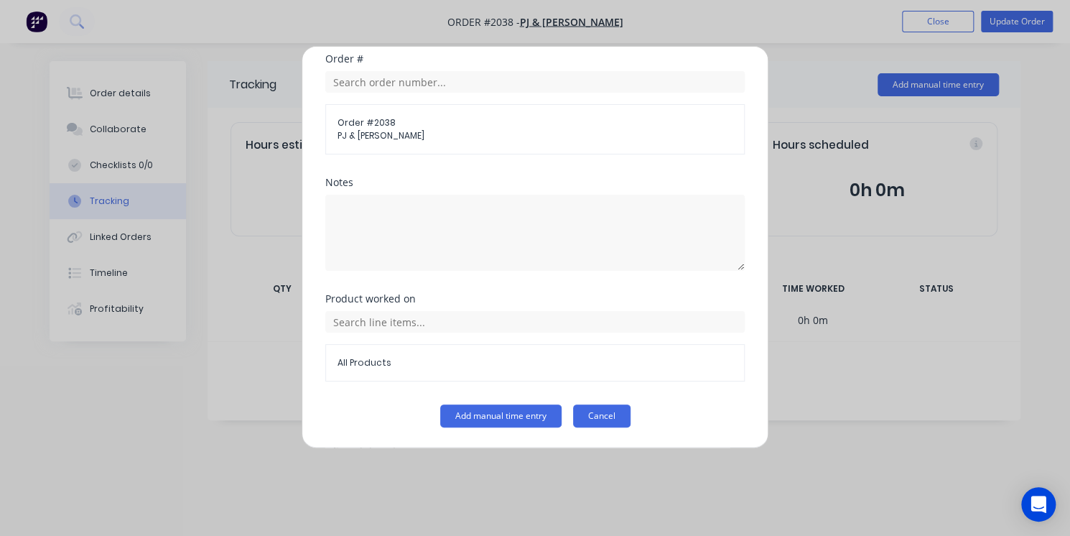
type input "07:59 PM"
type input "0"
click at [573, 426] on button "Cancel" at bounding box center [601, 415] width 57 height 23
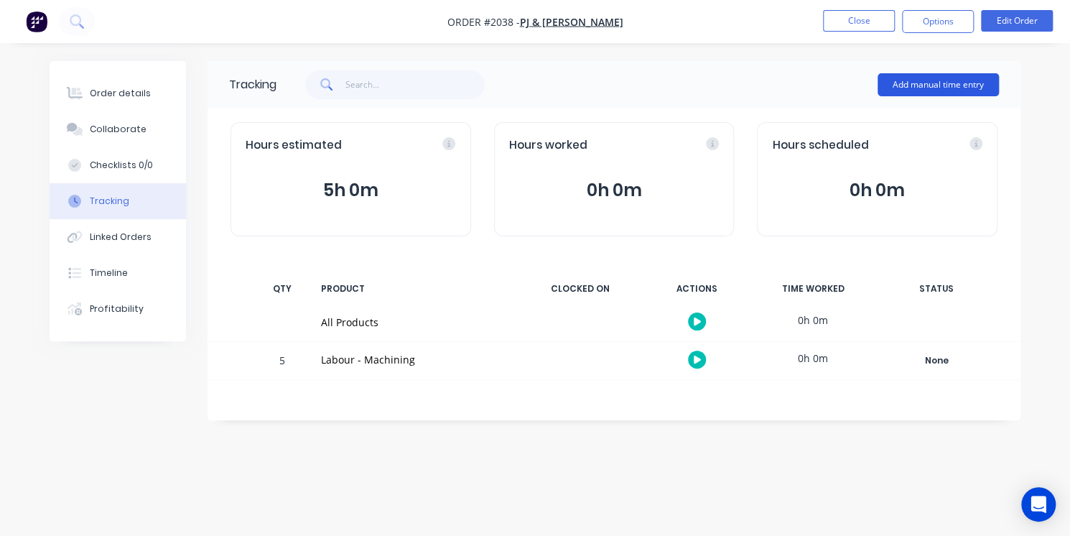
click at [971, 84] on button "Add manual time entry" at bounding box center [937, 84] width 121 height 23
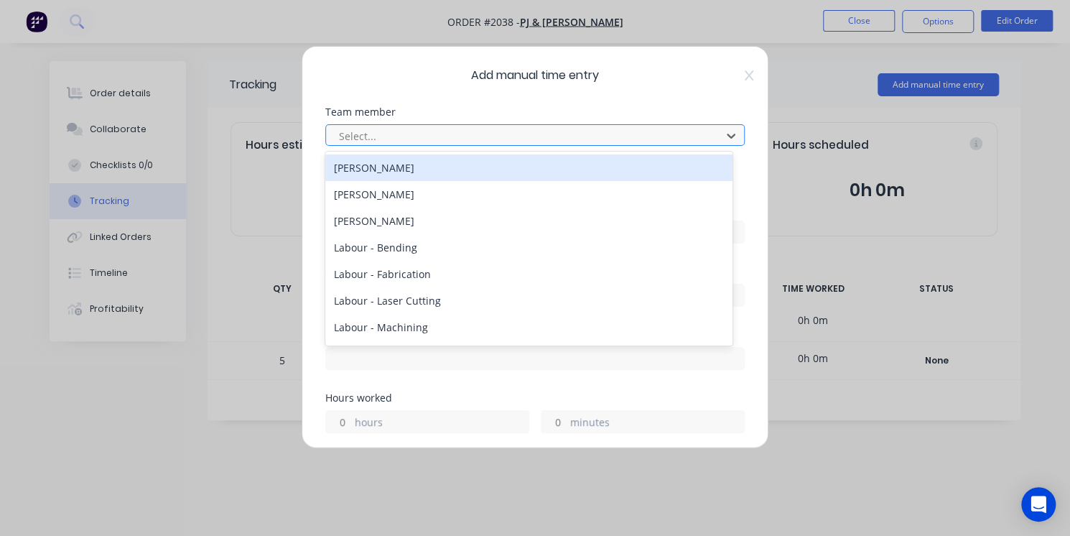
click at [463, 139] on div at bounding box center [525, 136] width 376 height 18
type input "pat"
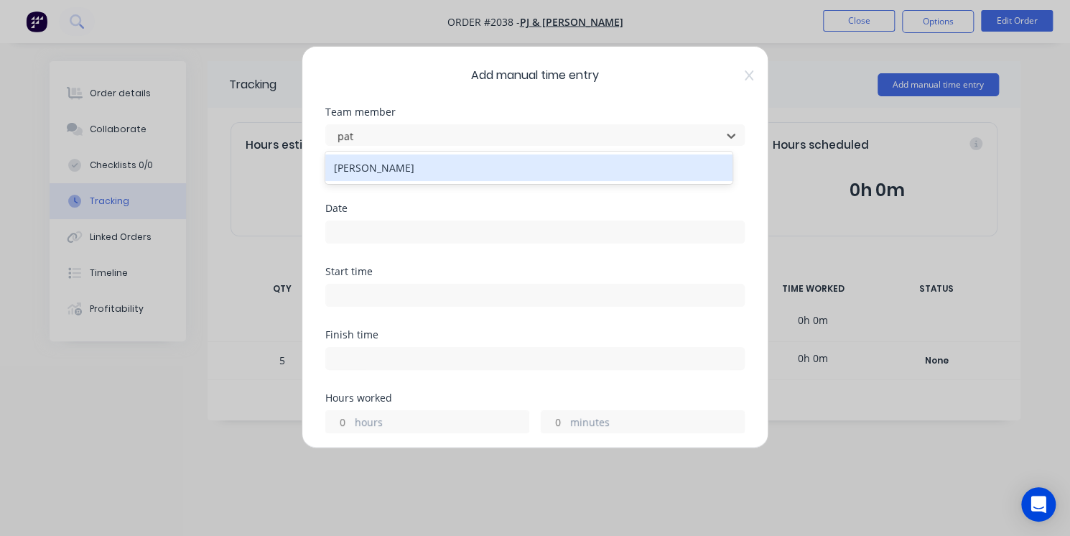
click at [463, 168] on div "[PERSON_NAME]" at bounding box center [528, 167] width 407 height 27
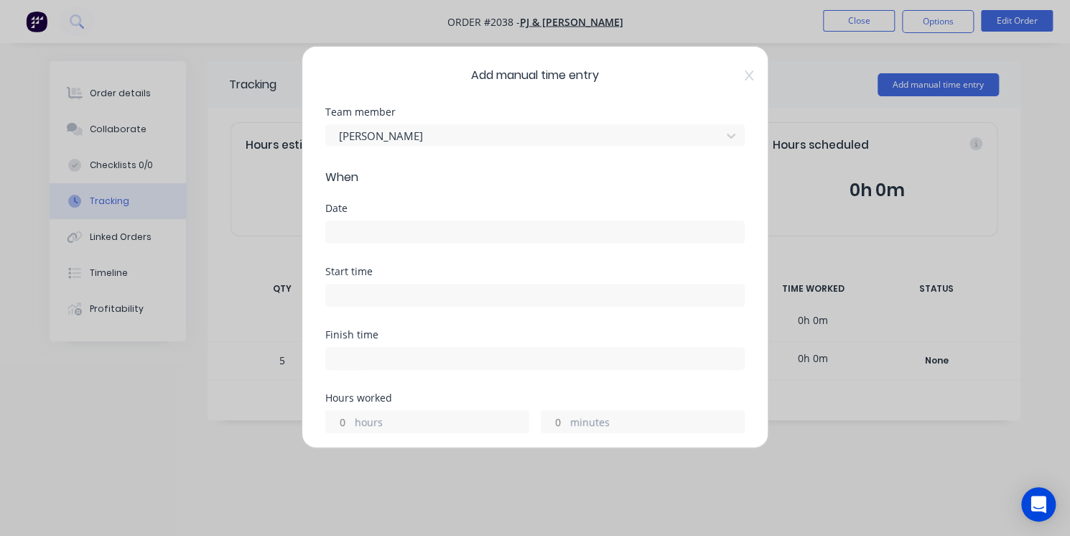
click at [220, 372] on div "Add manual time entry Team member [PERSON_NAME] When Date Start time Finish tim…" at bounding box center [535, 268] width 1070 height 536
drag, startPoint x: 400, startPoint y: 90, endPoint x: 620, endPoint y: 102, distance: 220.7
click at [620, 102] on div "Add manual time entry Team member [PERSON_NAME] When Date Start time Finish tim…" at bounding box center [534, 247] width 467 height 402
click at [742, 78] on div "Add manual time entry Team member [PERSON_NAME] When Date Start time Finish tim…" at bounding box center [534, 247] width 467 height 402
click at [744, 78] on icon at bounding box center [748, 75] width 9 height 11
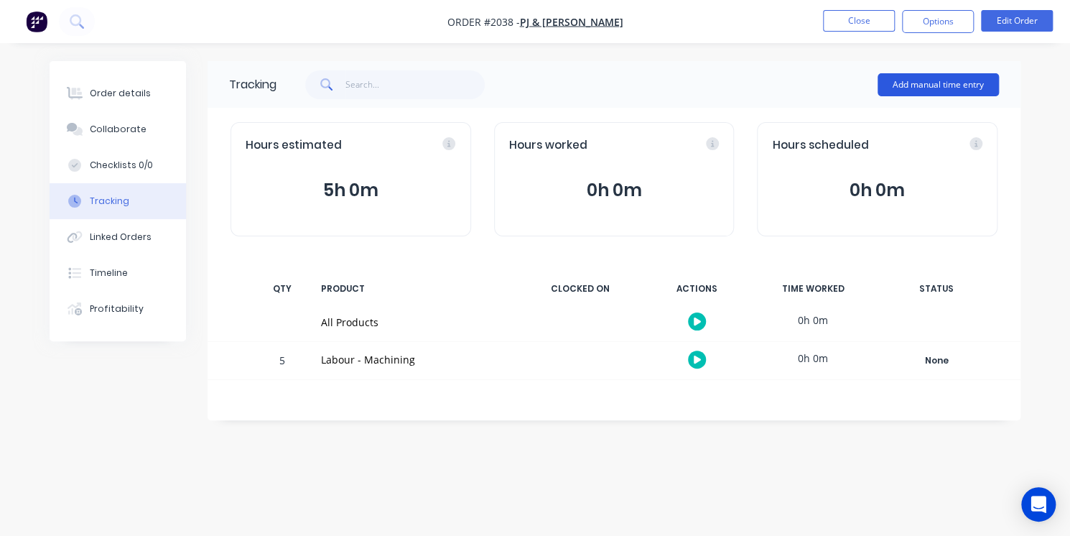
click at [965, 80] on button "Add manual time entry" at bounding box center [937, 84] width 121 height 23
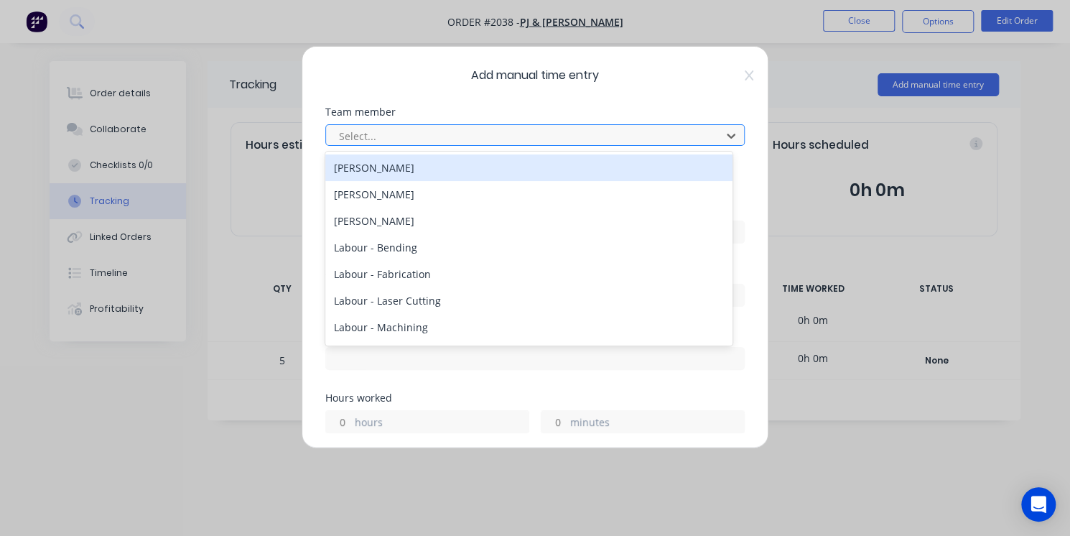
click at [614, 134] on div at bounding box center [525, 136] width 376 height 18
type input "pat"
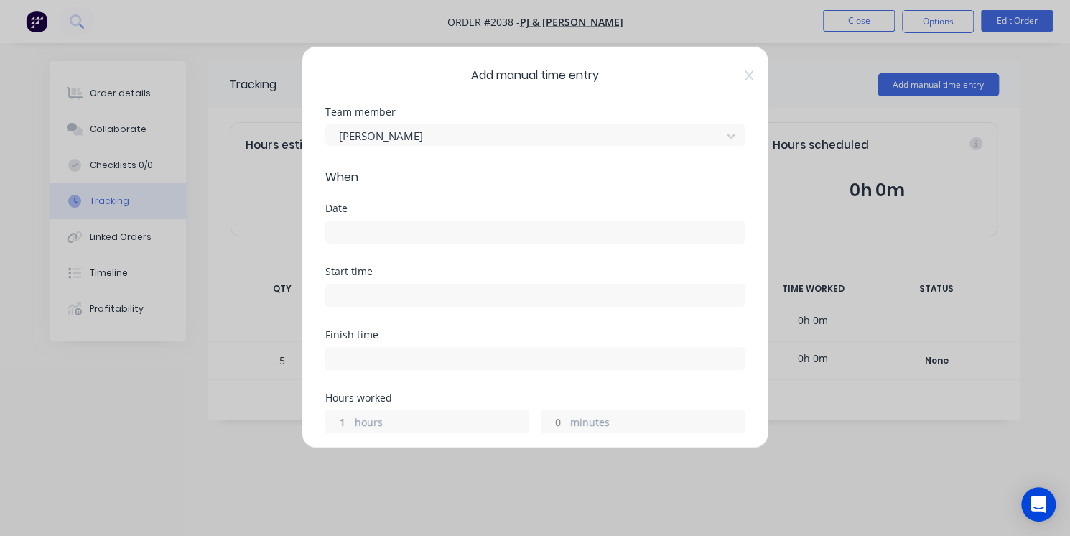
type input "1"
type input "15"
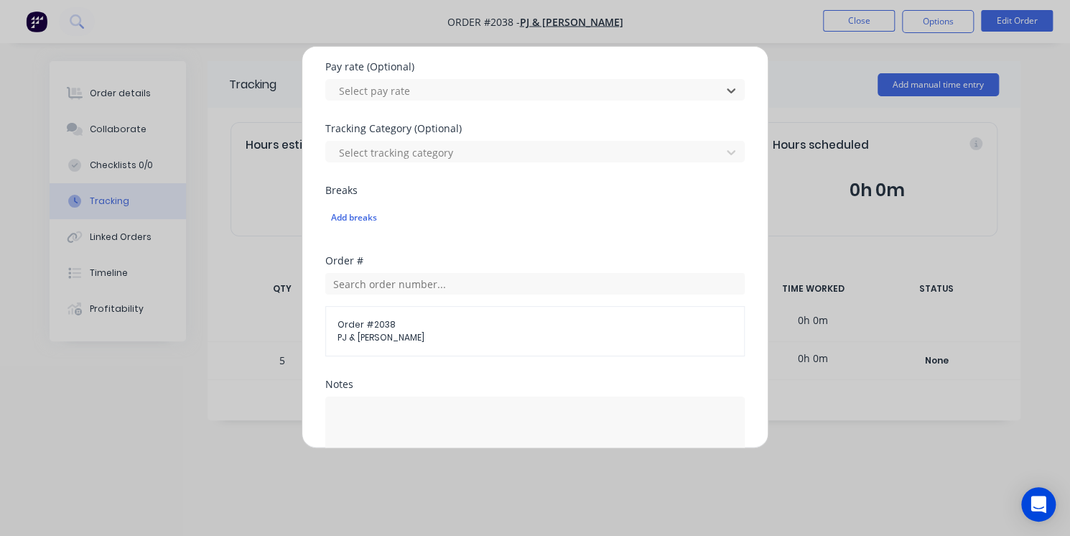
scroll to position [433, 0]
click at [425, 329] on span "PJ & [PERSON_NAME]" at bounding box center [534, 333] width 395 height 13
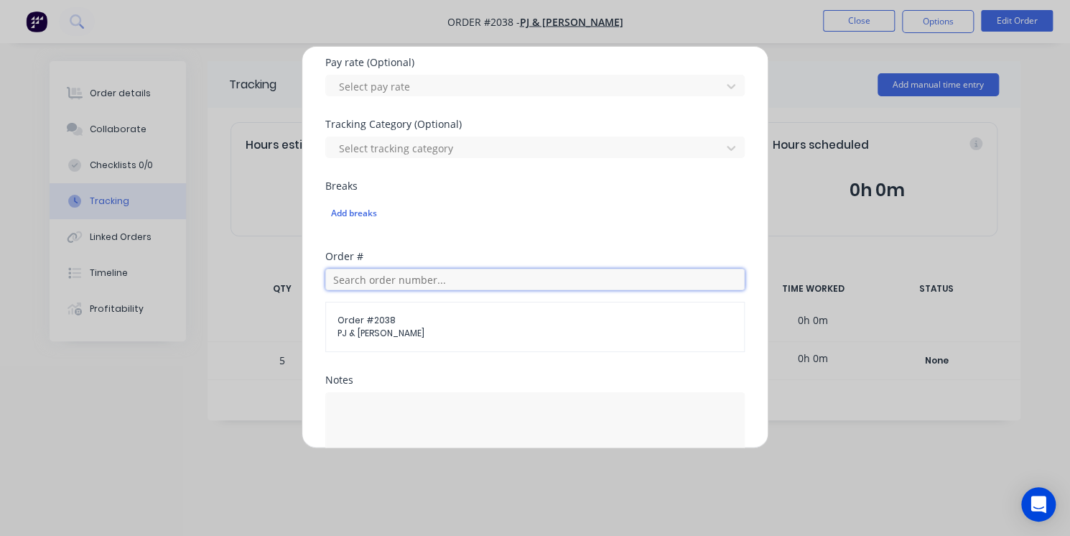
click at [396, 273] on input "text" at bounding box center [534, 279] width 419 height 22
type input "2038"
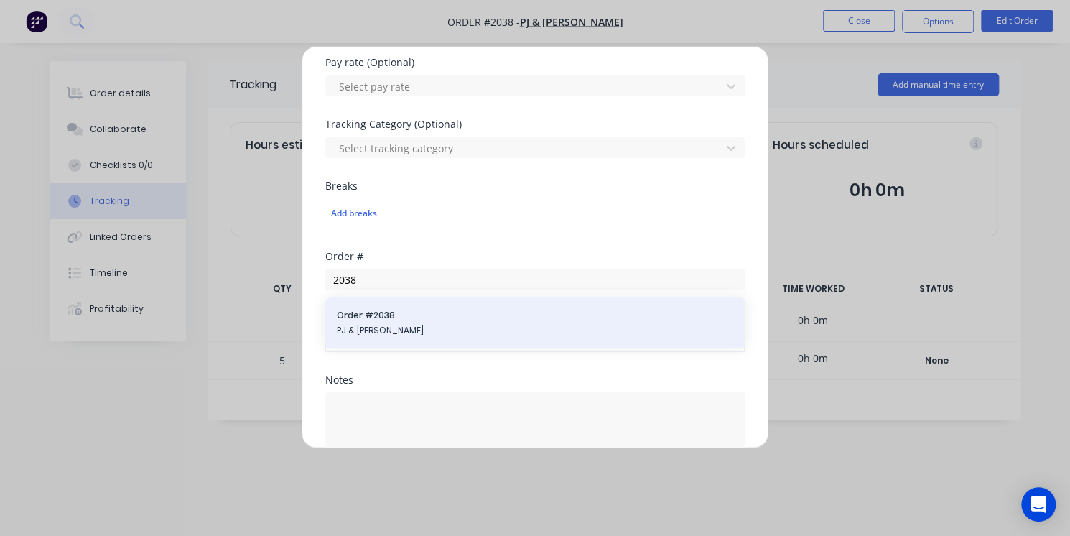
click at [398, 328] on span "PJ & [PERSON_NAME]" at bounding box center [535, 330] width 396 height 13
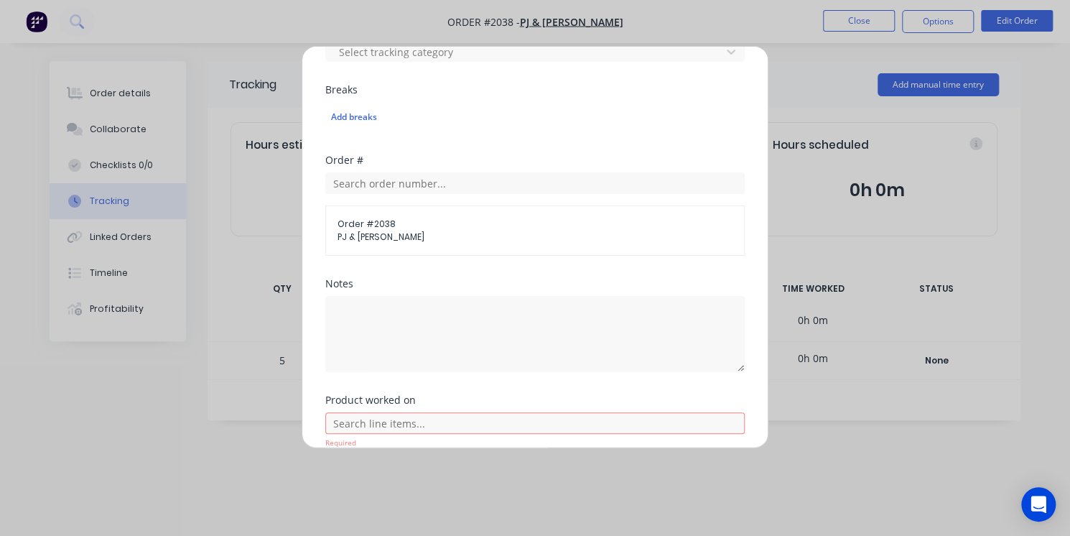
scroll to position [607, 0]
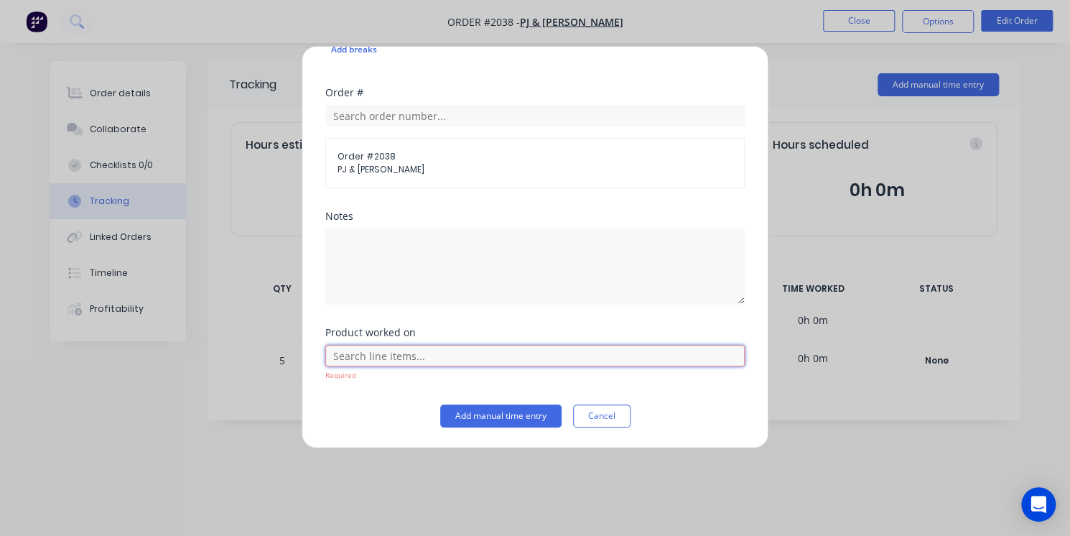
click at [402, 353] on input "text" at bounding box center [534, 356] width 419 height 22
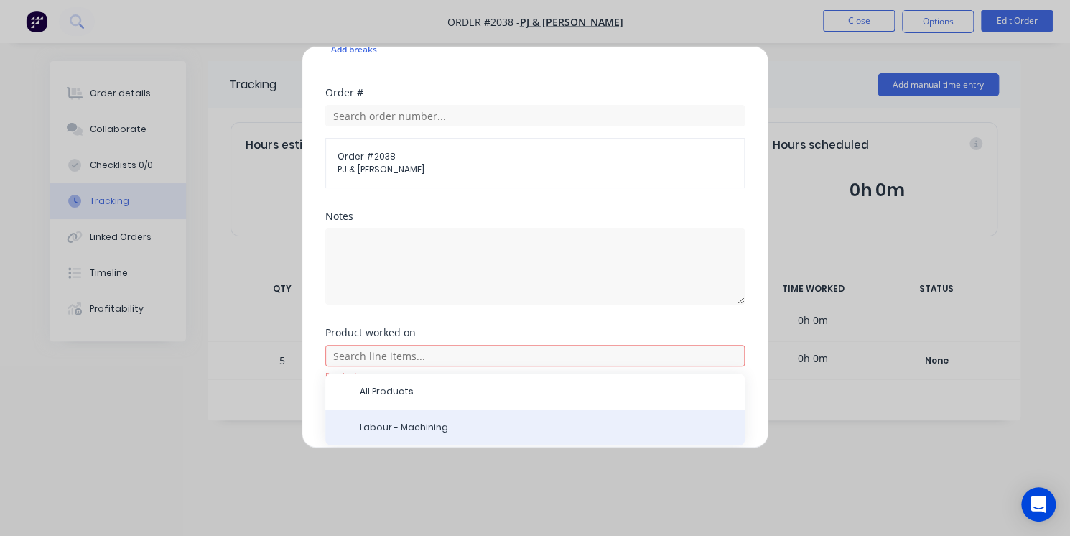
click at [407, 421] on span "Labour - Machining" at bounding box center [546, 427] width 373 height 13
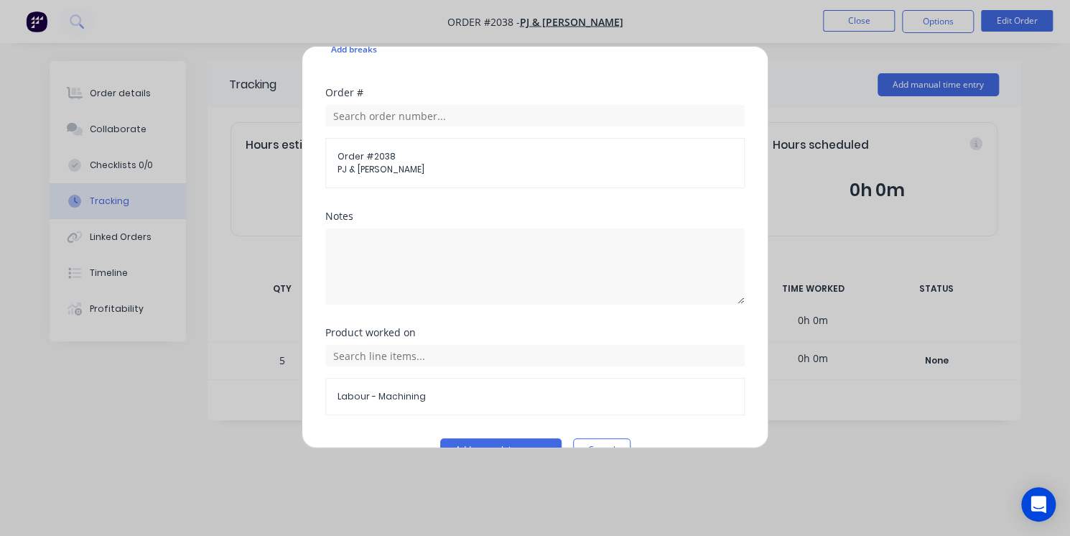
scroll to position [641, 0]
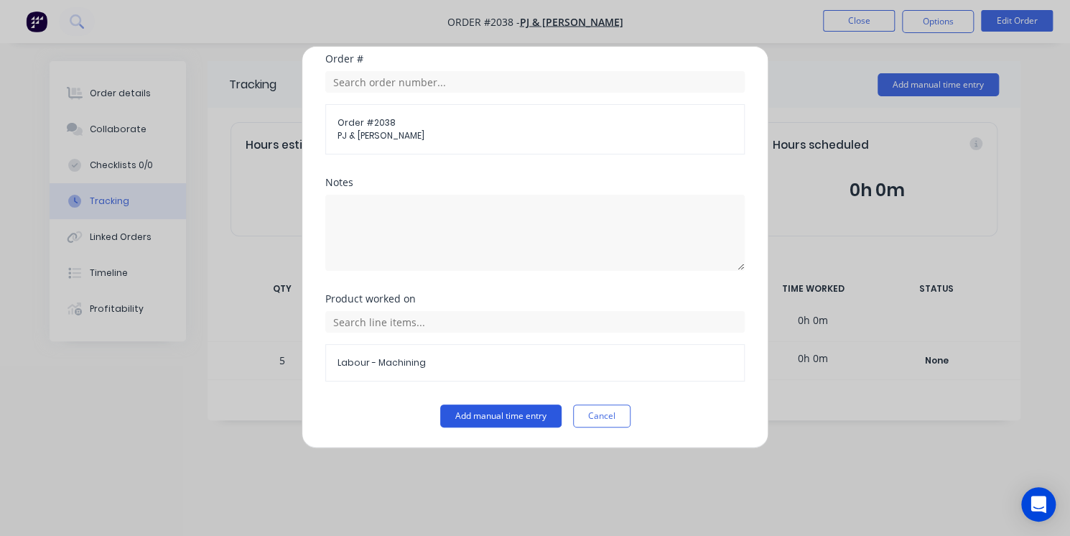
click at [454, 421] on button "Add manual time entry" at bounding box center [500, 415] width 121 height 23
click at [489, 410] on button "Add manual time entry" at bounding box center [500, 415] width 121 height 23
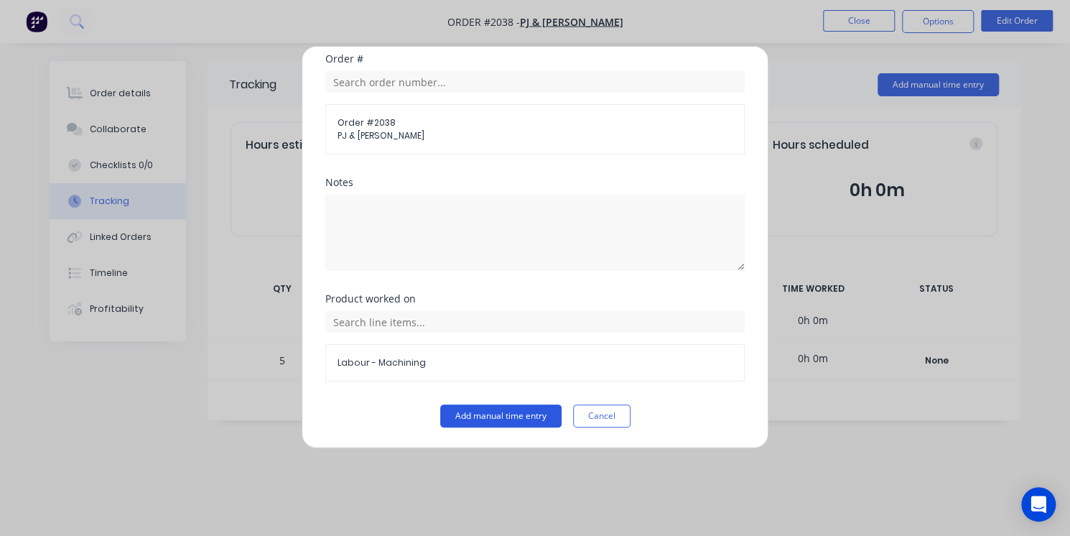
click at [489, 410] on button "Add manual time entry" at bounding box center [500, 415] width 121 height 23
drag, startPoint x: 489, startPoint y: 410, endPoint x: 489, endPoint y: 427, distance: 17.2
click at [489, 427] on div "Add manual time entry Team member Patrick Dun When Date Required. Start time Fi…" at bounding box center [534, 247] width 467 height 402
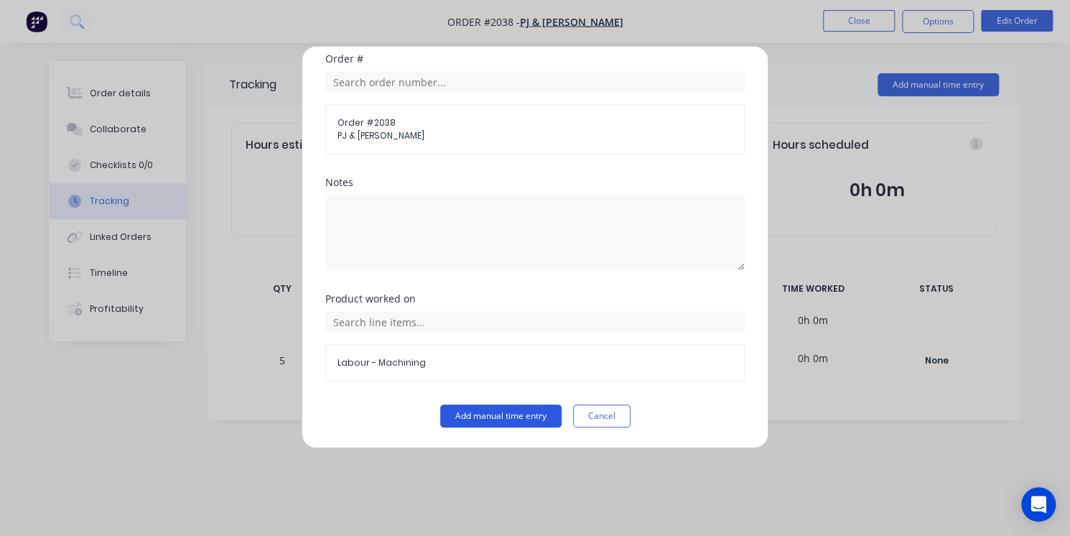
click at [501, 414] on button "Add manual time entry" at bounding box center [500, 415] width 121 height 23
click at [510, 419] on button "Add manual time entry" at bounding box center [500, 415] width 121 height 23
click at [505, 419] on button "Add manual time entry" at bounding box center [500, 415] width 121 height 23
click at [502, 417] on button "Add manual time entry" at bounding box center [500, 415] width 121 height 23
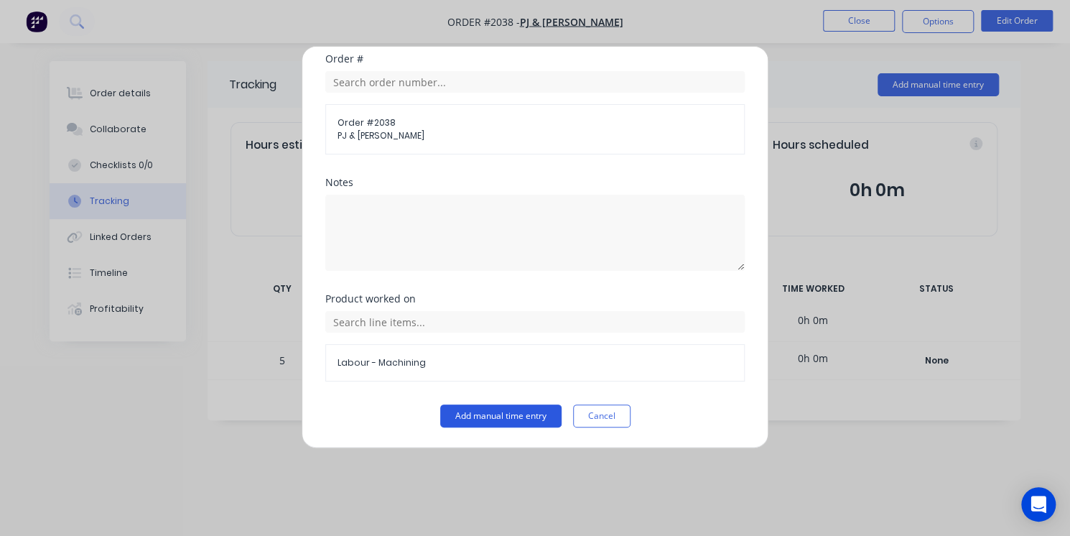
click at [501, 417] on button "Add manual time entry" at bounding box center [500, 415] width 121 height 23
click at [508, 414] on button "Add manual time entry" at bounding box center [500, 415] width 121 height 23
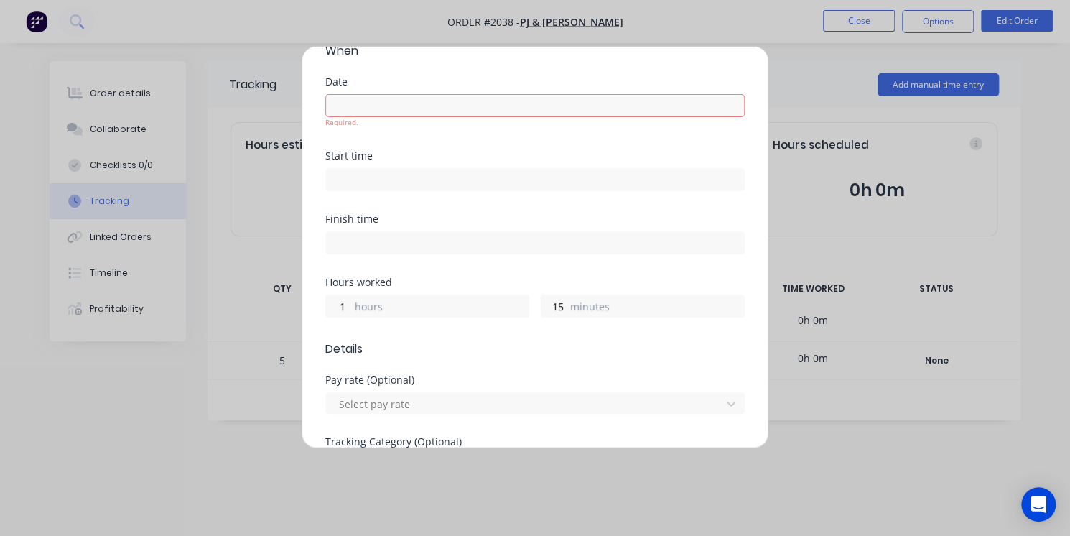
scroll to position [0, 0]
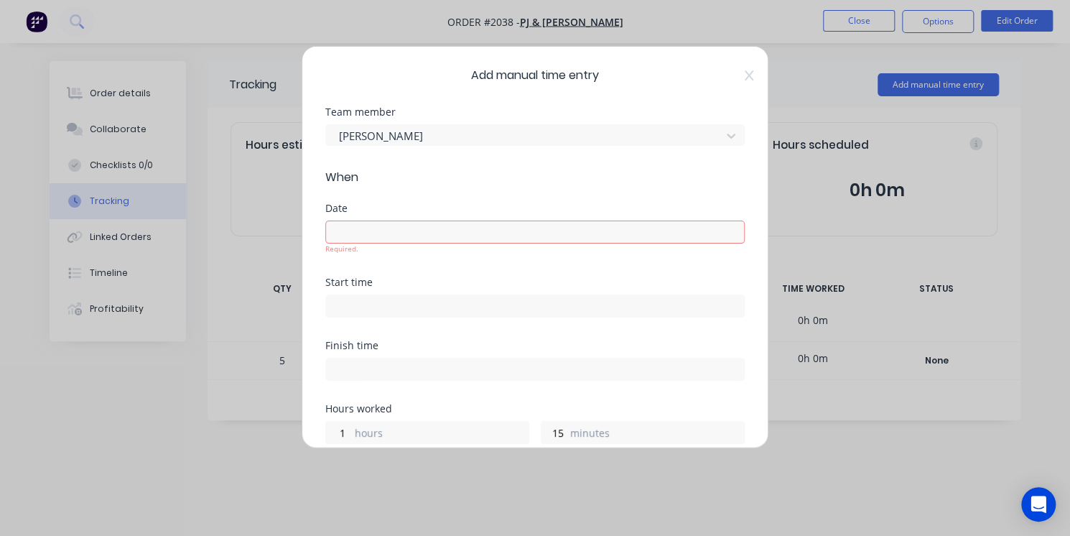
click at [579, 235] on input at bounding box center [535, 232] width 418 height 22
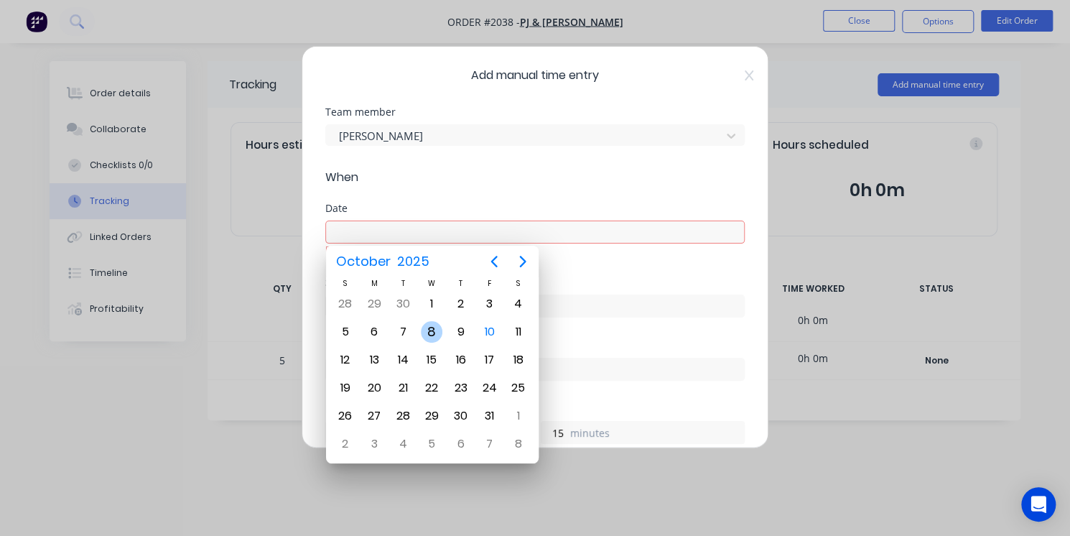
click at [439, 335] on div "8" at bounding box center [432, 332] width 22 height 22
type input "08/10/2025"
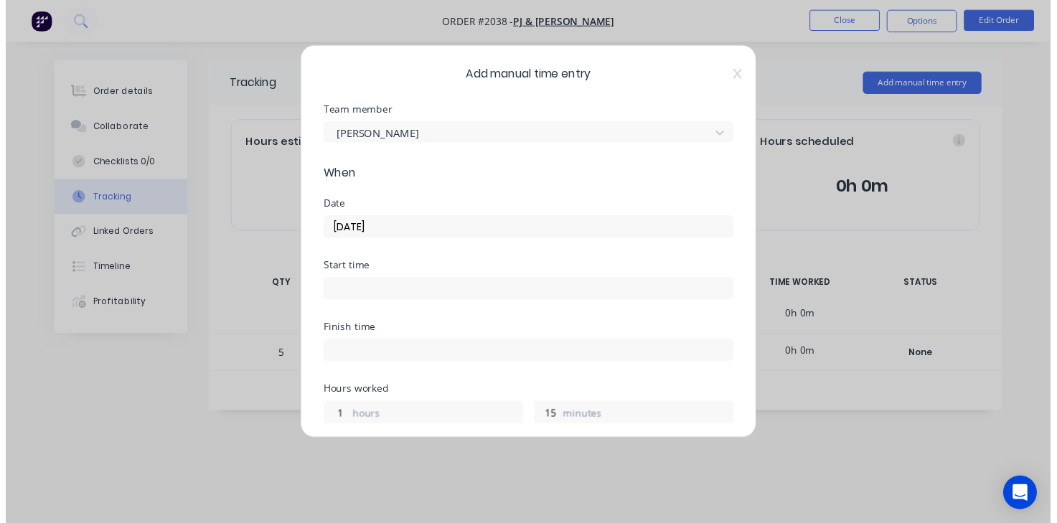
scroll to position [630, 0]
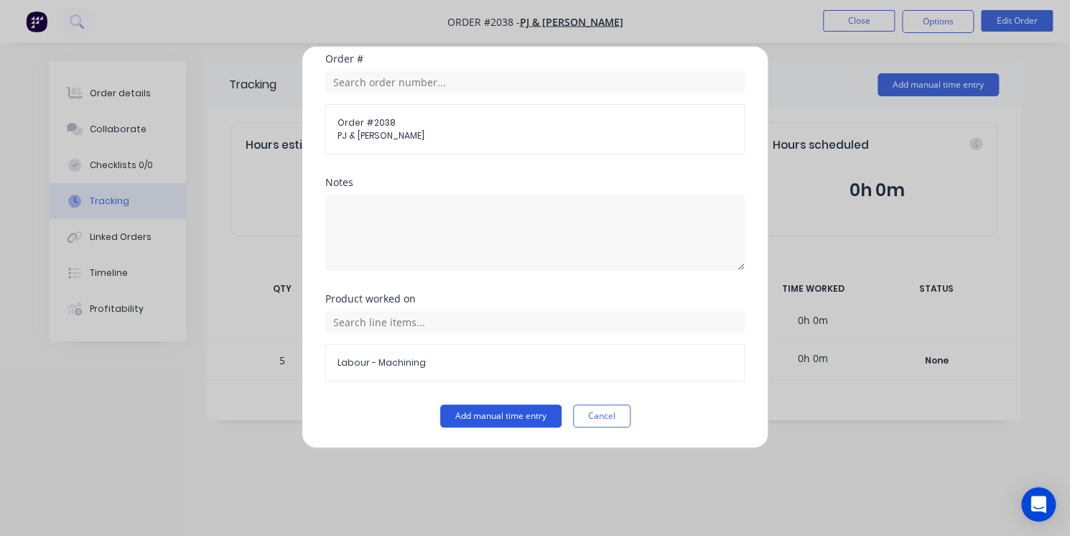
click at [513, 415] on button "Add manual time entry" at bounding box center [500, 415] width 121 height 23
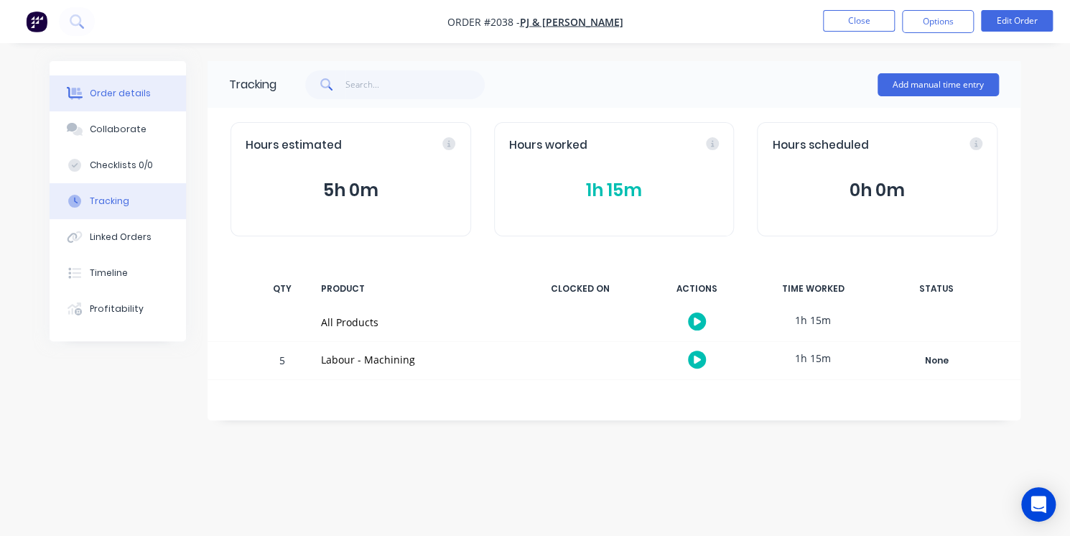
click at [106, 101] on button "Order details" at bounding box center [118, 93] width 136 height 36
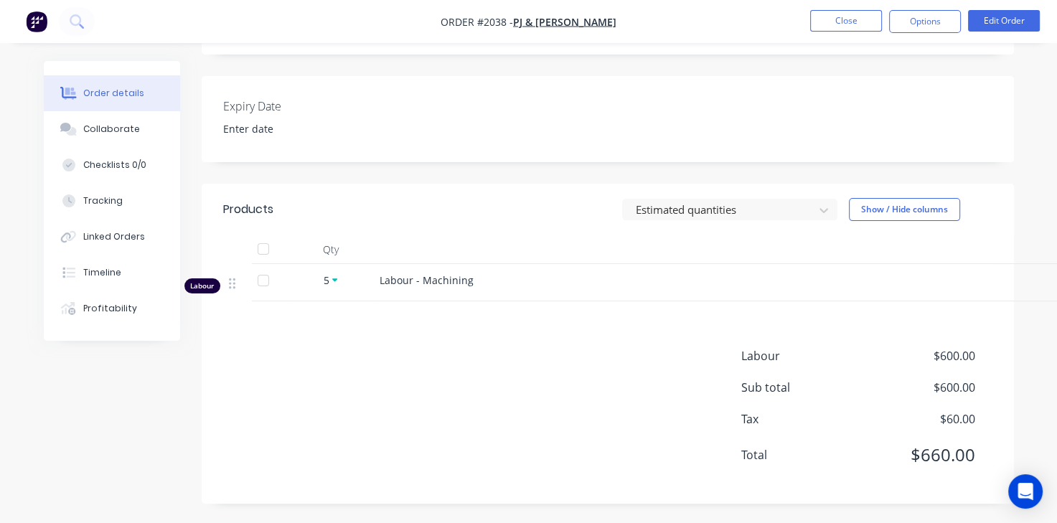
scroll to position [344, 0]
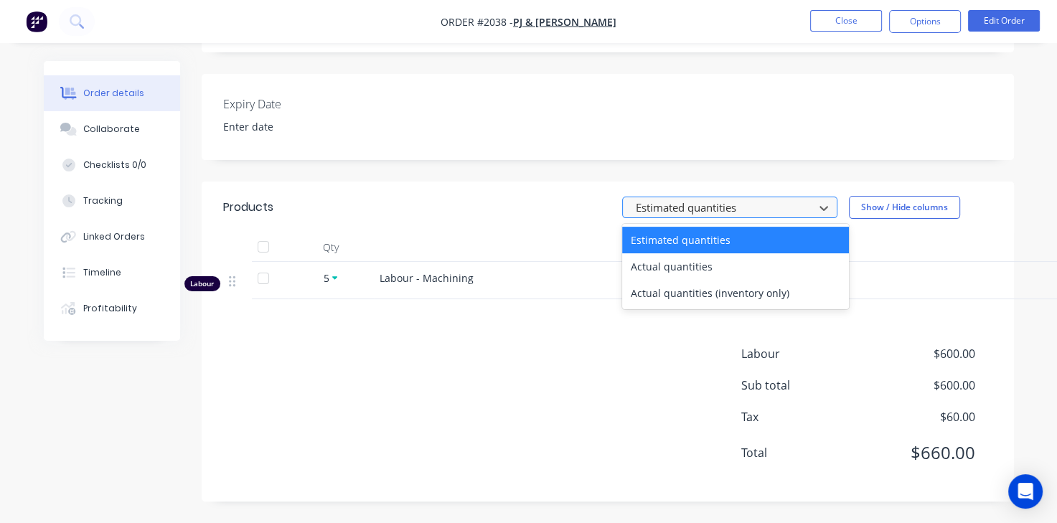
click at [657, 213] on div at bounding box center [721, 208] width 172 height 18
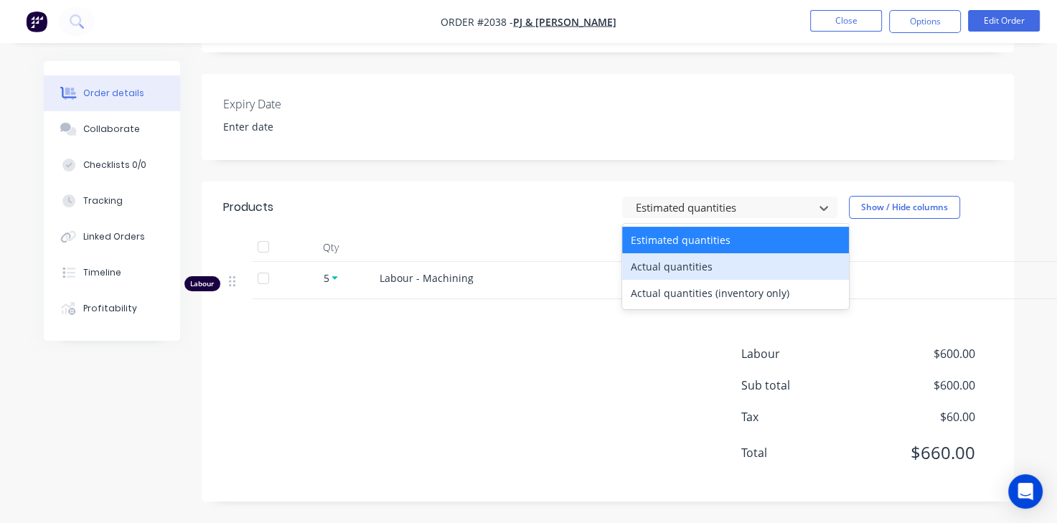
click at [646, 259] on div "Actual quantities" at bounding box center [735, 266] width 227 height 27
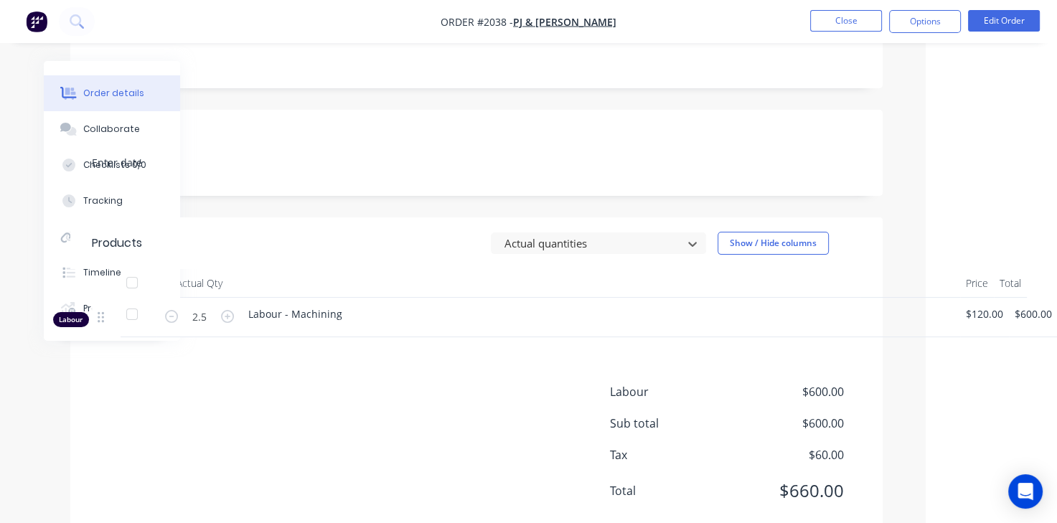
scroll to position [294, 131]
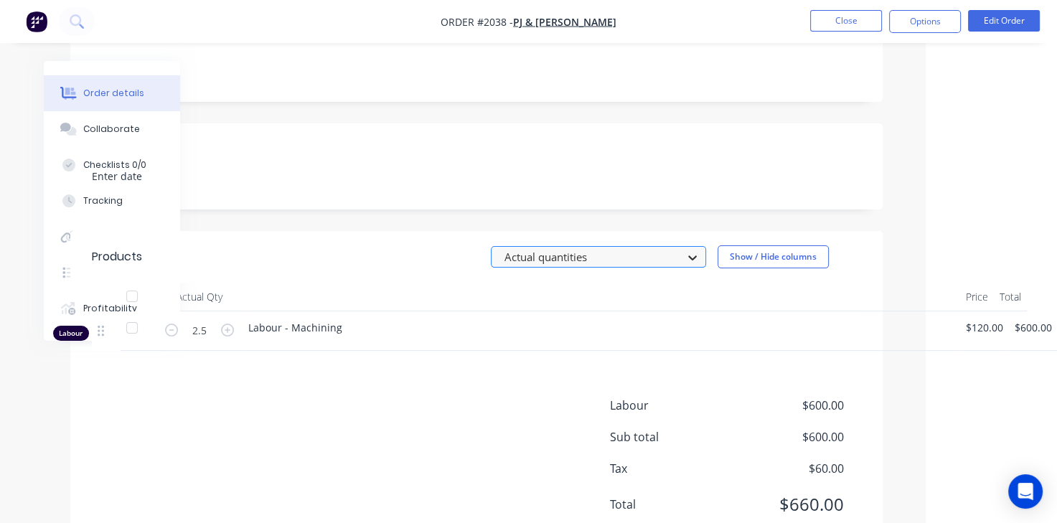
click at [696, 262] on icon at bounding box center [693, 258] width 14 height 14
click at [926, 136] on html "Order #2038 - PJ & JH Dresser Close Options Edit Order Order details Collaborat…" at bounding box center [397, 140] width 1057 height 869
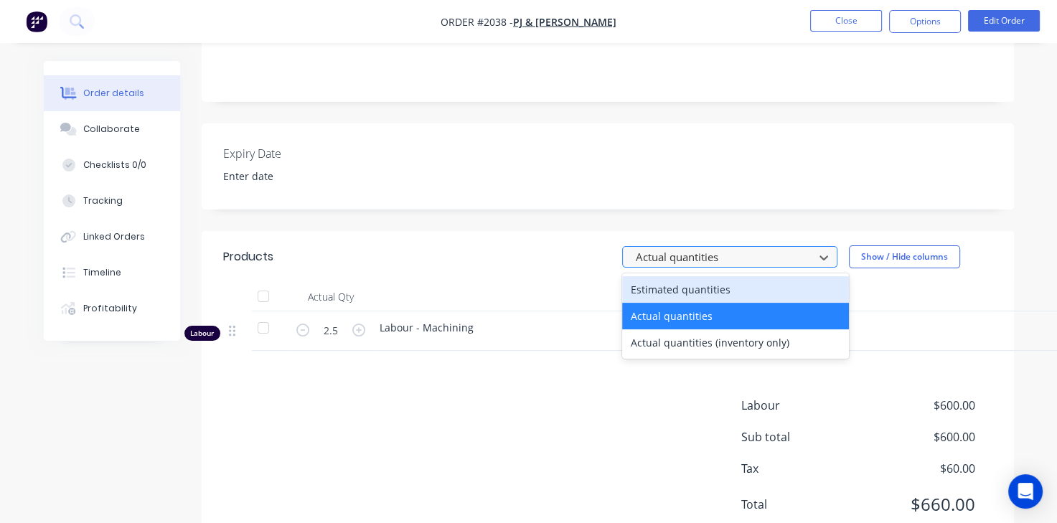
click at [700, 259] on div at bounding box center [721, 257] width 172 height 18
click at [686, 288] on div "Estimated quantities" at bounding box center [735, 289] width 227 height 27
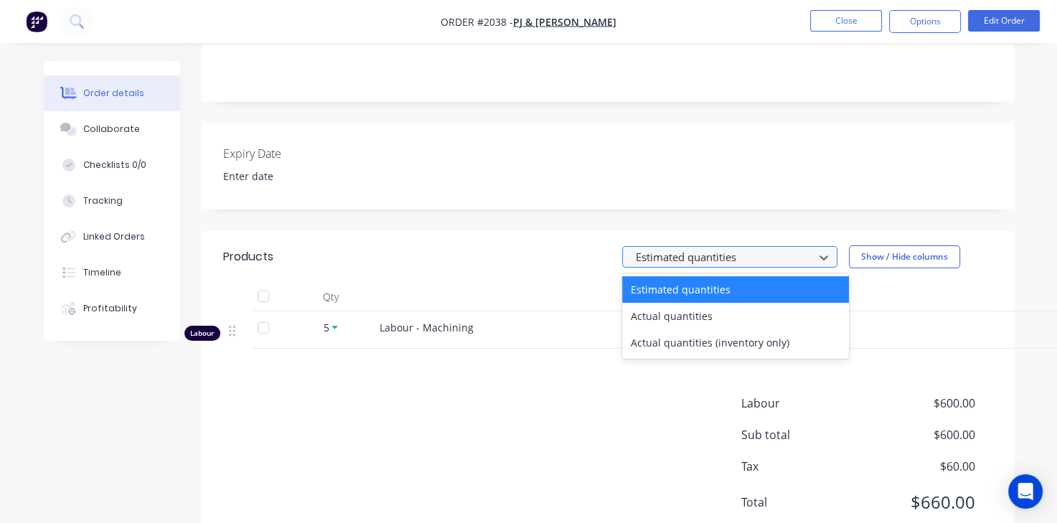
click at [663, 255] on div at bounding box center [721, 257] width 172 height 18
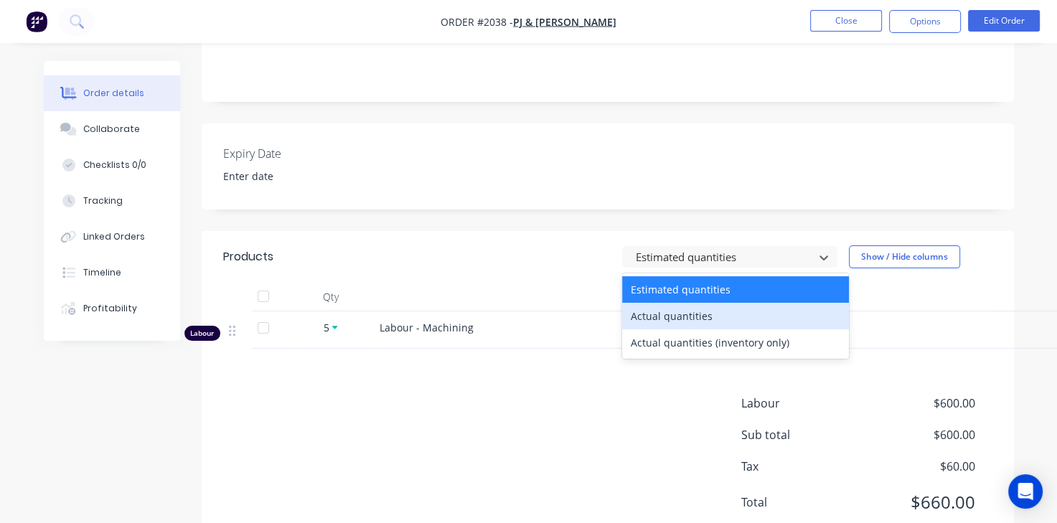
click at [674, 315] on div "Actual quantities" at bounding box center [735, 316] width 227 height 27
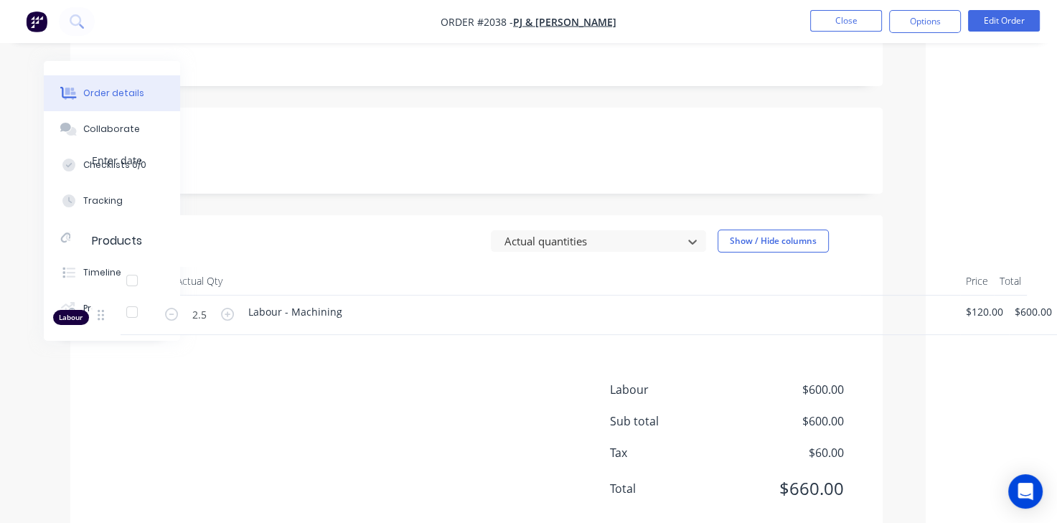
scroll to position [294, 131]
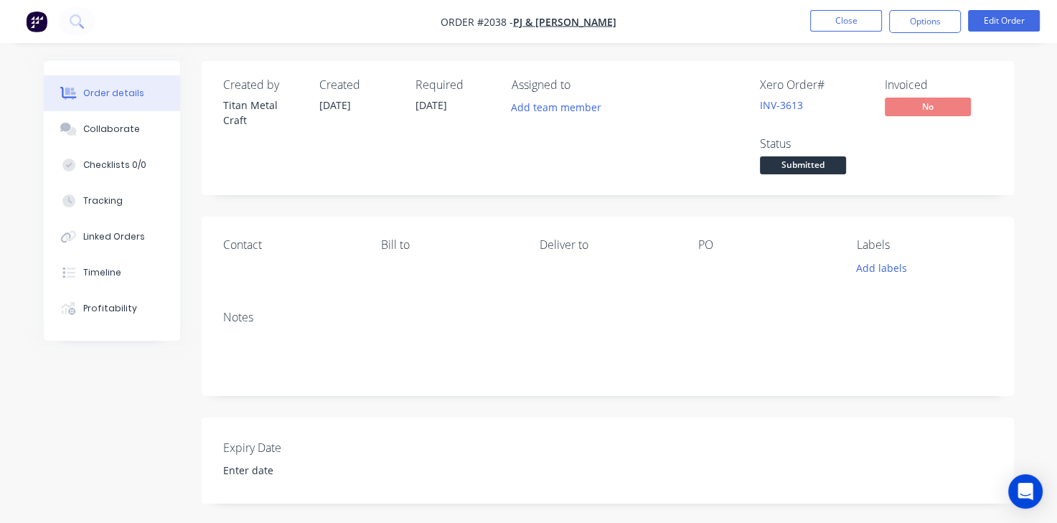
scroll to position [344, 0]
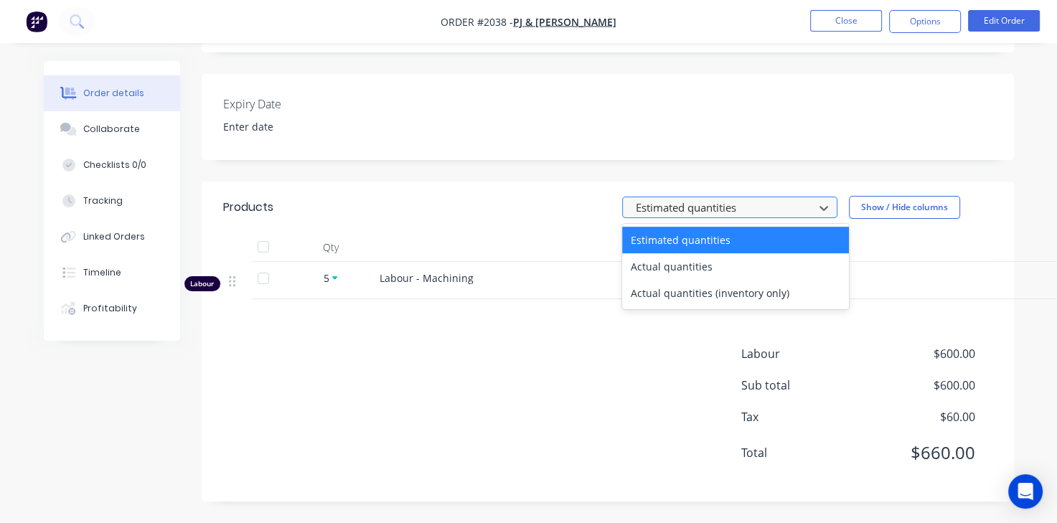
click at [757, 205] on div at bounding box center [721, 208] width 172 height 18
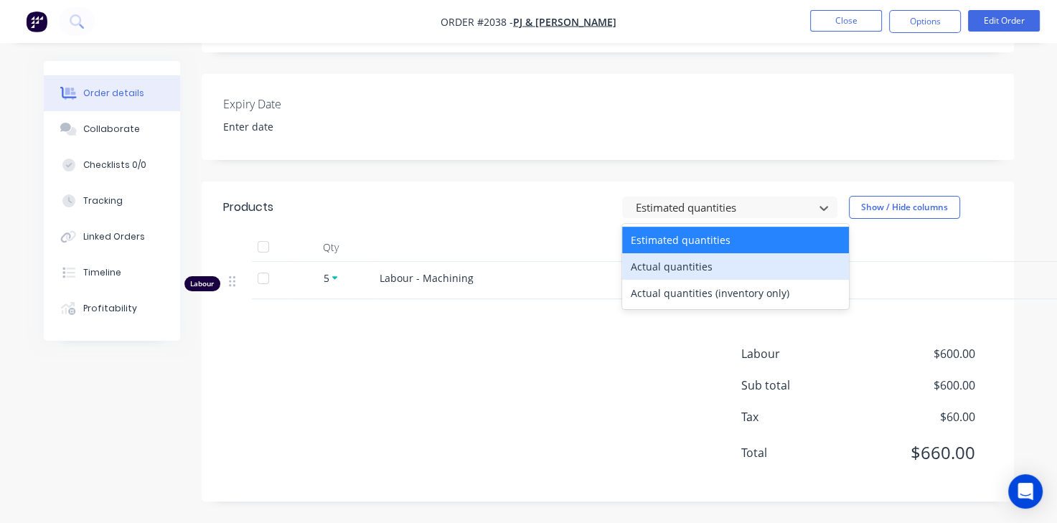
click at [690, 260] on div "Actual quantities" at bounding box center [735, 266] width 227 height 27
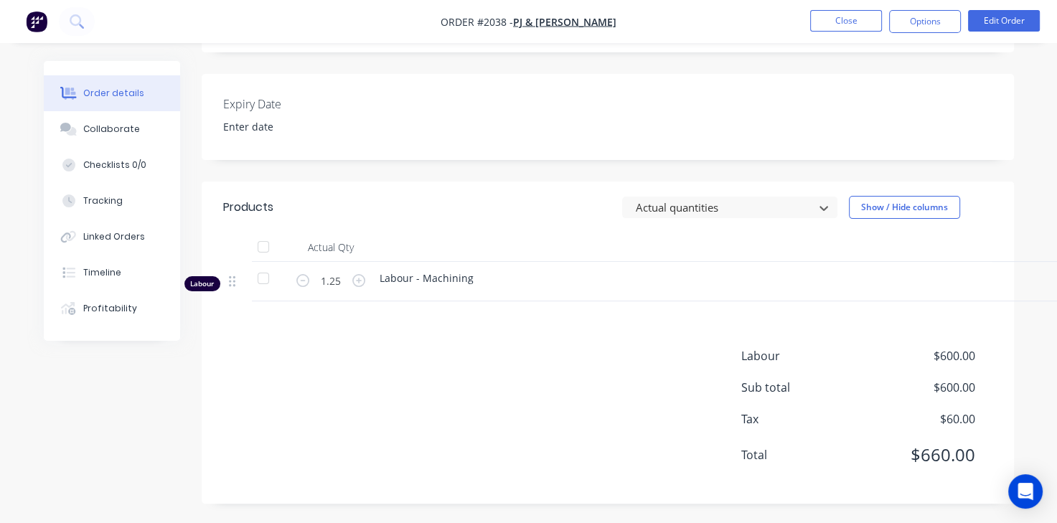
scroll to position [344, 131]
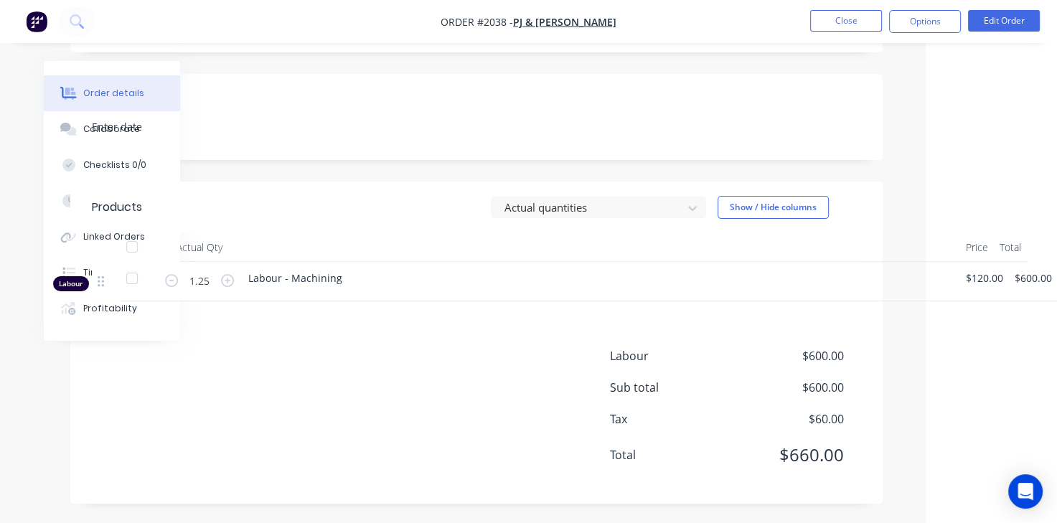
click at [1037, 268] on div "$600.00" at bounding box center [1033, 281] width 49 height 39
click at [1031, 276] on span "$600.00" at bounding box center [1033, 278] width 37 height 15
click at [1018, 29] on button "Edit Order" at bounding box center [1004, 21] width 72 height 22
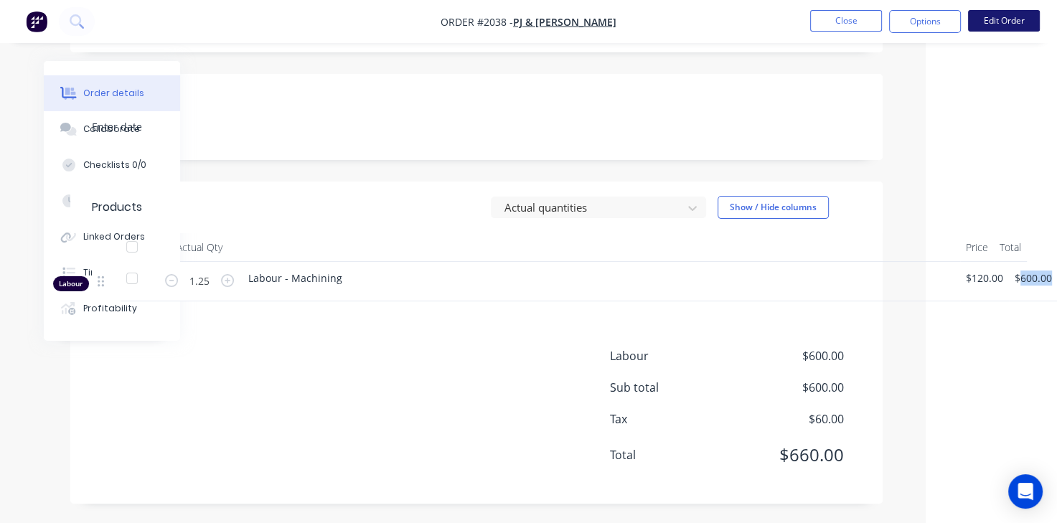
scroll to position [344, 125]
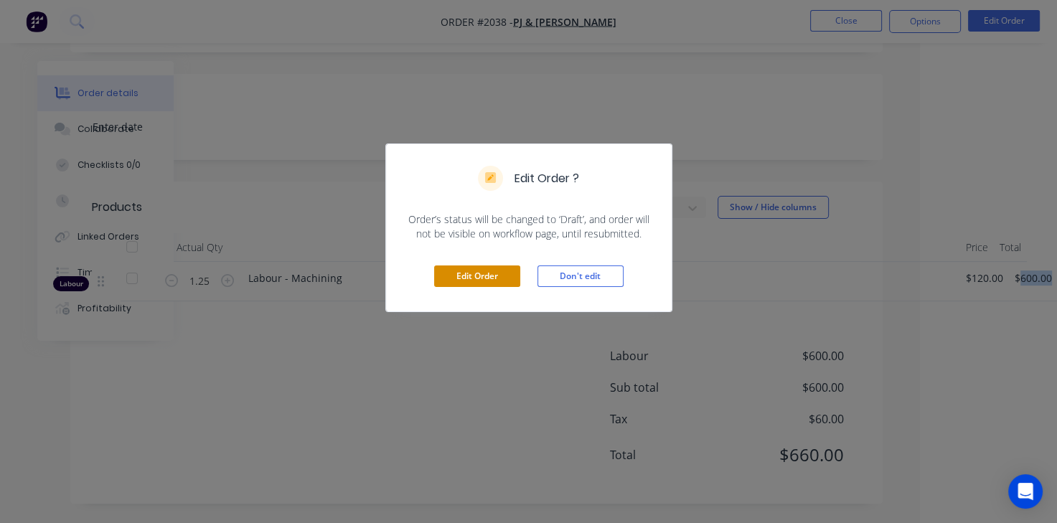
click at [487, 283] on button "Edit Order" at bounding box center [477, 277] width 86 height 22
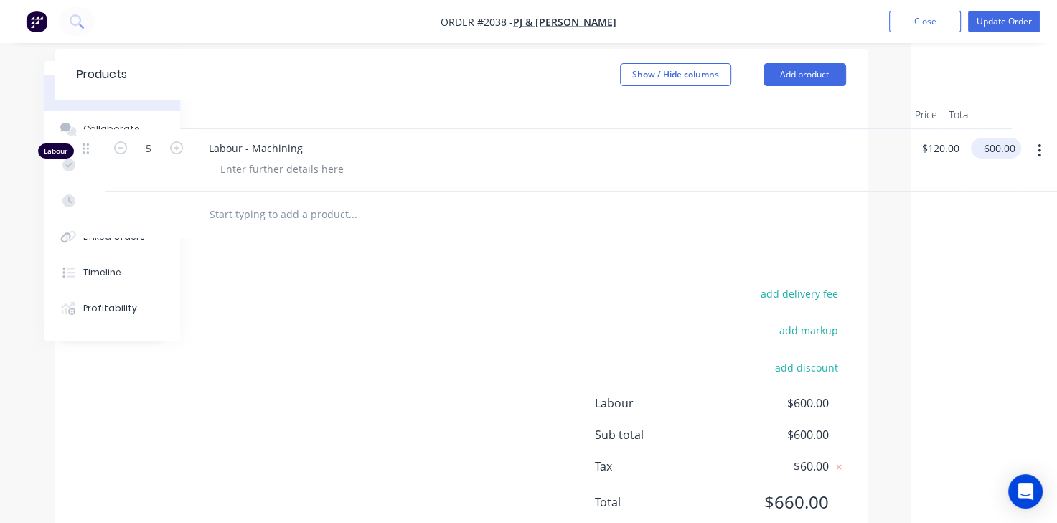
scroll to position [477, 141]
click at [1005, 151] on input "600.00" at bounding box center [1002, 148] width 39 height 21
type input "$600.00"
click at [485, 259] on div "Products Show / Hide columns Add product Qty Price Total Labour 5 Labour - Mach…" at bounding box center [467, 300] width 813 height 502
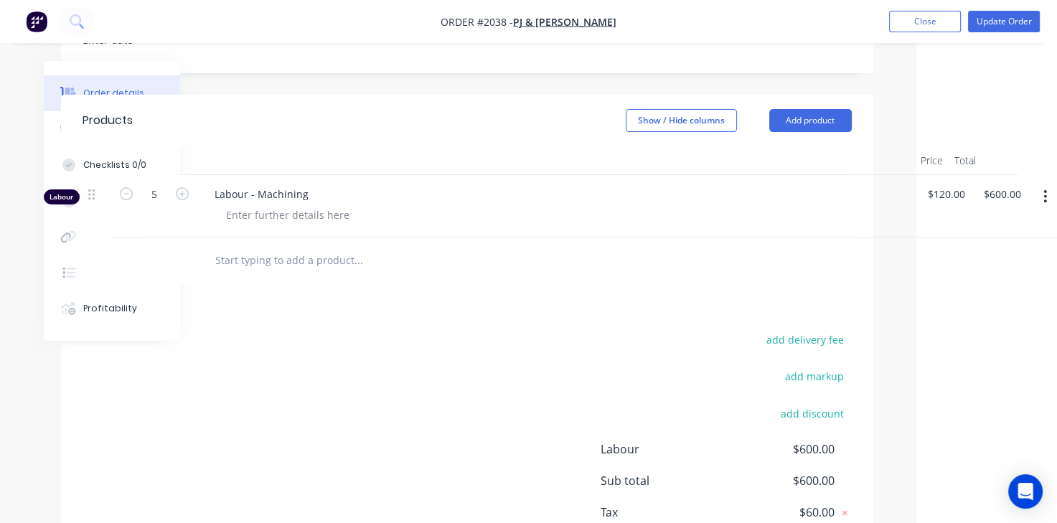
scroll to position [431, 0]
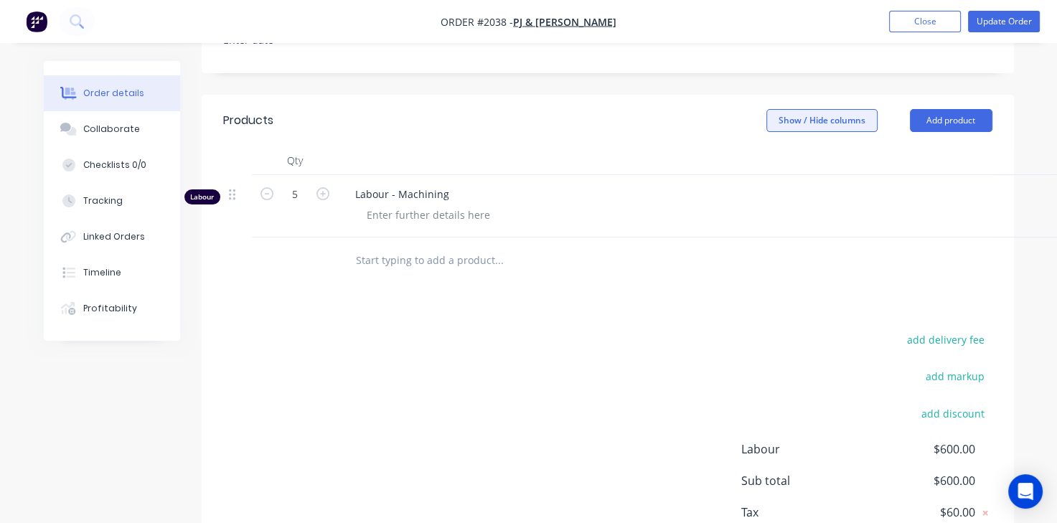
click at [821, 121] on button "Show / Hide columns" at bounding box center [822, 120] width 111 height 23
click at [655, 133] on header "Products Show / Hide columns Add product" at bounding box center [608, 121] width 813 height 52
click at [939, 22] on button "Close" at bounding box center [925, 22] width 72 height 22
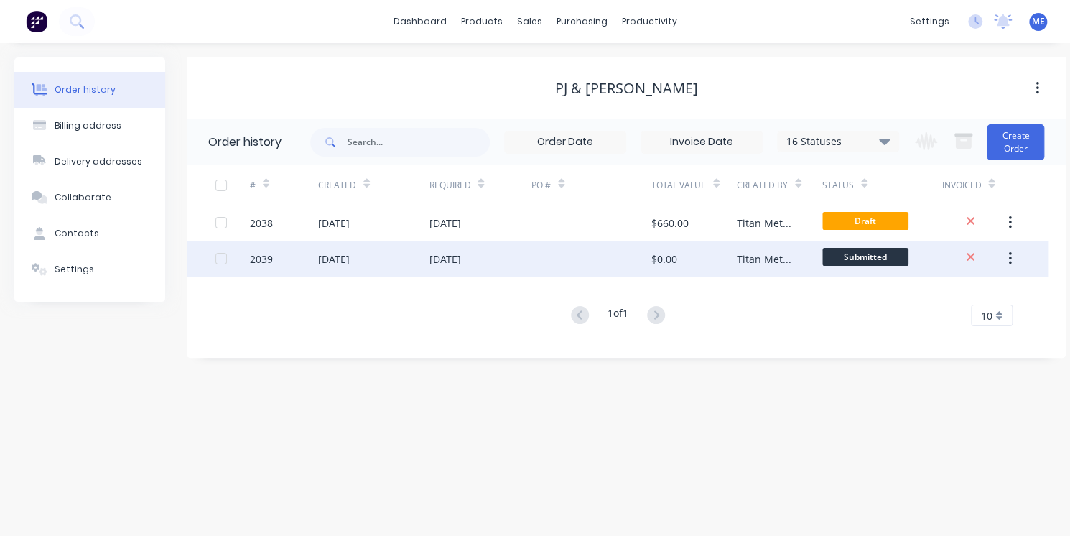
click at [411, 263] on div "[DATE]" at bounding box center [373, 258] width 111 height 36
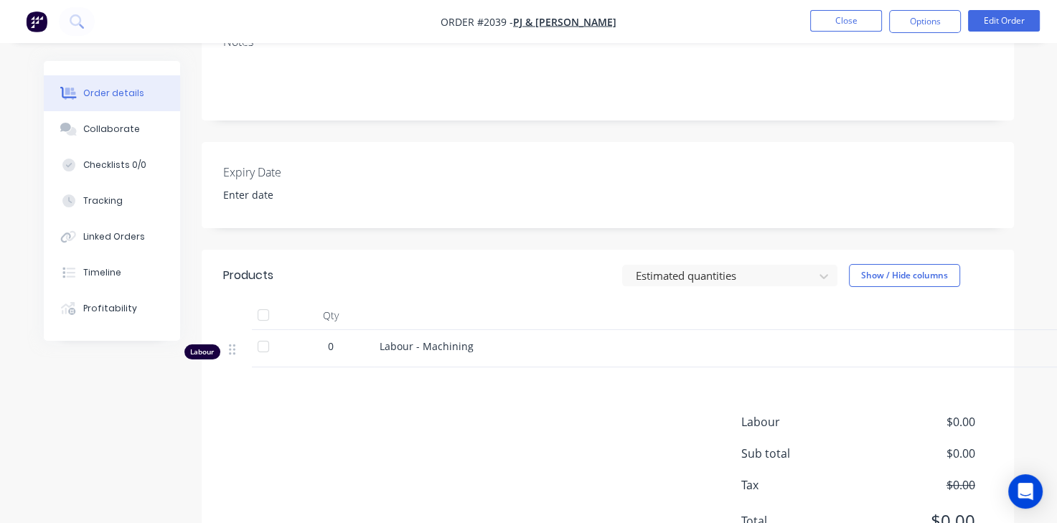
scroll to position [344, 0]
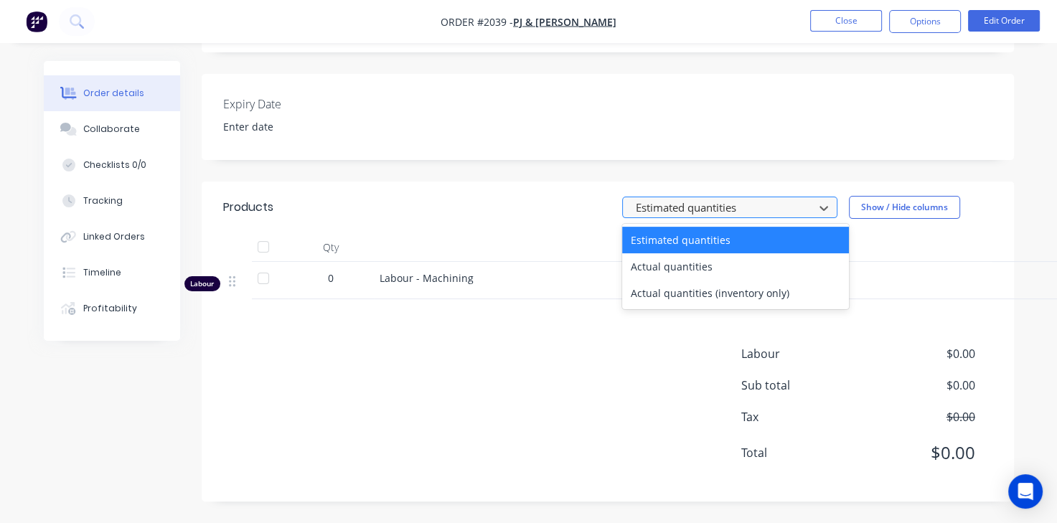
click at [669, 205] on div at bounding box center [721, 208] width 172 height 18
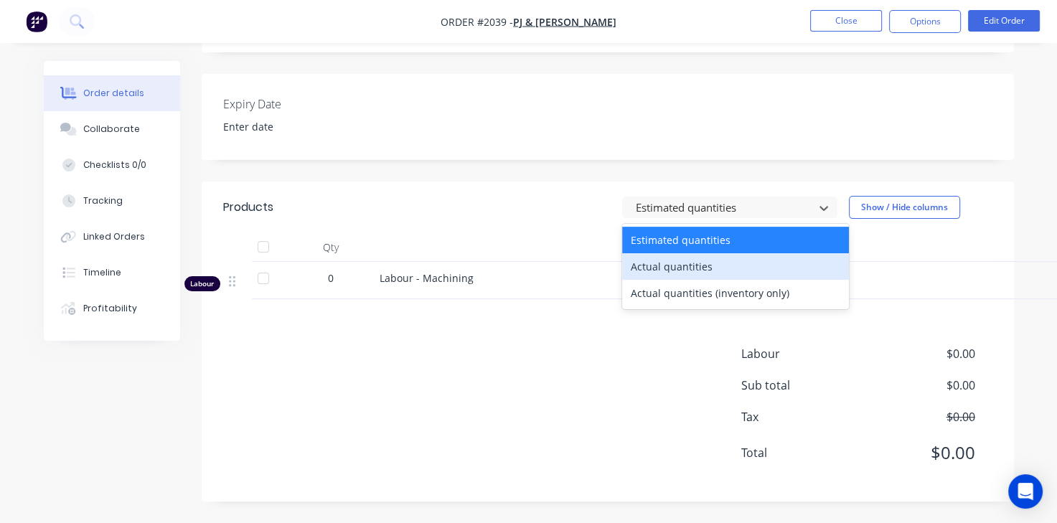
click at [665, 267] on div "Actual quantities" at bounding box center [735, 266] width 227 height 27
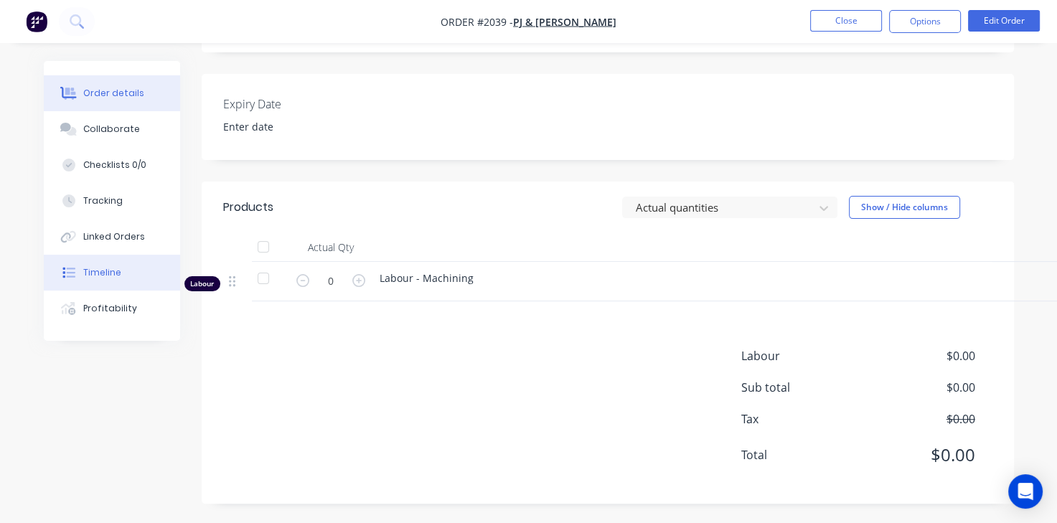
click at [111, 277] on div "Timeline" at bounding box center [102, 272] width 38 height 13
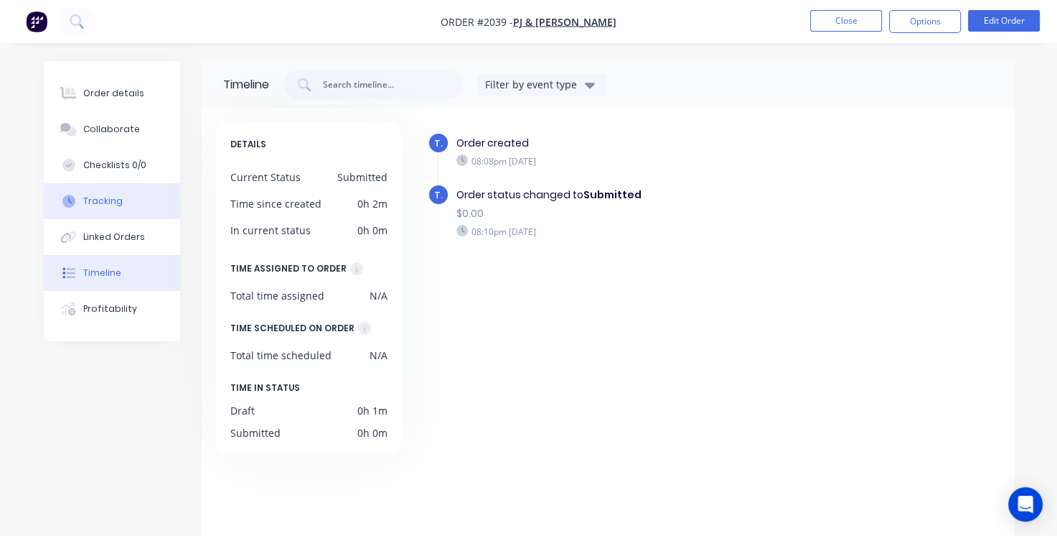
click at [135, 190] on button "Tracking" at bounding box center [112, 201] width 136 height 36
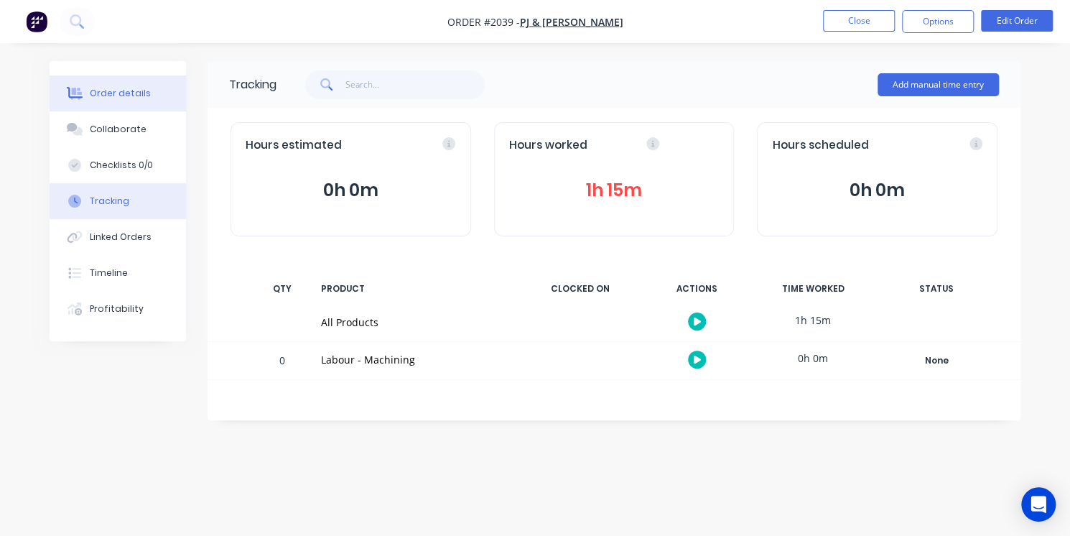
click at [118, 95] on div "Order details" at bounding box center [120, 93] width 61 height 13
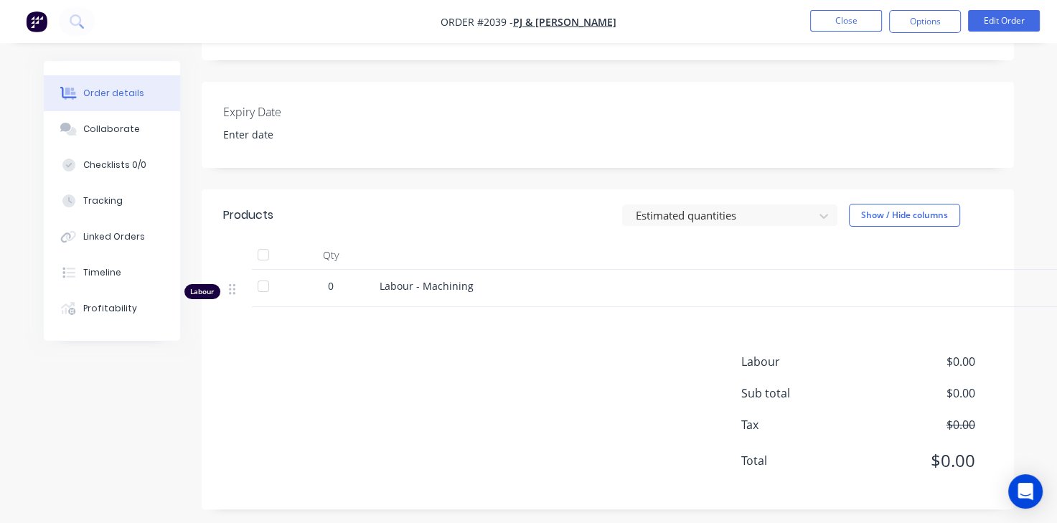
scroll to position [339, 0]
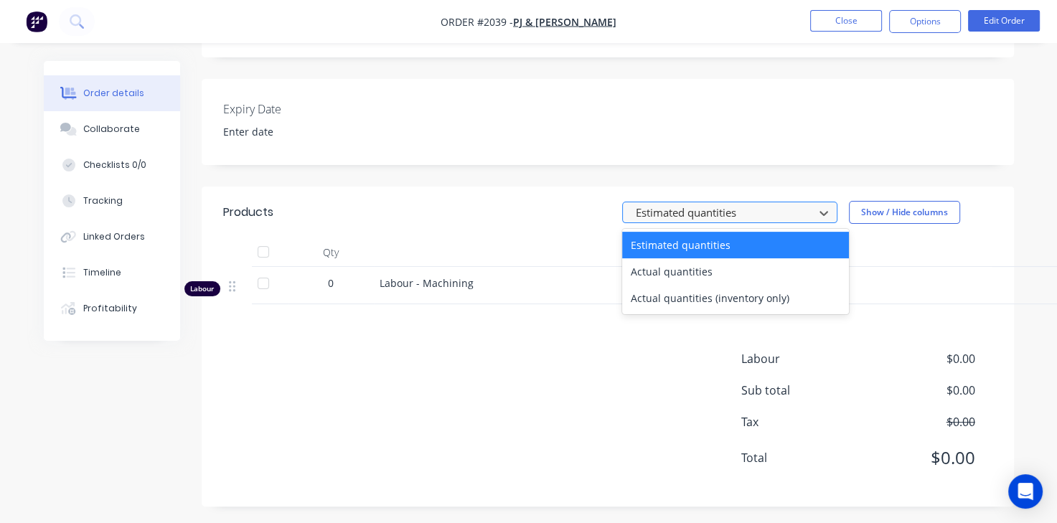
click at [742, 217] on div at bounding box center [721, 213] width 172 height 18
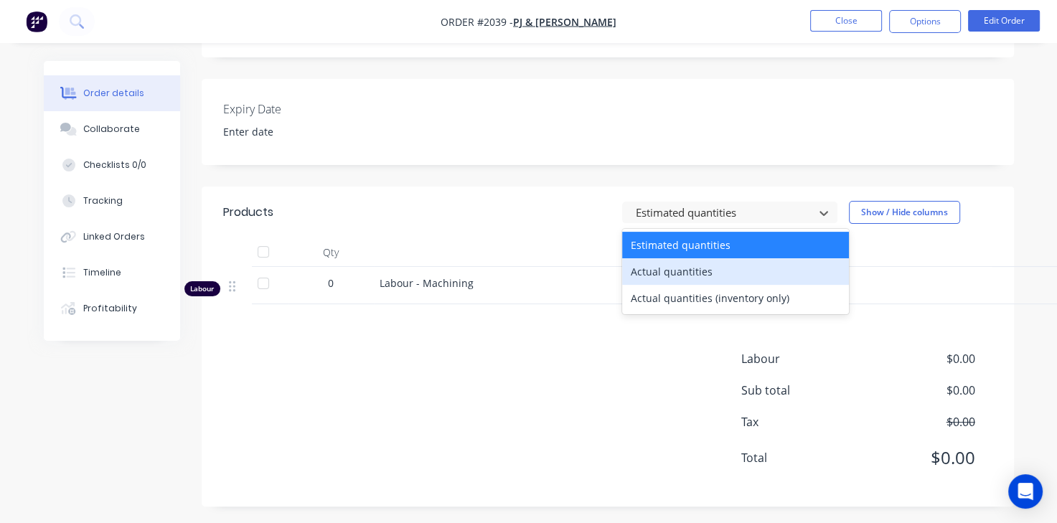
click at [695, 284] on div "Actual quantities" at bounding box center [735, 271] width 227 height 27
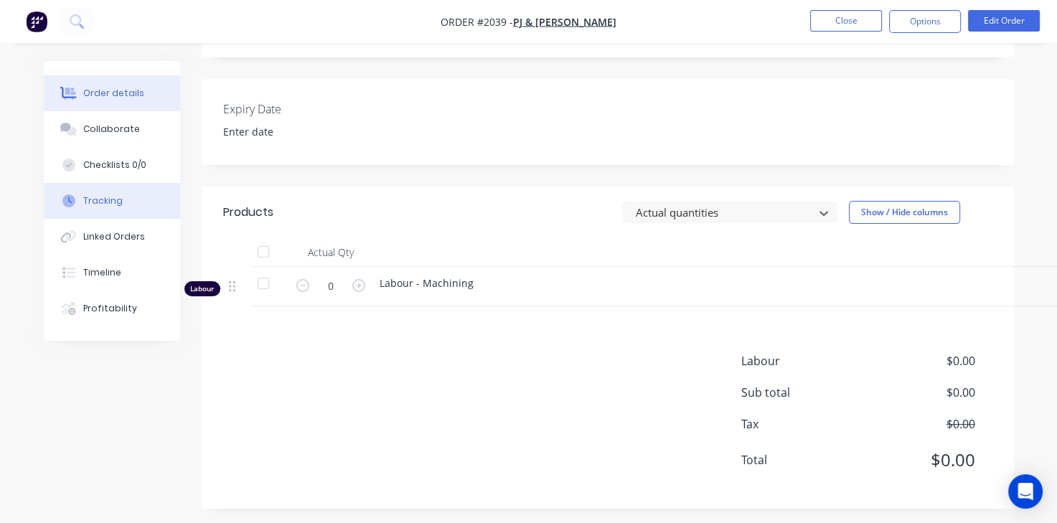
click at [117, 202] on div "Tracking" at bounding box center [102, 201] width 39 height 13
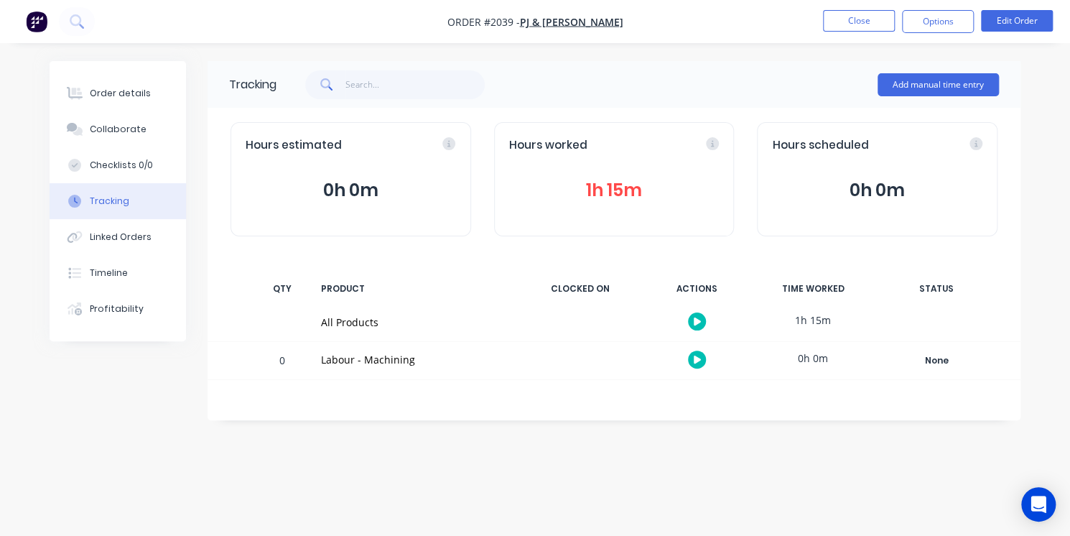
click at [696, 325] on icon "button" at bounding box center [696, 321] width 7 height 9
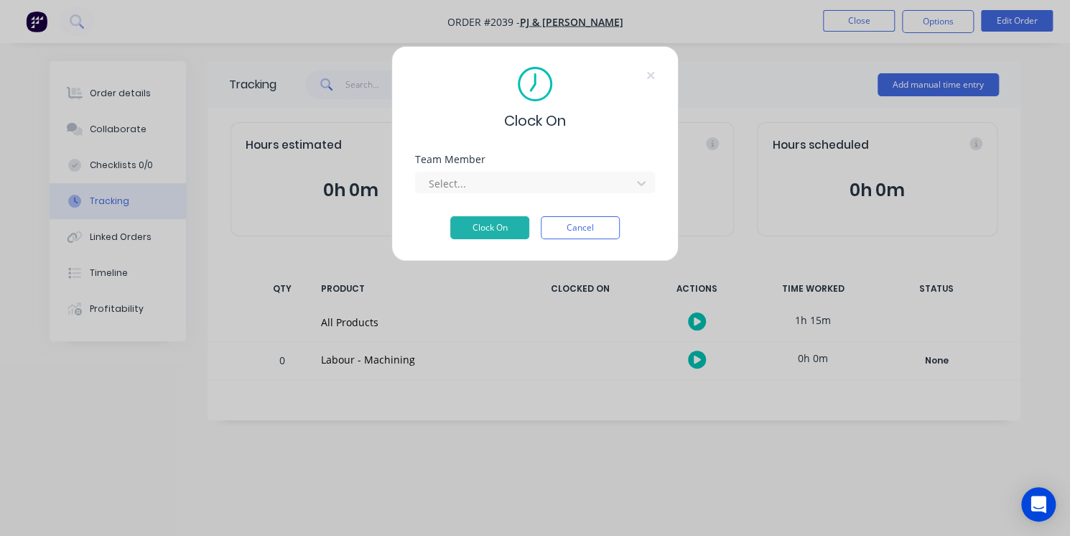
click at [589, 410] on div "Clock On Team Member Select... Clock On Cancel" at bounding box center [535, 268] width 1070 height 536
click at [653, 83] on div "Clock On" at bounding box center [535, 99] width 240 height 65
click at [648, 74] on icon at bounding box center [650, 75] width 7 height 7
